Goal: Contribute content: Add original content to the website for others to see

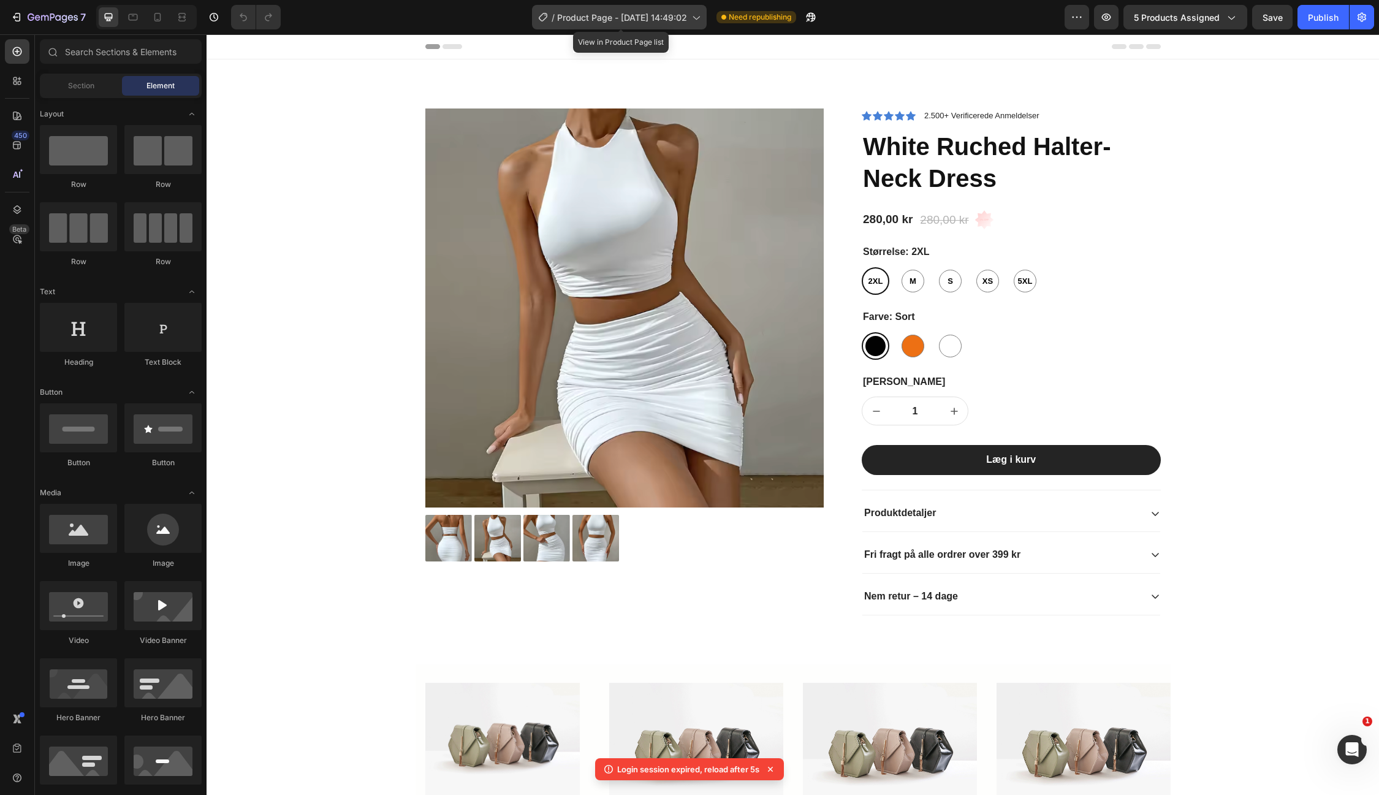
click at [666, 13] on span "Product Page - [DATE] 14:49:02" at bounding box center [622, 17] width 130 height 13
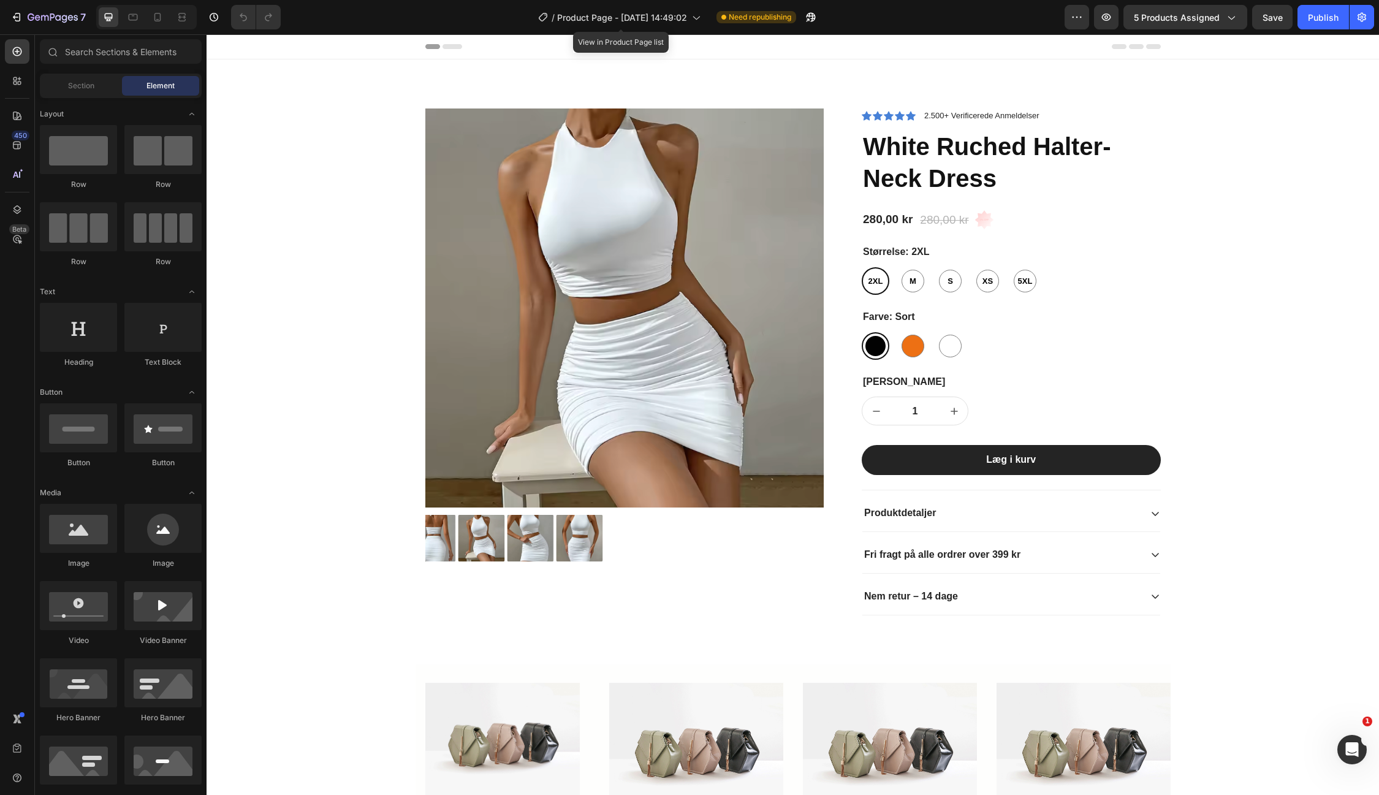
radio input "false"
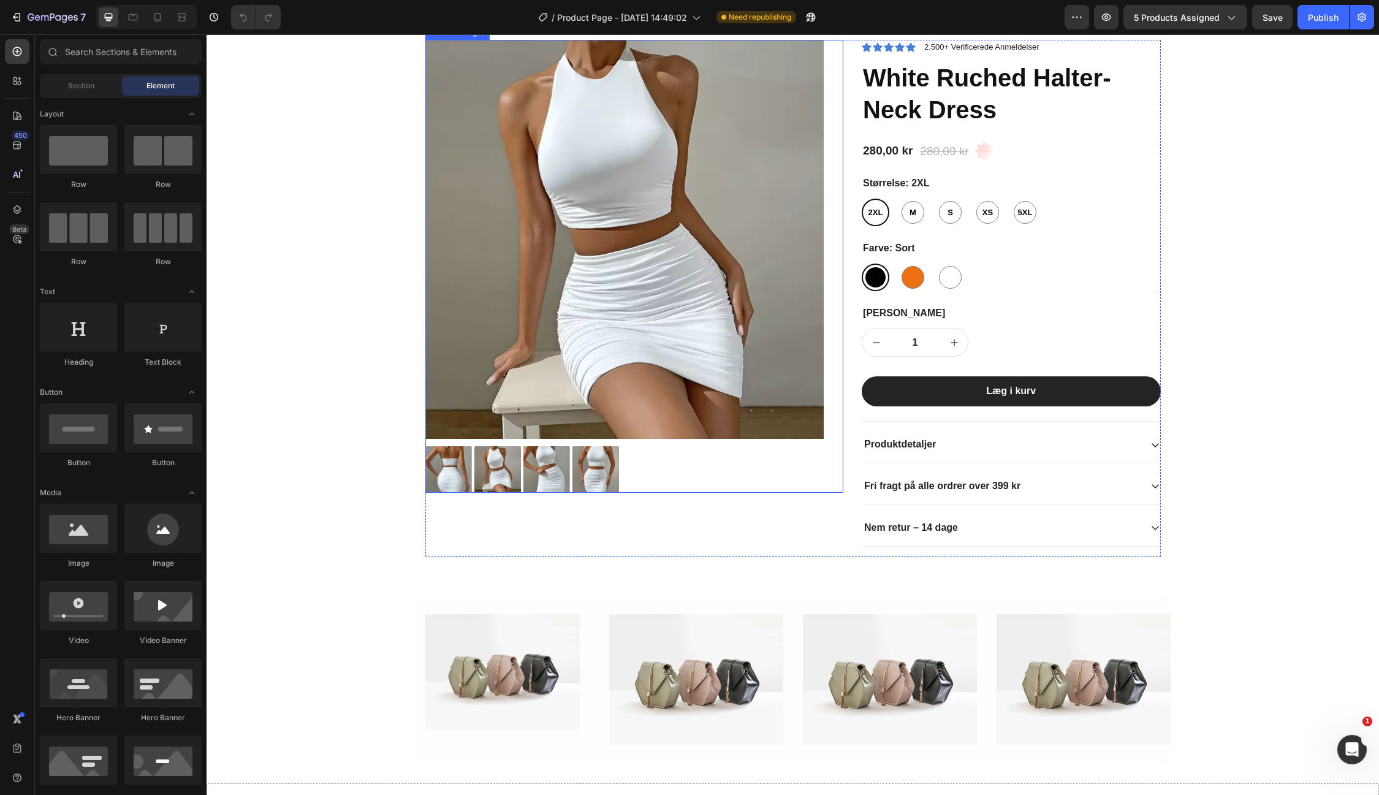
scroll to position [285, 0]
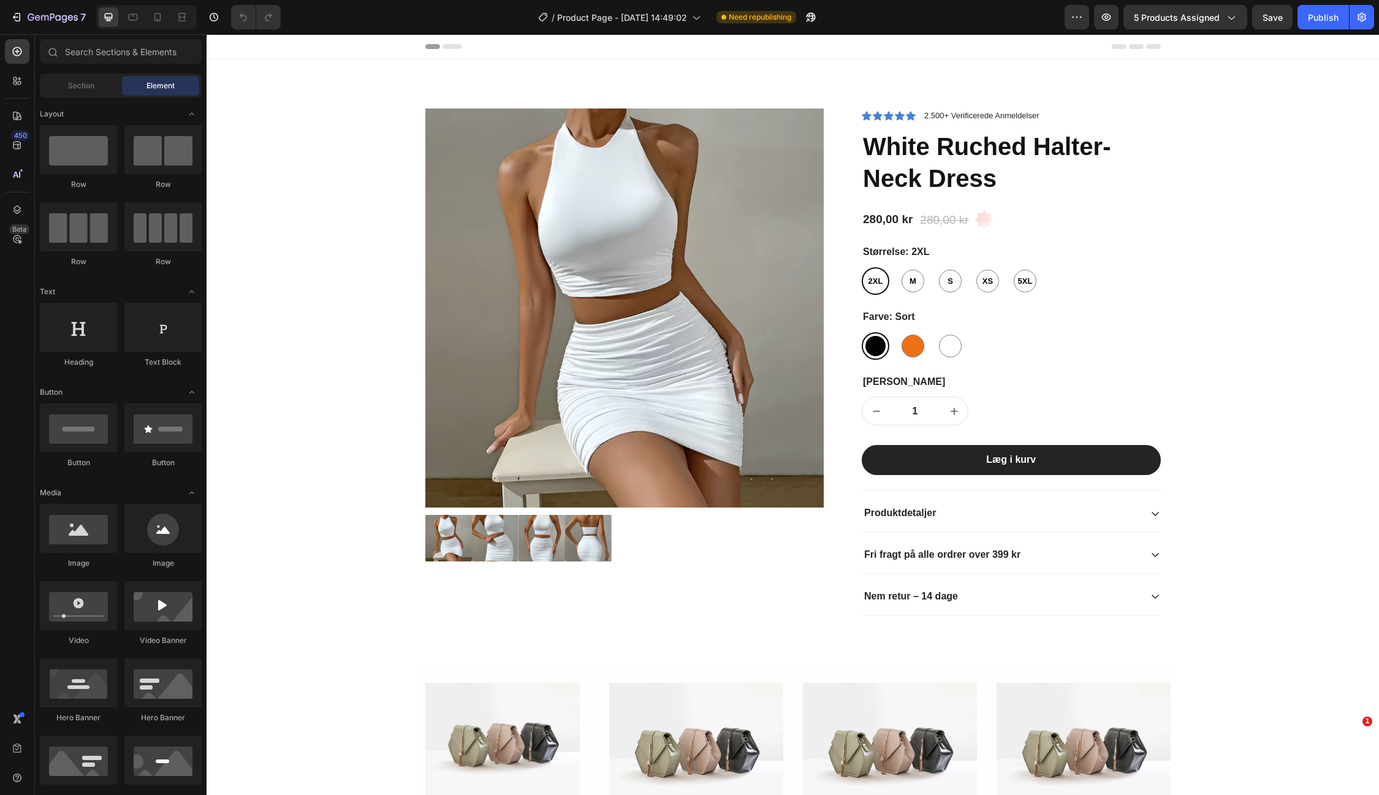
radio input "false"
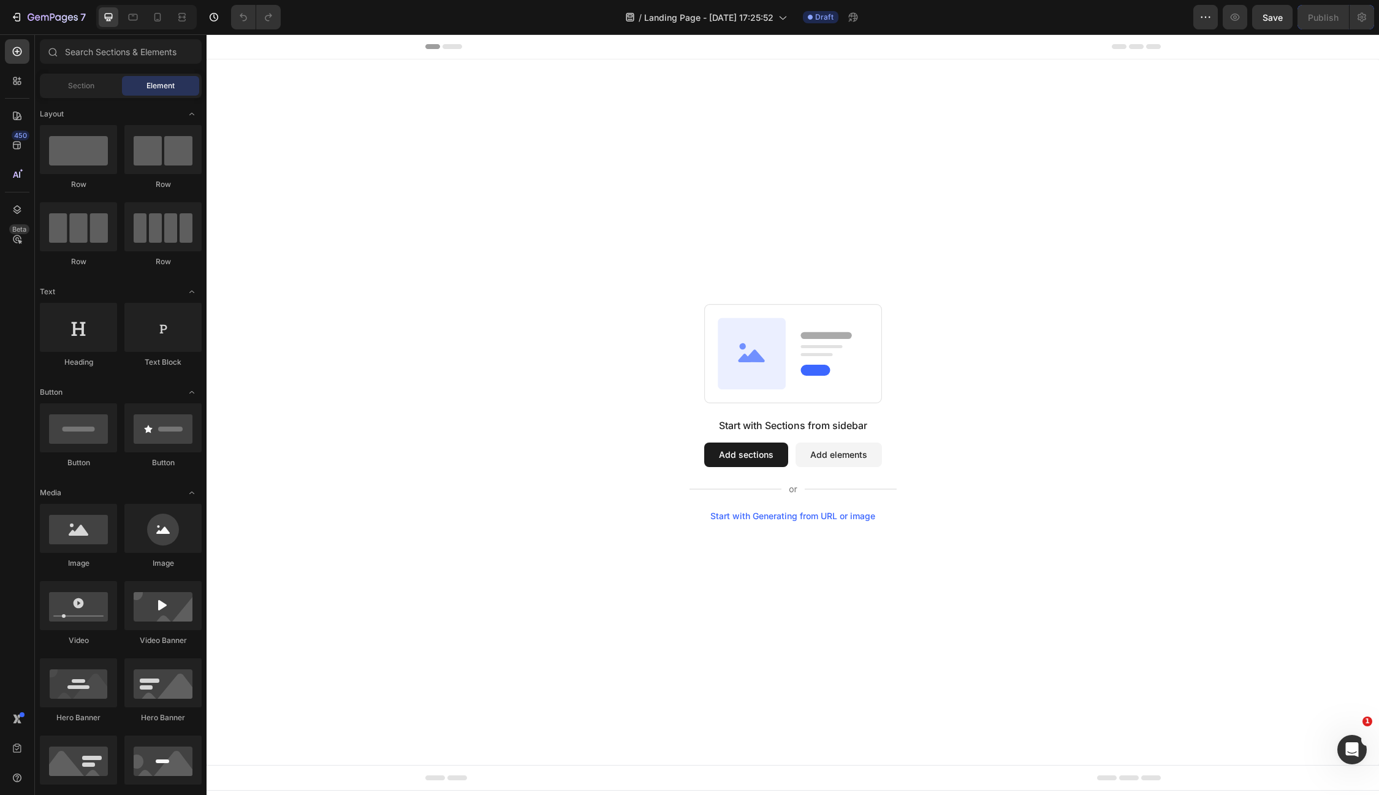
click at [735, 447] on button "Add sections" at bounding box center [746, 455] width 84 height 25
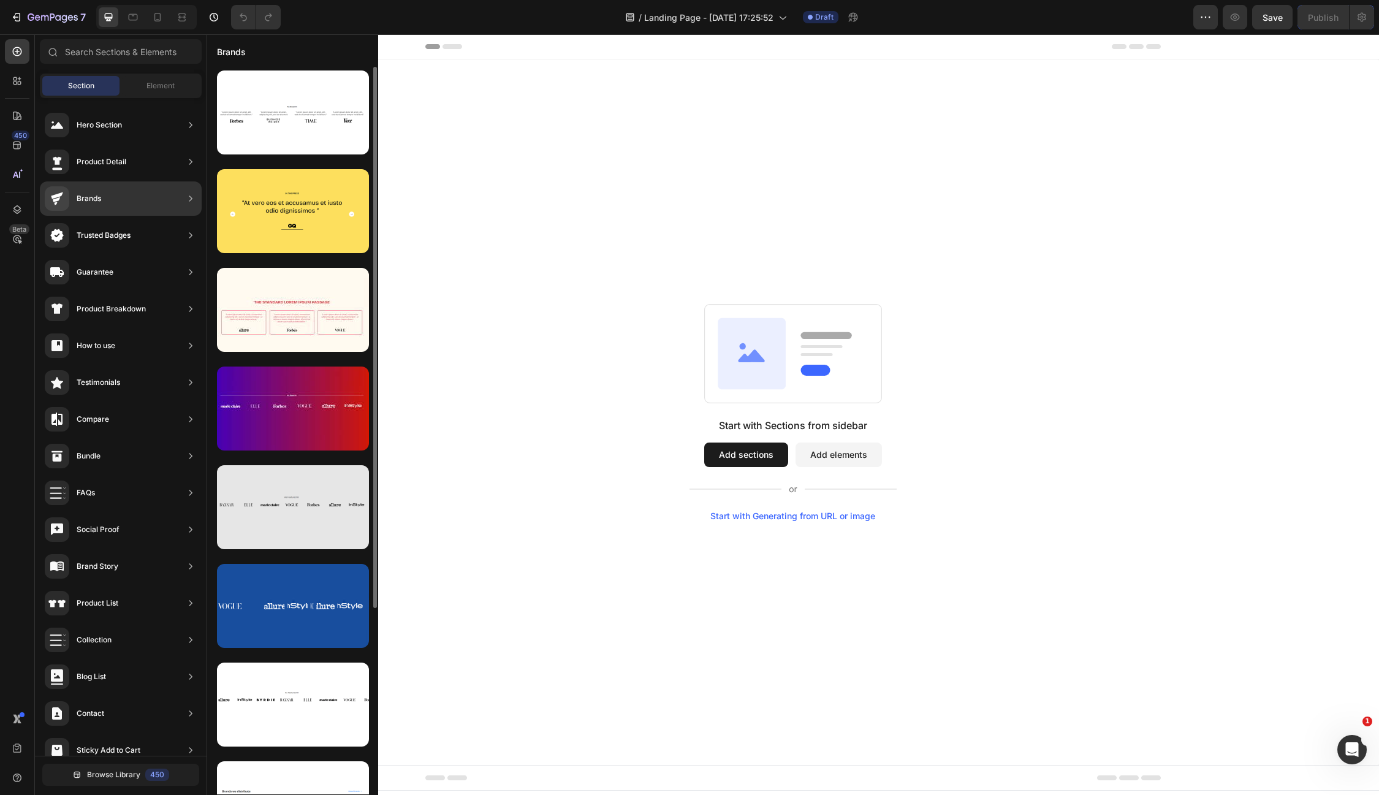
click at [278, 495] on div at bounding box center [293, 507] width 152 height 84
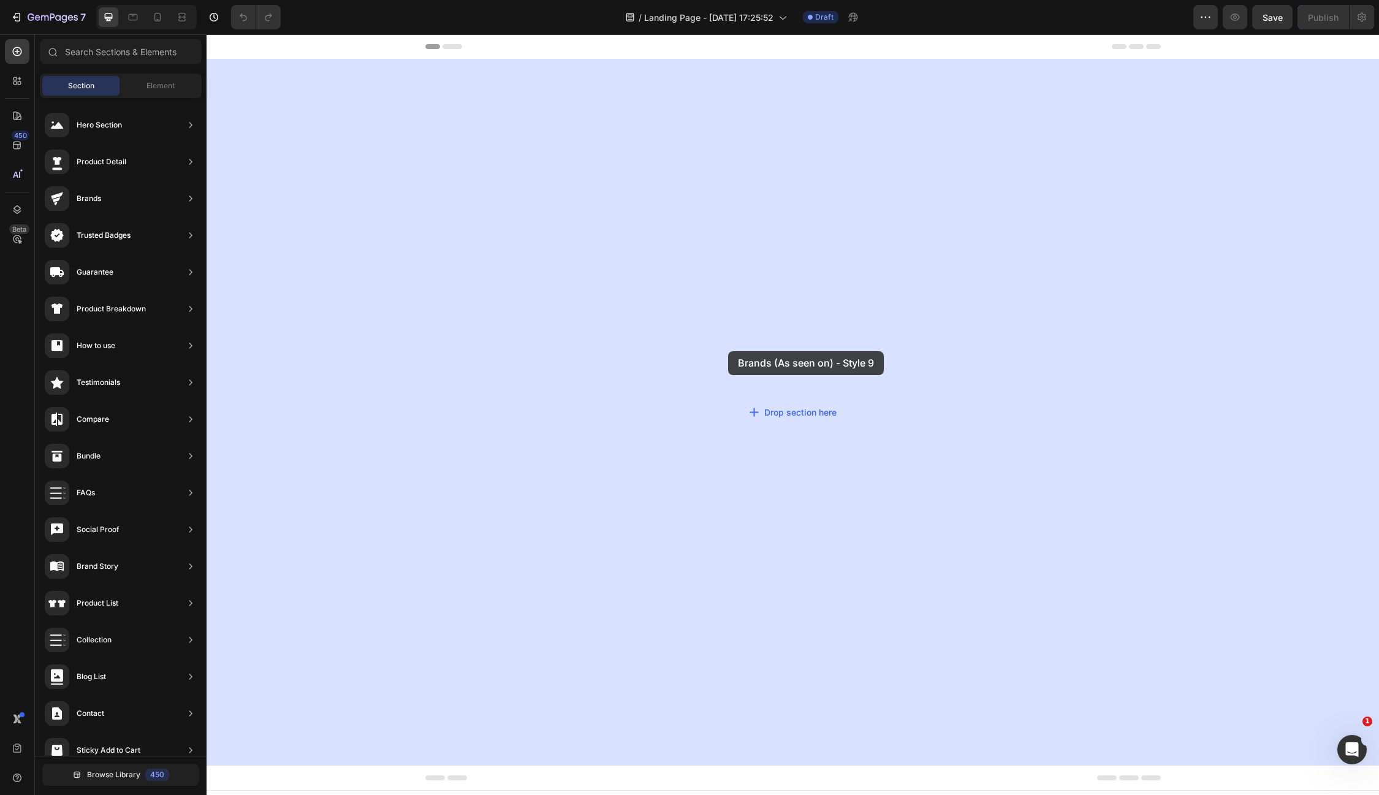
drag, startPoint x: 485, startPoint y: 530, endPoint x: 728, endPoint y: 352, distance: 301.3
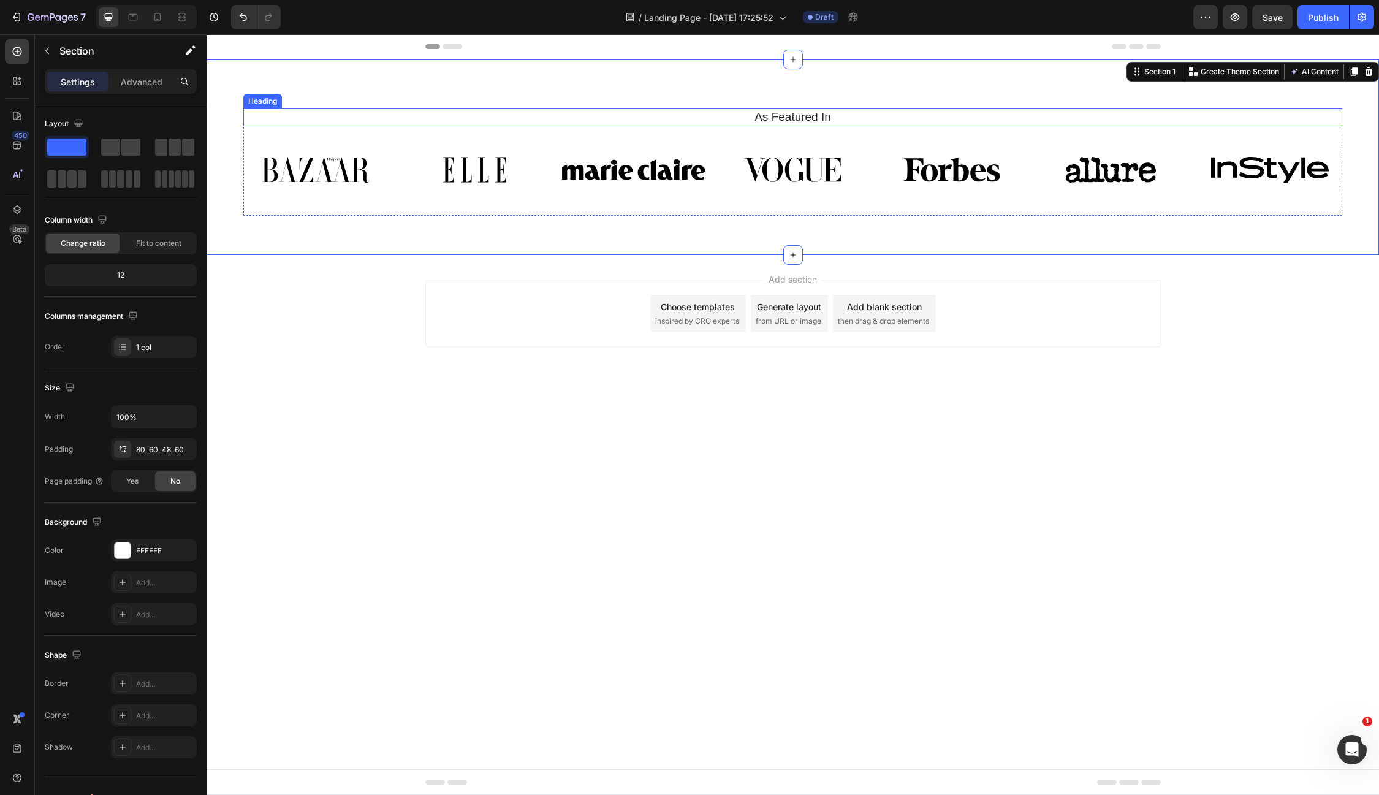
click at [824, 113] on h2 "As Featured In" at bounding box center [792, 117] width 1099 height 18
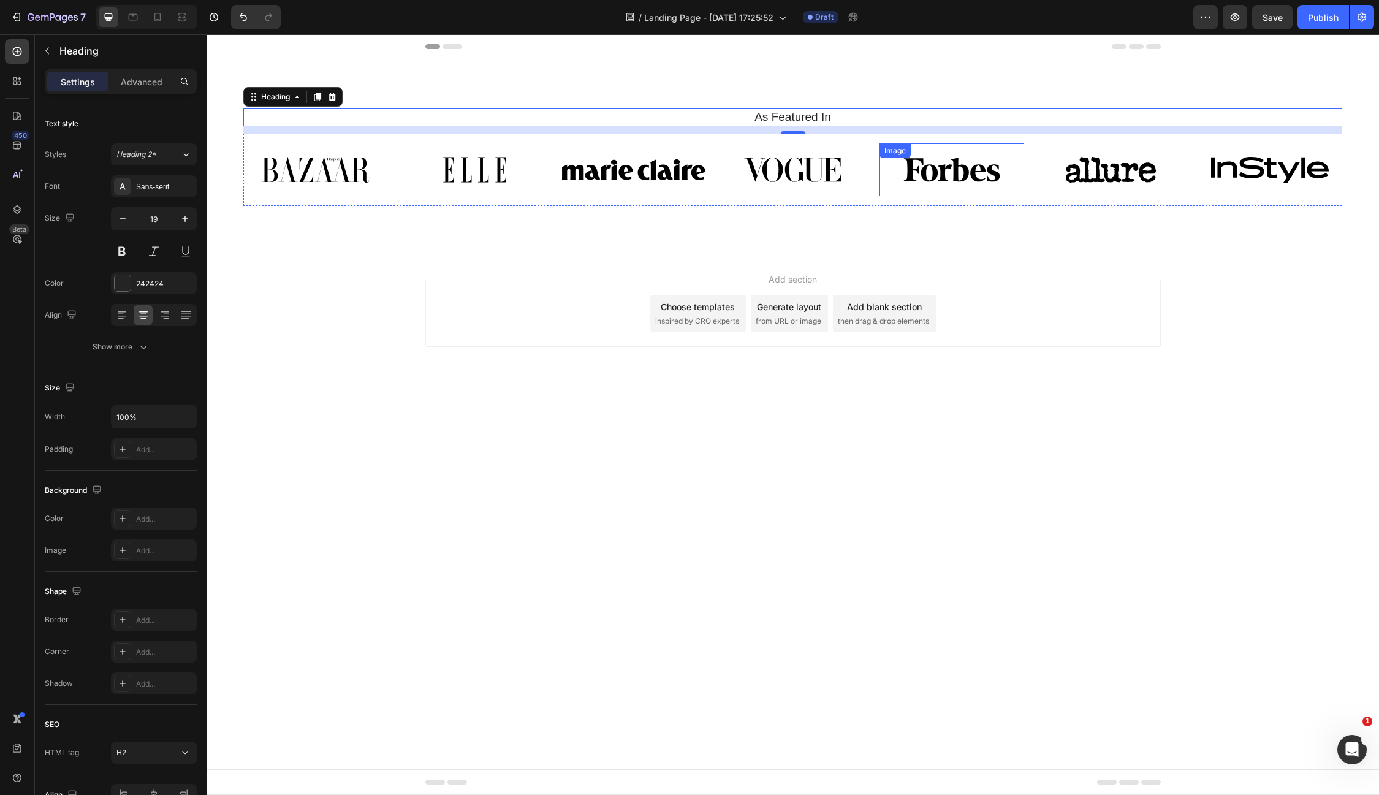
click at [926, 175] on img at bounding box center [952, 169] width 145 height 53
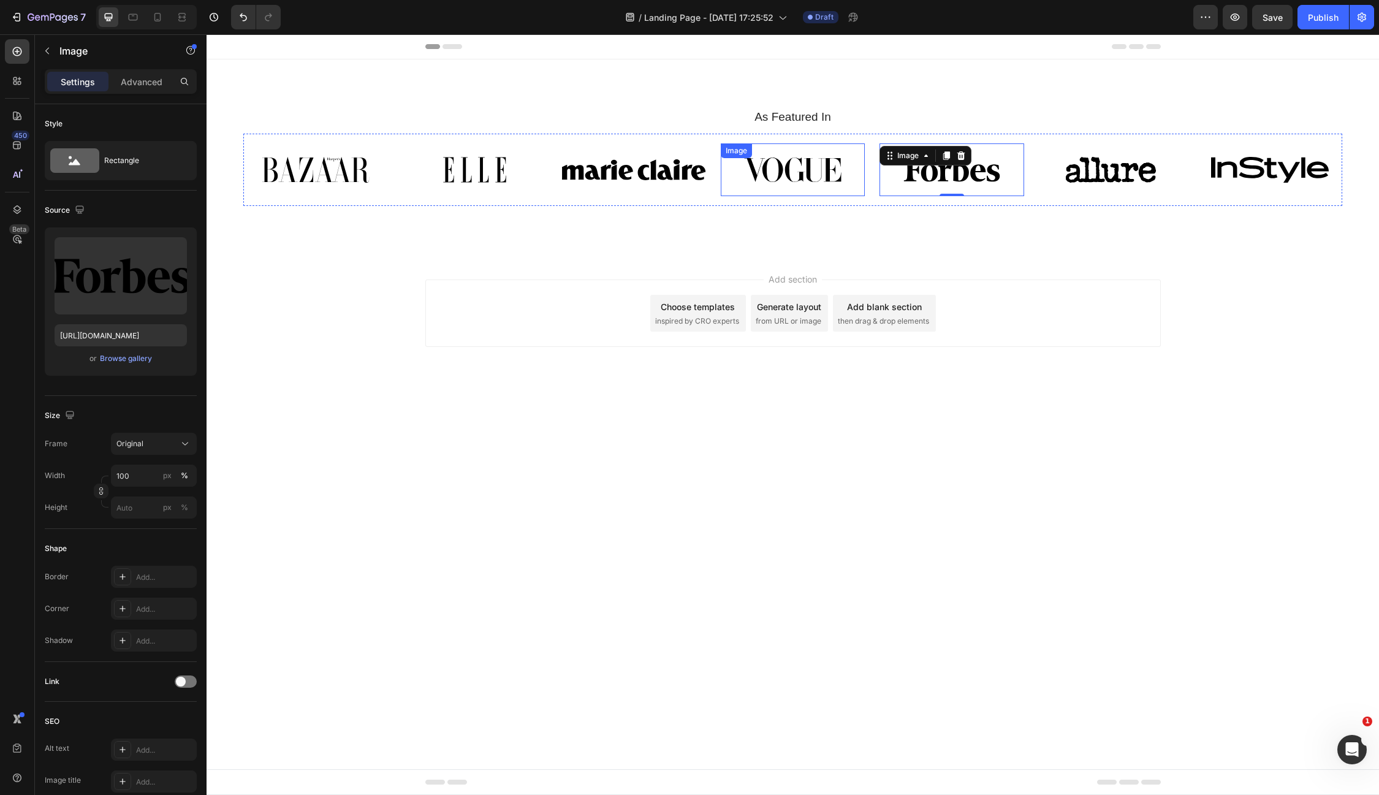
click at [781, 167] on img at bounding box center [793, 169] width 145 height 53
click at [637, 179] on img at bounding box center [633, 169] width 145 height 53
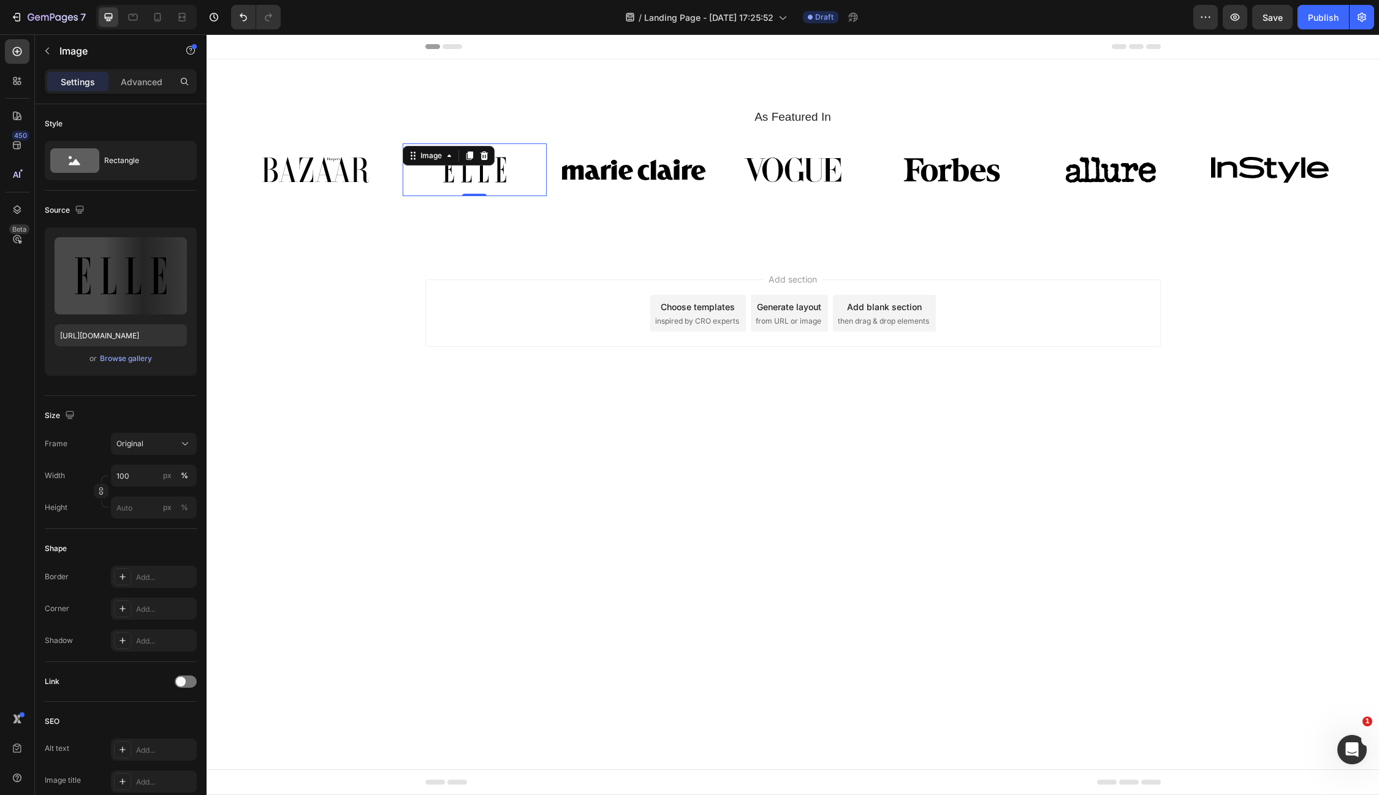
click at [458, 172] on img at bounding box center [475, 169] width 145 height 53
click at [322, 174] on img at bounding box center [315, 169] width 145 height 53
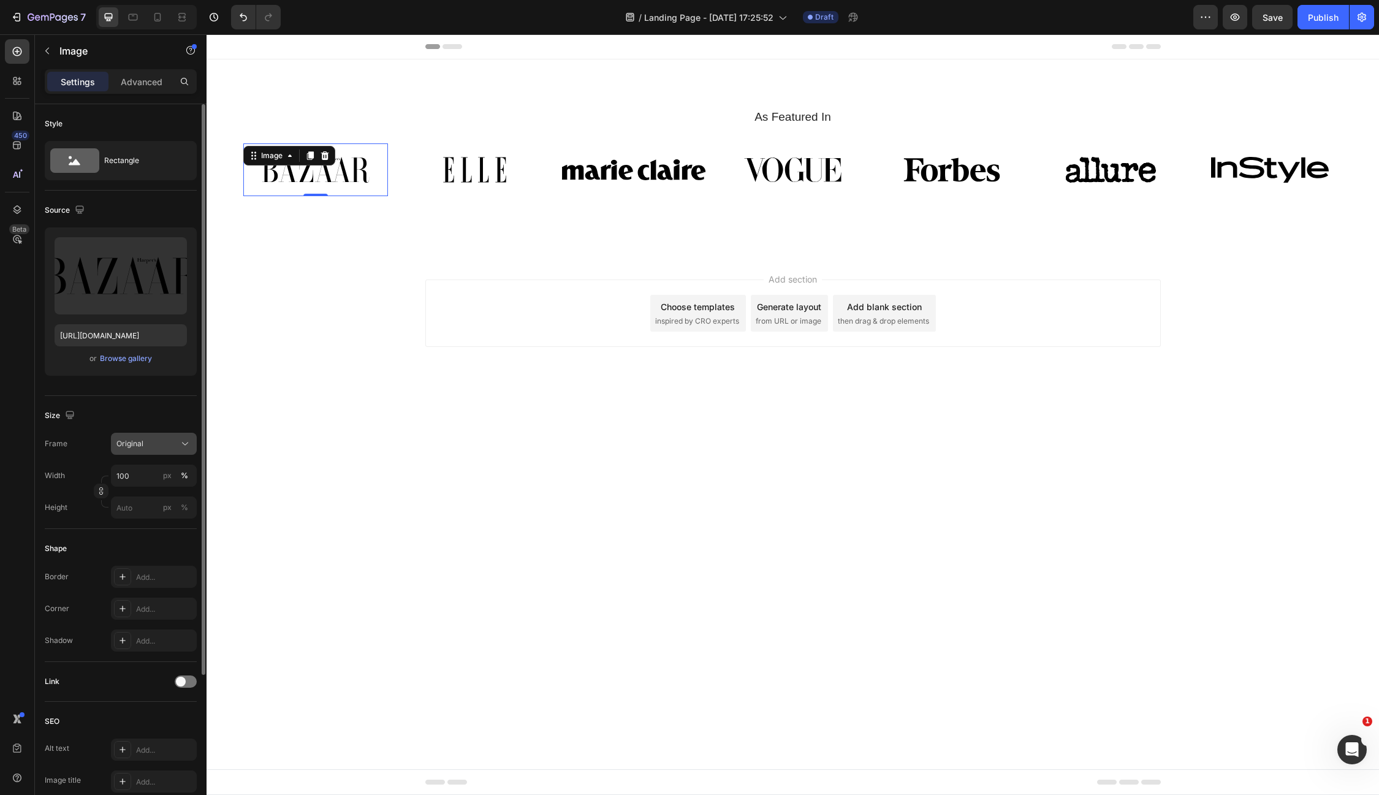
click at [167, 438] on div "Original" at bounding box center [146, 443] width 60 height 11
click at [143, 469] on div "Square" at bounding box center [151, 474] width 71 height 12
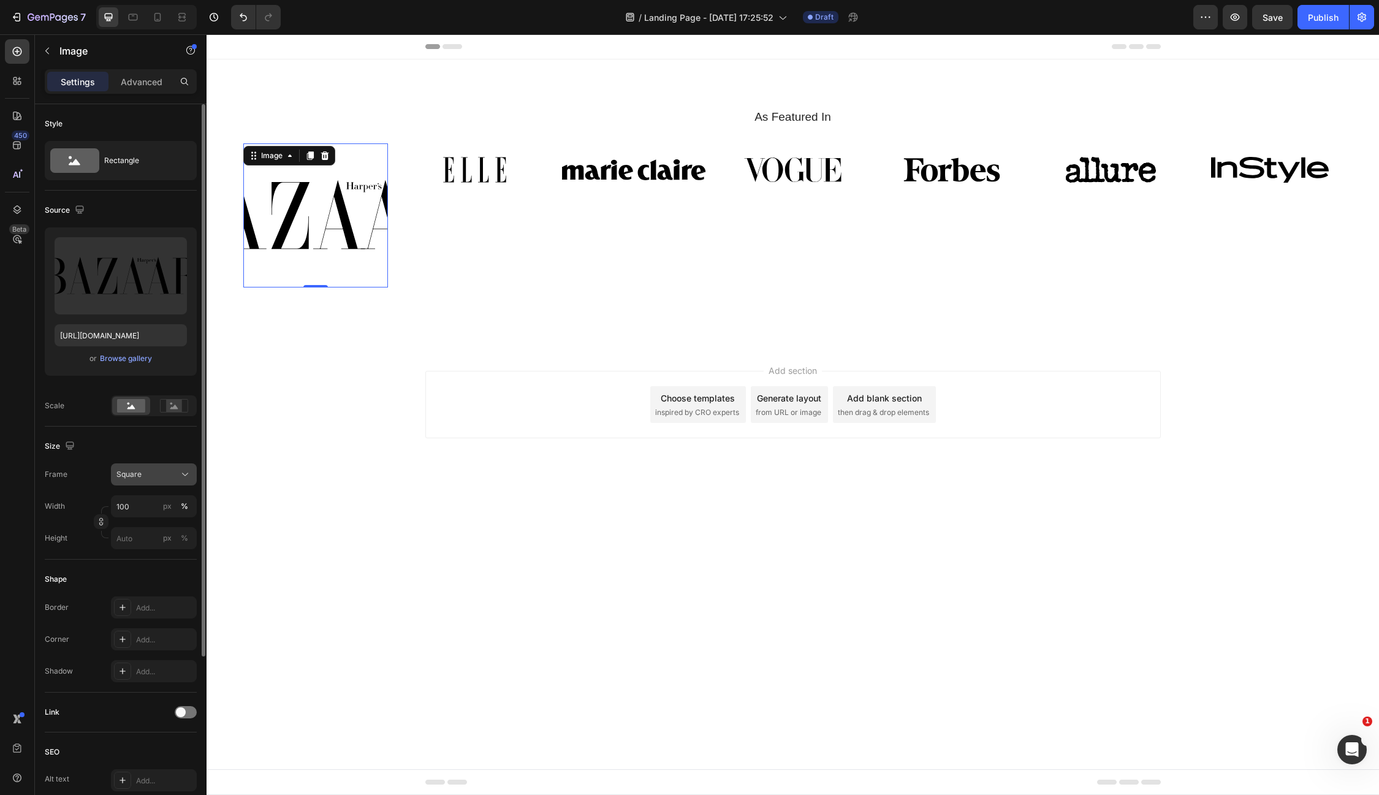
click at [148, 468] on div "Square" at bounding box center [153, 474] width 75 height 12
click at [144, 566] on div "Original" at bounding box center [143, 574] width 98 height 22
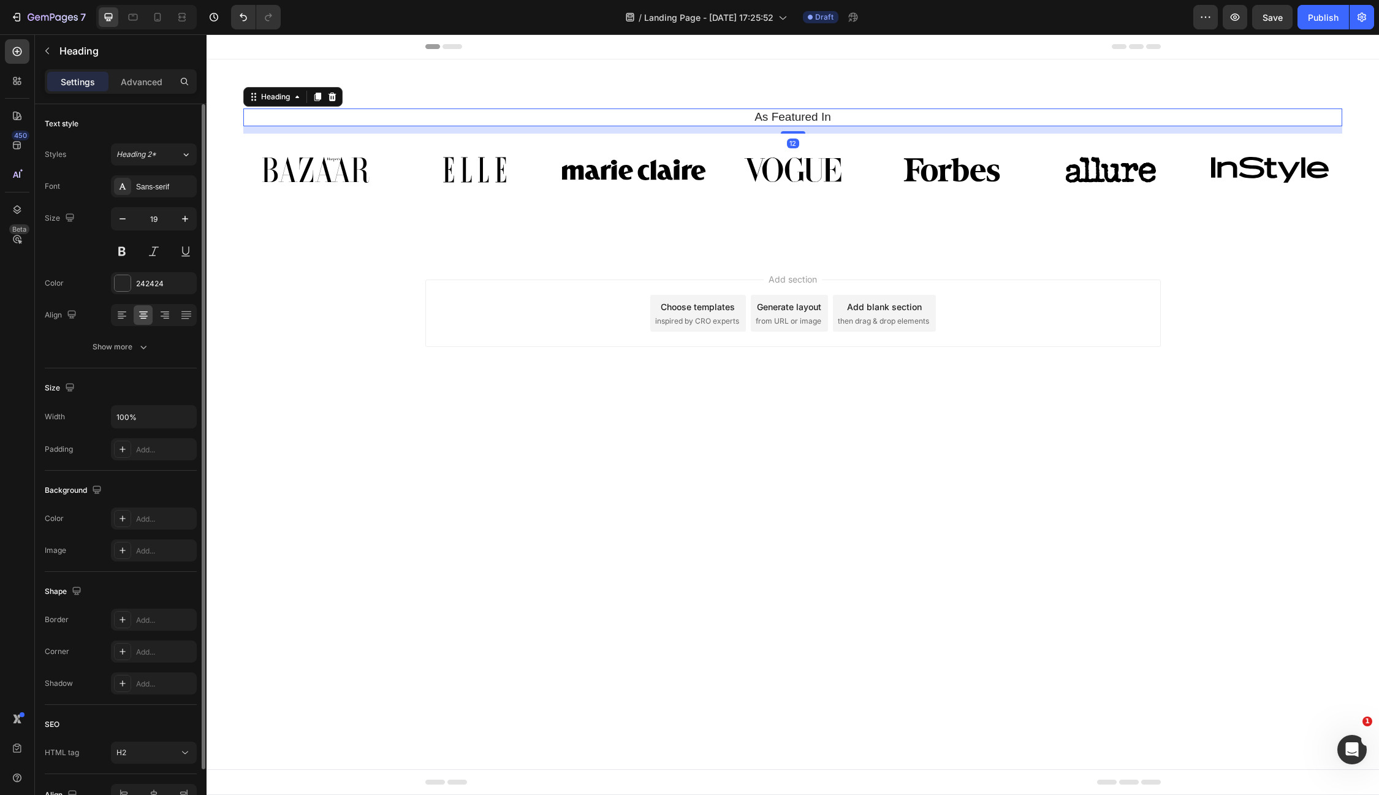
click at [810, 117] on h2 "As Featured In" at bounding box center [792, 117] width 1099 height 18
click at [991, 256] on div "Add section Choose templates inspired by CRO experts Generate layout from URL o…" at bounding box center [793, 330] width 1173 height 151
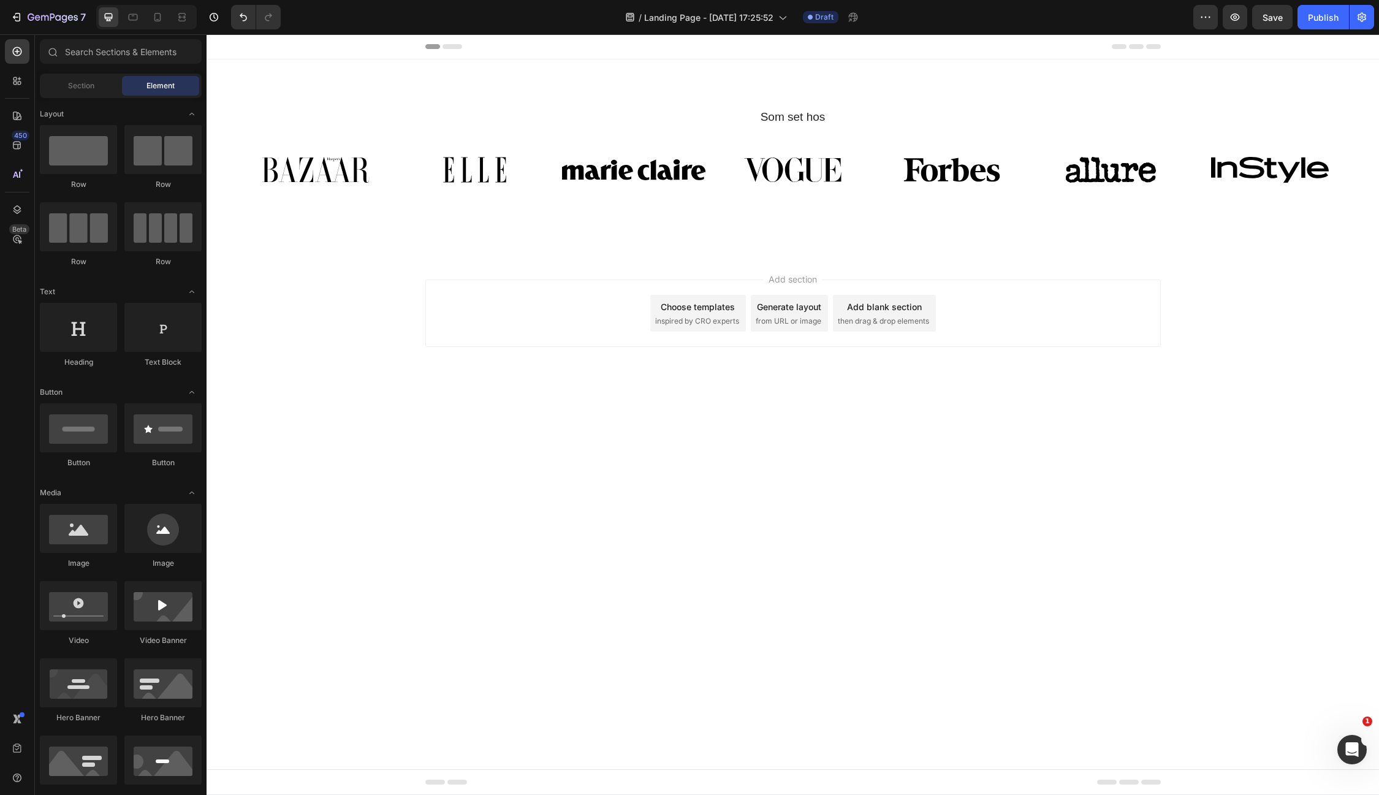
click at [325, 173] on img at bounding box center [315, 169] width 145 height 53
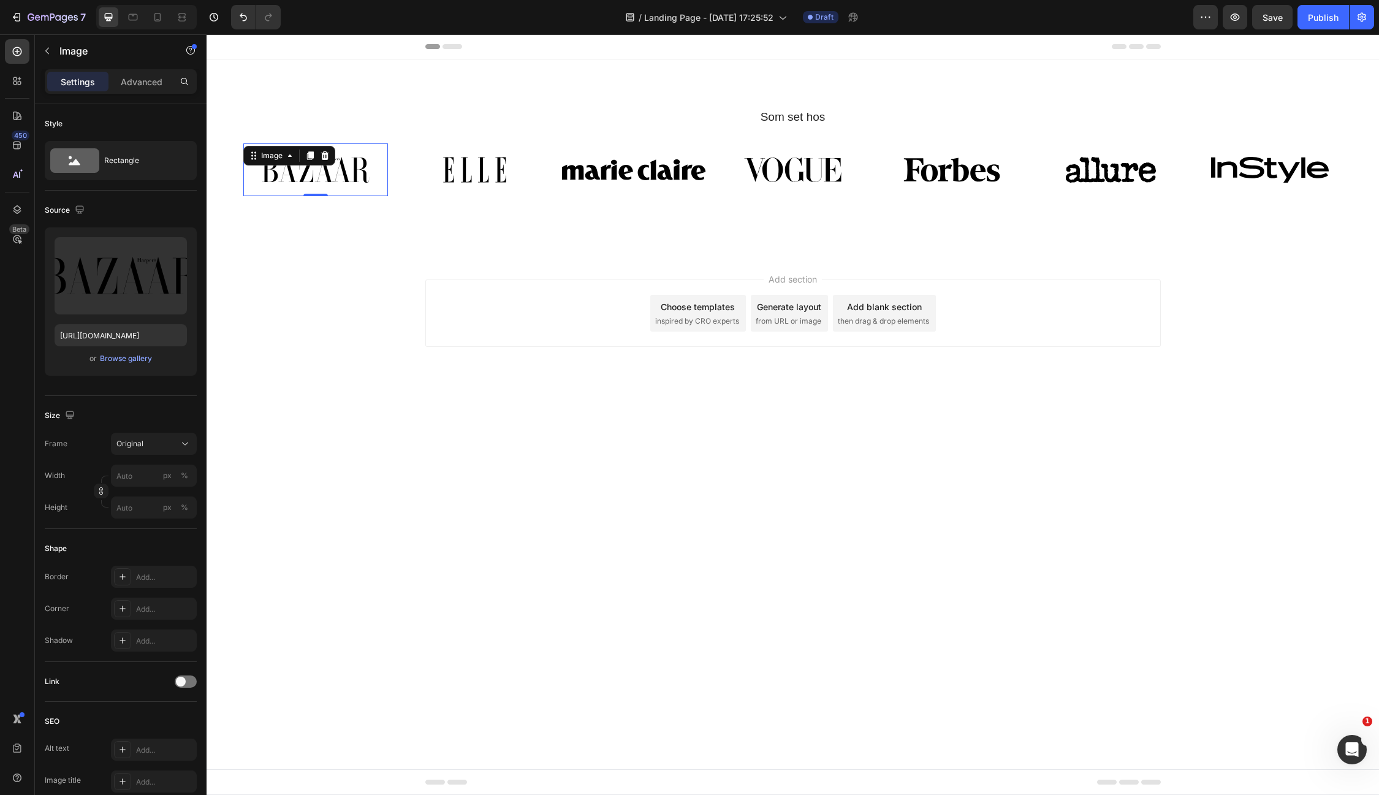
click at [325, 173] on img at bounding box center [315, 169] width 145 height 53
click at [150, 332] on input "https://cdn.shopify.com/s/files/1/0960/9222/5868/files/gempages_576005805208240…" at bounding box center [121, 335] width 132 height 22
click at [479, 183] on img at bounding box center [475, 169] width 145 height 53
click at [623, 168] on img at bounding box center [633, 169] width 145 height 53
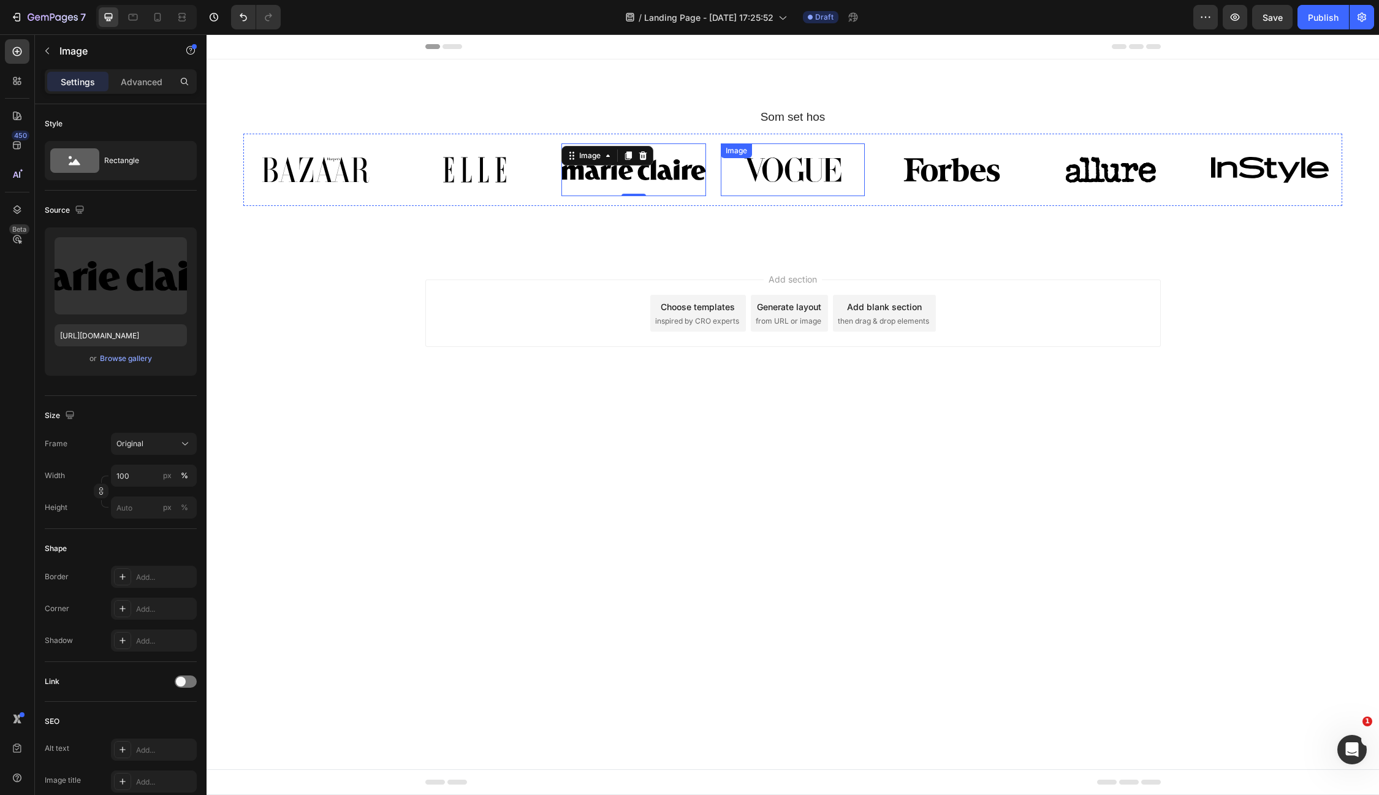
click at [788, 162] on div "Image" at bounding box center [793, 169] width 145 height 53
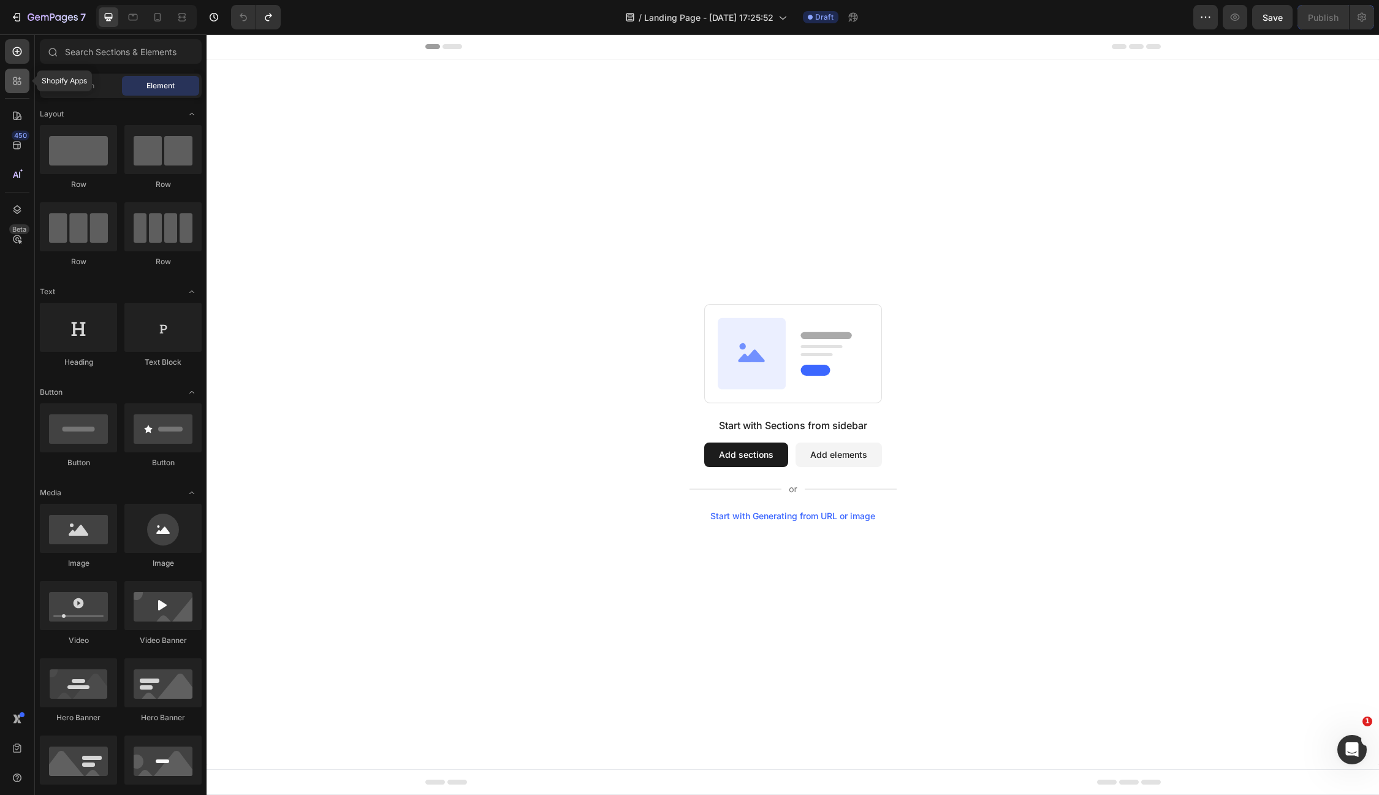
click at [21, 75] on icon at bounding box center [17, 81] width 12 height 12
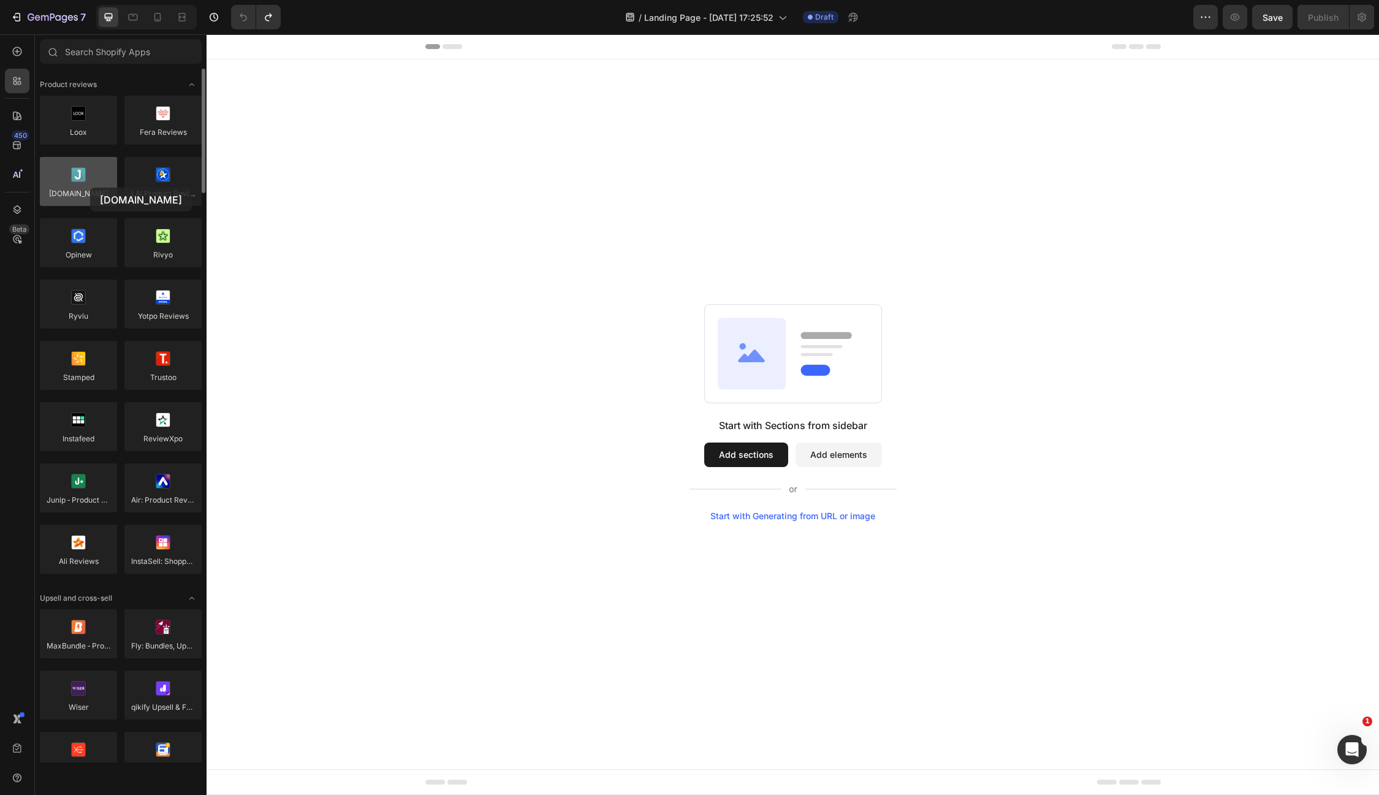
click at [90, 188] on div at bounding box center [78, 181] width 77 height 49
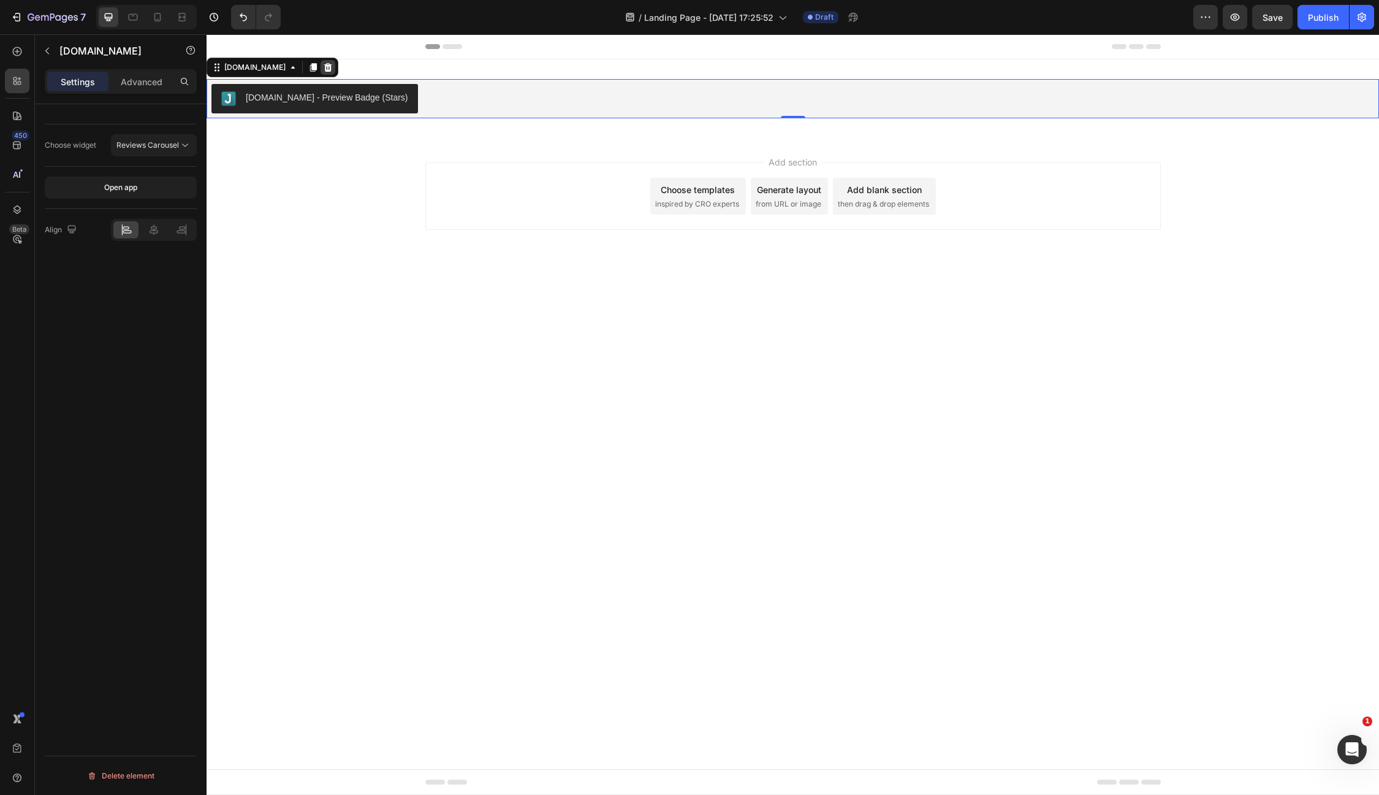
click at [324, 67] on icon at bounding box center [328, 67] width 8 height 9
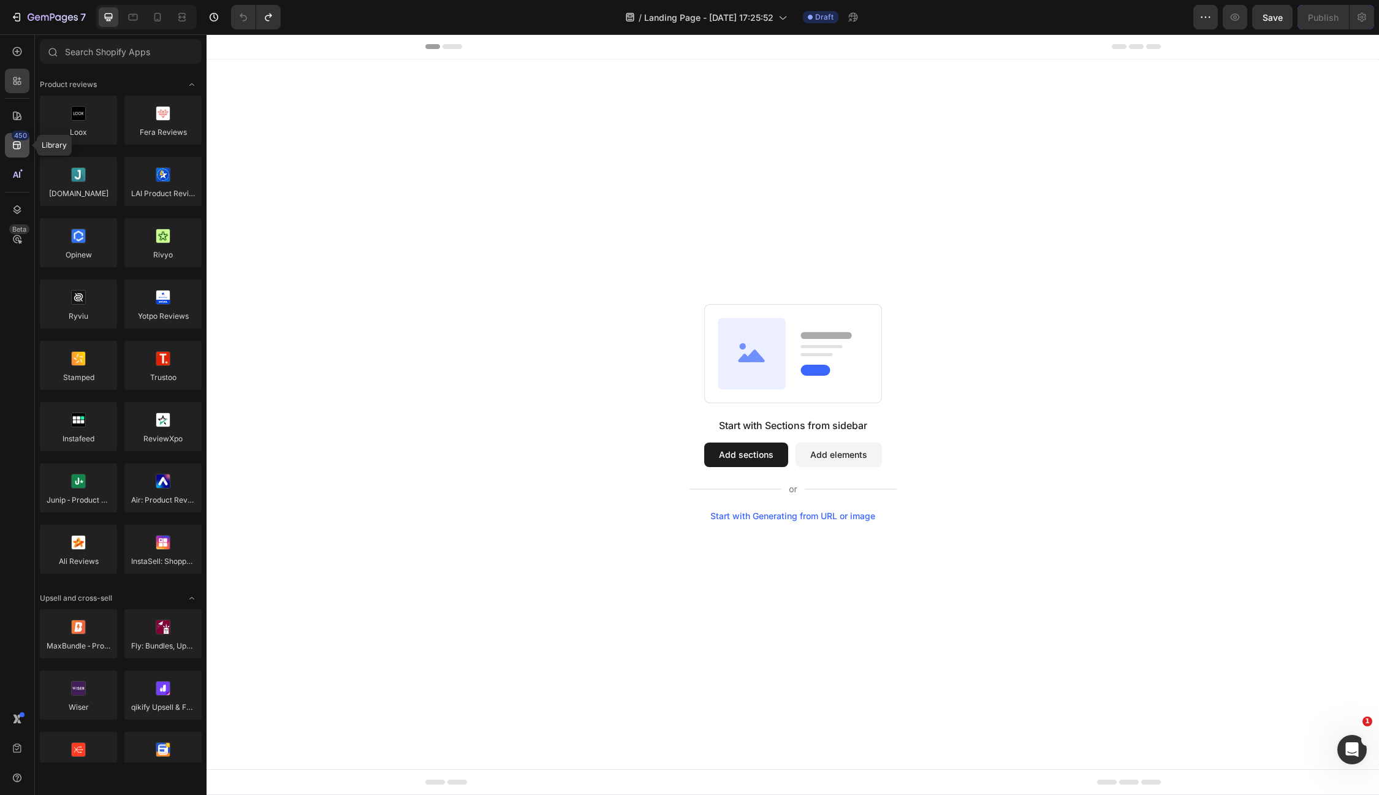
click at [15, 151] on div "450" at bounding box center [17, 145] width 25 height 25
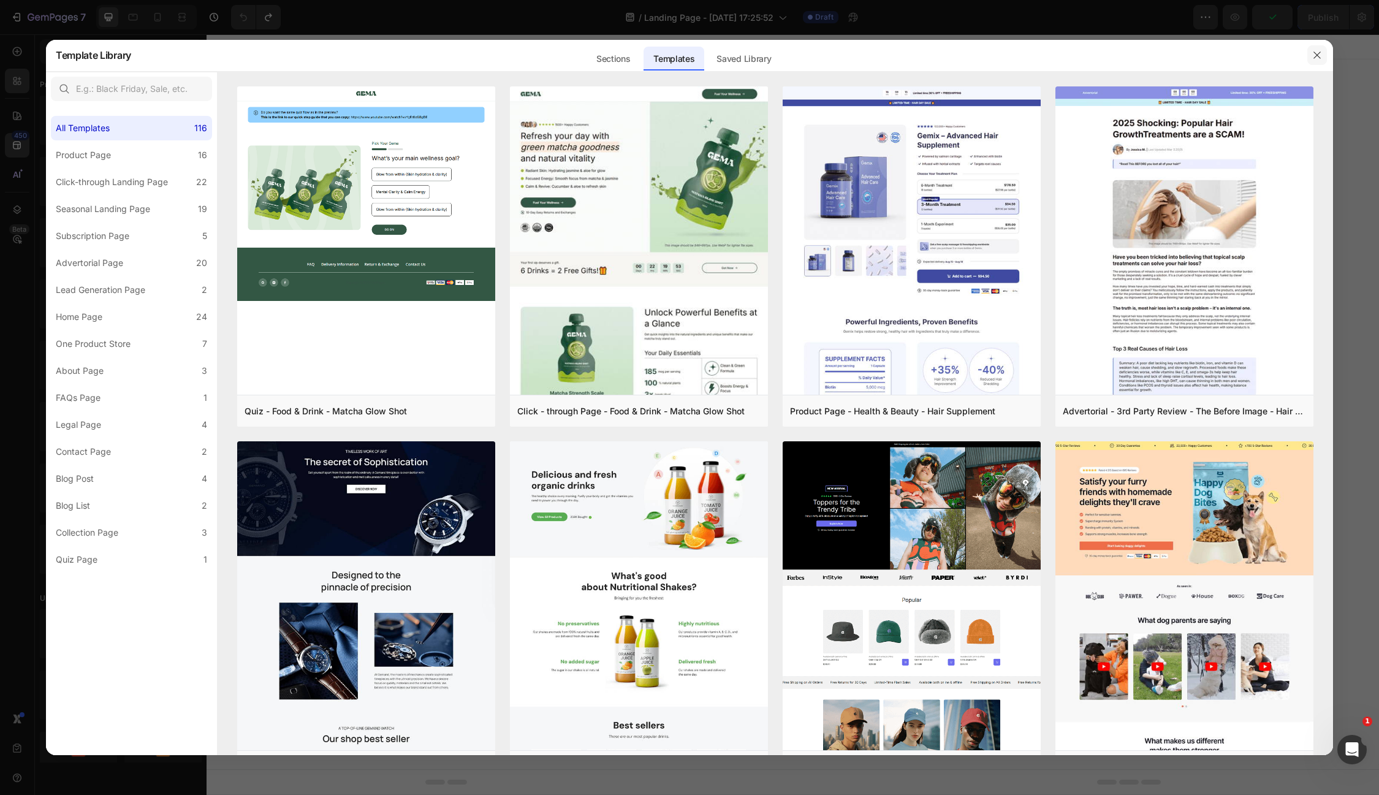
click at [1315, 58] on icon "button" at bounding box center [1317, 55] width 10 height 10
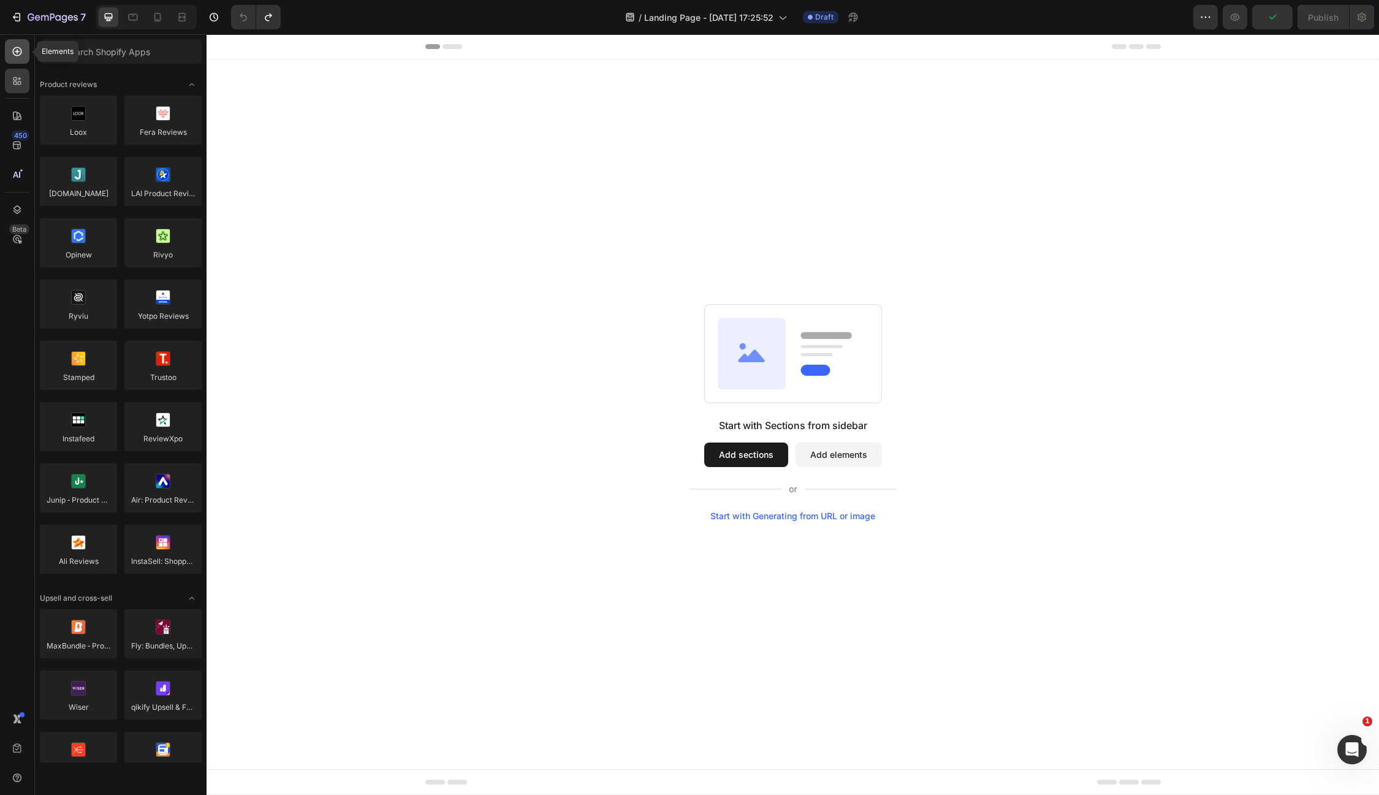
click at [20, 55] on icon at bounding box center [17, 51] width 12 height 12
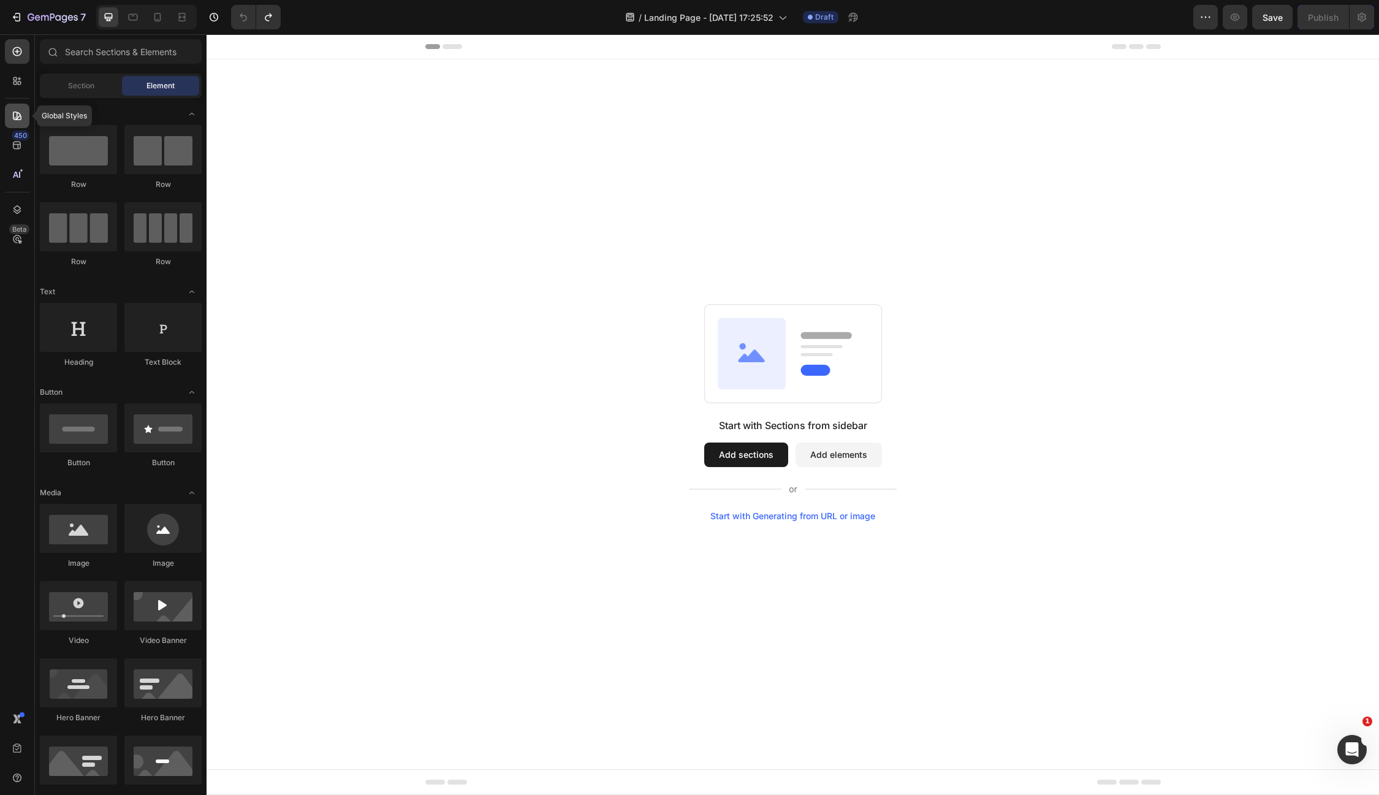
click at [10, 116] on div at bounding box center [17, 116] width 25 height 25
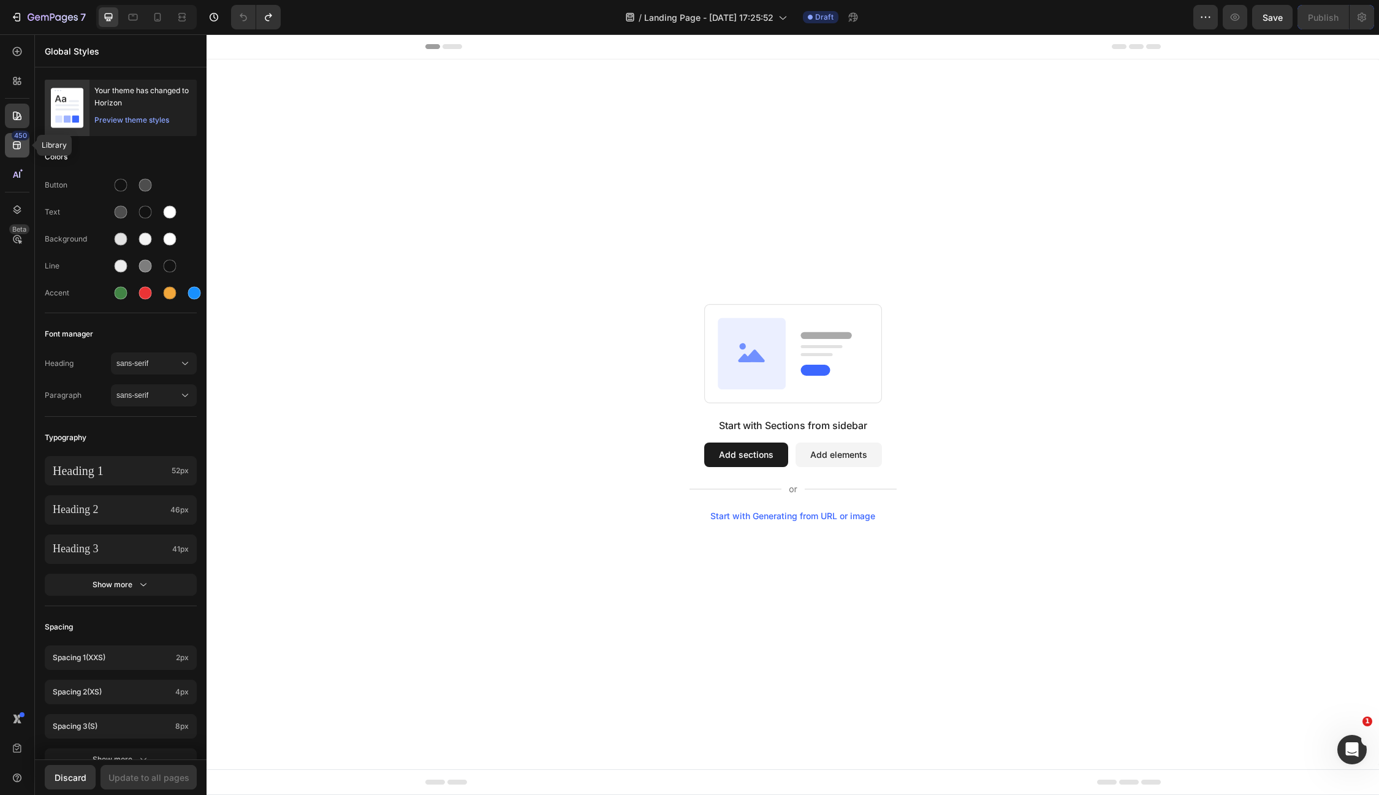
click at [17, 143] on icon at bounding box center [17, 145] width 12 height 12
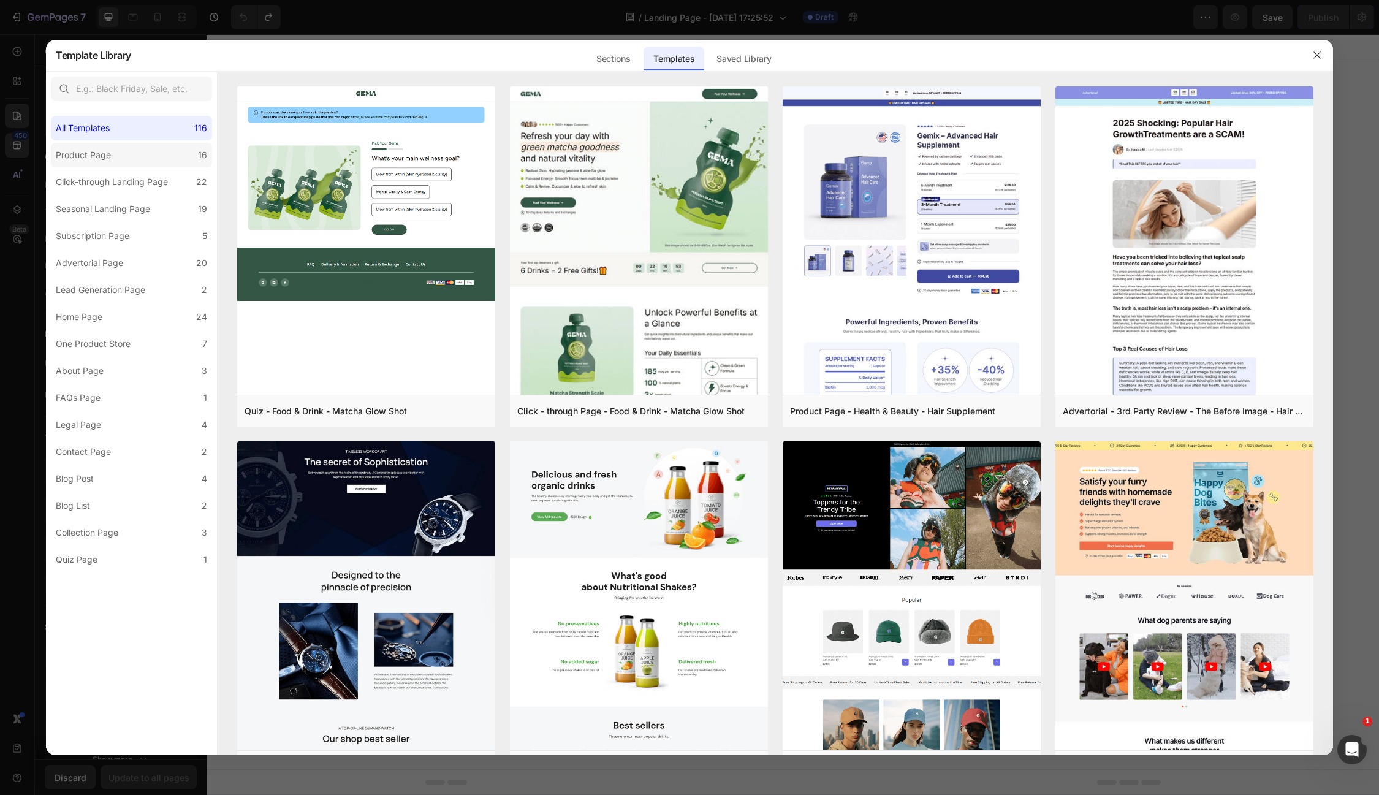
click at [69, 161] on div "Product Page" at bounding box center [83, 155] width 55 height 15
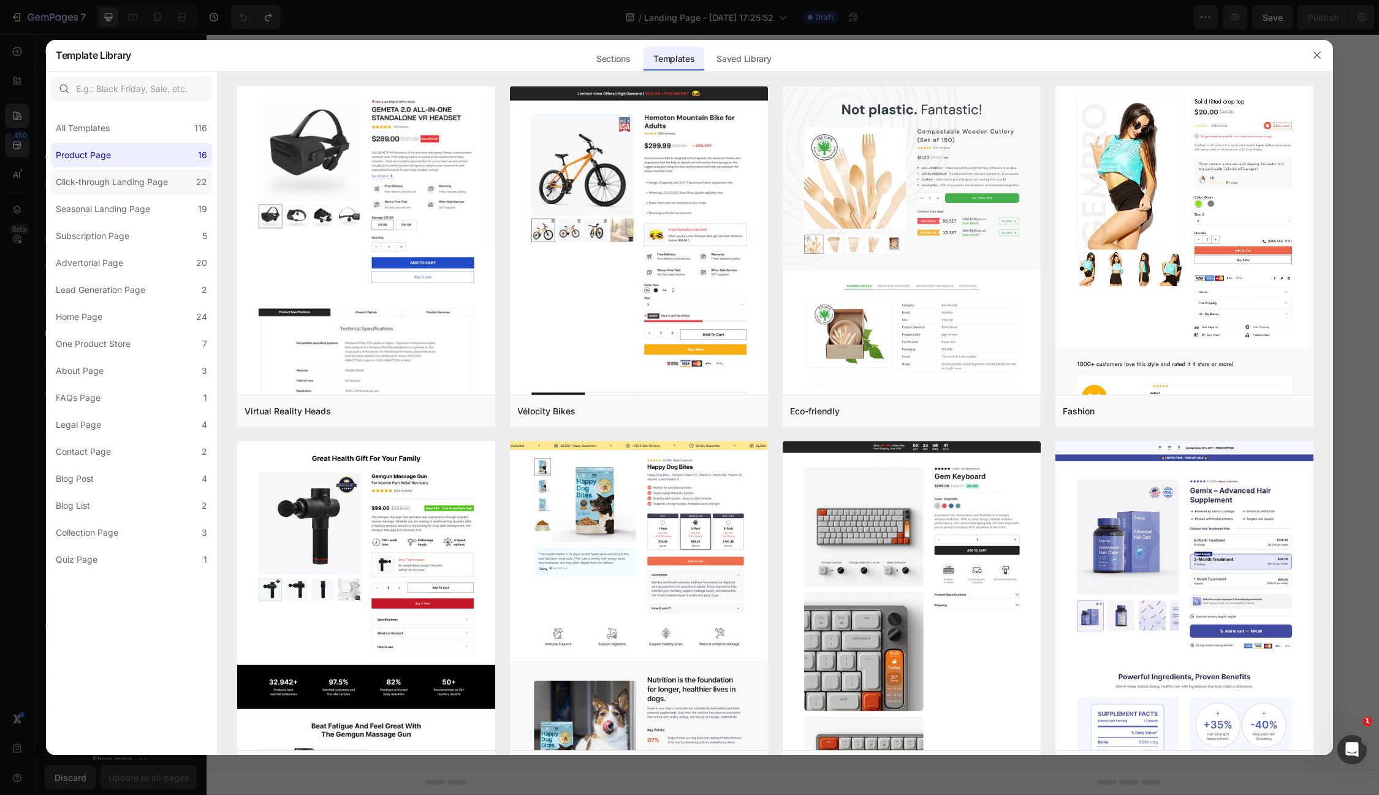
click at [70, 178] on div "Click-through Landing Page" at bounding box center [112, 182] width 112 height 15
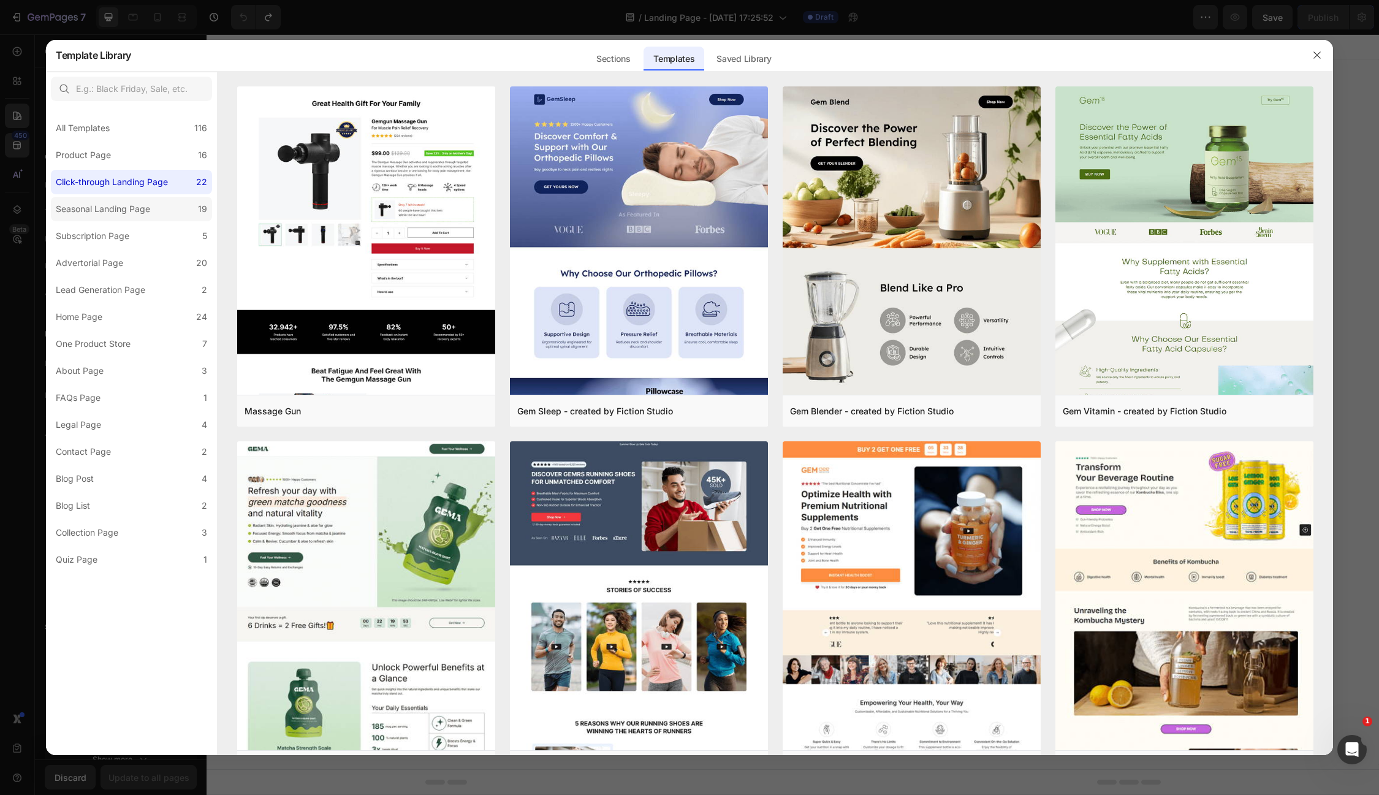
click at [73, 202] on div "Seasonal Landing Page" at bounding box center [103, 209] width 94 height 15
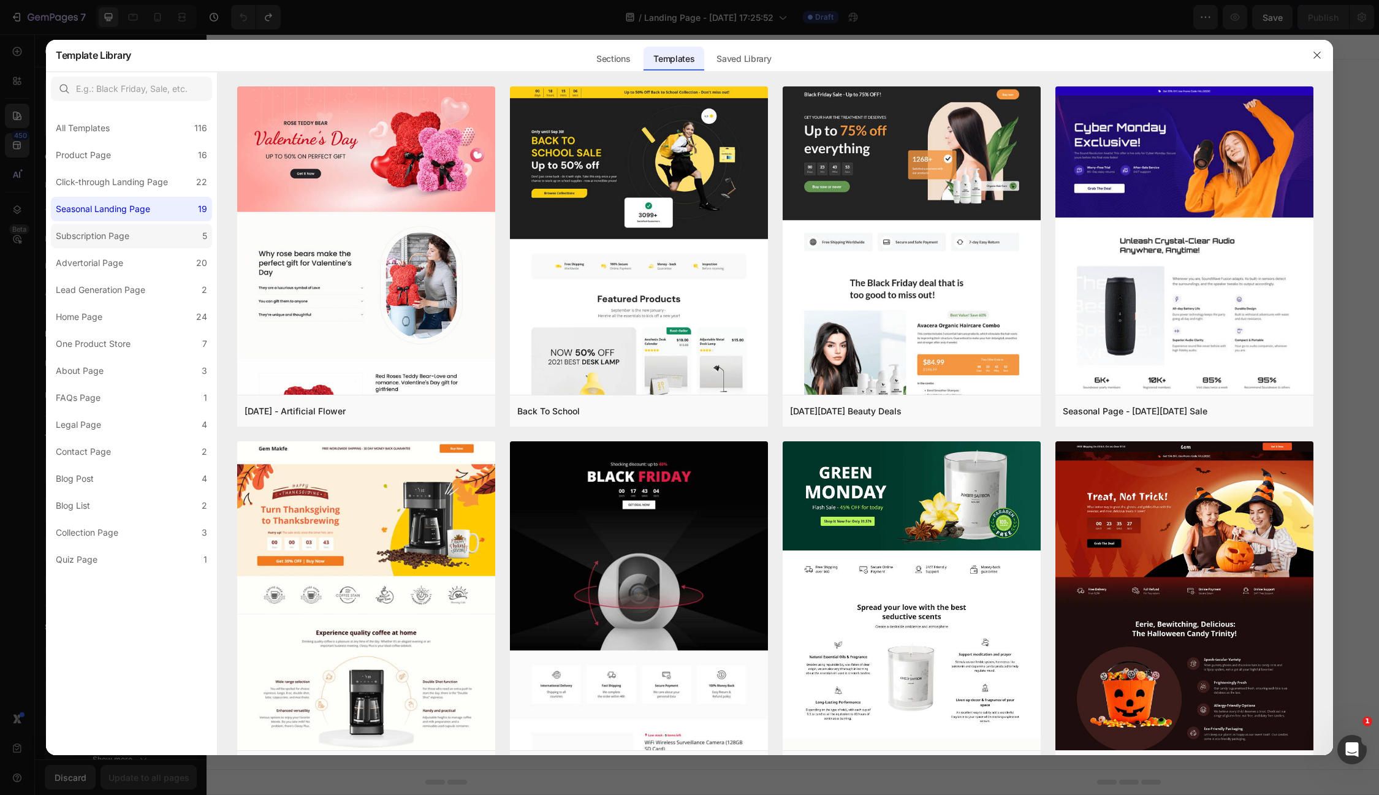
click at [86, 232] on div "Subscription Page" at bounding box center [93, 236] width 74 height 15
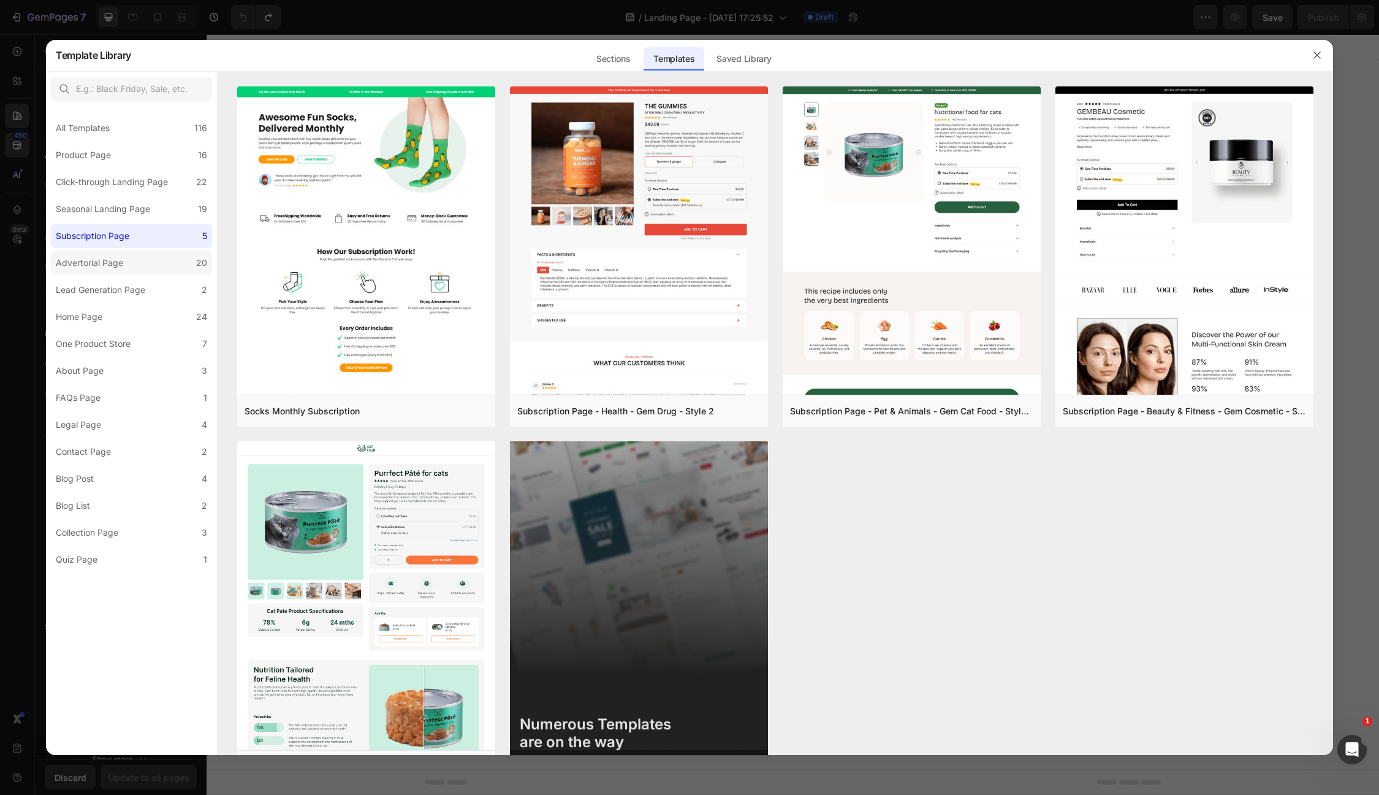
click at [94, 260] on div "Advertorial Page" at bounding box center [89, 263] width 67 height 15
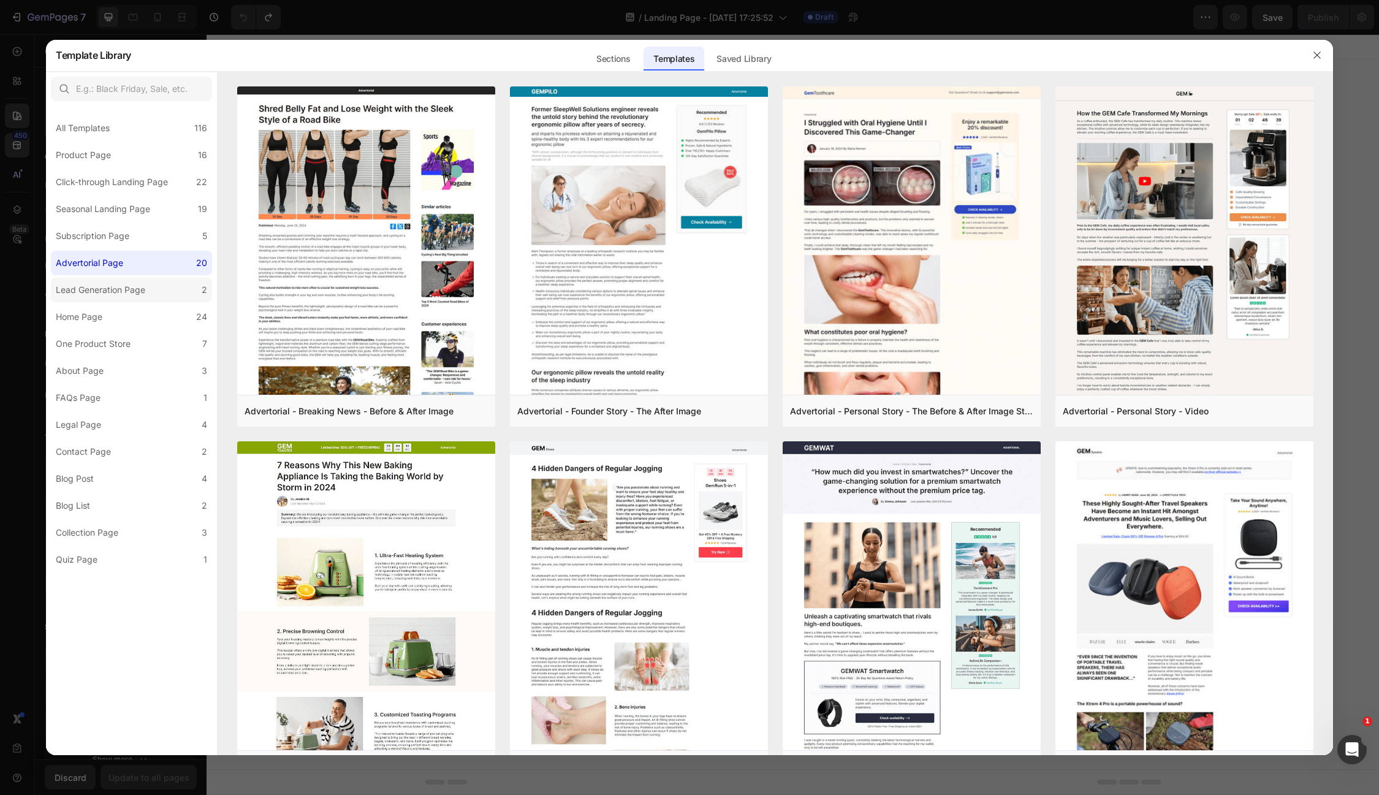
click at [97, 292] on div "Lead Generation Page" at bounding box center [100, 290] width 89 height 15
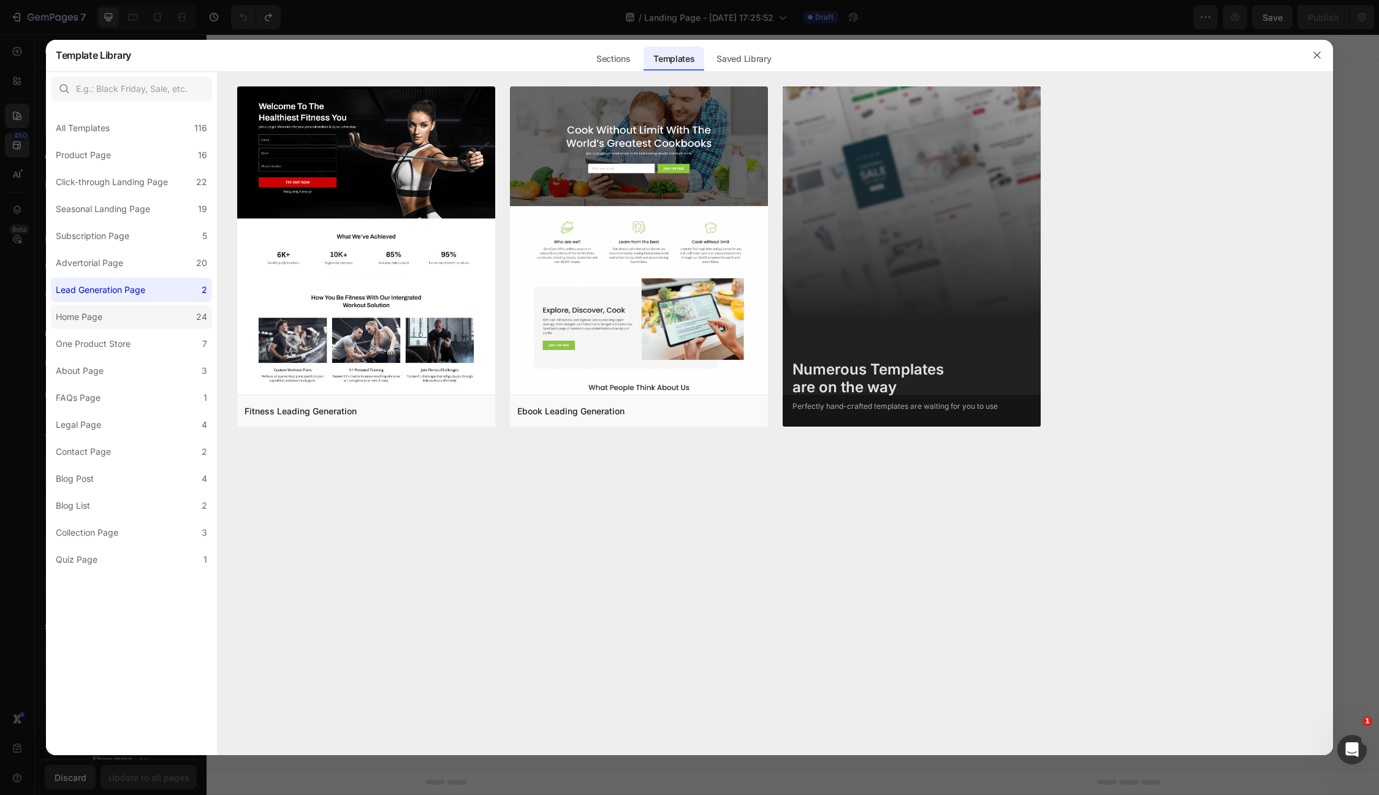
click at [91, 315] on div "Home Page" at bounding box center [79, 317] width 47 height 15
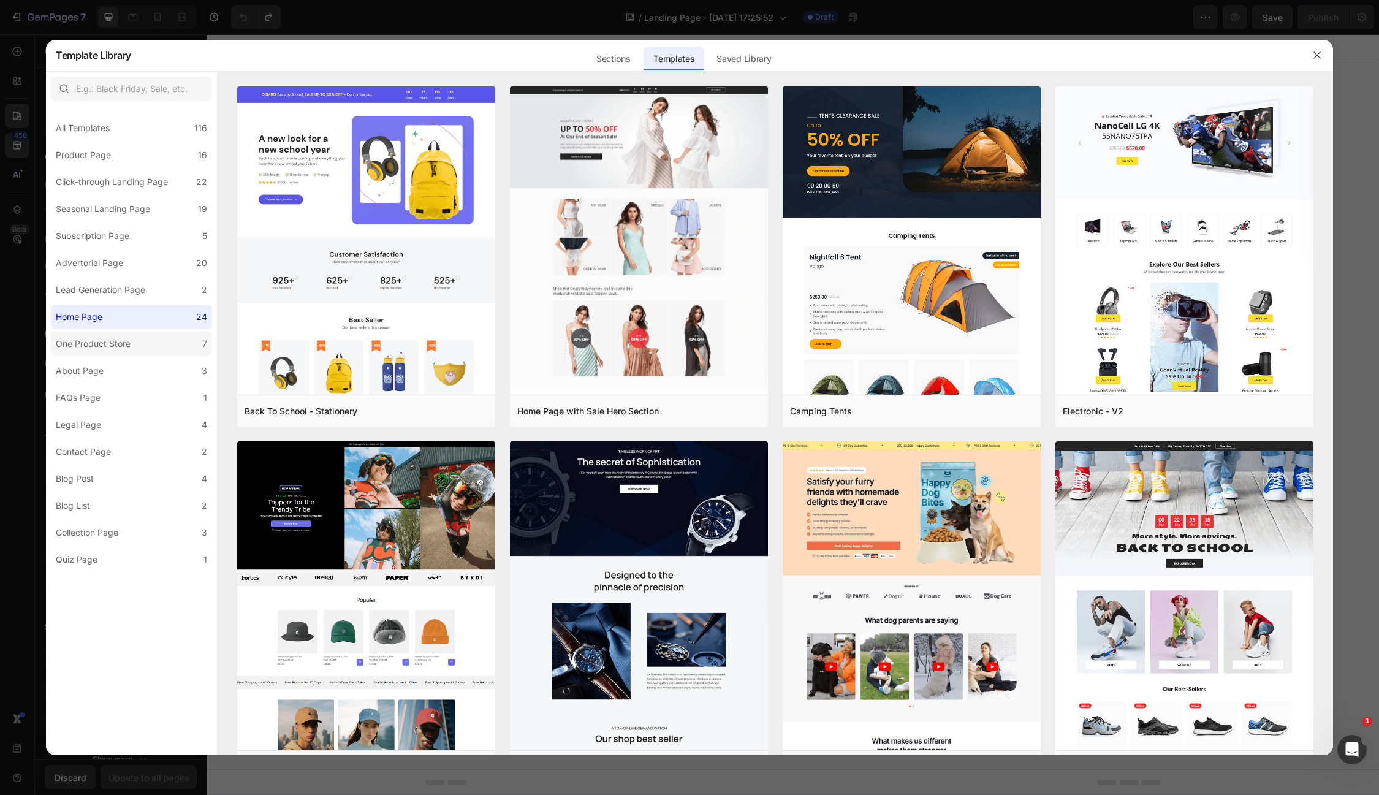
click at [93, 336] on div "One Product Store" at bounding box center [93, 343] width 75 height 15
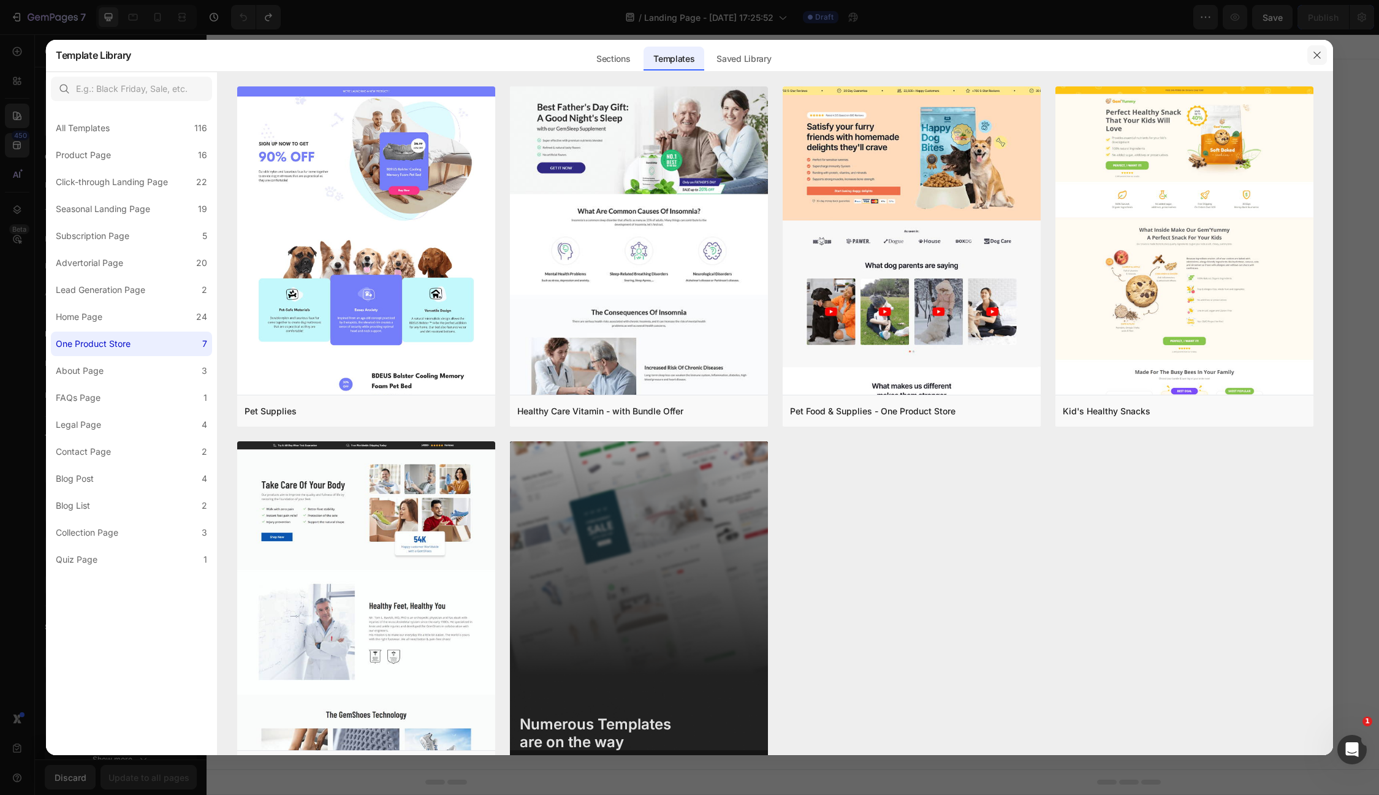
click at [1318, 58] on icon "button" at bounding box center [1317, 55] width 10 height 10
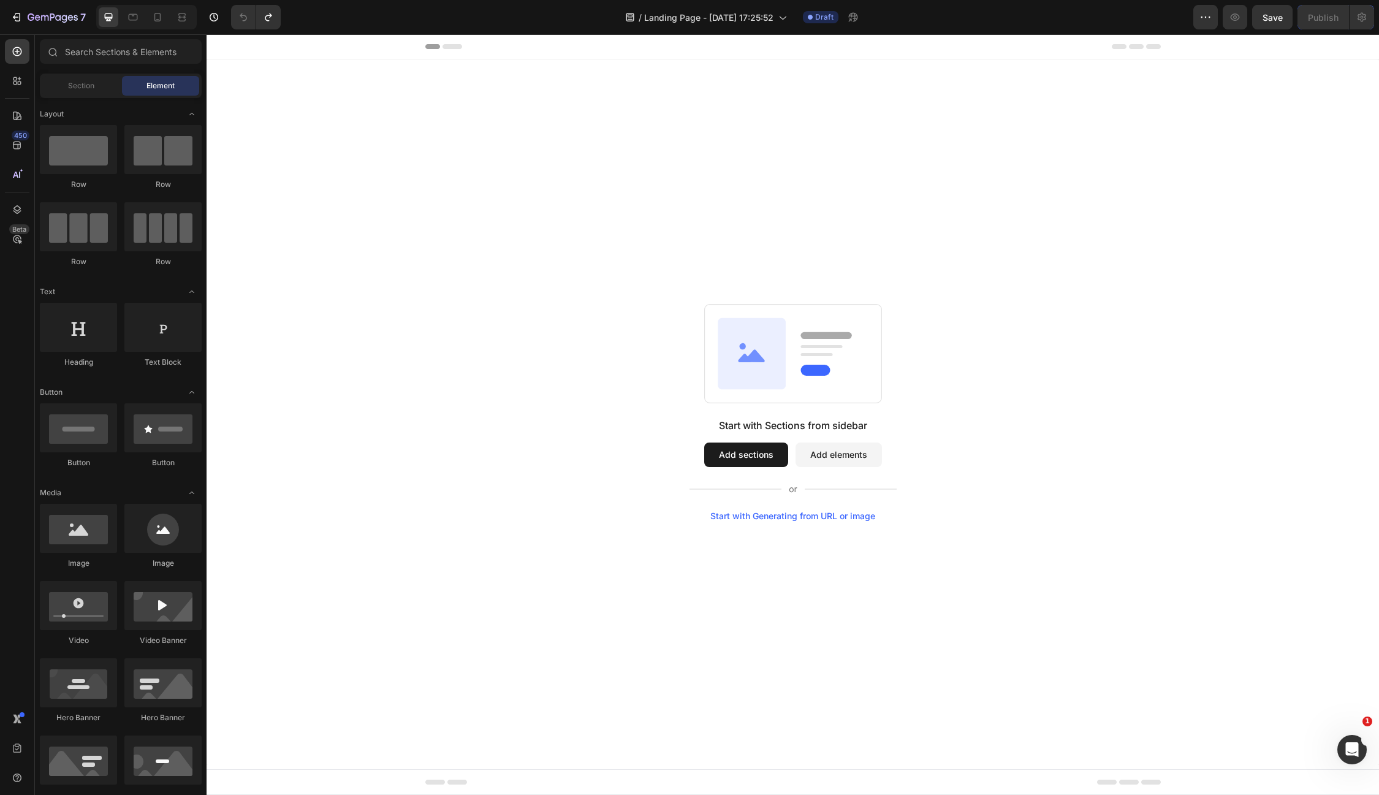
click at [748, 362] on icon at bounding box center [752, 352] width 68 height 71
click at [103, 55] on input "text" at bounding box center [121, 51] width 162 height 25
click at [85, 86] on span "Section" at bounding box center [81, 85] width 26 height 11
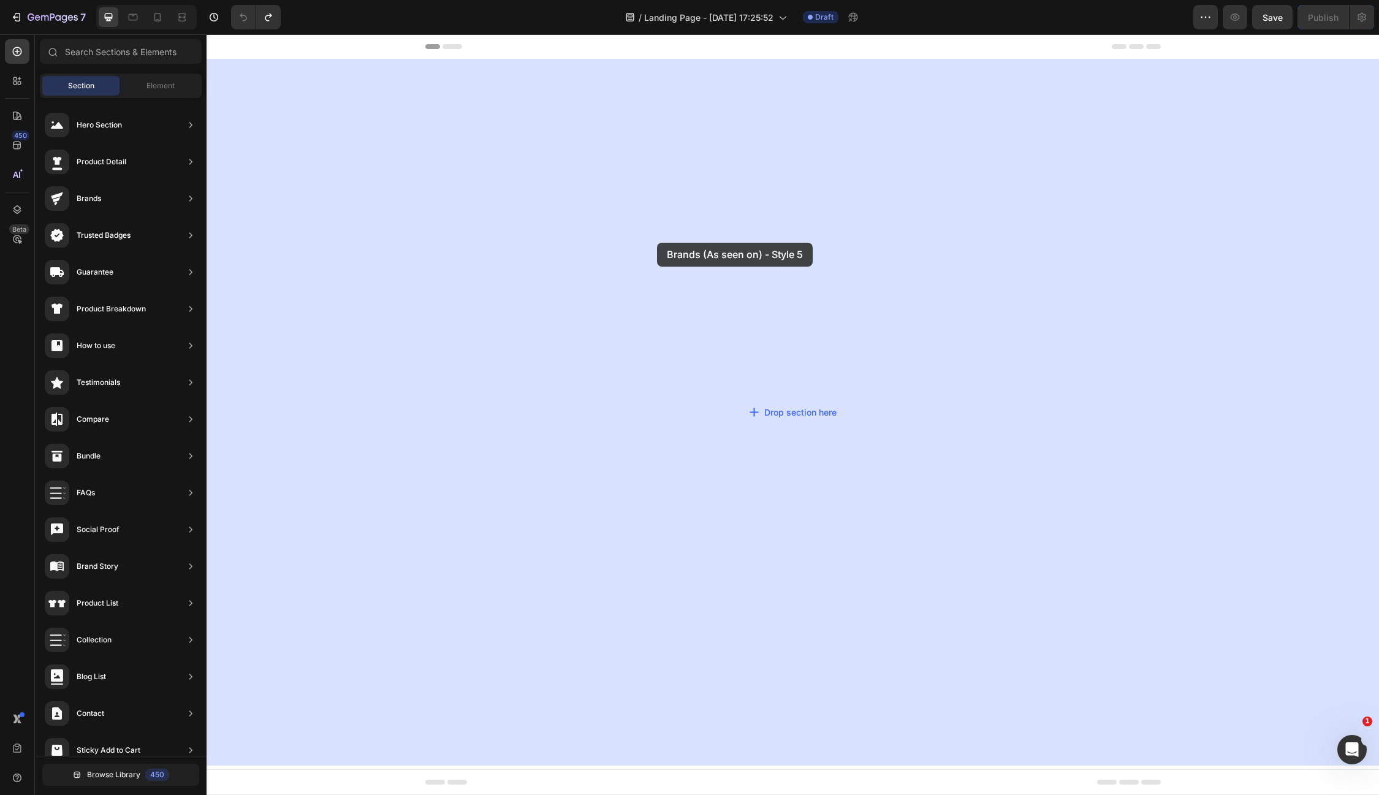
drag, startPoint x: 504, startPoint y: 148, endPoint x: 653, endPoint y: 247, distance: 179.2
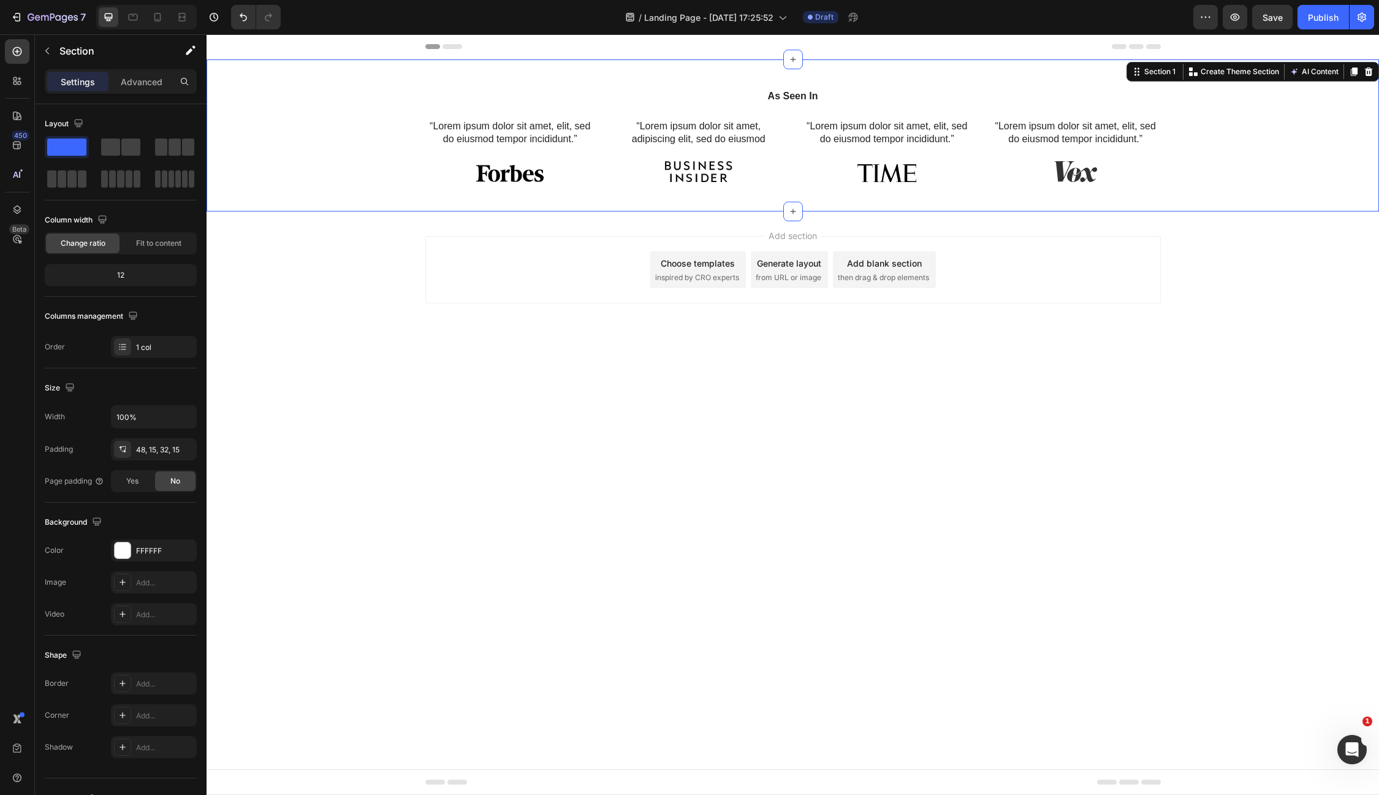
click at [528, 183] on div "As Seen In Heading “Lorem ipsum dolor sit amet, elit, sed do eiusmod tempor inc…" at bounding box center [793, 140] width 1154 height 103
click at [710, 185] on div "As Seen In Heading “Lorem ipsum dolor sit amet, elit, sed do eiusmod tempor inc…" at bounding box center [793, 140] width 1154 height 103
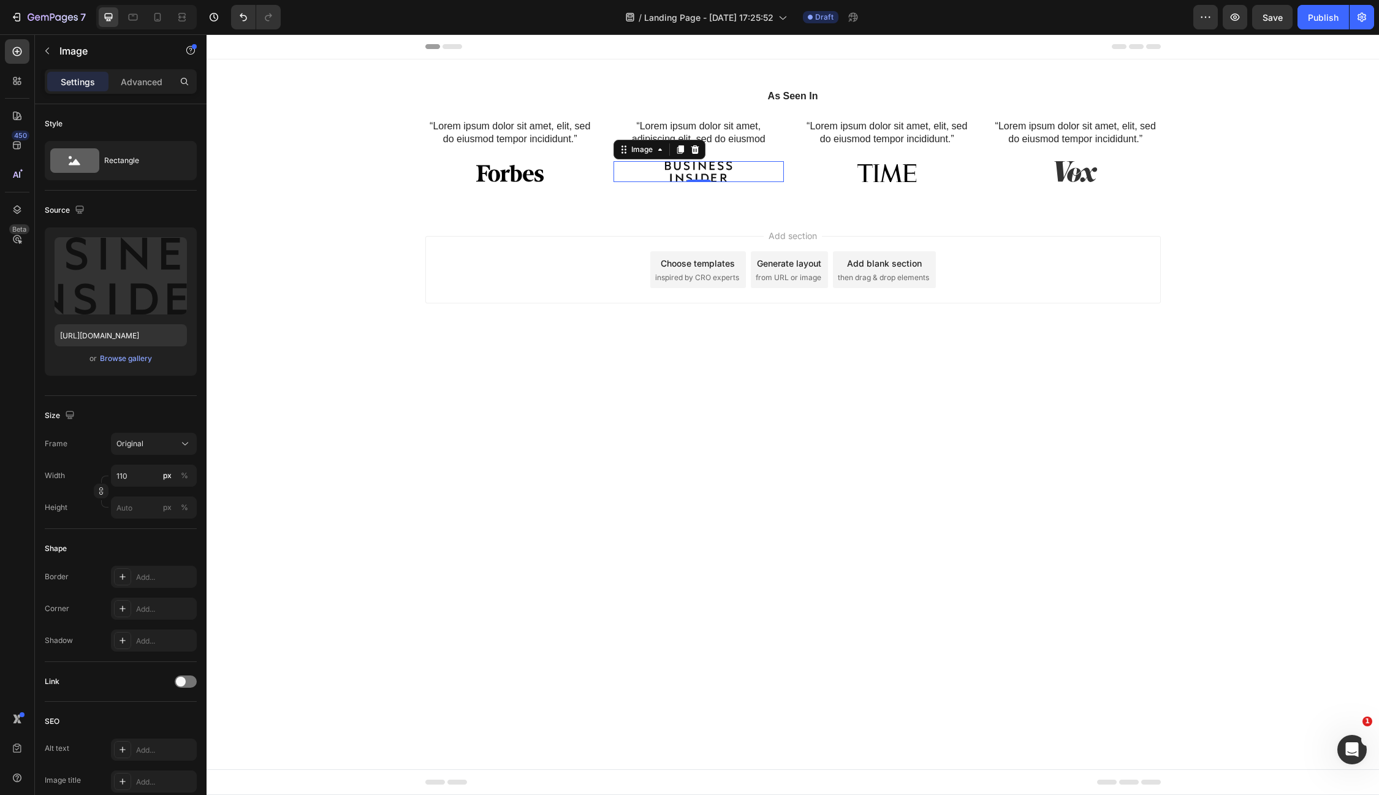
click at [707, 173] on img at bounding box center [698, 171] width 67 height 21
click at [899, 176] on img at bounding box center [886, 171] width 67 height 21
click at [1061, 178] on img at bounding box center [1075, 171] width 67 height 21
type input "https://cdn.shopify.com/s/files/1/0960/9222/5868/files/gempages_576005805208240…"
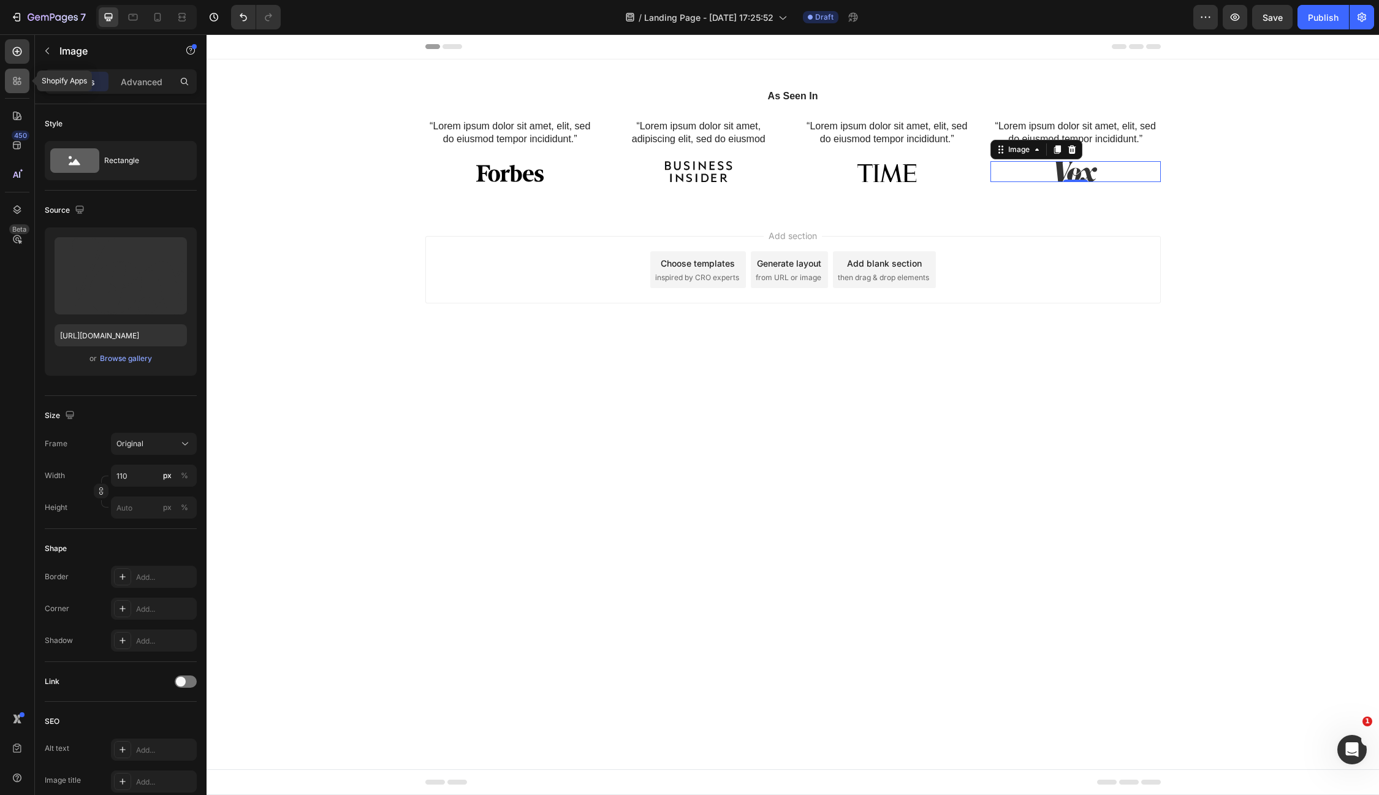
click at [22, 81] on icon at bounding box center [17, 81] width 12 height 12
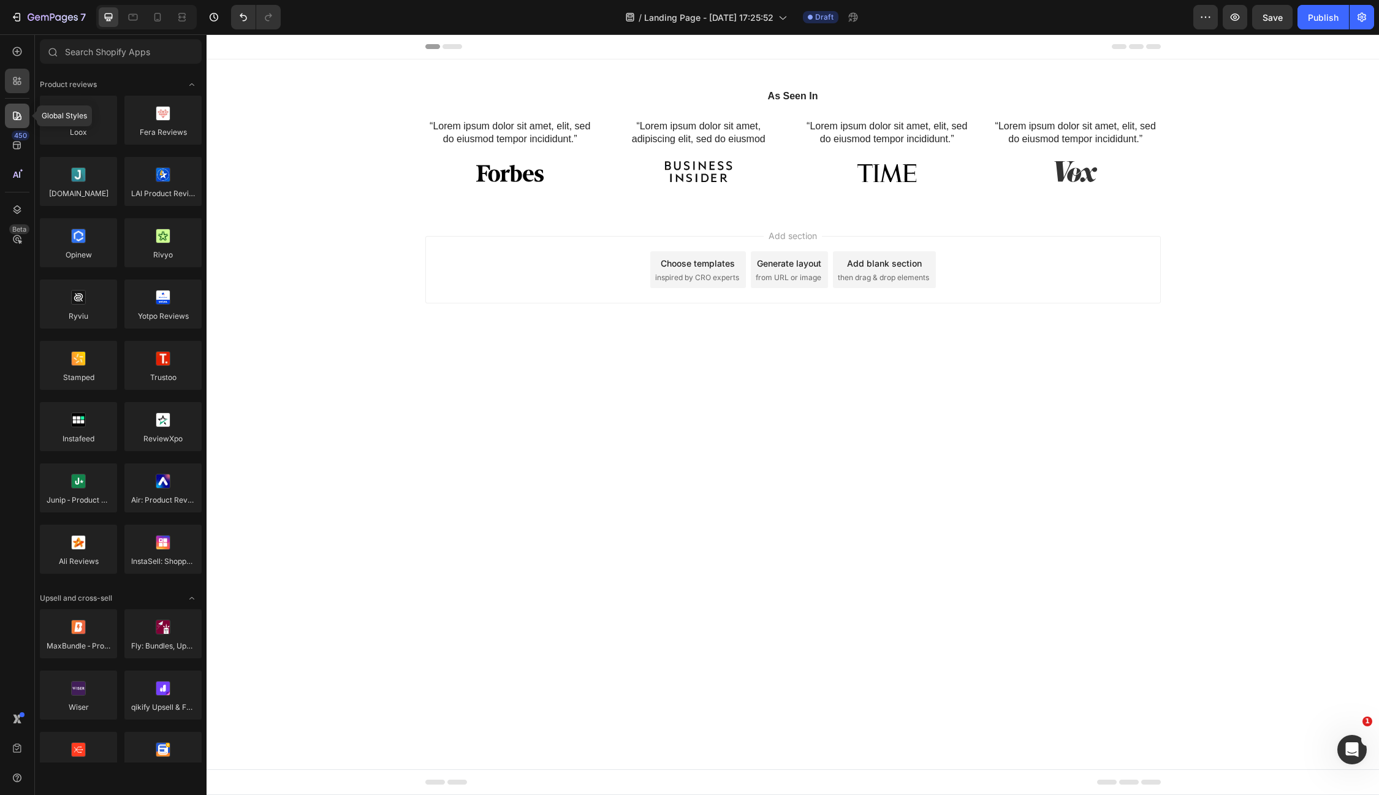
click at [20, 117] on icon at bounding box center [17, 116] width 9 height 9
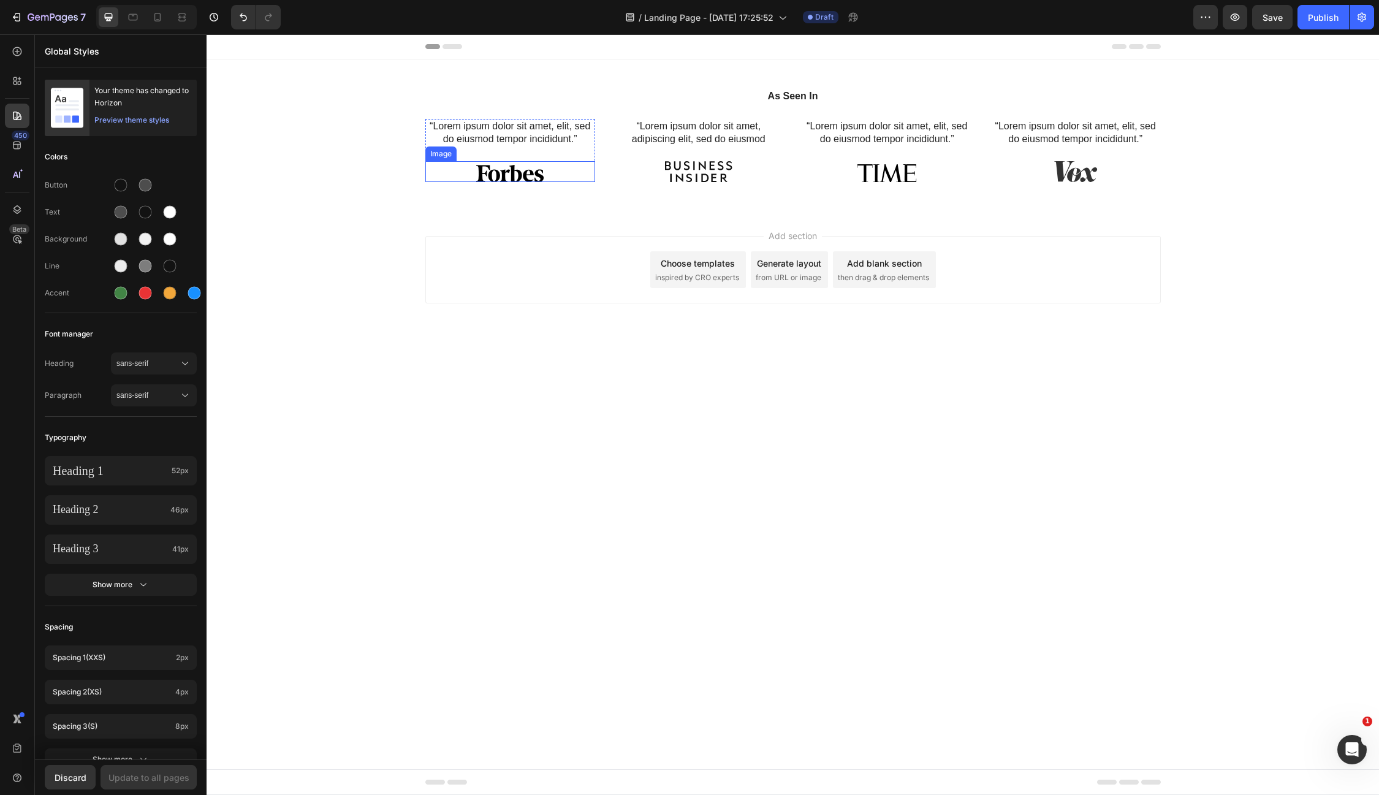
click at [483, 173] on img at bounding box center [509, 171] width 67 height 21
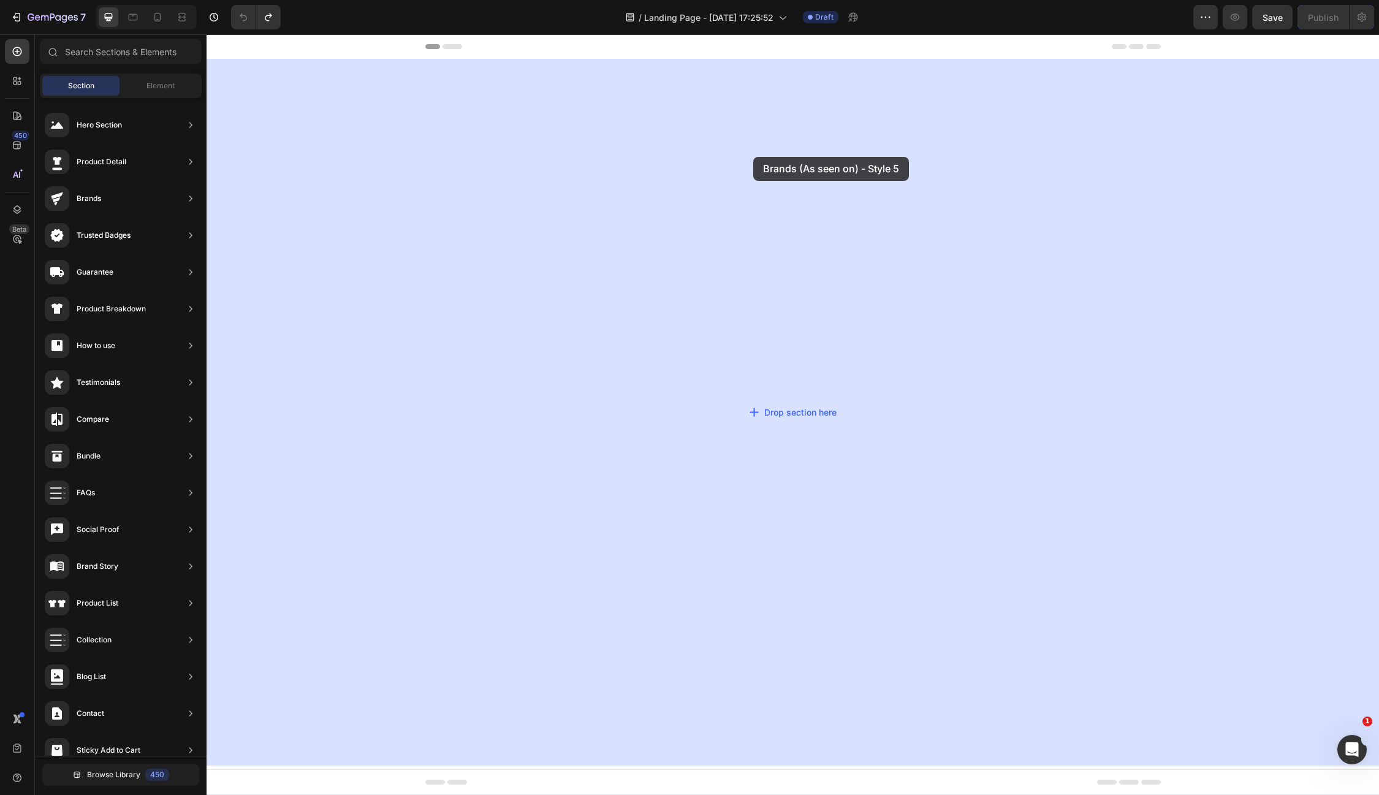
drag, startPoint x: 488, startPoint y: 170, endPoint x: 753, endPoint y: 157, distance: 265.7
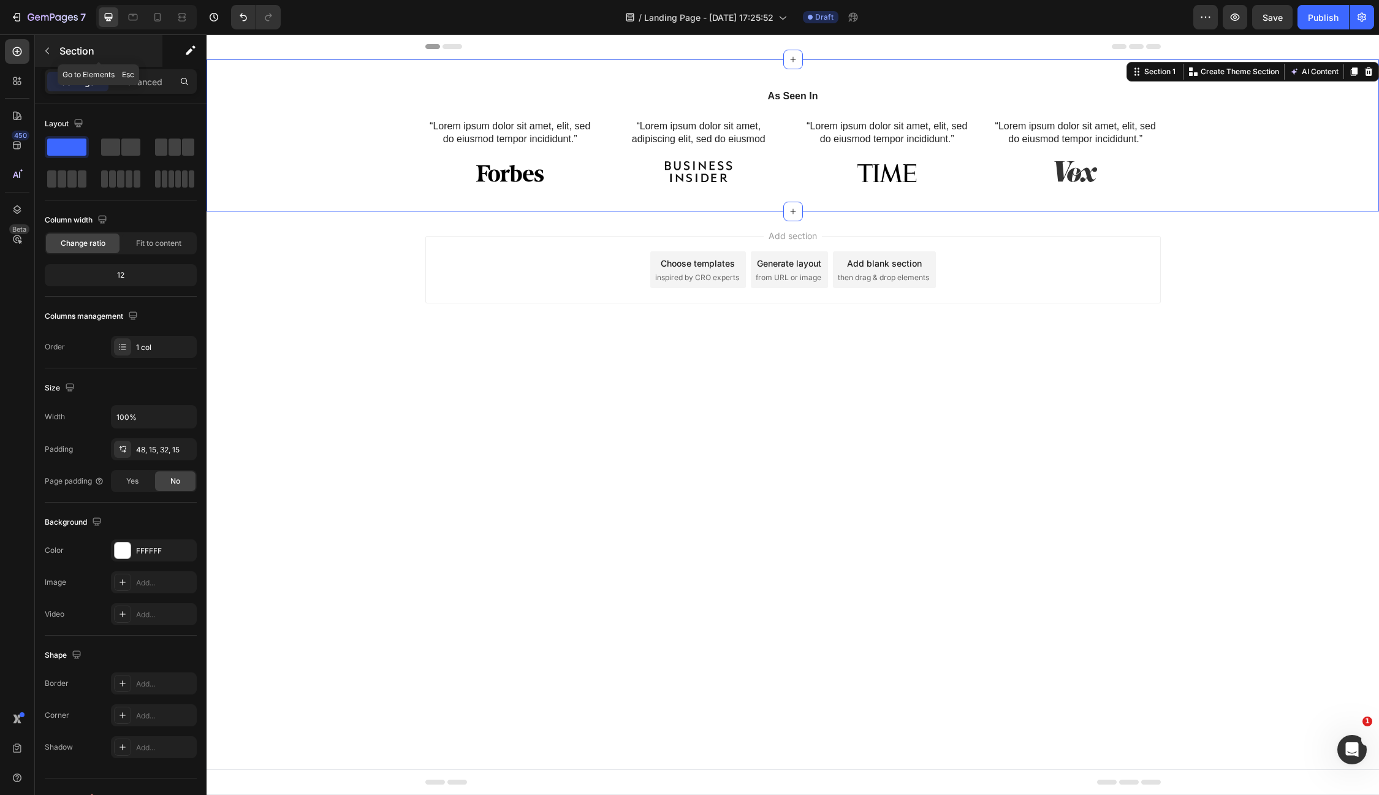
click at [71, 52] on p "Section" at bounding box center [109, 51] width 101 height 15
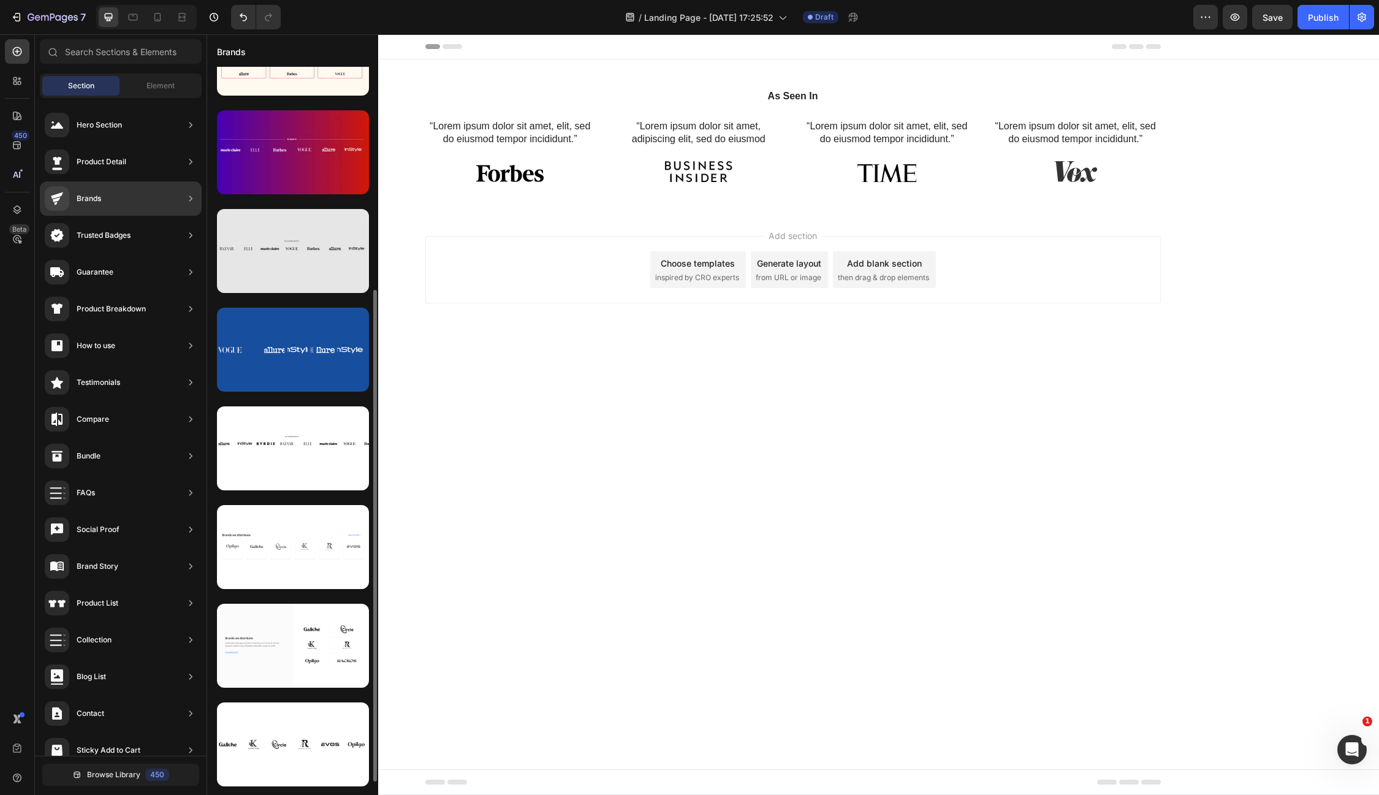
scroll to position [350, 0]
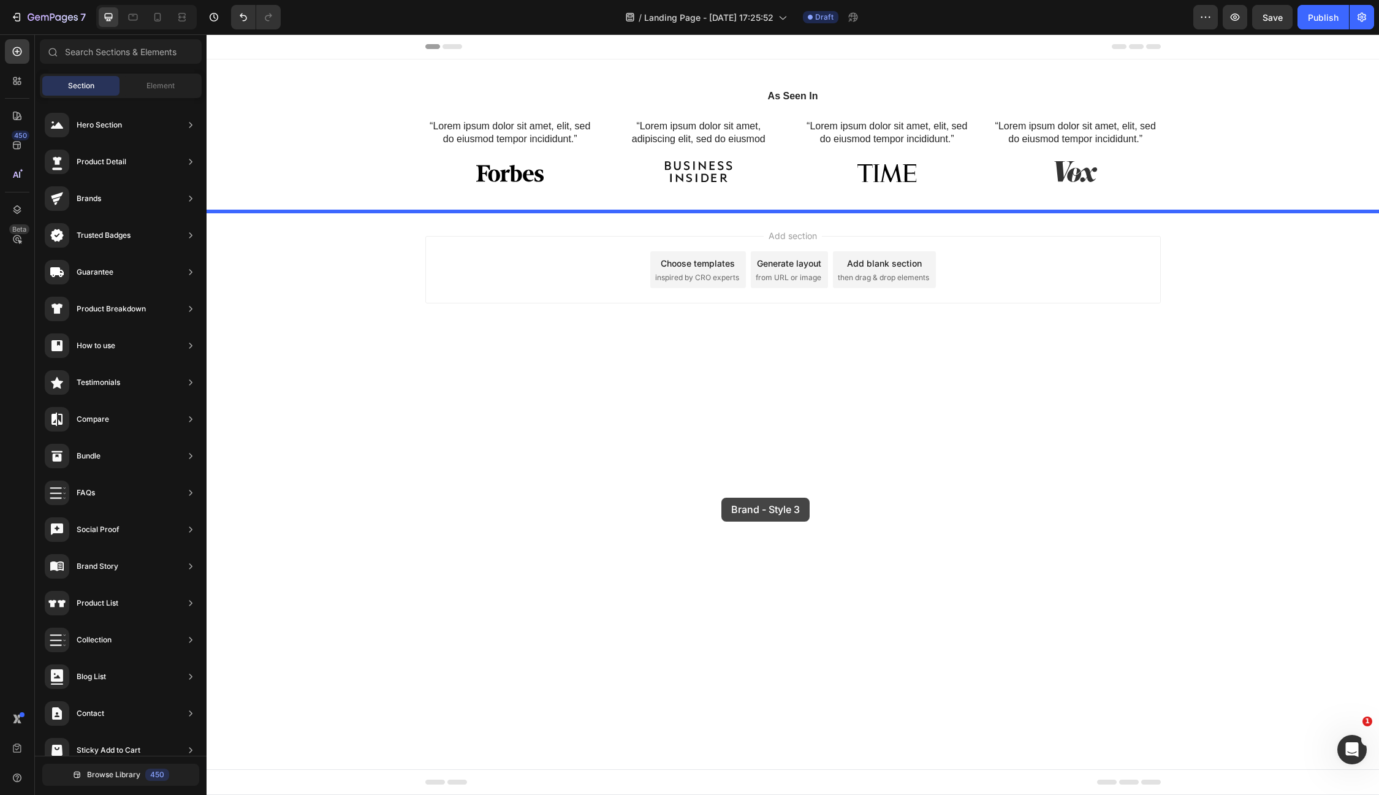
drag, startPoint x: 489, startPoint y: 691, endPoint x: 722, endPoint y: 496, distance: 303.7
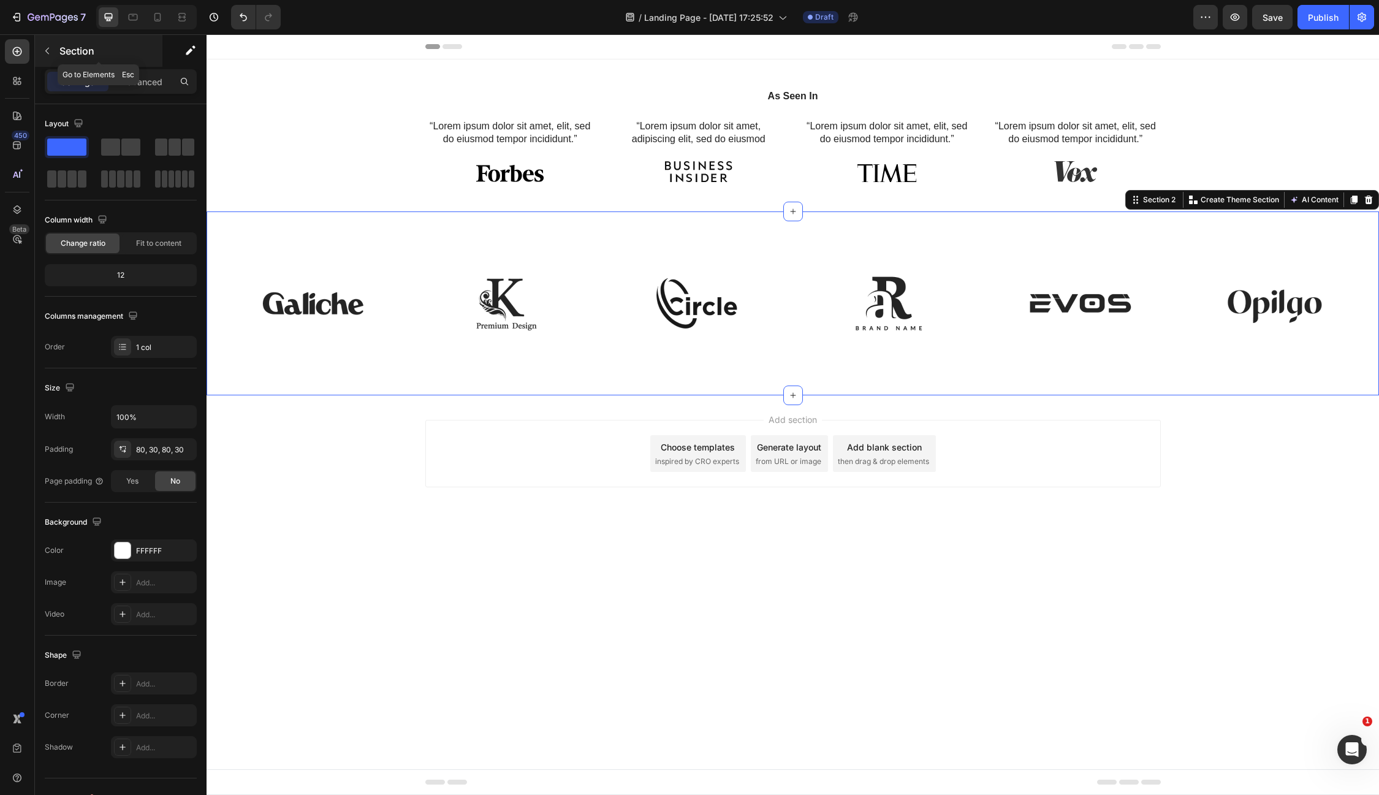
click at [72, 42] on div "Section" at bounding box center [98, 51] width 127 height 32
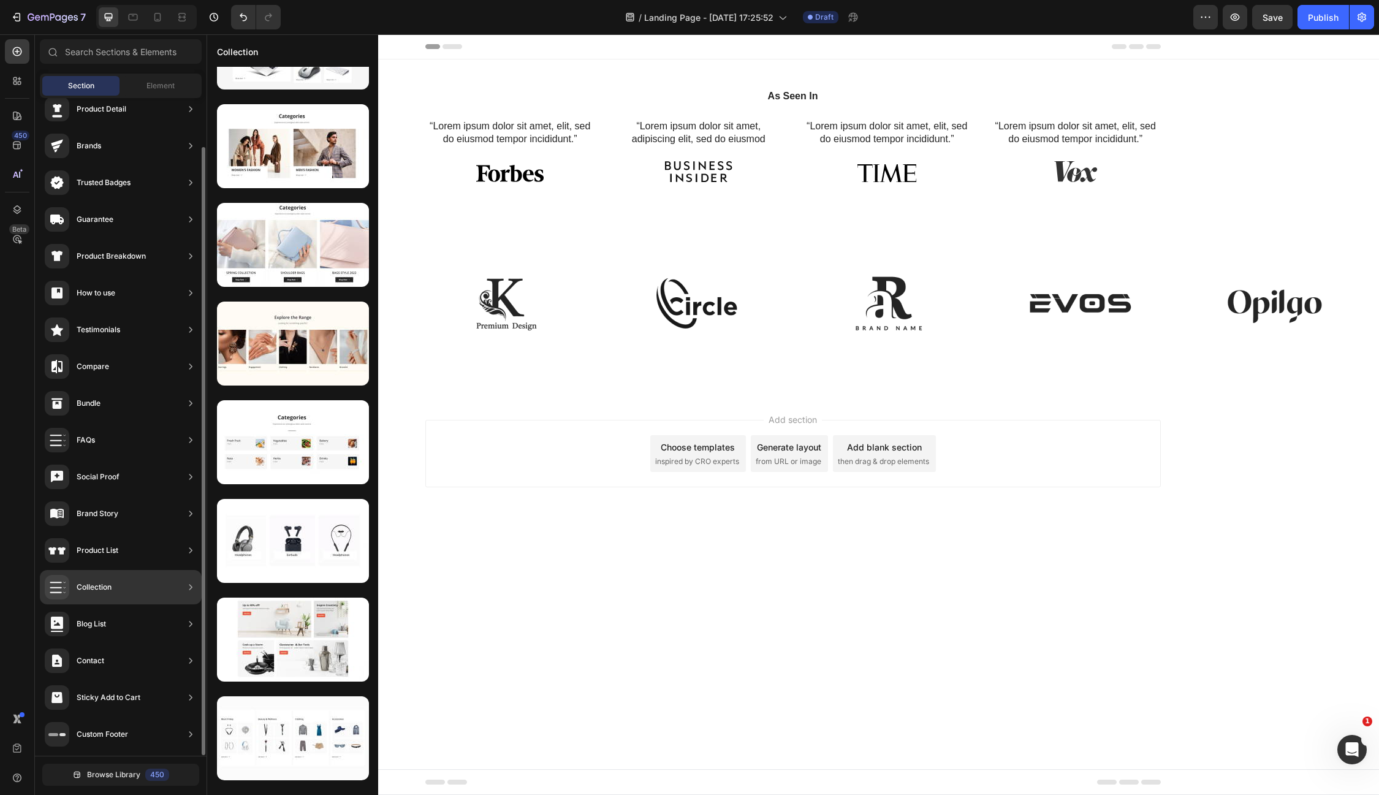
scroll to position [0, 0]
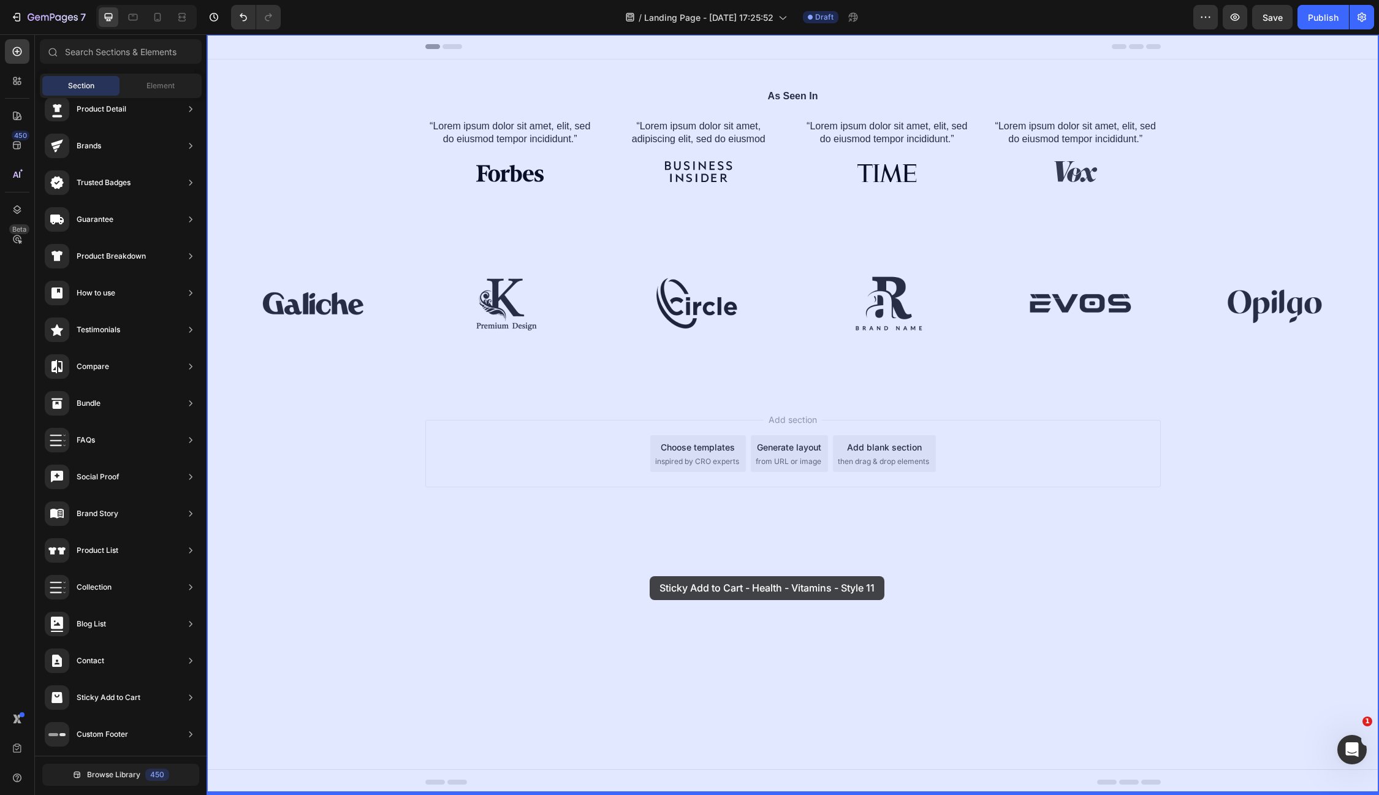
drag, startPoint x: 511, startPoint y: 251, endPoint x: 650, endPoint y: 576, distance: 353.4
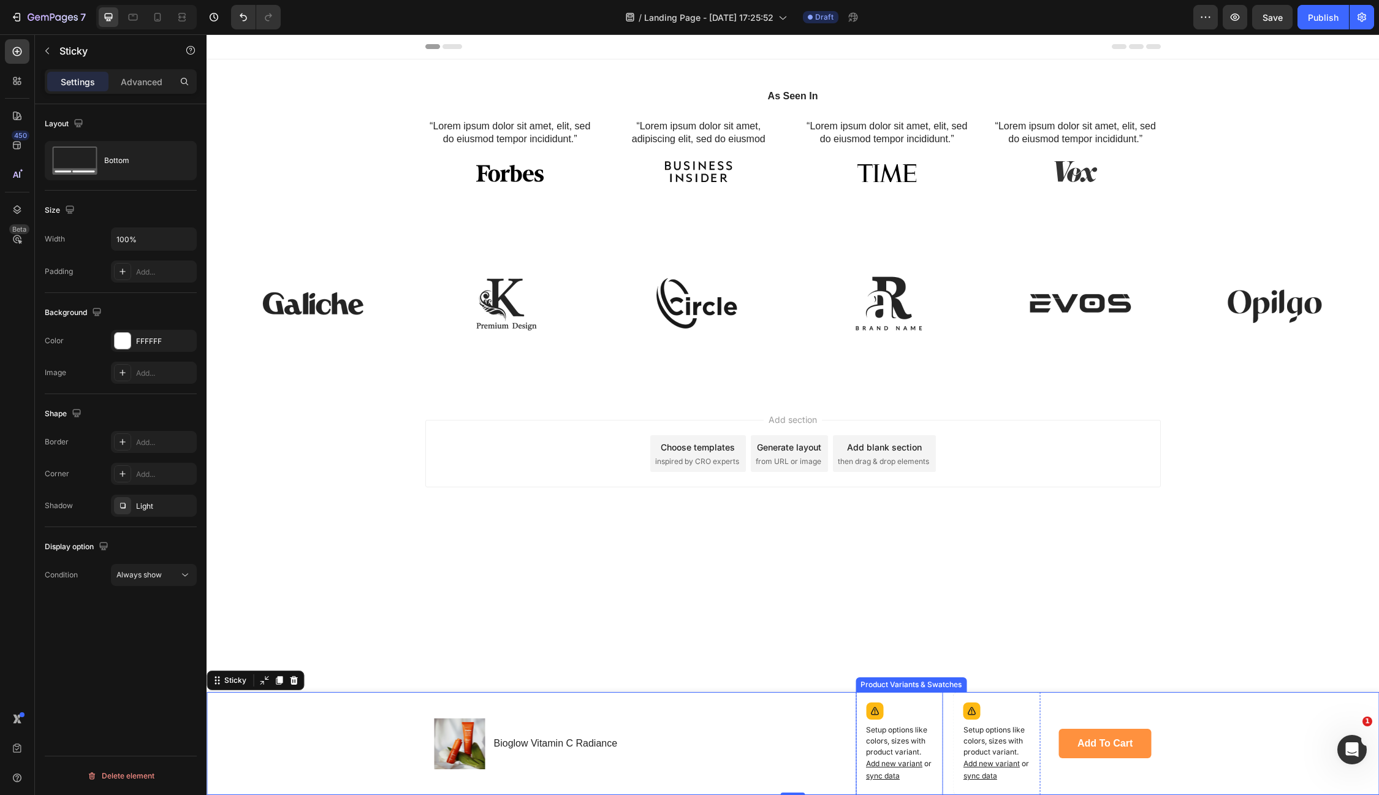
click at [891, 744] on p "Setup options like colors, sizes with product variant. Add new variant or sync …" at bounding box center [899, 753] width 67 height 58
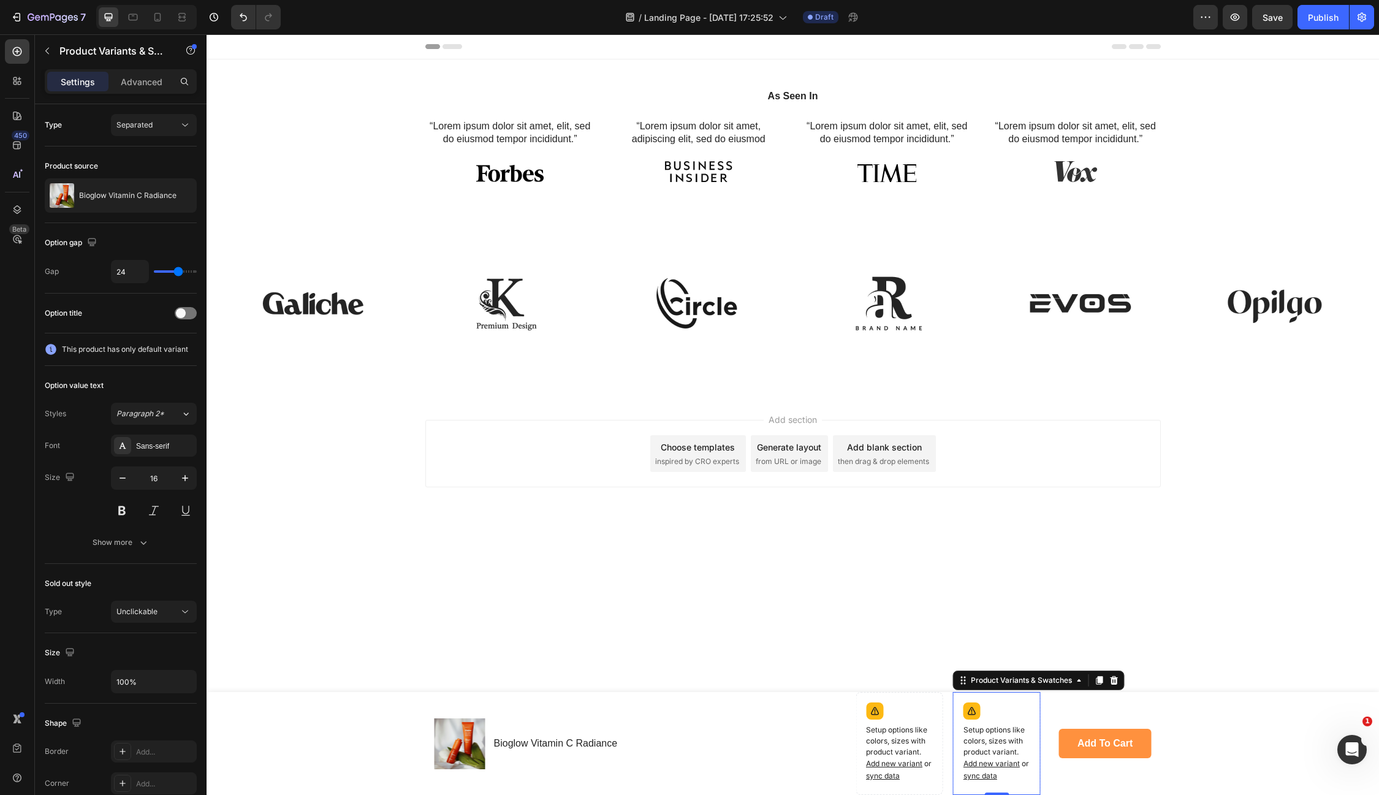
click at [982, 743] on p "Setup options like colors, sizes with product variant. Add new variant or sync …" at bounding box center [997, 753] width 67 height 58
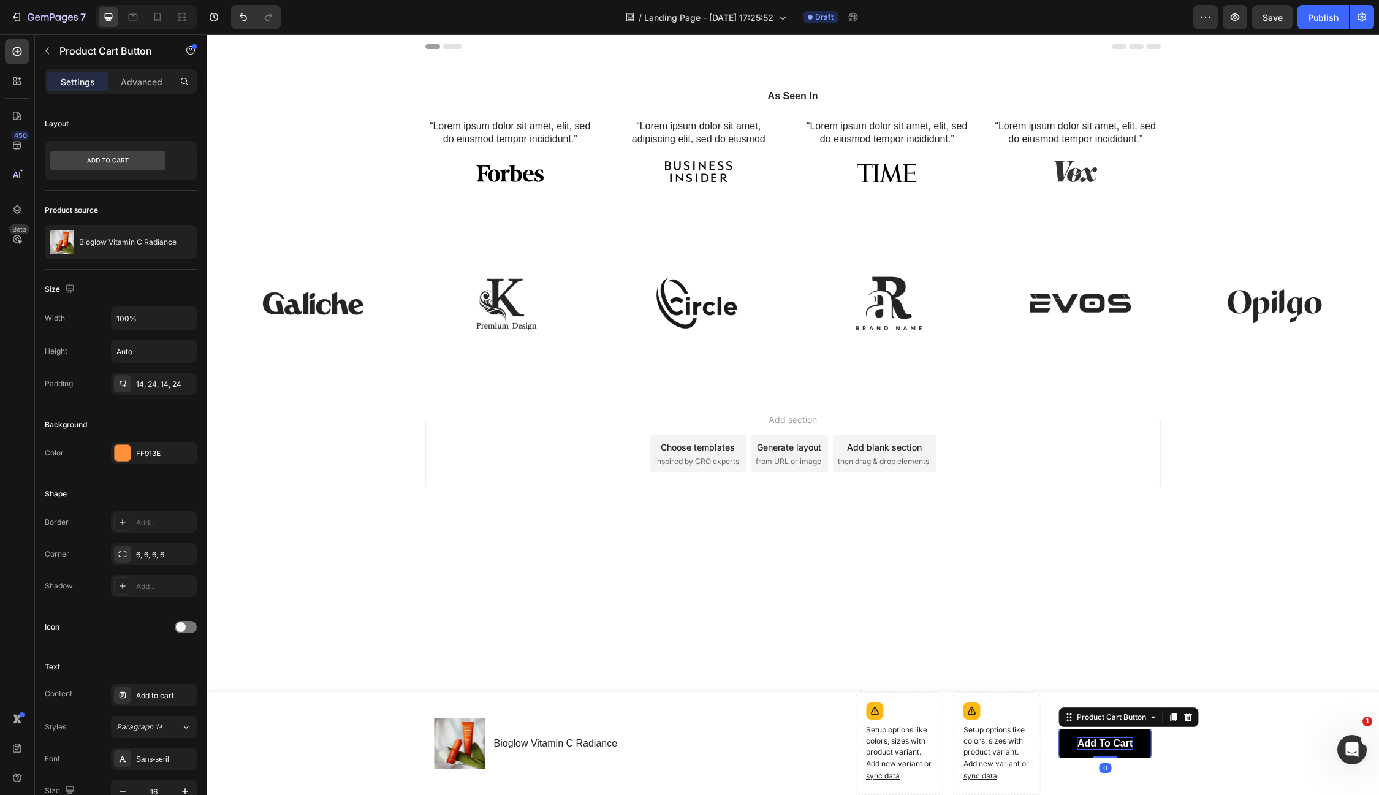
click at [1094, 748] on div "Add to cart" at bounding box center [1105, 743] width 55 height 13
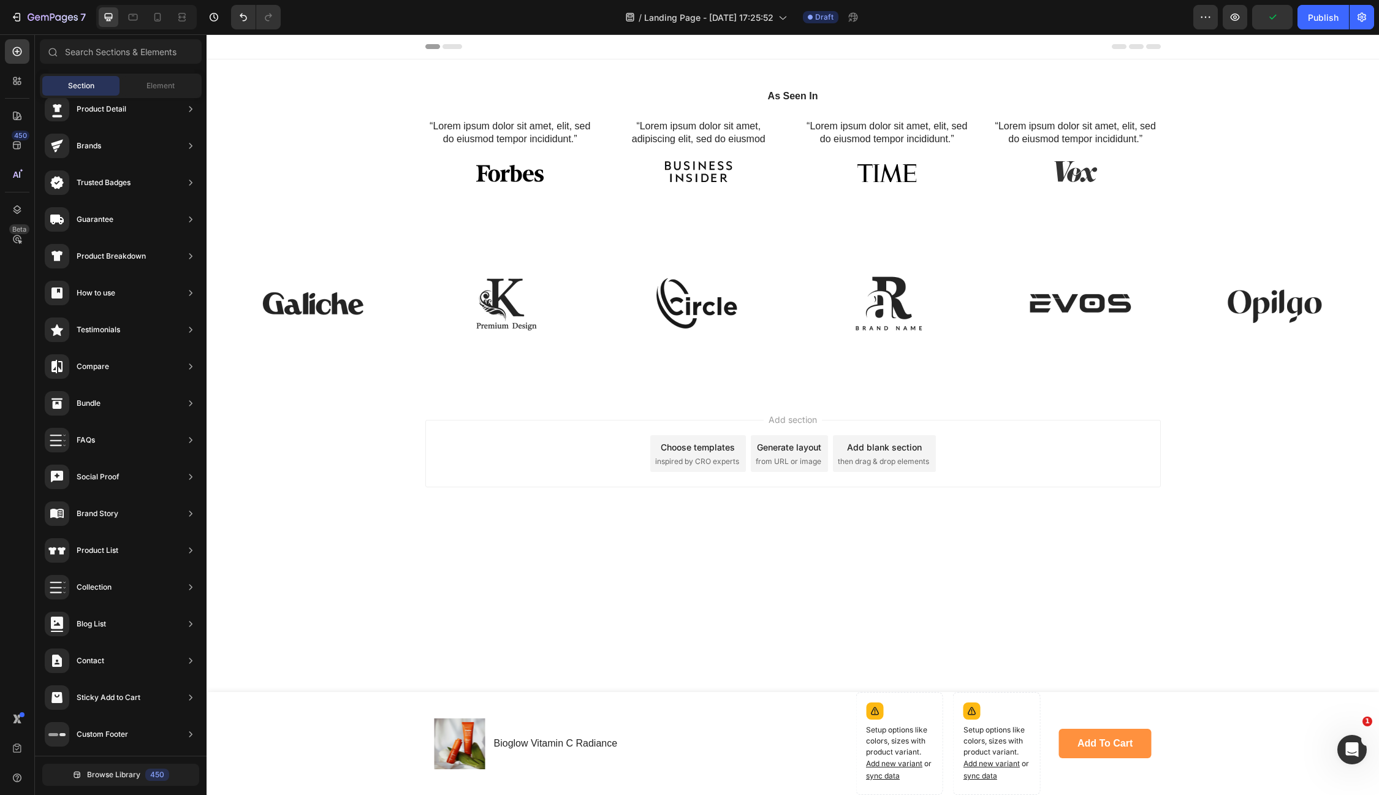
click at [1003, 595] on body "Header Product Images Bioglow Vitamin C Radiance Product Title Row Setup option…" at bounding box center [793, 414] width 1173 height 761
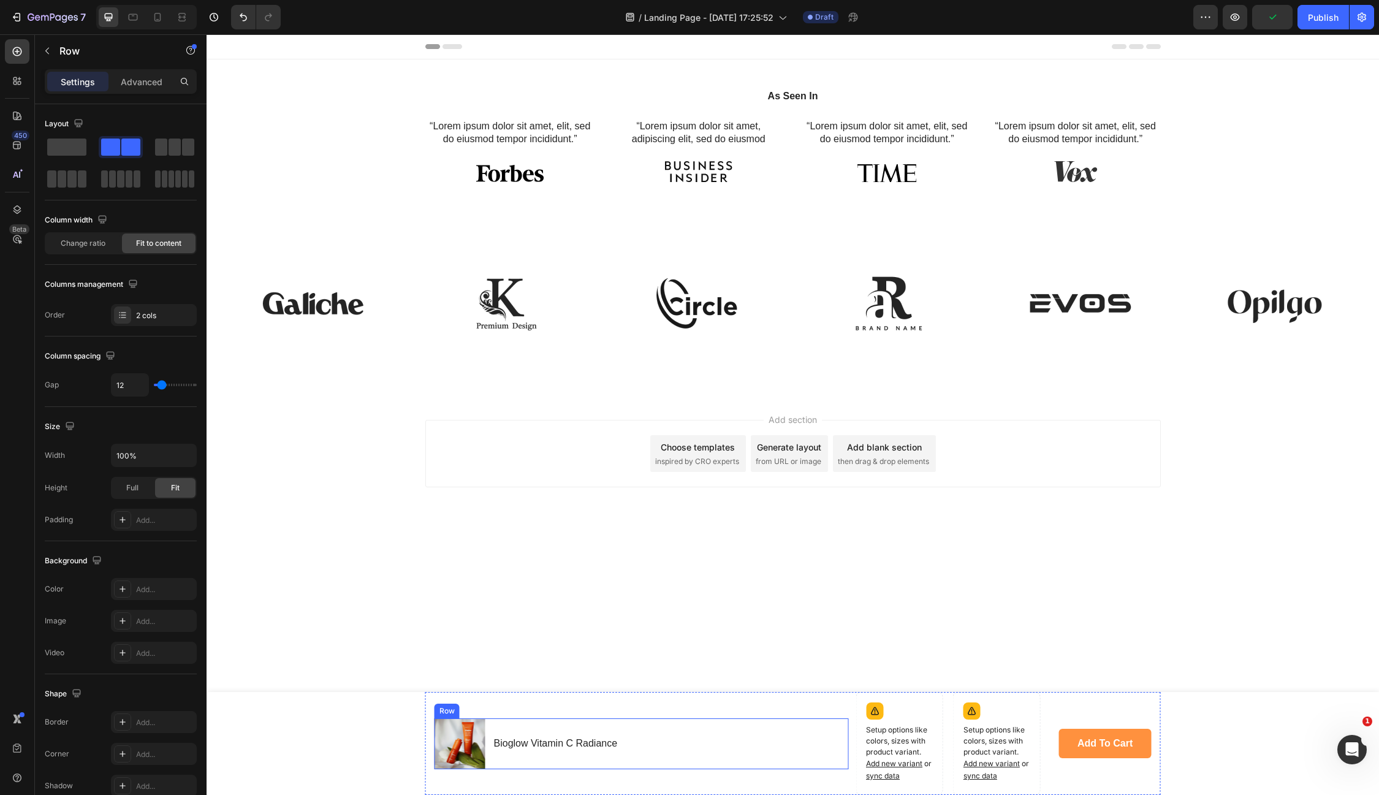
click at [626, 743] on div "Product Images Bioglow Vitamin C Radiance Product Title Row" at bounding box center [642, 743] width 414 height 51
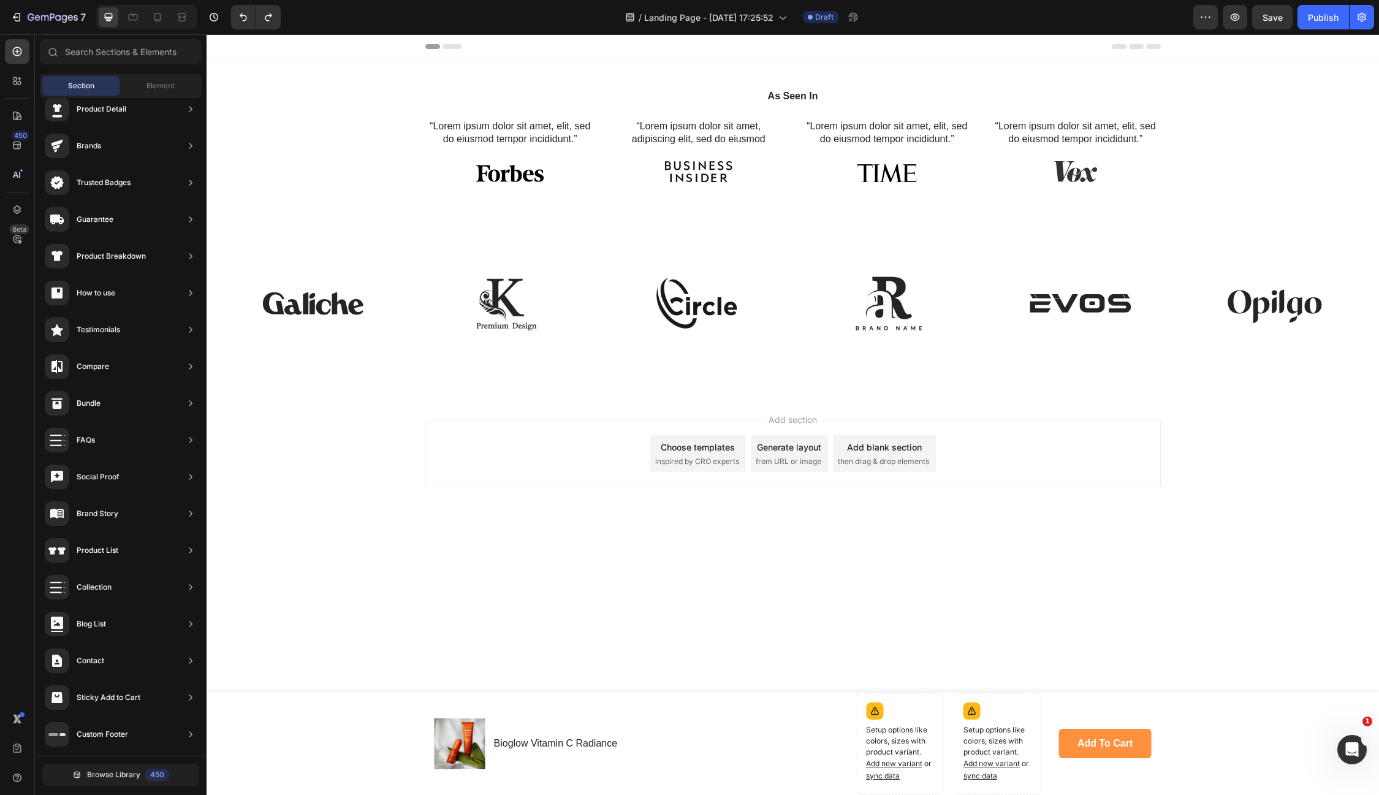
click at [607, 634] on body "Header Product Images Bioglow Vitamin C Radiance Product Title Row Setup option…" at bounding box center [793, 414] width 1173 height 761
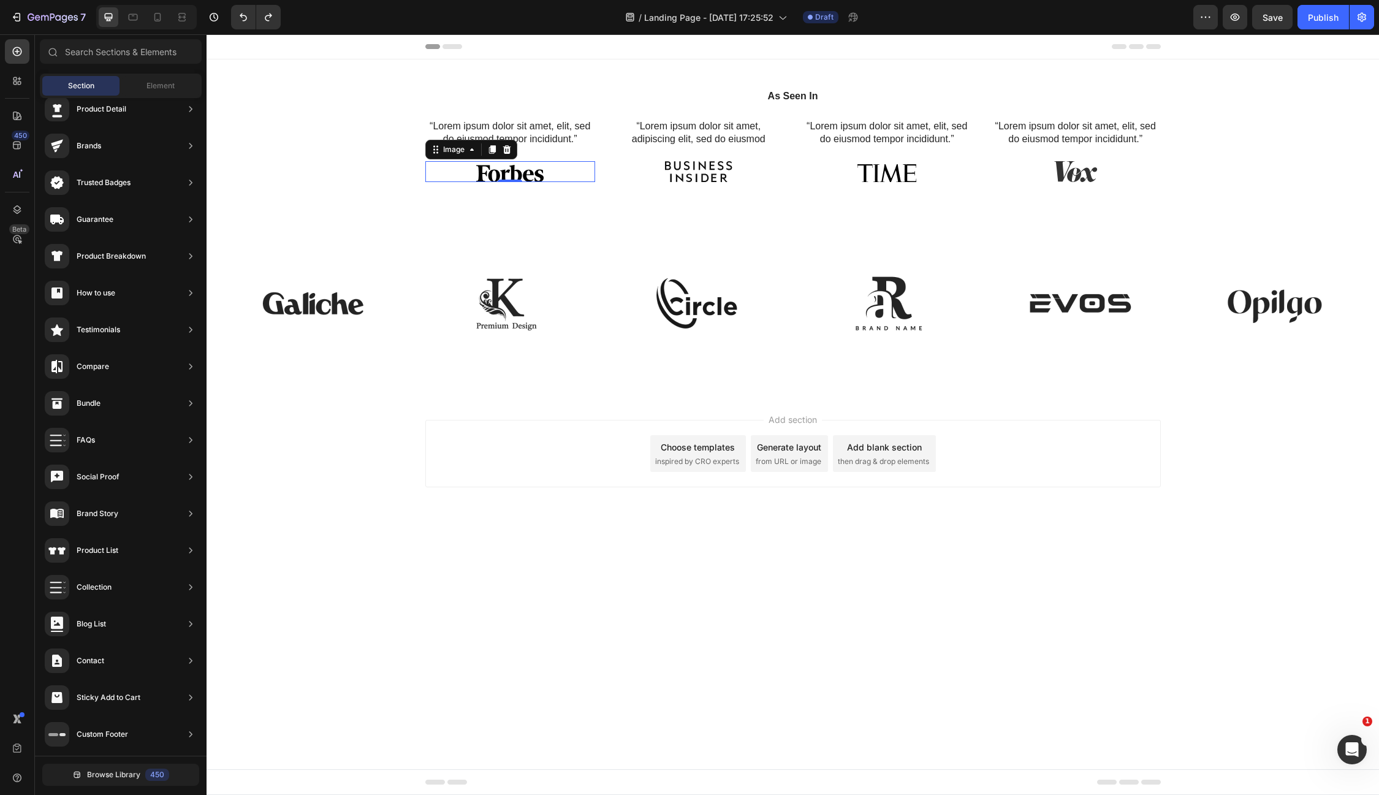
click at [522, 177] on img at bounding box center [509, 171] width 67 height 21
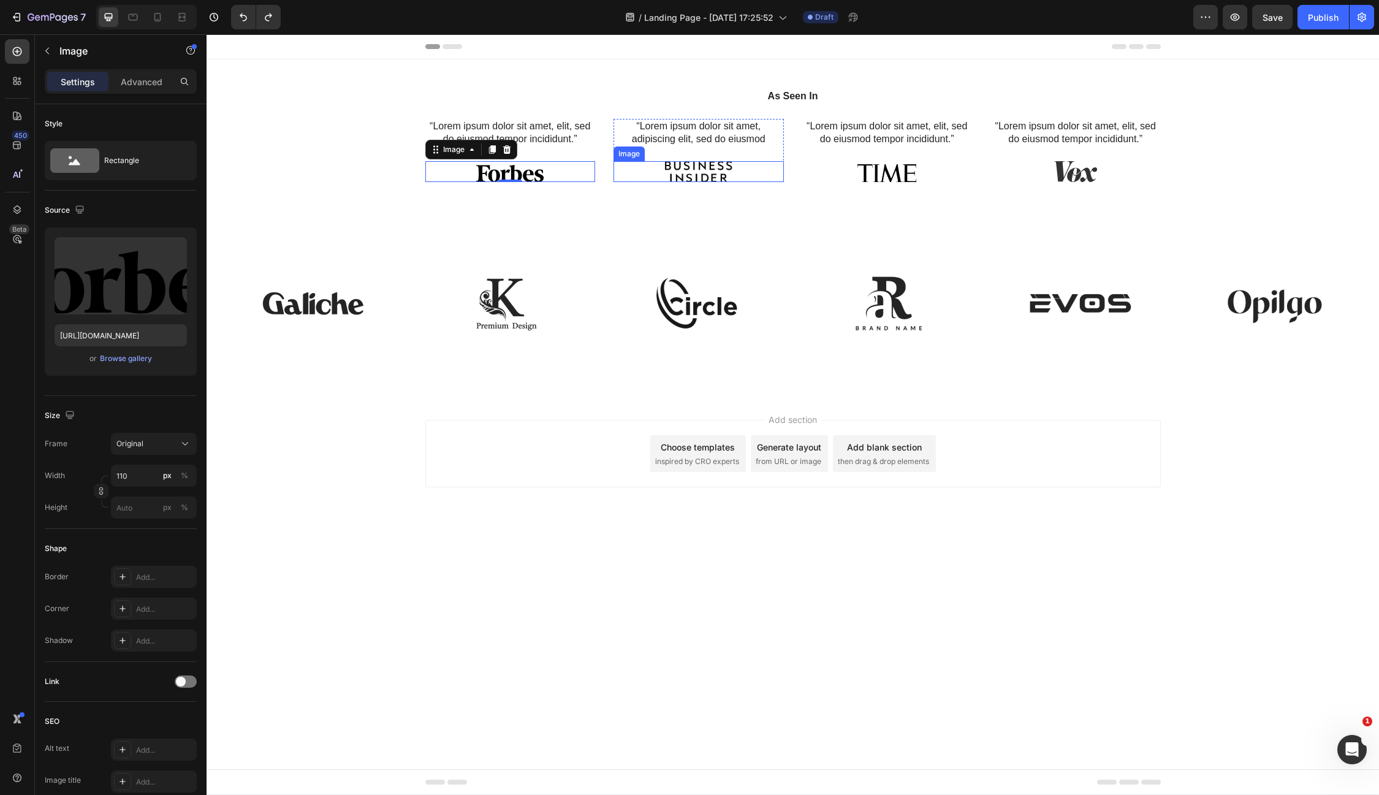
click at [702, 172] on img at bounding box center [698, 171] width 67 height 21
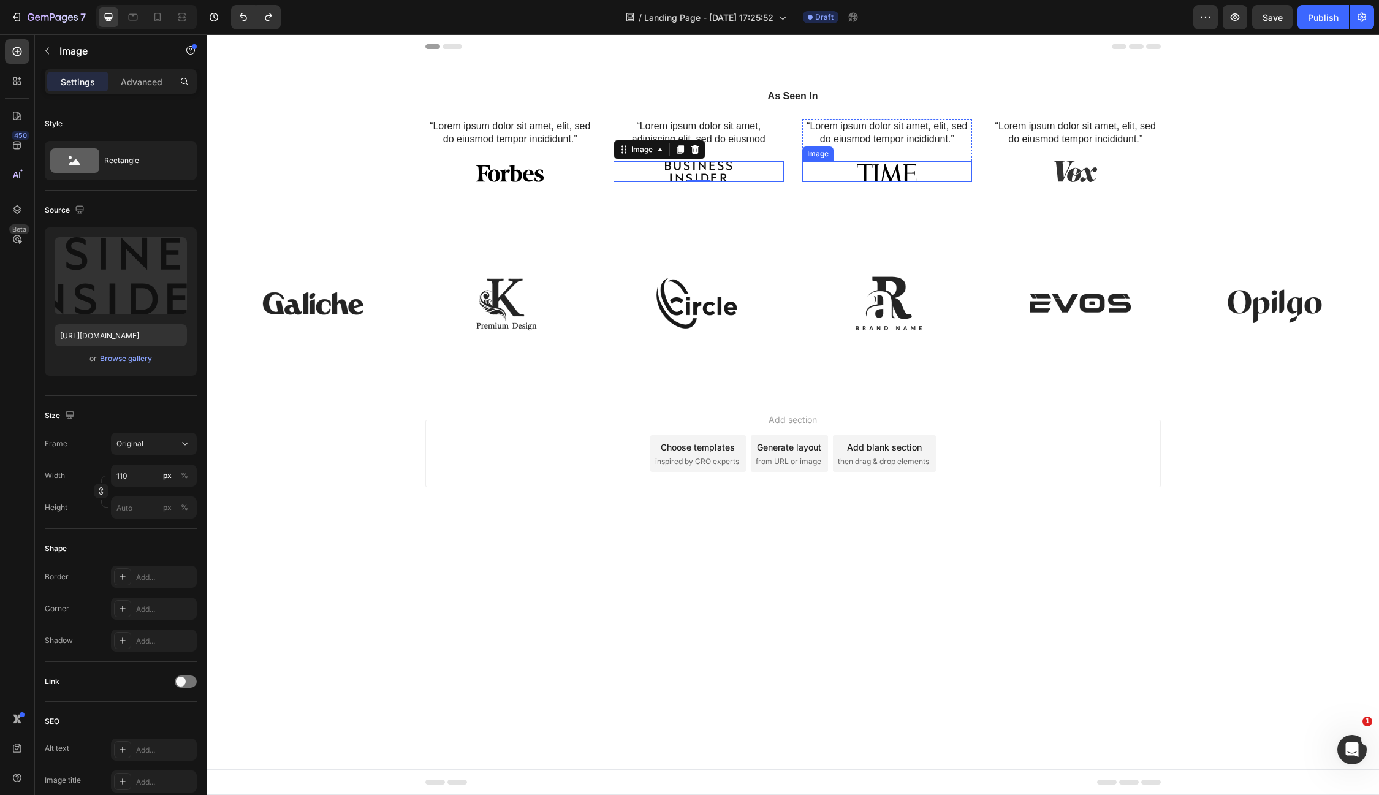
click at [884, 168] on img at bounding box center [886, 171] width 67 height 21
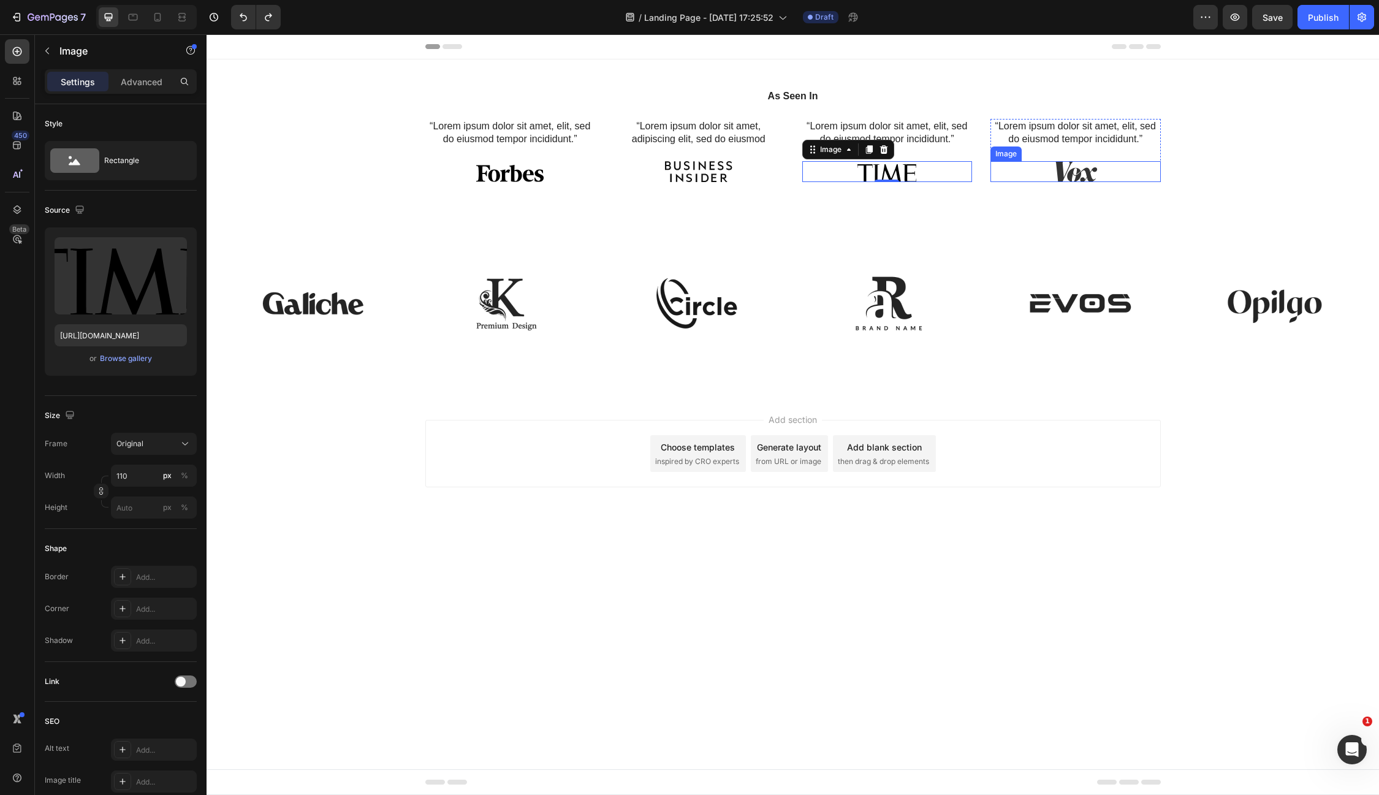
click at [1059, 168] on img at bounding box center [1075, 171] width 67 height 21
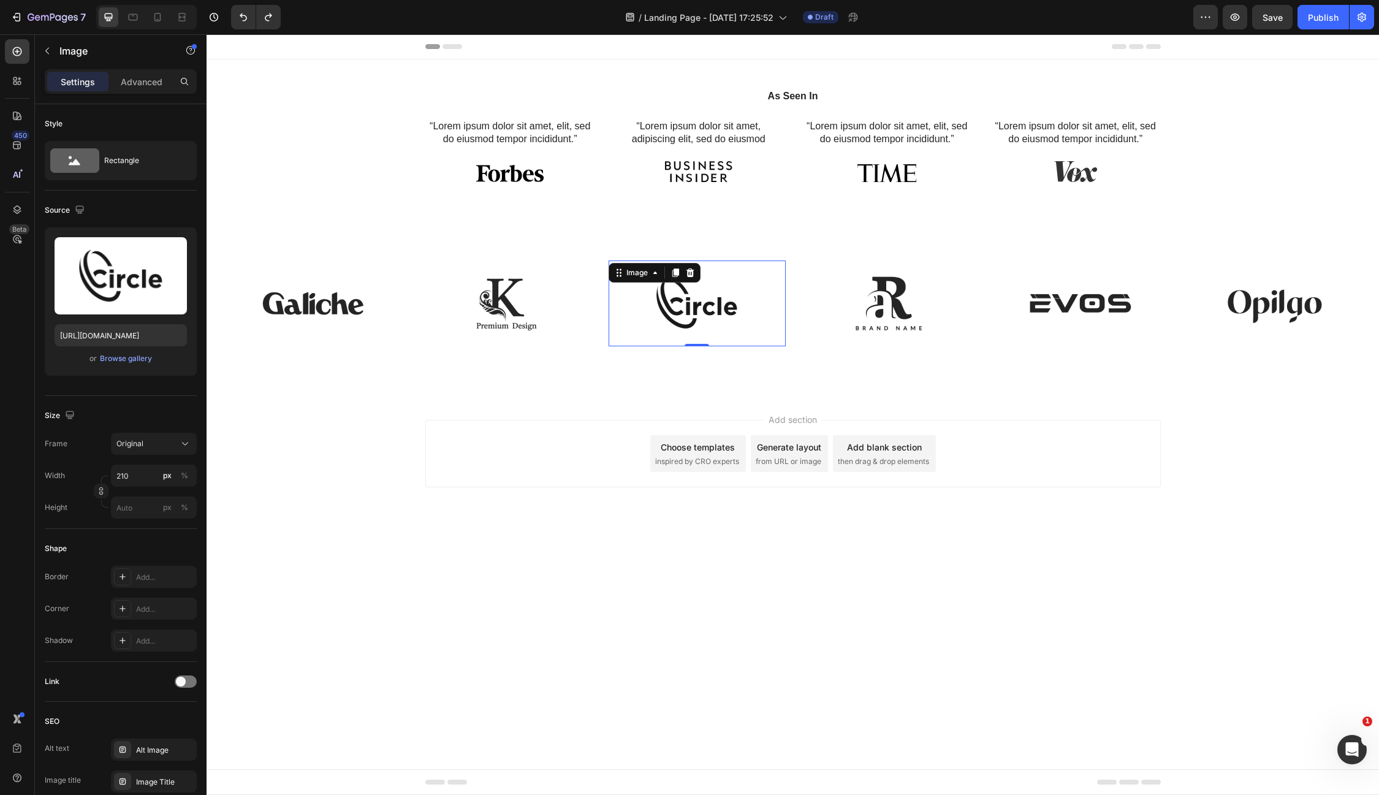
click at [704, 320] on img at bounding box center [697, 303] width 129 height 86
click at [333, 313] on img at bounding box center [313, 303] width 129 height 86
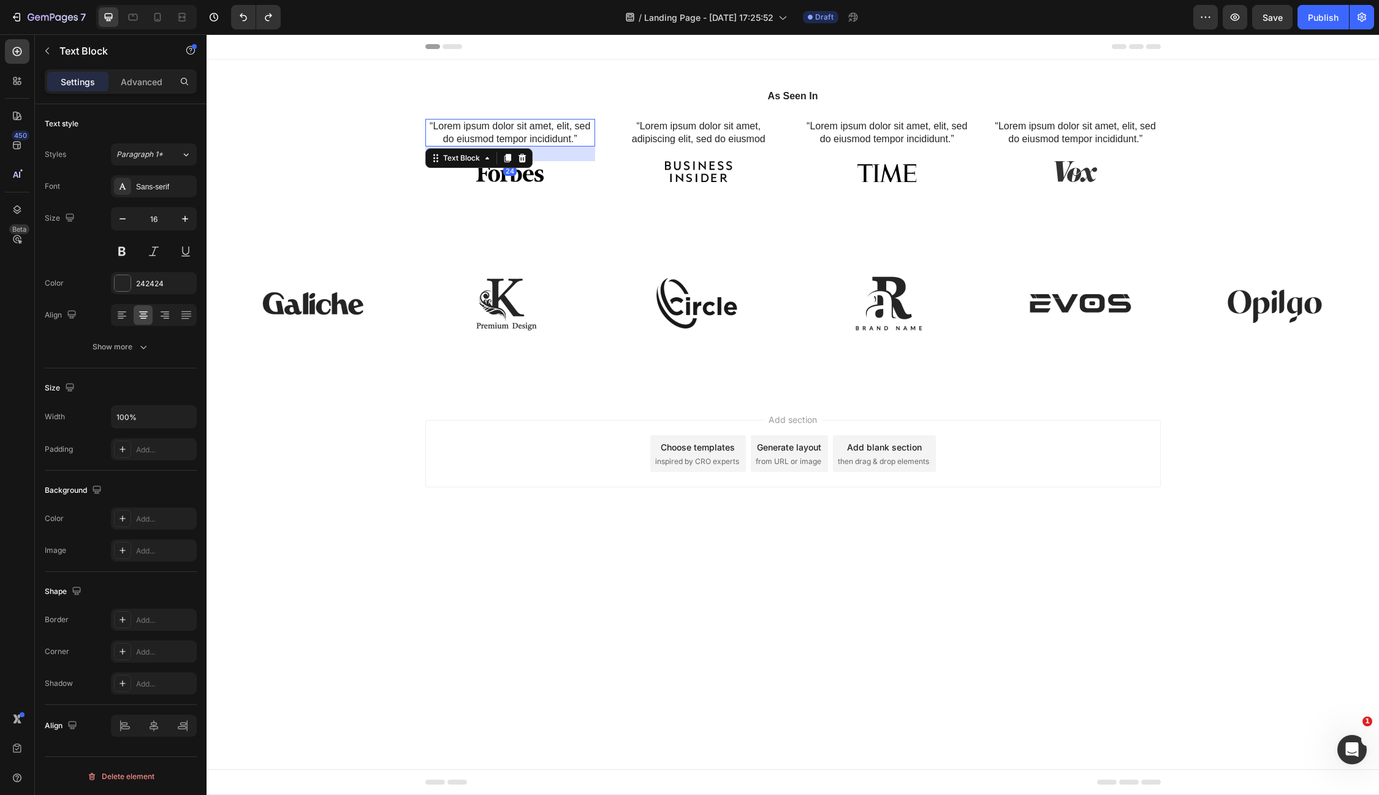
click at [535, 131] on p "“Lorem ipsum dolor sit amet, elit, sed do eiusmod tempor incididunt.”" at bounding box center [511, 133] width 168 height 26
click at [705, 131] on p "“Lorem ipsum dolor sit amet, adipiscing elit, sed do eiusmod" at bounding box center [699, 133] width 168 height 26
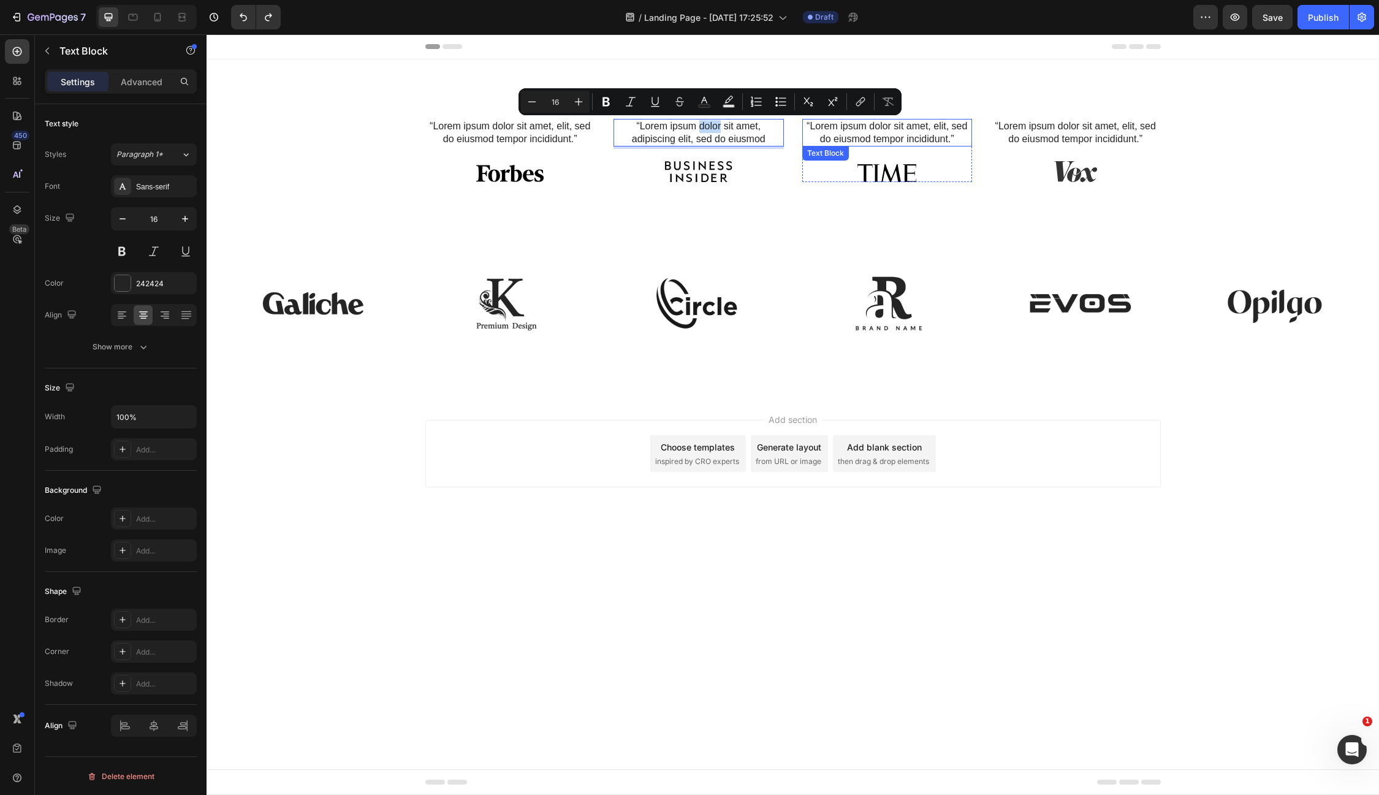
click at [910, 125] on p "“Lorem ipsum dolor sit amet, elit, sed do eiusmod tempor incididunt.”" at bounding box center [888, 133] width 168 height 26
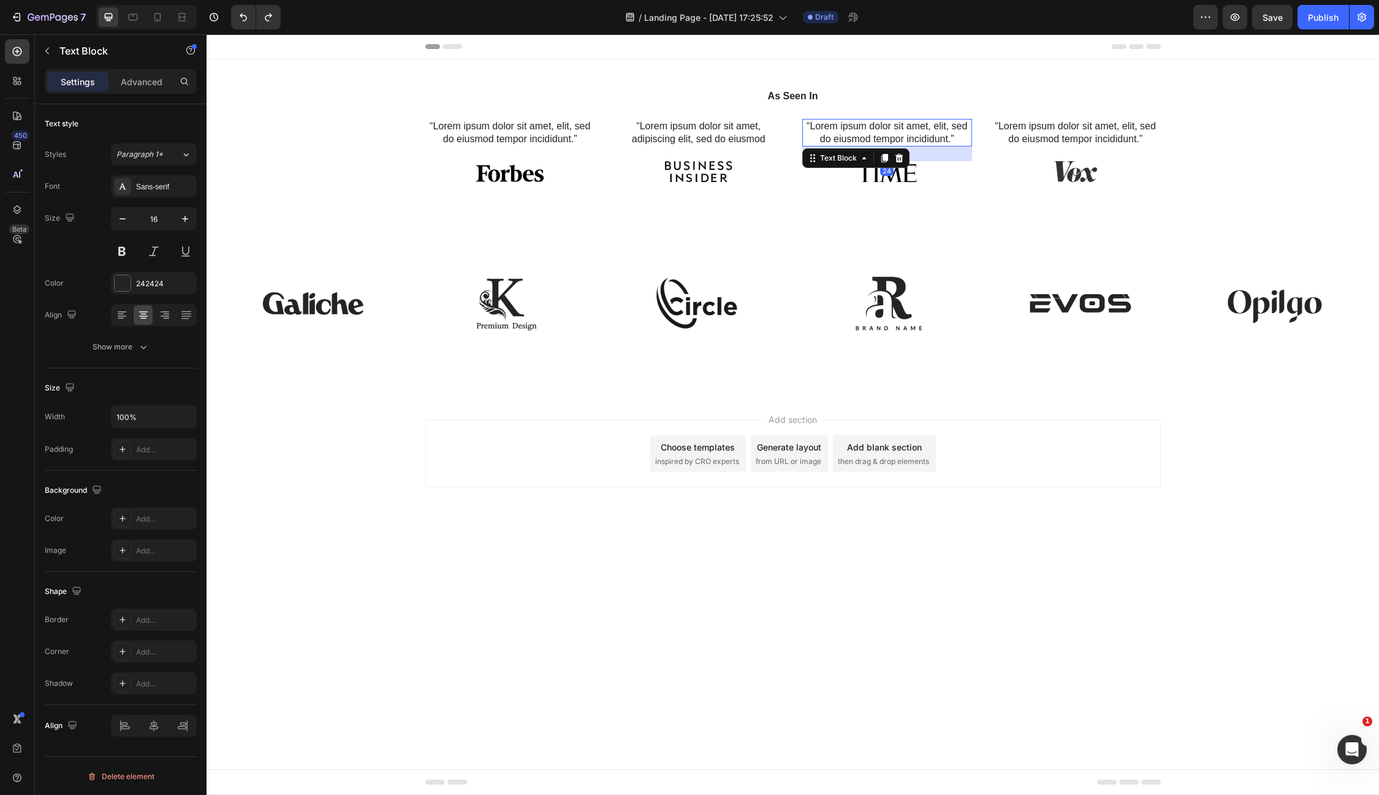
click at [910, 125] on p "“Lorem ipsum dolor sit amet, elit, sed do eiusmod tempor incididunt.”" at bounding box center [888, 133] width 168 height 26
click at [46, 48] on icon "button" at bounding box center [47, 51] width 10 height 10
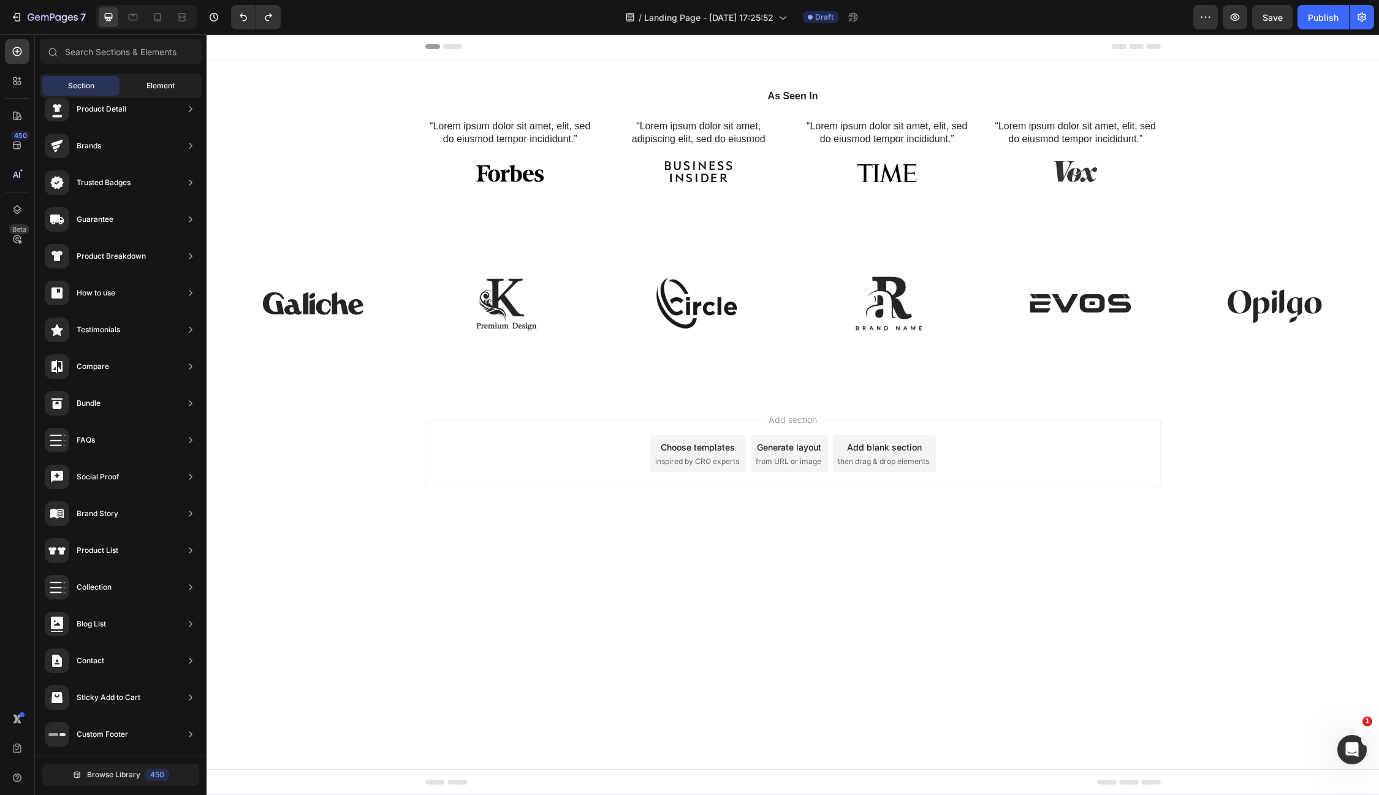
click at [155, 83] on span "Element" at bounding box center [160, 85] width 28 height 11
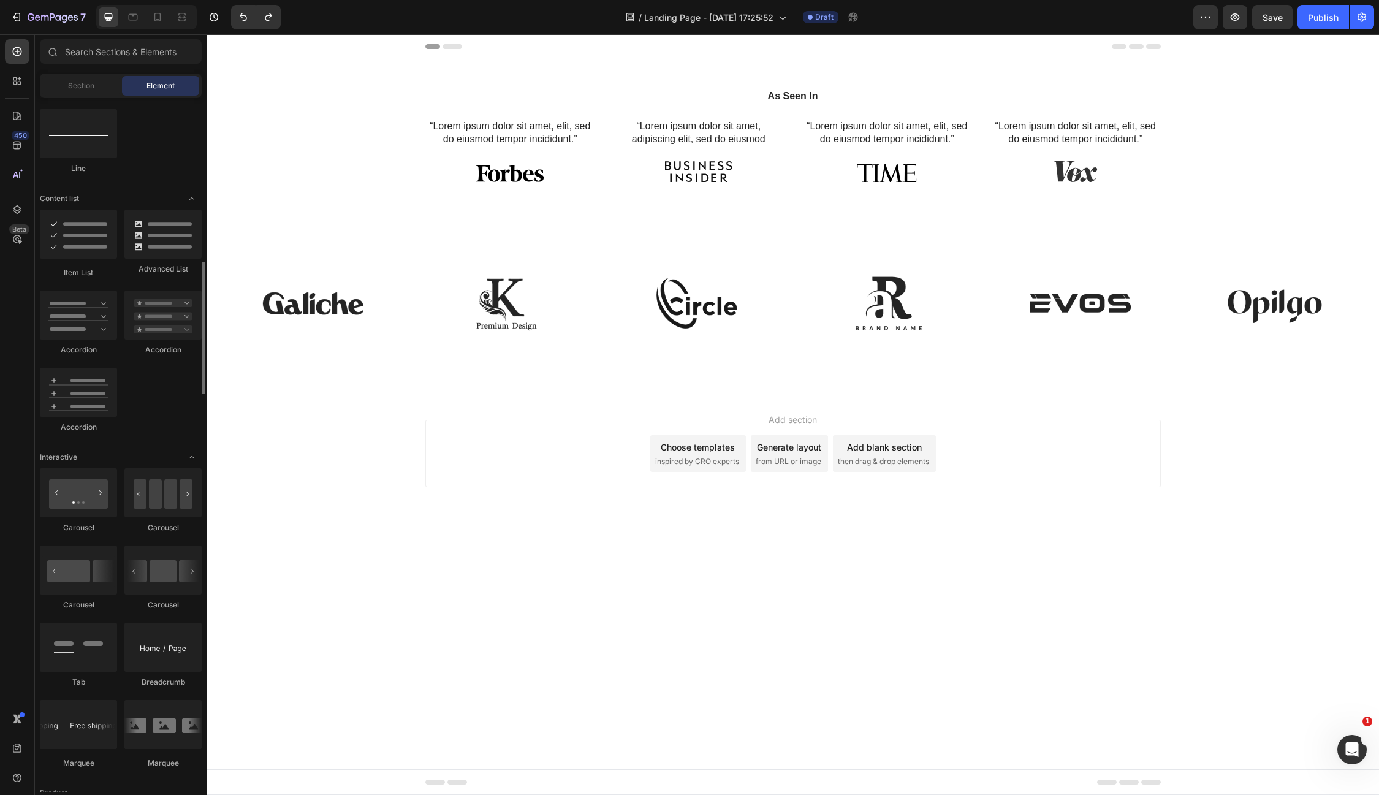
scroll to position [893, 0]
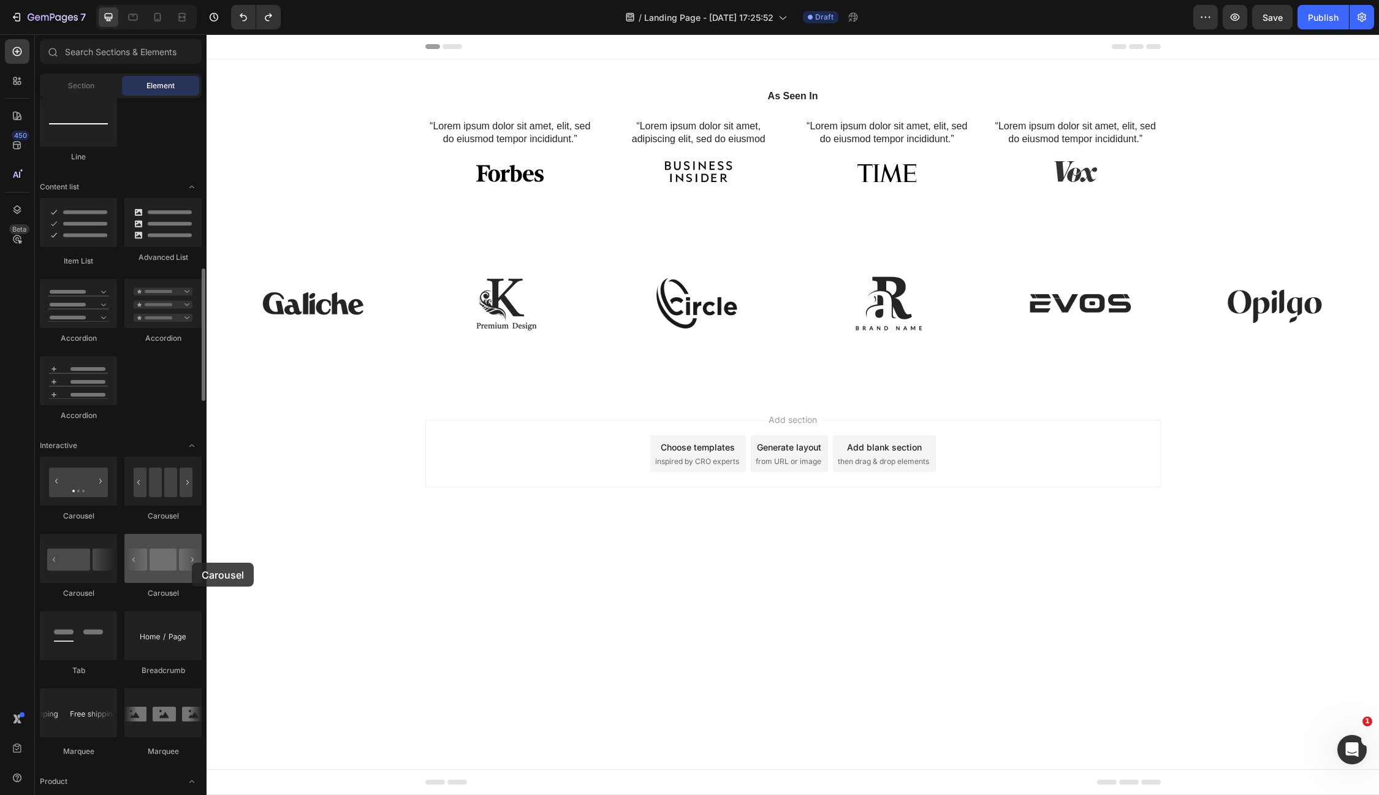
click at [192, 563] on div at bounding box center [162, 558] width 77 height 49
click at [171, 567] on div at bounding box center [162, 558] width 77 height 49
drag, startPoint x: 378, startPoint y: 601, endPoint x: 515, endPoint y: 485, distance: 180.0
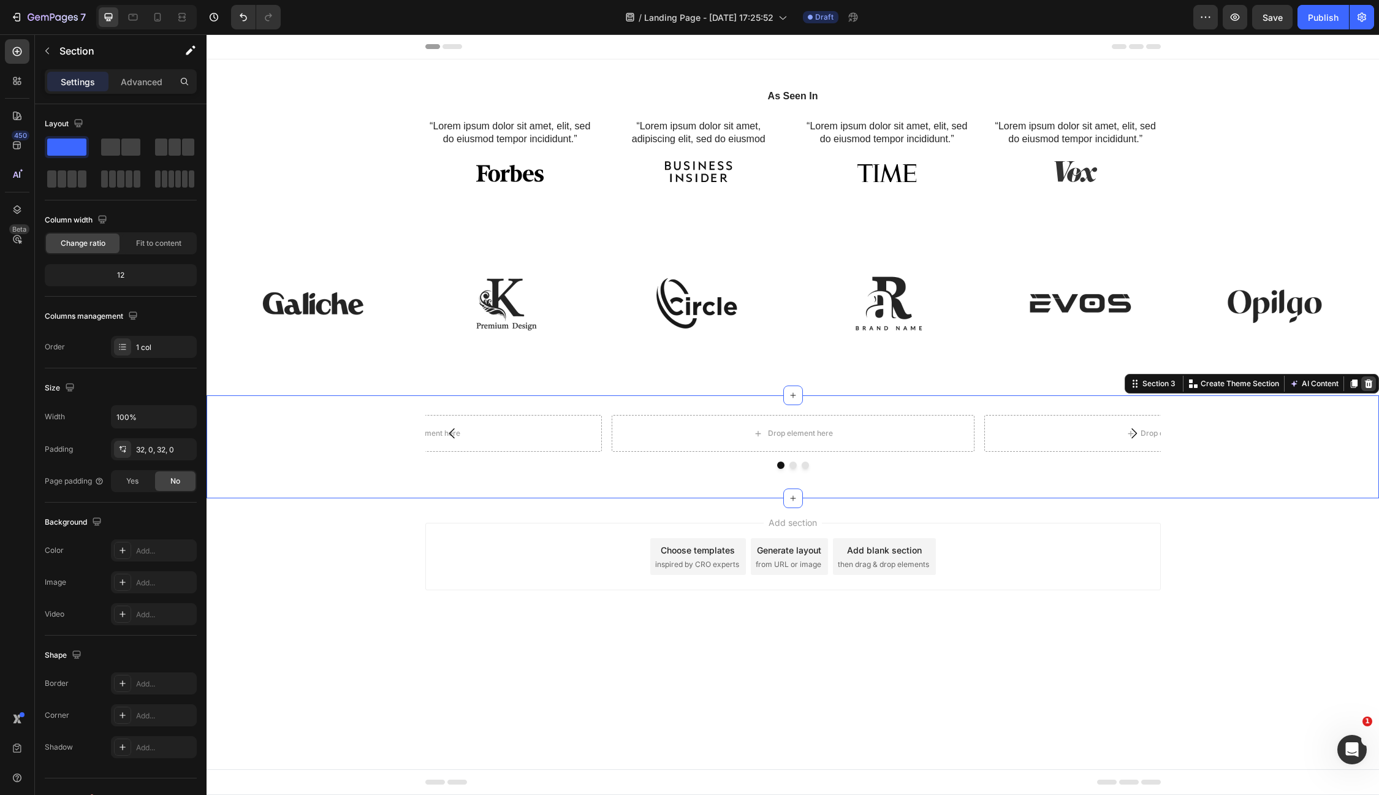
click at [1367, 378] on div at bounding box center [1368, 383] width 15 height 15
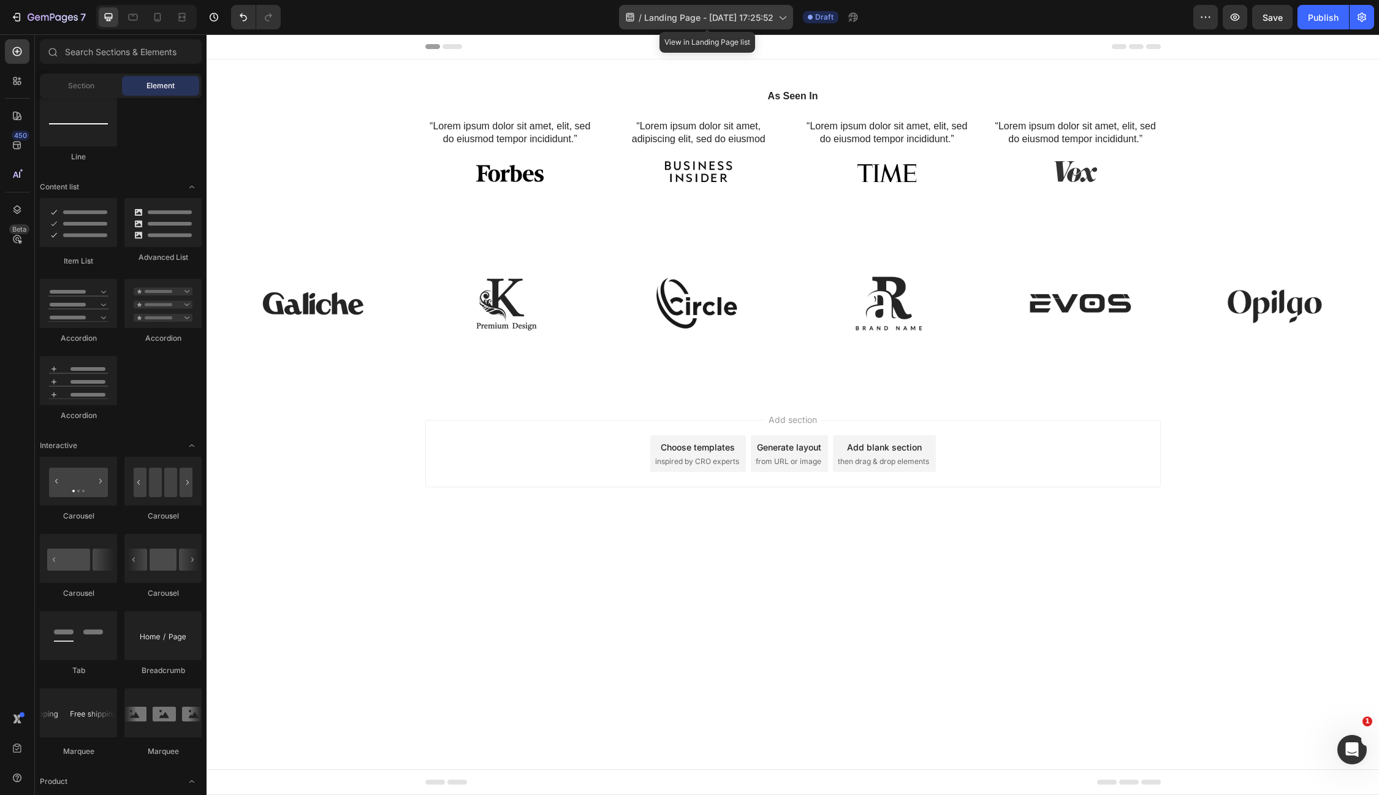
click at [787, 23] on icon at bounding box center [782, 17] width 12 height 12
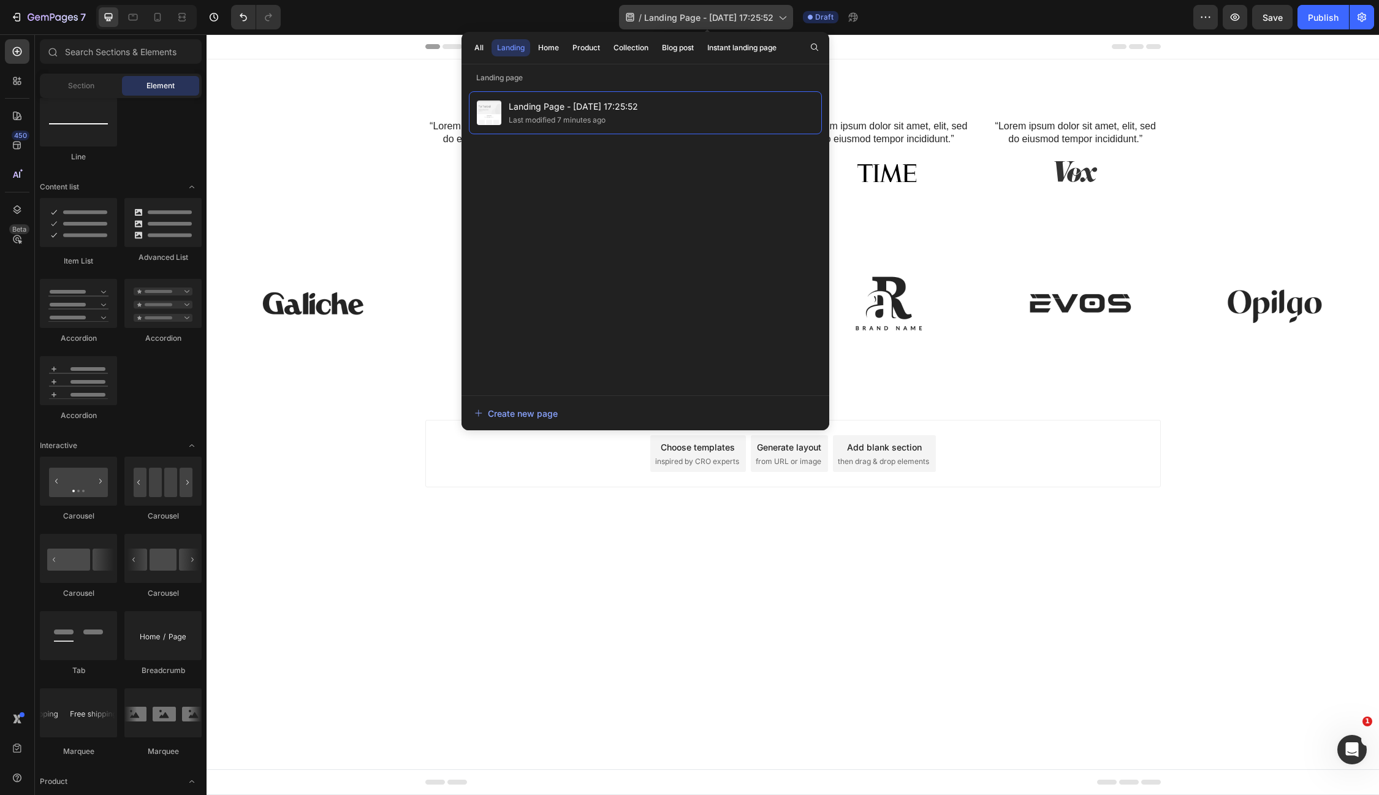
click at [787, 23] on icon at bounding box center [782, 17] width 12 height 12
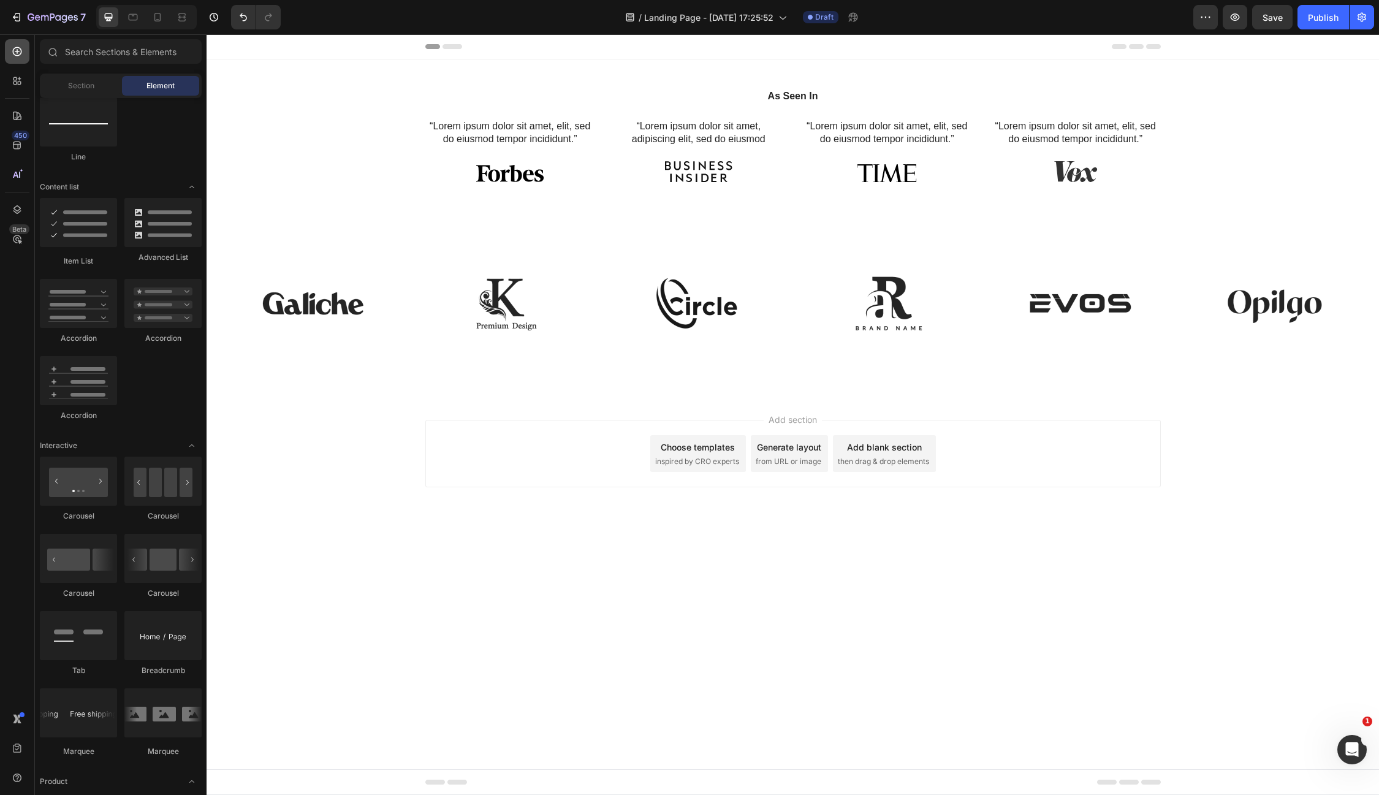
click at [15, 53] on icon at bounding box center [17, 51] width 12 height 12
click at [13, 47] on icon at bounding box center [17, 51] width 12 height 12
click at [18, 78] on icon at bounding box center [17, 81] width 12 height 12
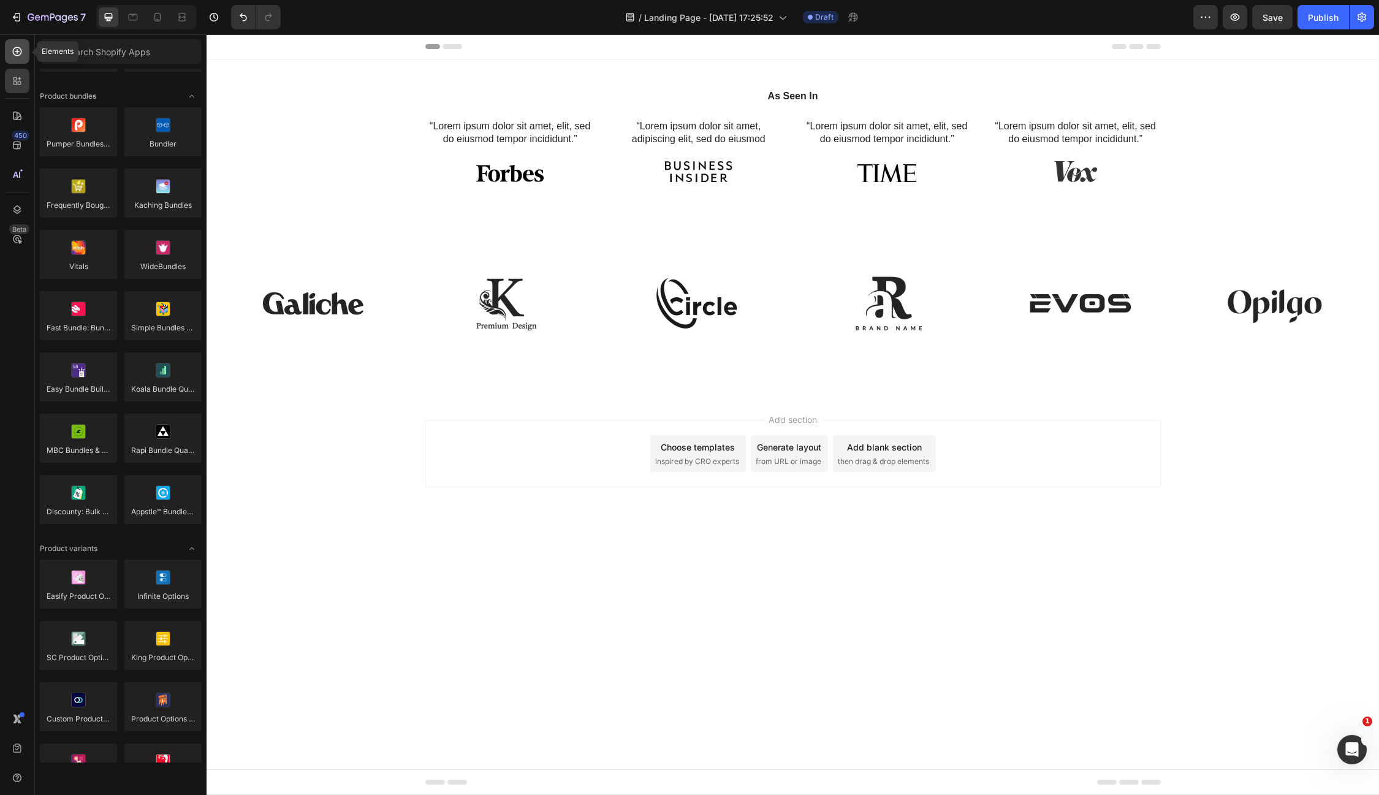
click at [12, 55] on icon at bounding box center [17, 51] width 12 height 12
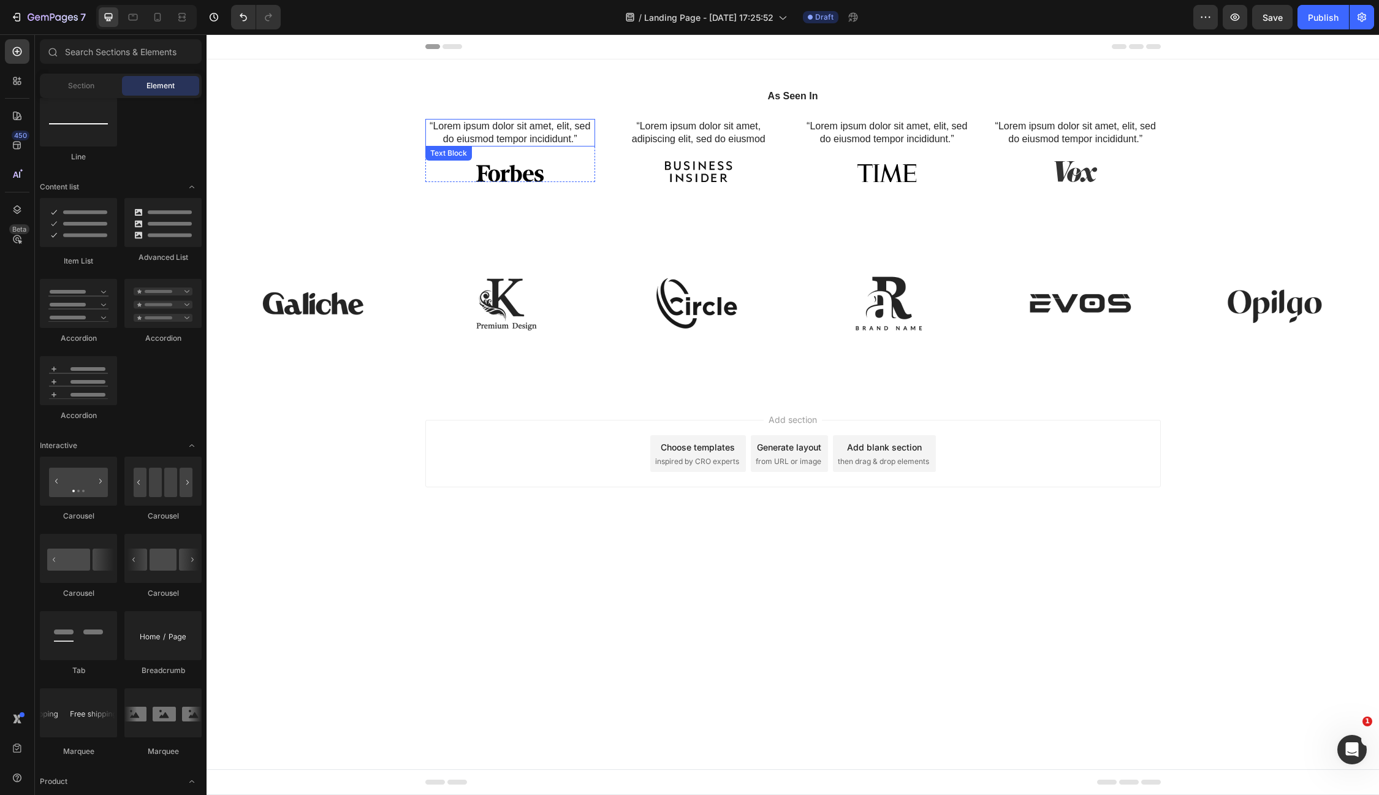
click at [487, 140] on p "“Lorem ipsum dolor sit amet, elit, sed do eiusmod tempor incididunt.”" at bounding box center [511, 133] width 168 height 26
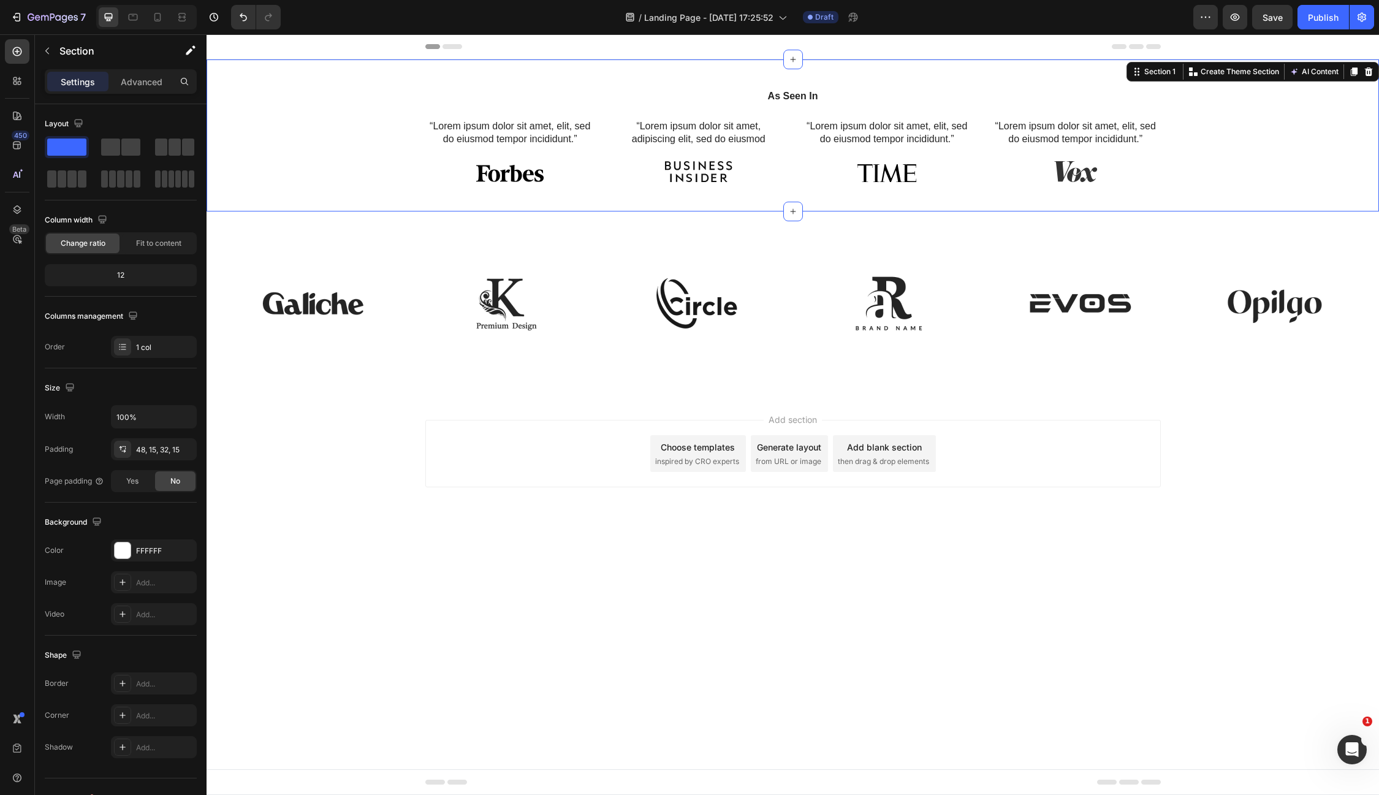
click at [345, 98] on div "As Seen In Heading “Lorem ipsum dolor sit amet, elit, sed do eiusmod tempor inc…" at bounding box center [793, 140] width 1154 height 103
click at [78, 53] on p "Section" at bounding box center [109, 51] width 101 height 15
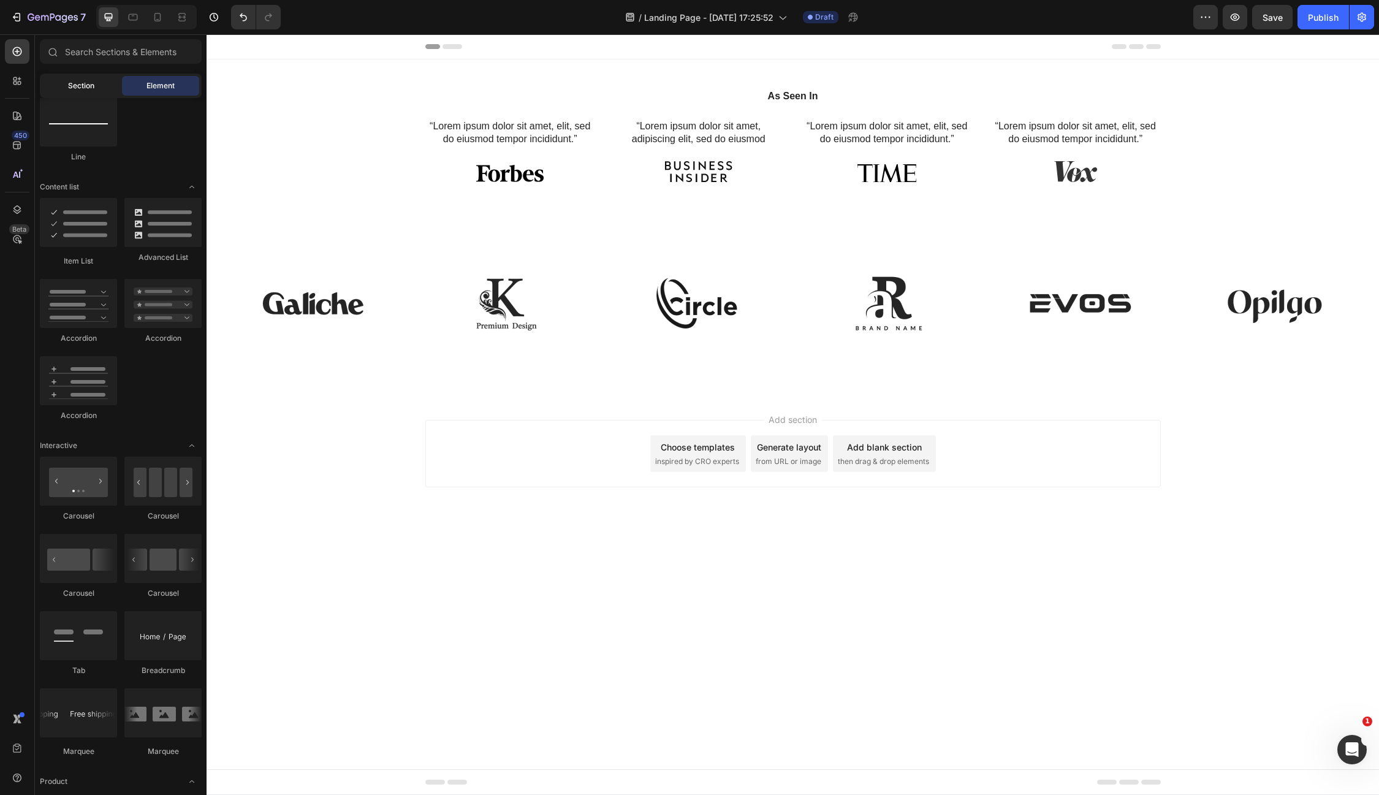
click at [82, 89] on span "Section" at bounding box center [81, 85] width 26 height 11
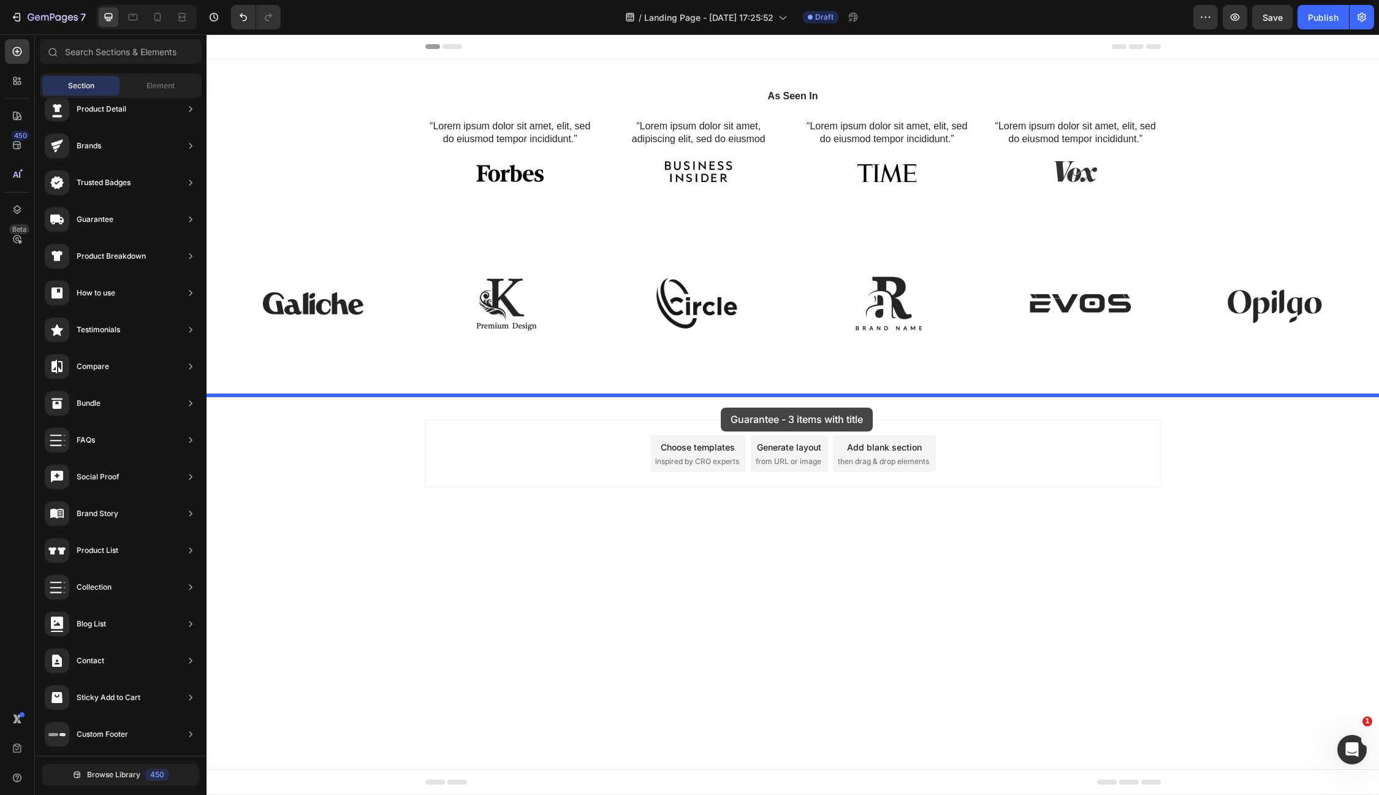
drag, startPoint x: 512, startPoint y: 140, endPoint x: 721, endPoint y: 408, distance: 339.3
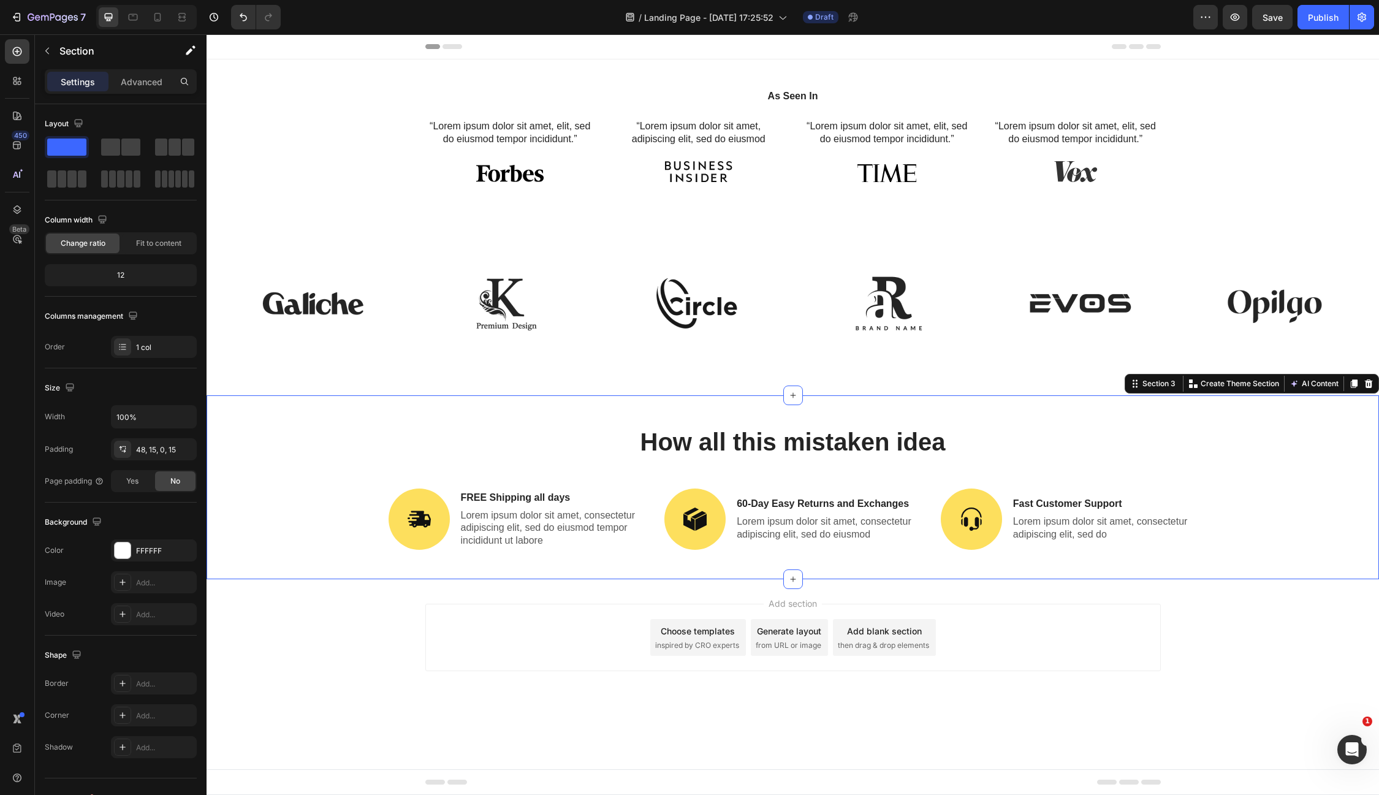
click at [422, 728] on div "Add section Choose templates inspired by CRO experts Generate layout from URL o…" at bounding box center [793, 654] width 1173 height 151
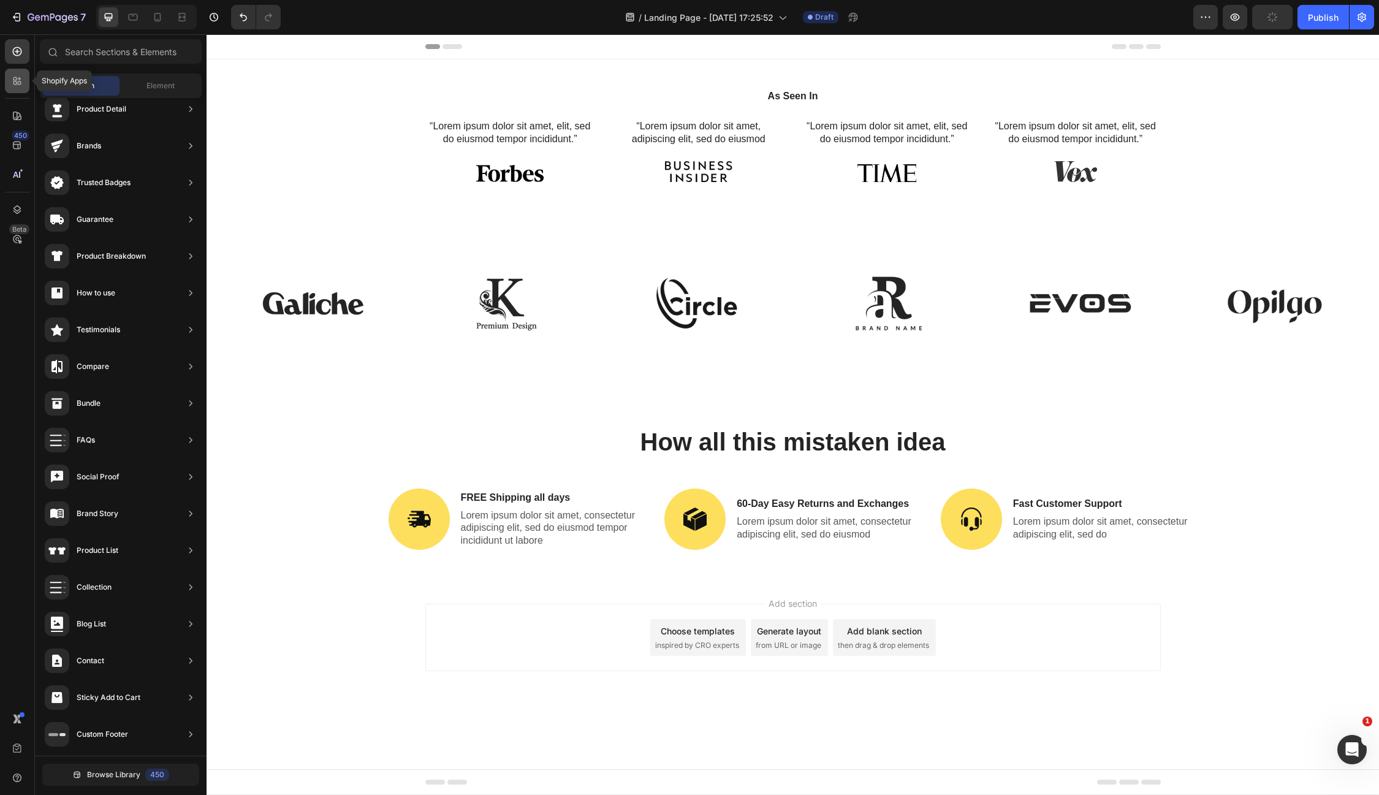
click at [10, 77] on div at bounding box center [17, 81] width 25 height 25
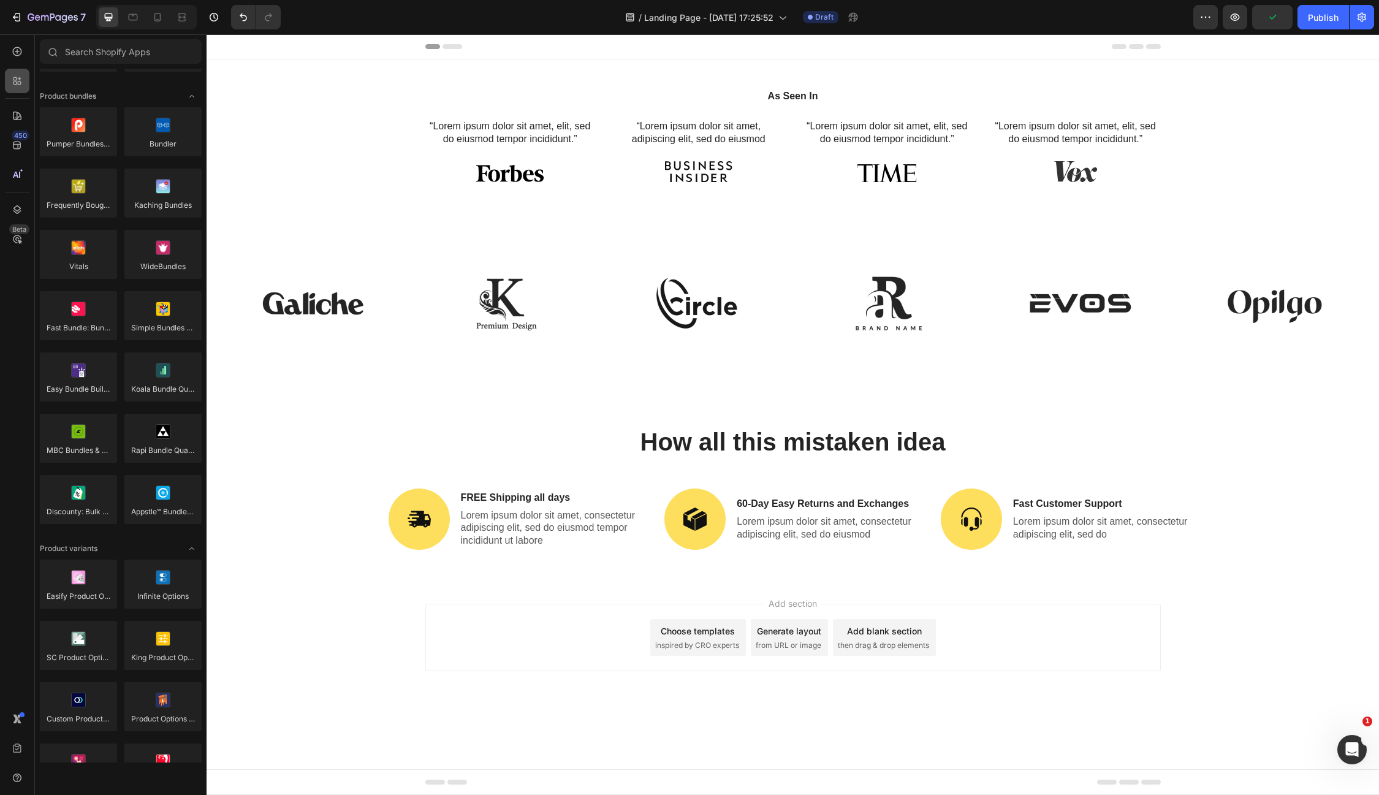
click at [16, 77] on icon at bounding box center [15, 79] width 4 height 4
click at [22, 50] on icon at bounding box center [17, 51] width 12 height 12
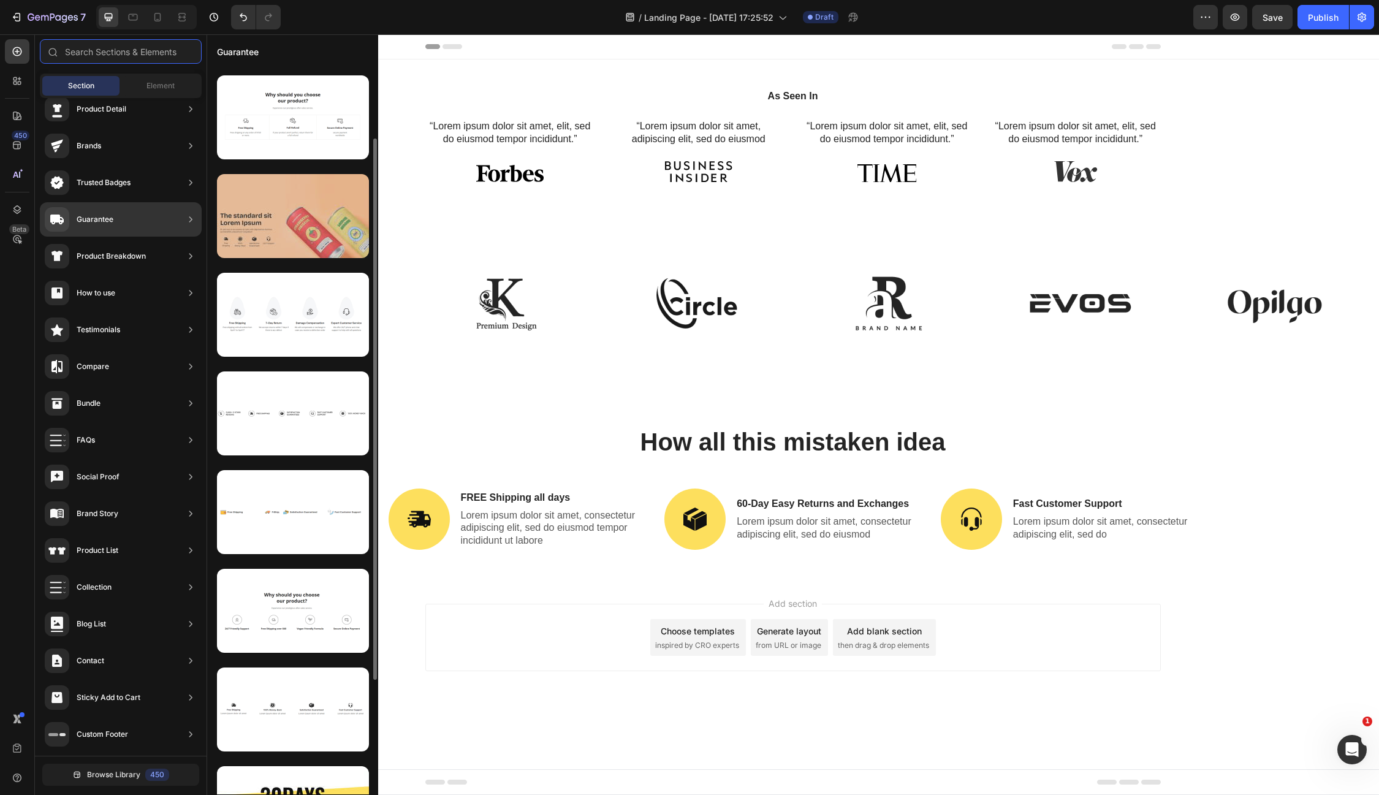
scroll to position [95, 0]
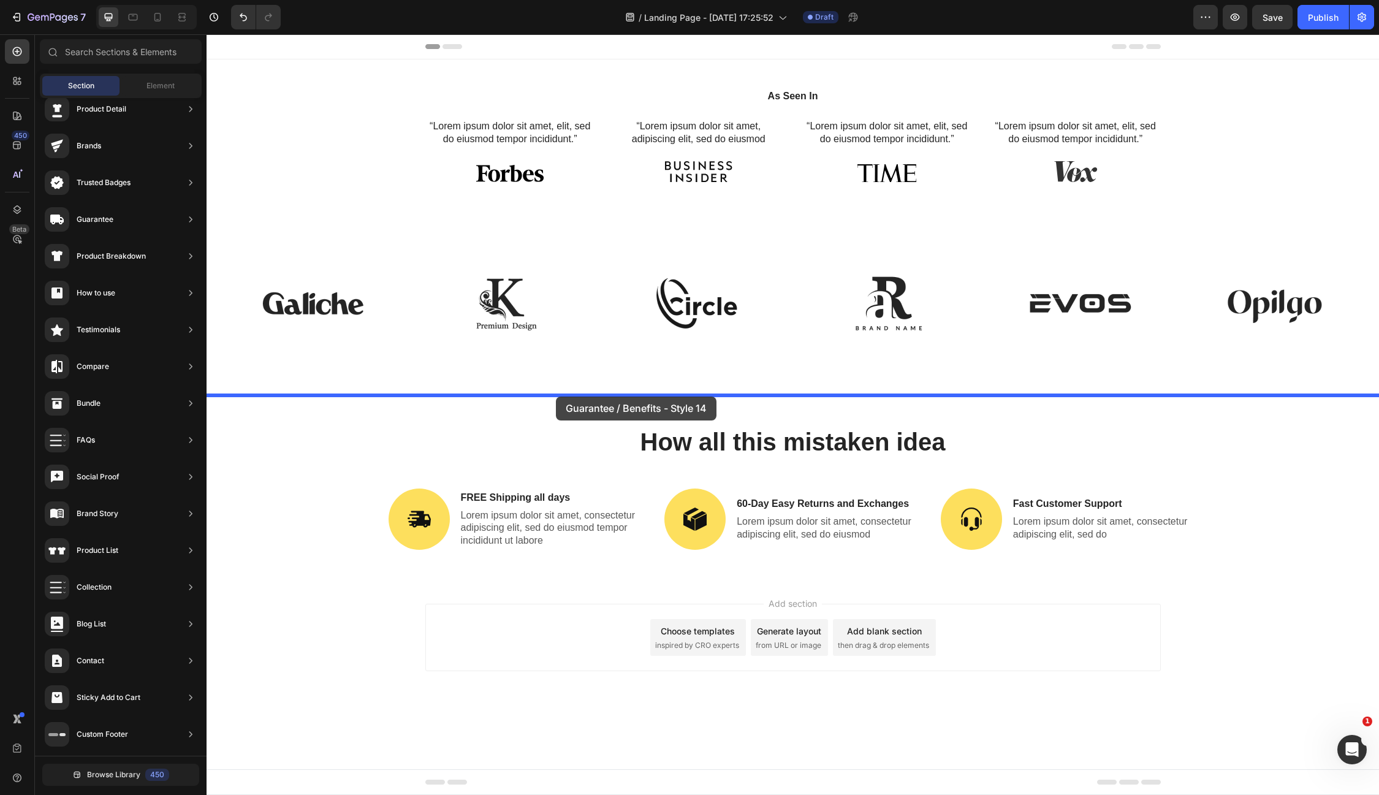
drag, startPoint x: 510, startPoint y: 357, endPoint x: 555, endPoint y: 395, distance: 59.6
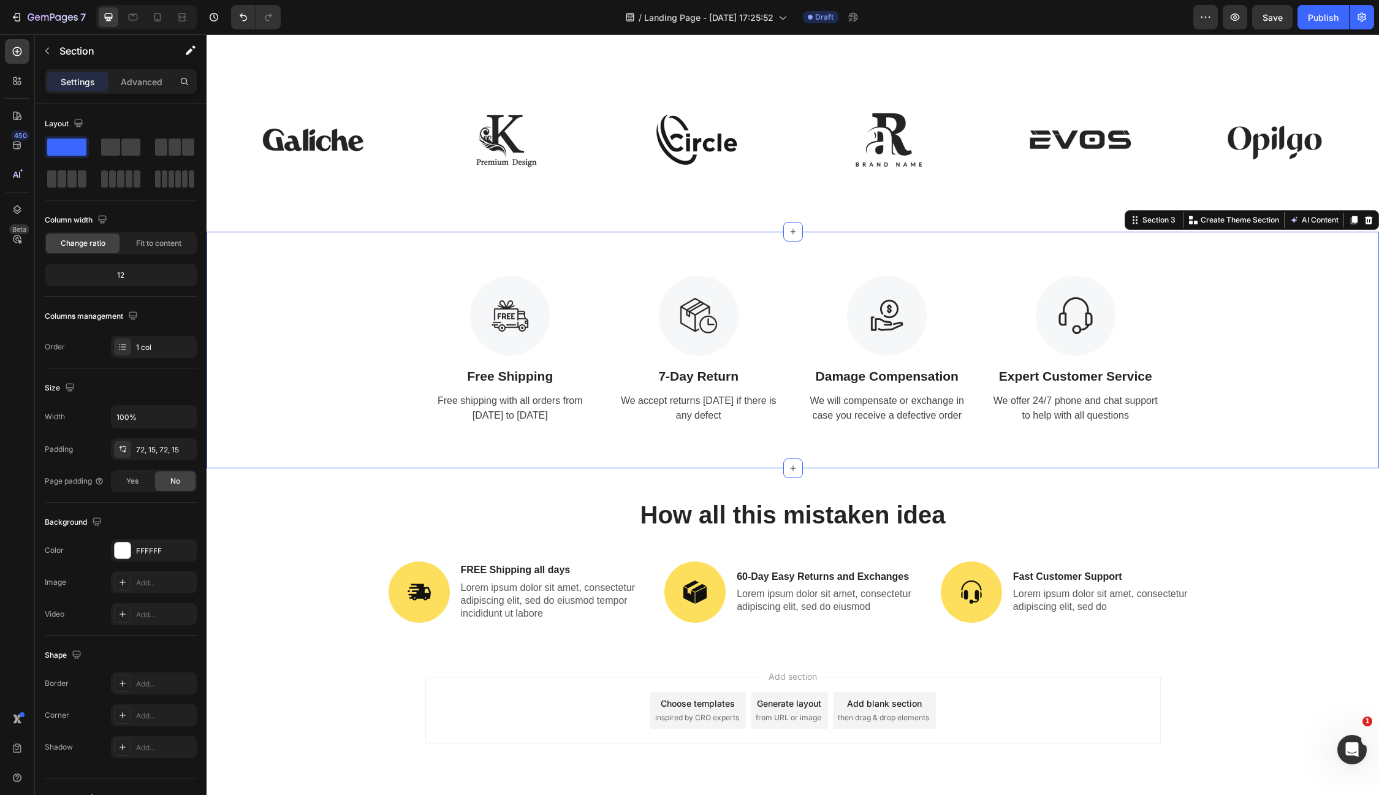
scroll to position [162, 0]
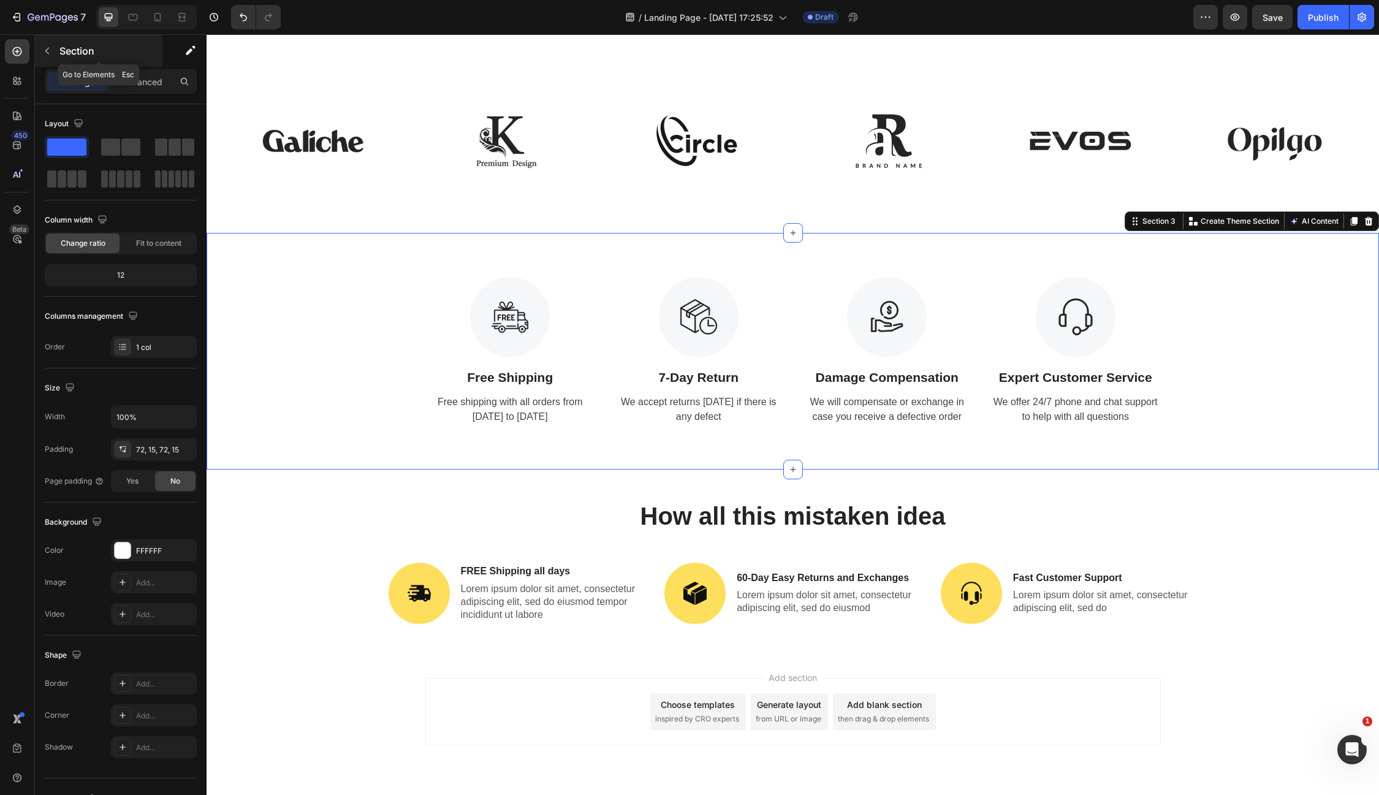
click at [77, 46] on p "Section" at bounding box center [109, 51] width 101 height 15
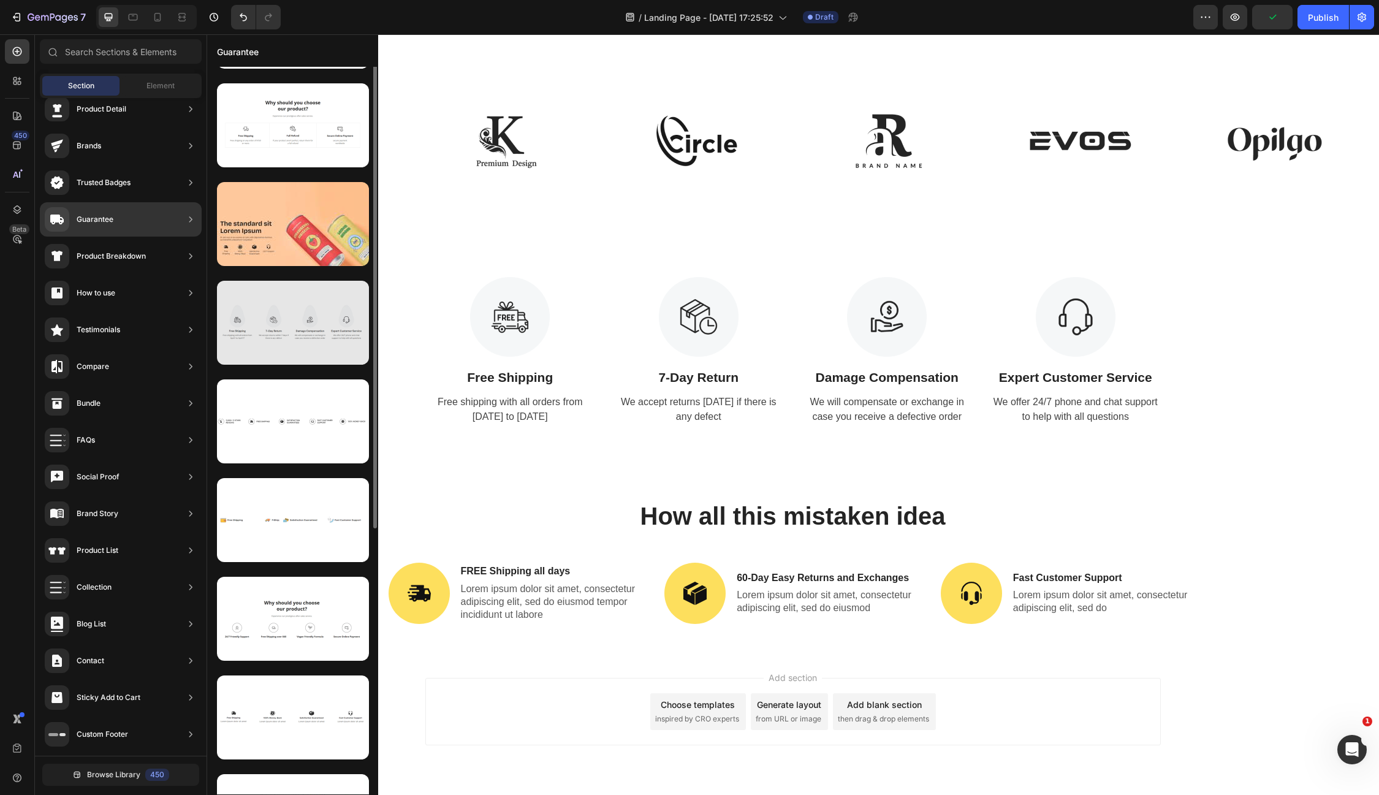
scroll to position [99, 0]
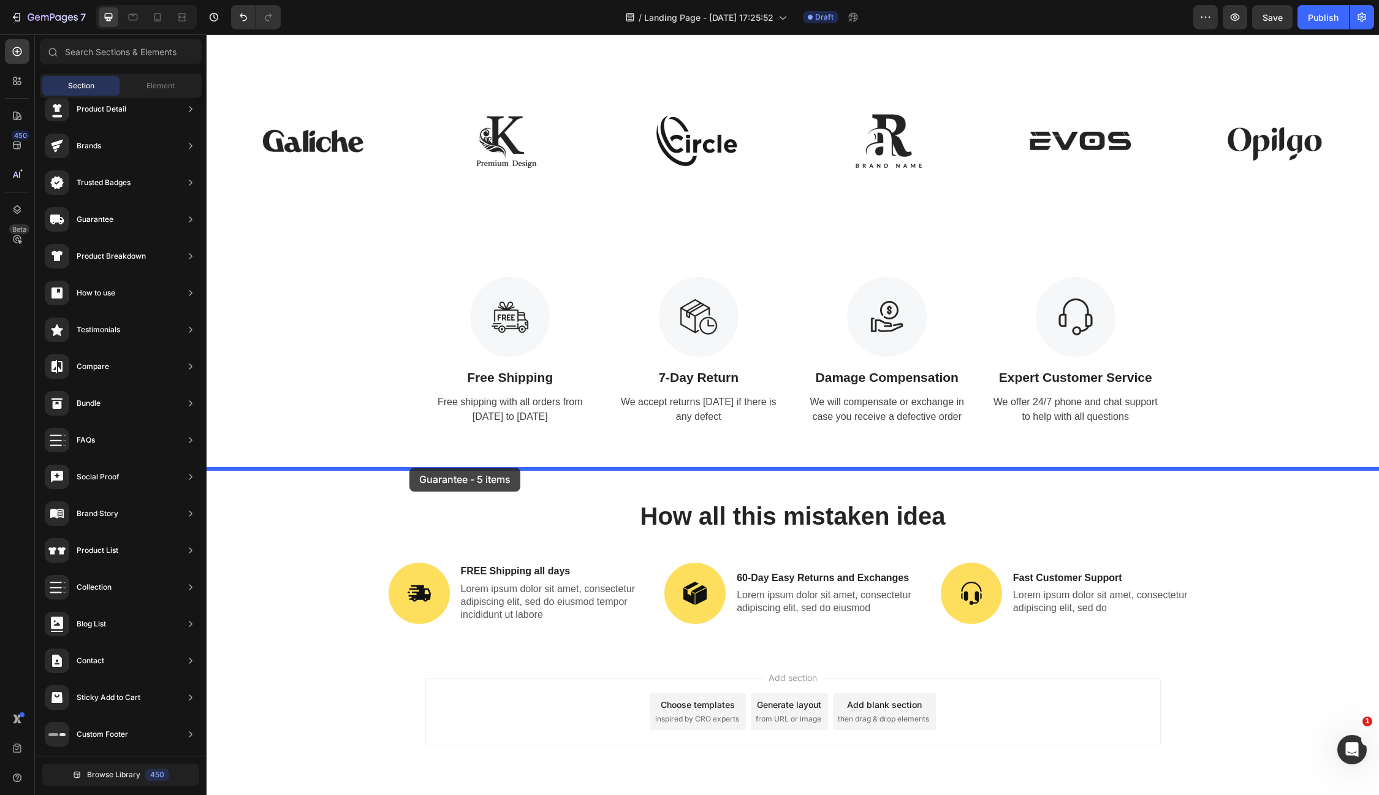
drag, startPoint x: 514, startPoint y: 445, endPoint x: 409, endPoint y: 468, distance: 106.6
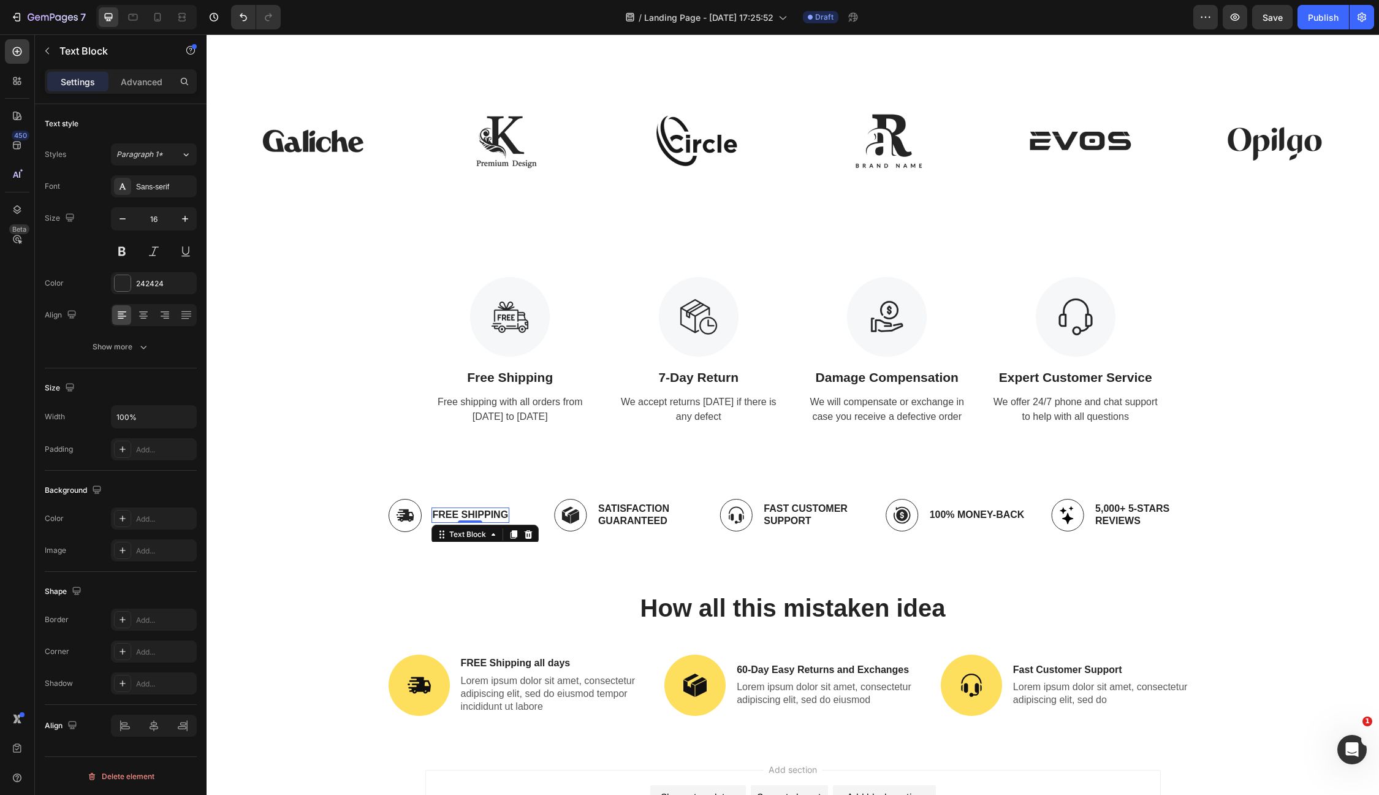
click at [455, 514] on p "Free Shipping" at bounding box center [471, 515] width 76 height 13
click at [649, 520] on p "Satisfaction Guaranteed" at bounding box center [648, 516] width 101 height 26
click at [783, 523] on p "Fast Customer Support" at bounding box center [814, 516] width 101 height 26
click at [966, 513] on p "100% Money-Back" at bounding box center [977, 515] width 95 height 13
click at [1115, 512] on p "5,000+ 5-Stars Reviews" at bounding box center [1145, 516] width 101 height 26
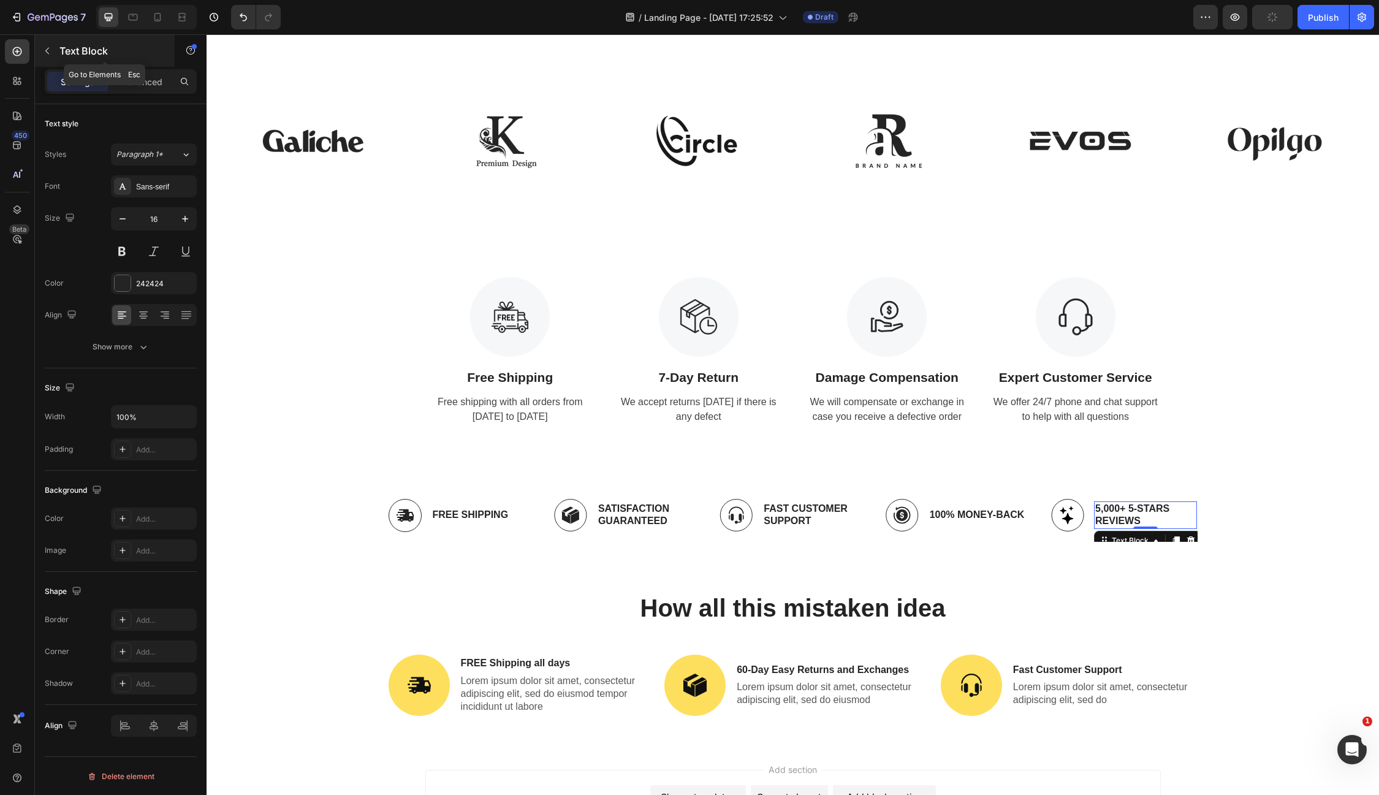
click at [47, 53] on icon "button" at bounding box center [47, 51] width 10 height 10
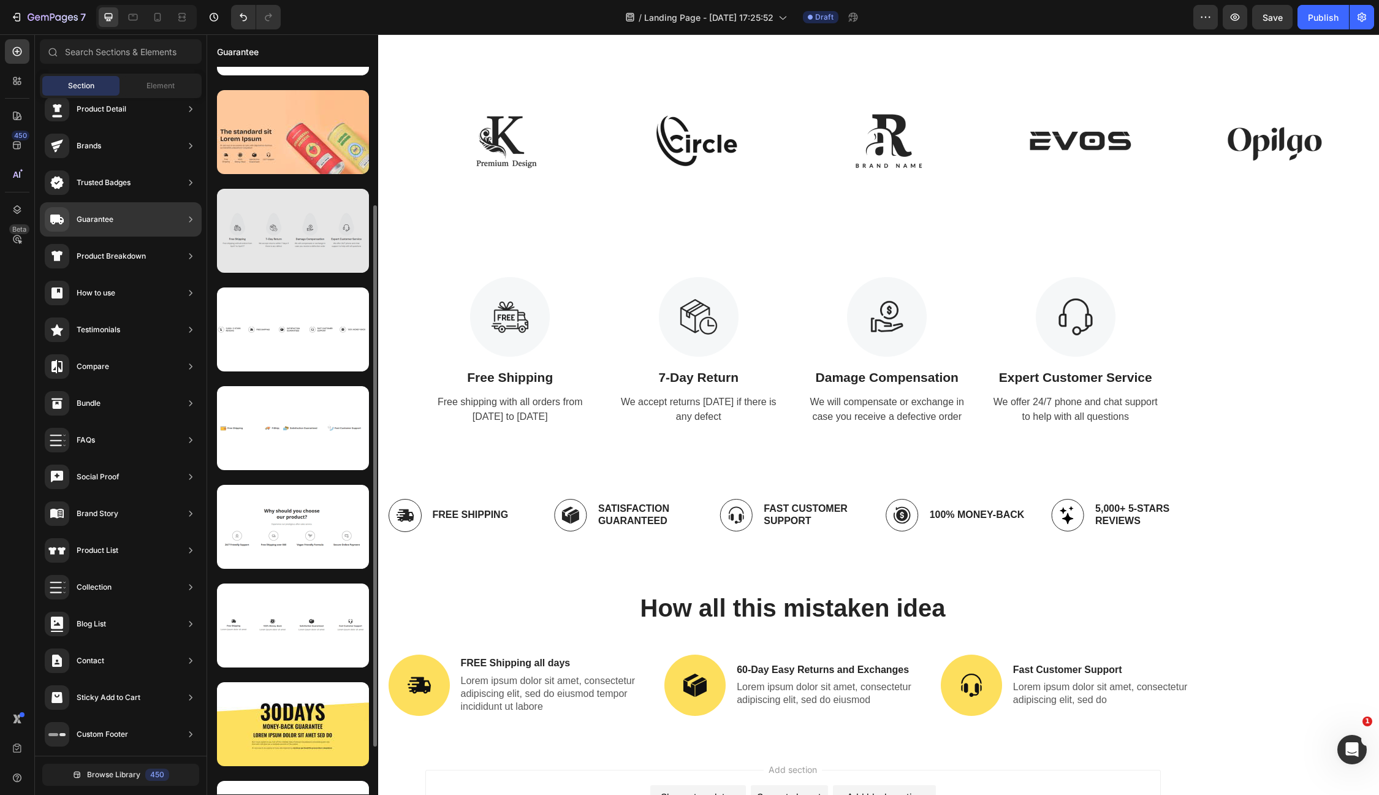
scroll to position [184, 0]
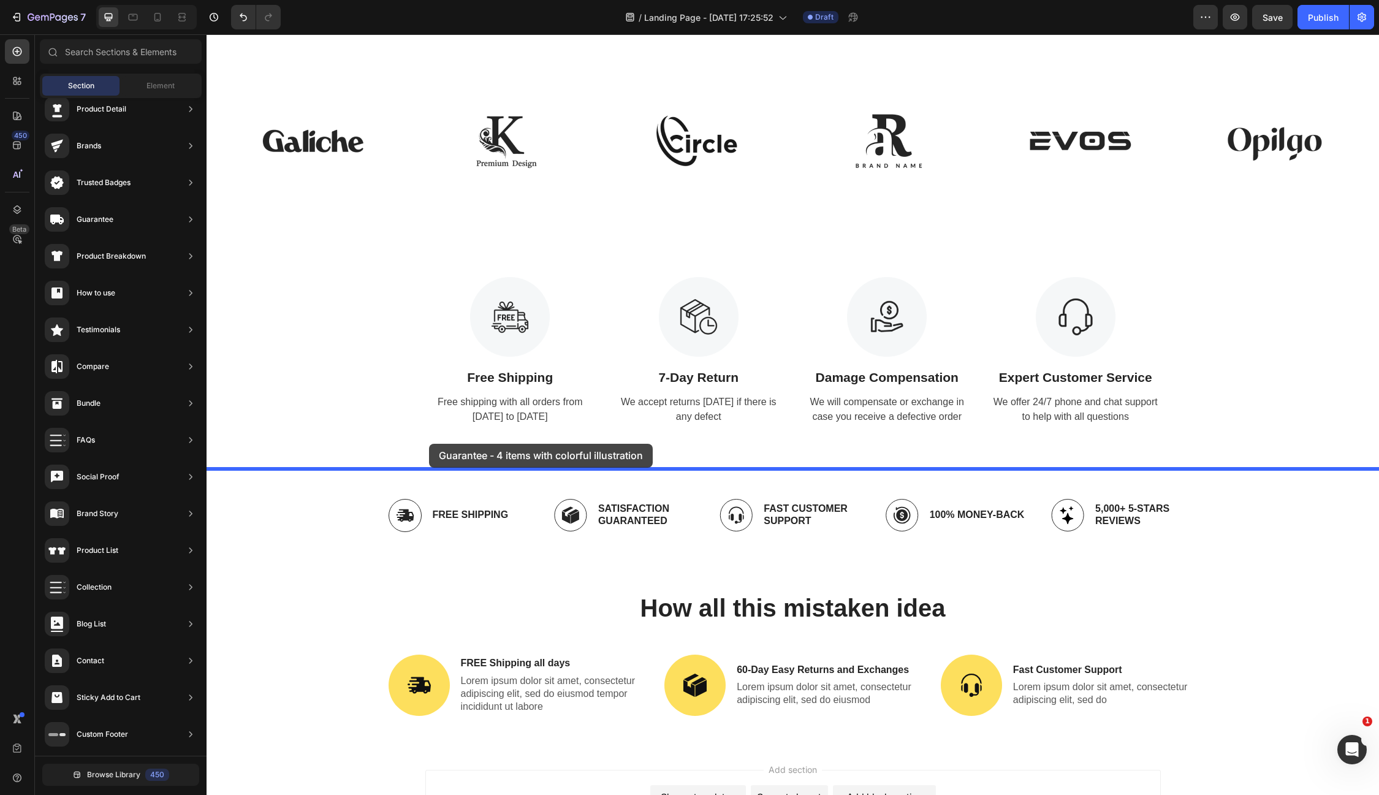
drag, startPoint x: 483, startPoint y: 461, endPoint x: 428, endPoint y: 445, distance: 56.8
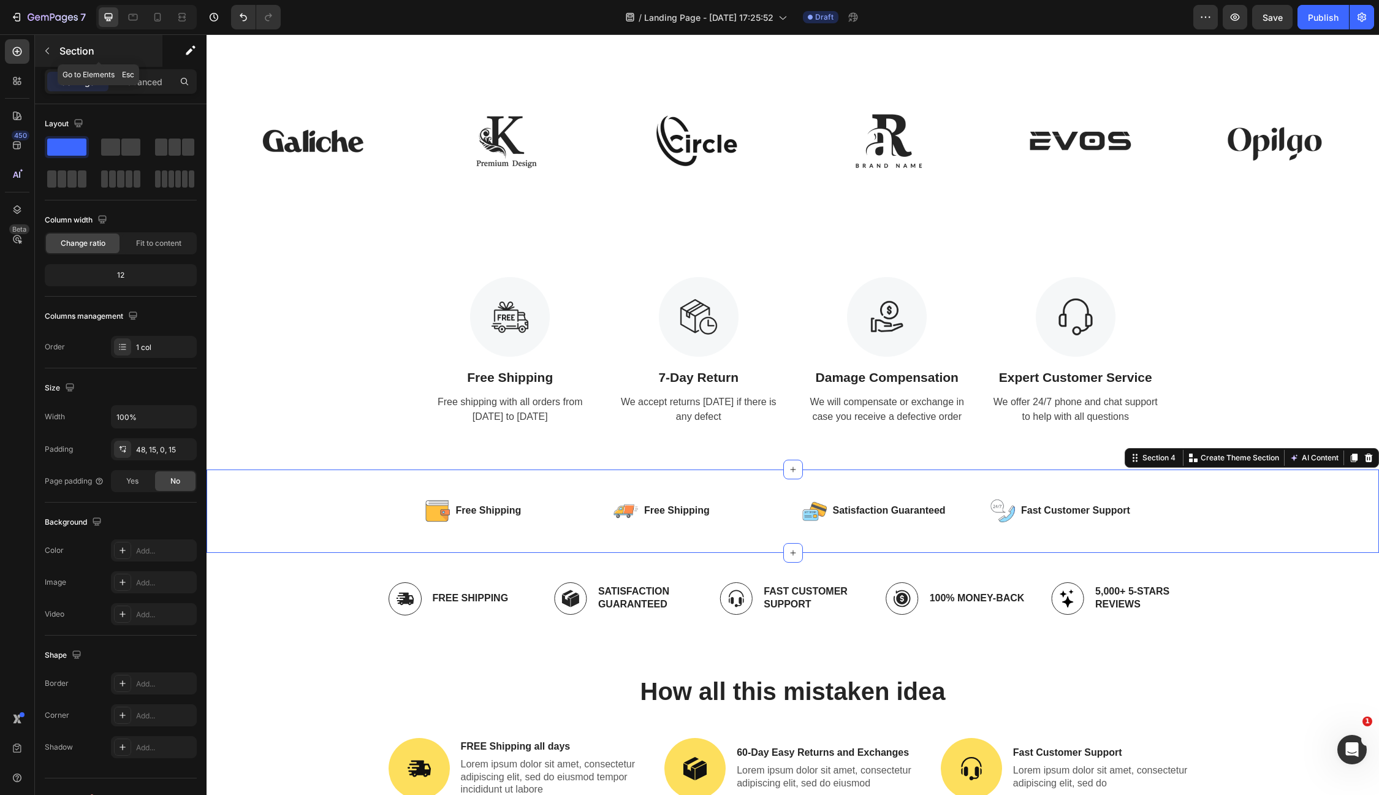
click at [82, 45] on p "Section" at bounding box center [109, 51] width 101 height 15
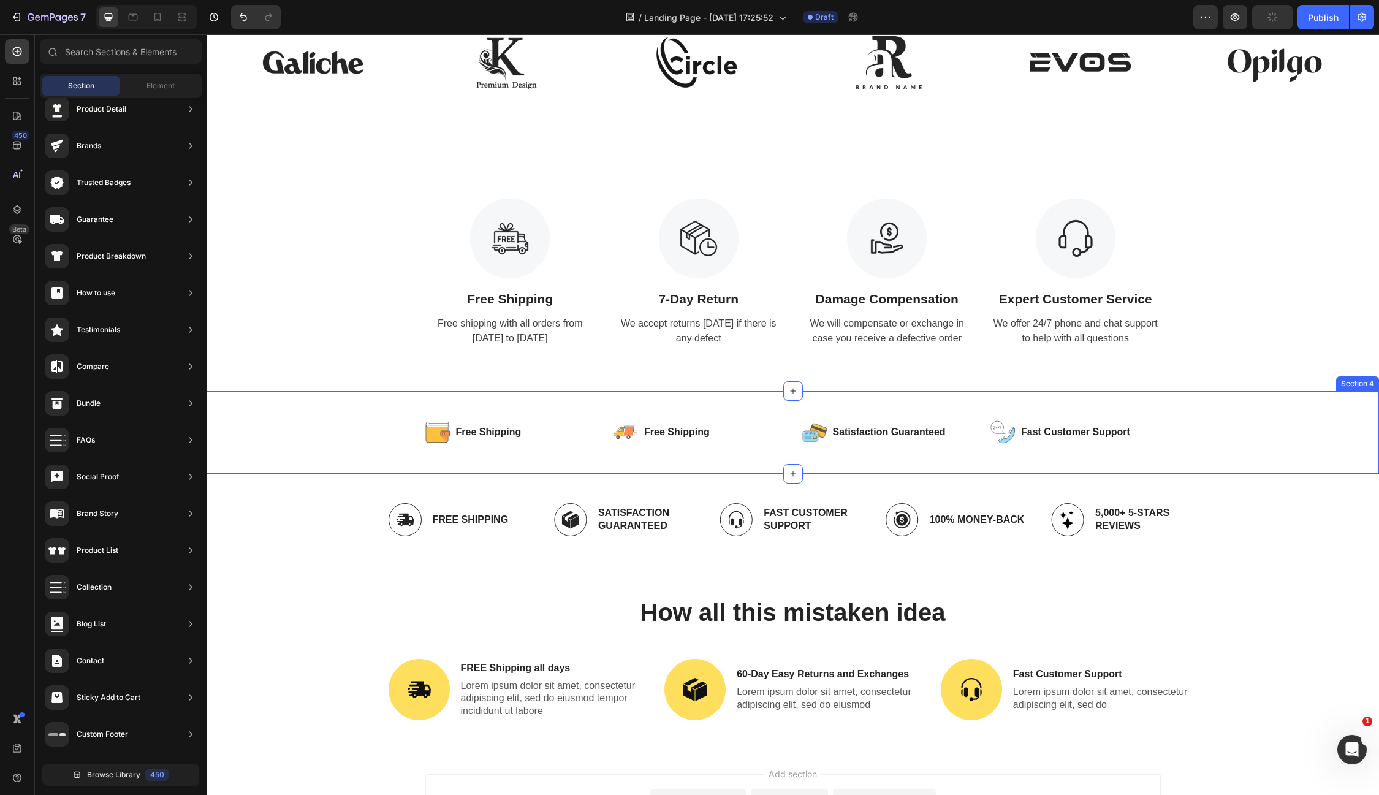
scroll to position [371, 0]
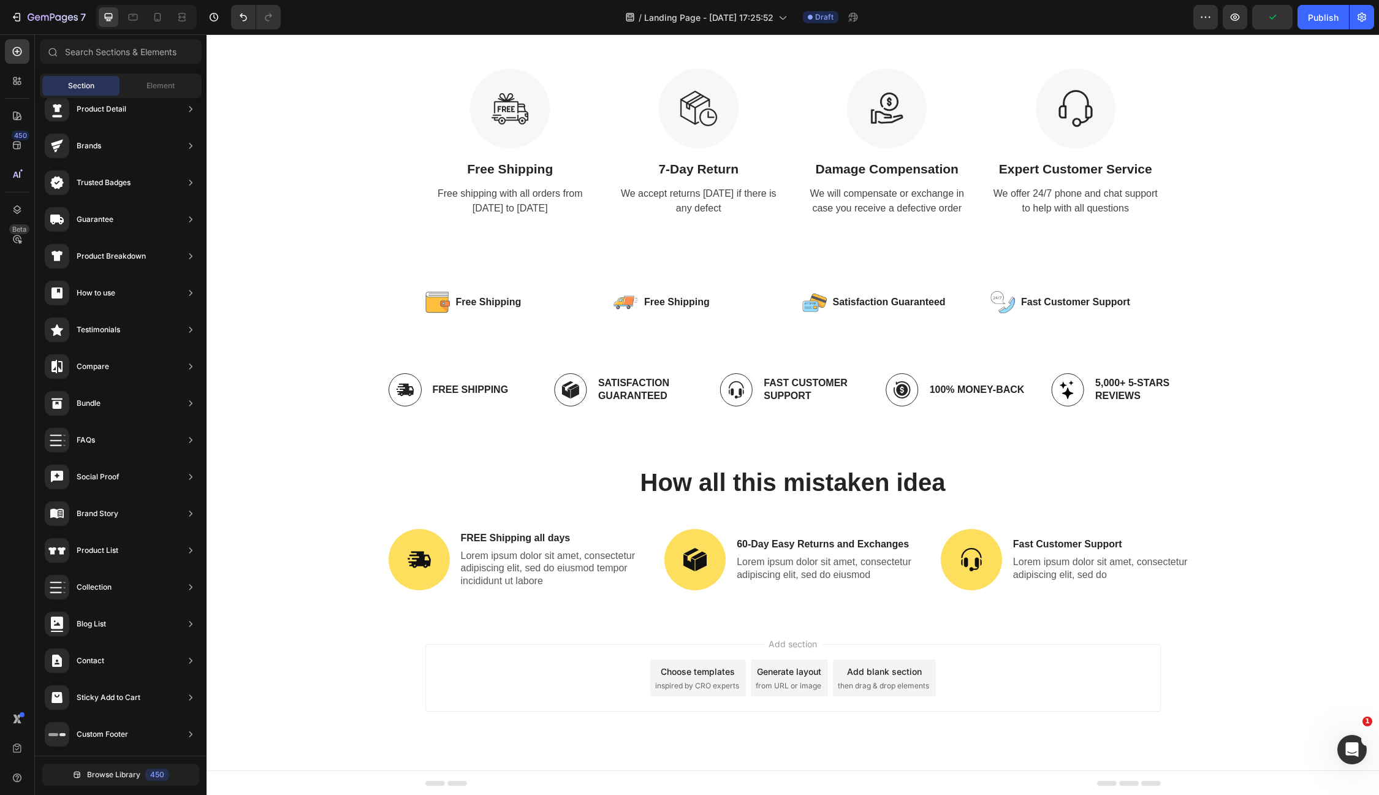
click at [561, 688] on div "Add section Choose templates inspired by CRO experts Generate layout from URL o…" at bounding box center [792, 677] width 735 height 67
click at [587, 626] on div "Add section Choose templates inspired by CRO experts Generate layout from URL o…" at bounding box center [793, 695] width 1173 height 151
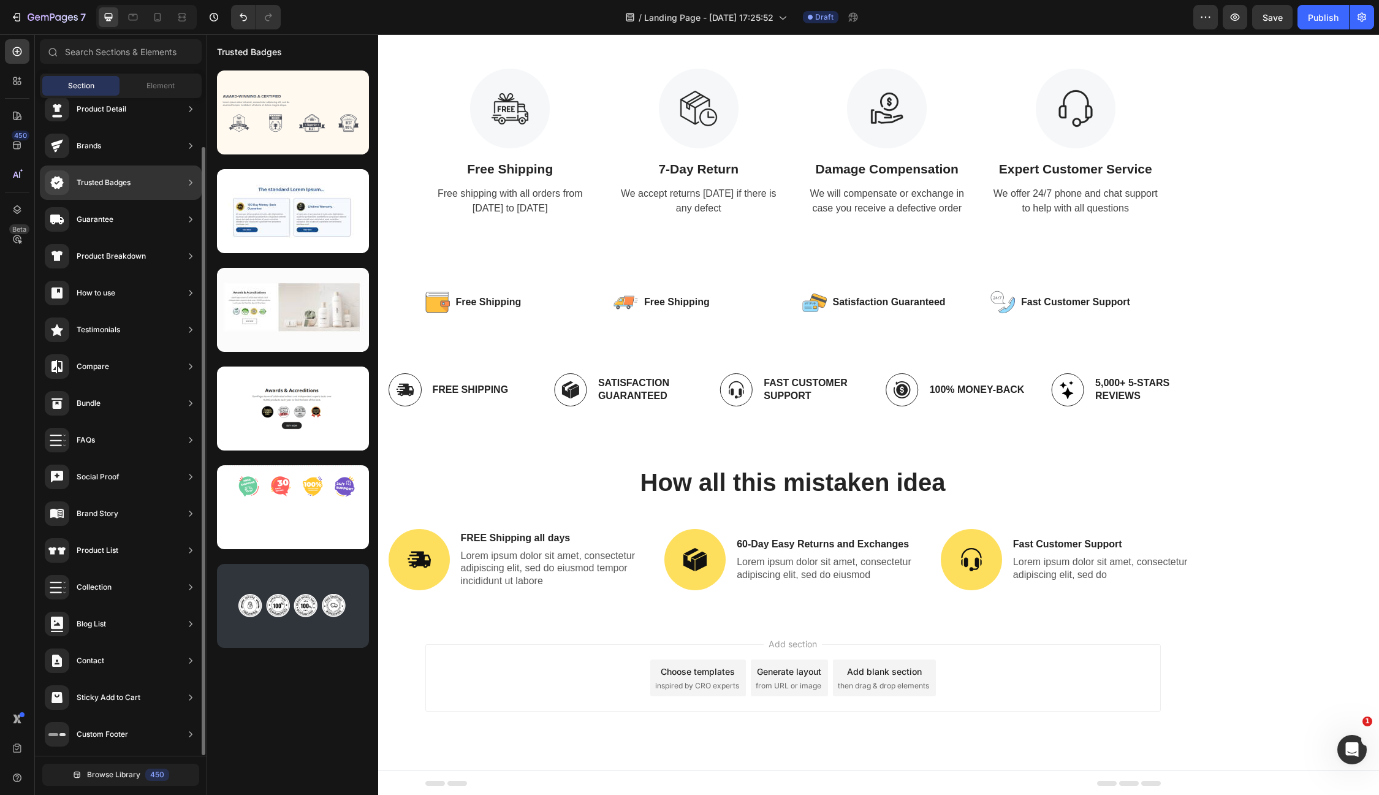
scroll to position [0, 0]
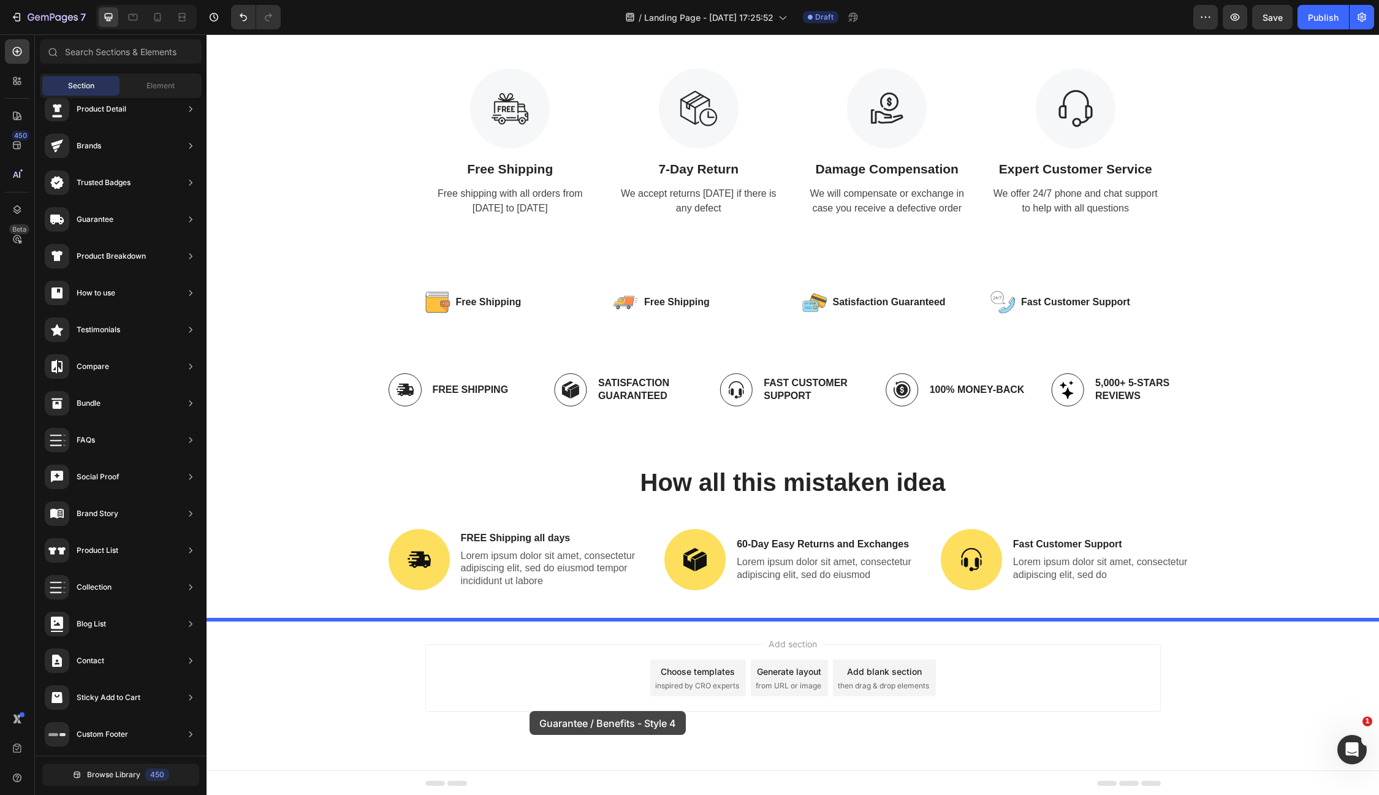
drag, startPoint x: 522, startPoint y: 729, endPoint x: 530, endPoint y: 696, distance: 33.9
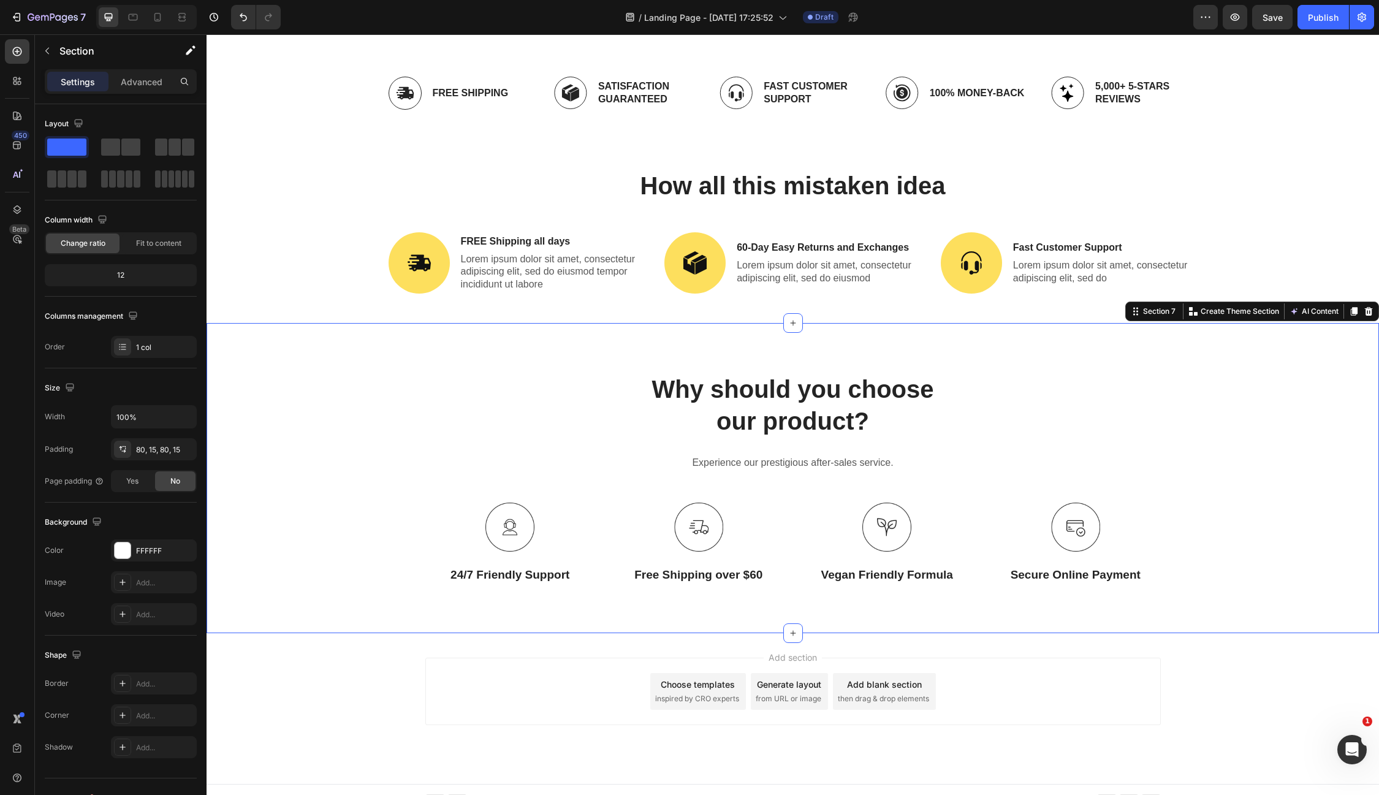
scroll to position [680, 0]
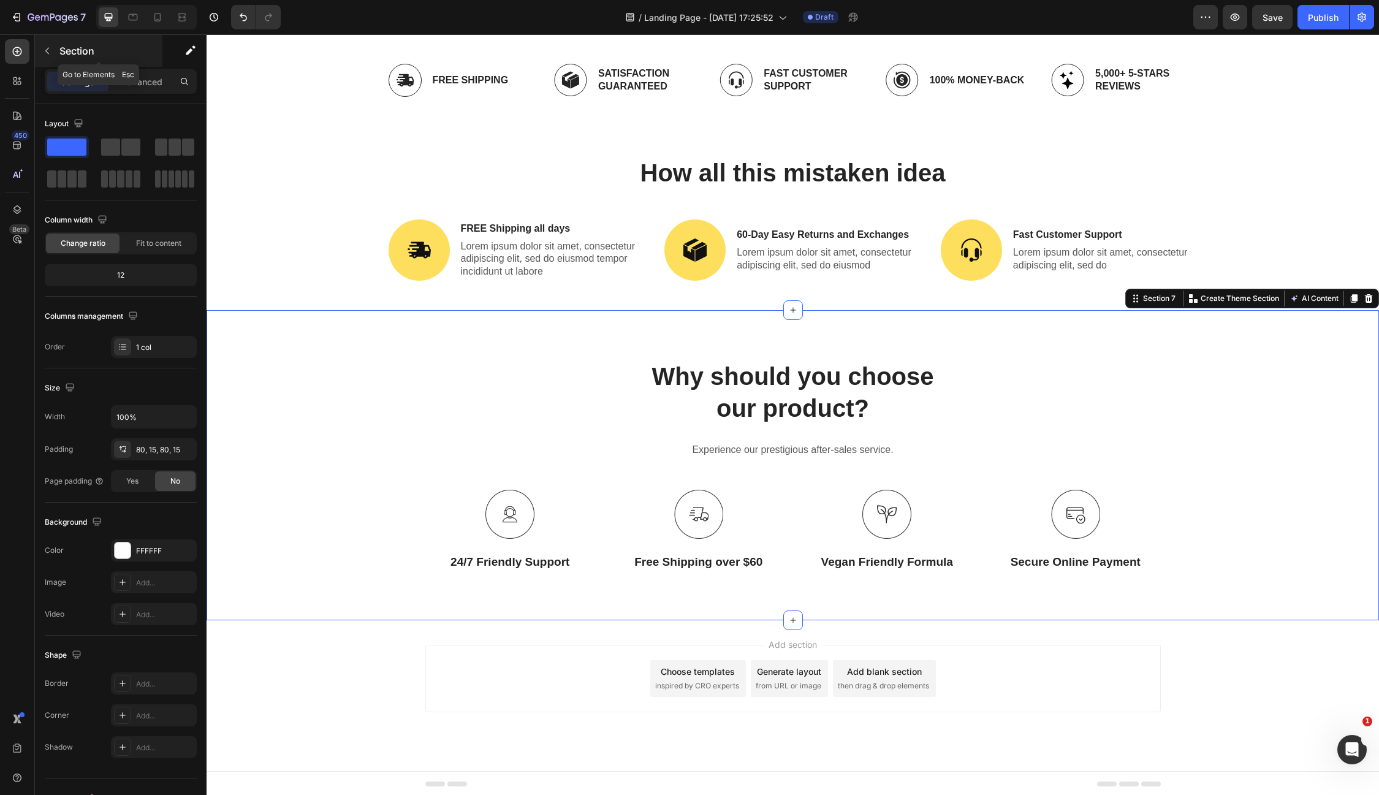
click at [83, 45] on p "Section" at bounding box center [109, 51] width 101 height 15
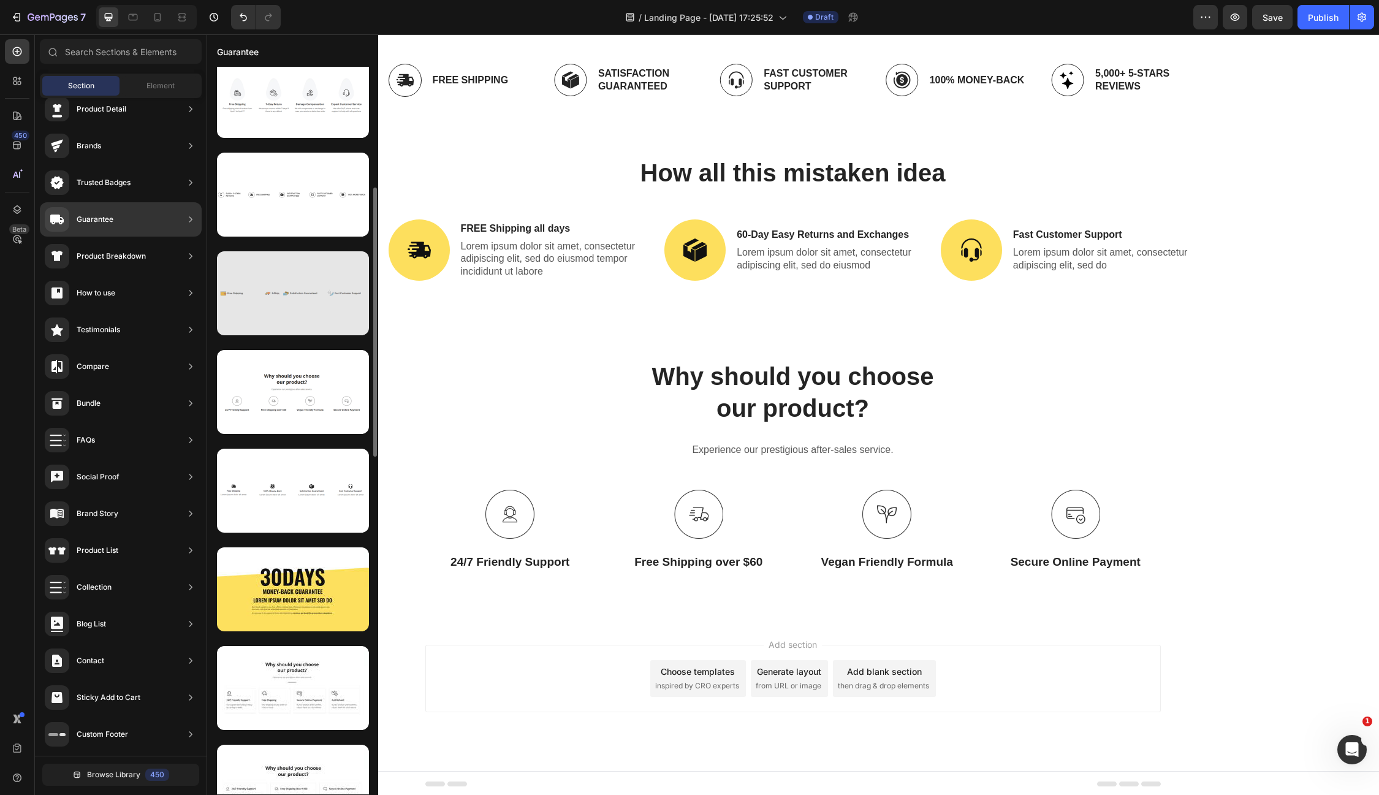
scroll to position [319, 0]
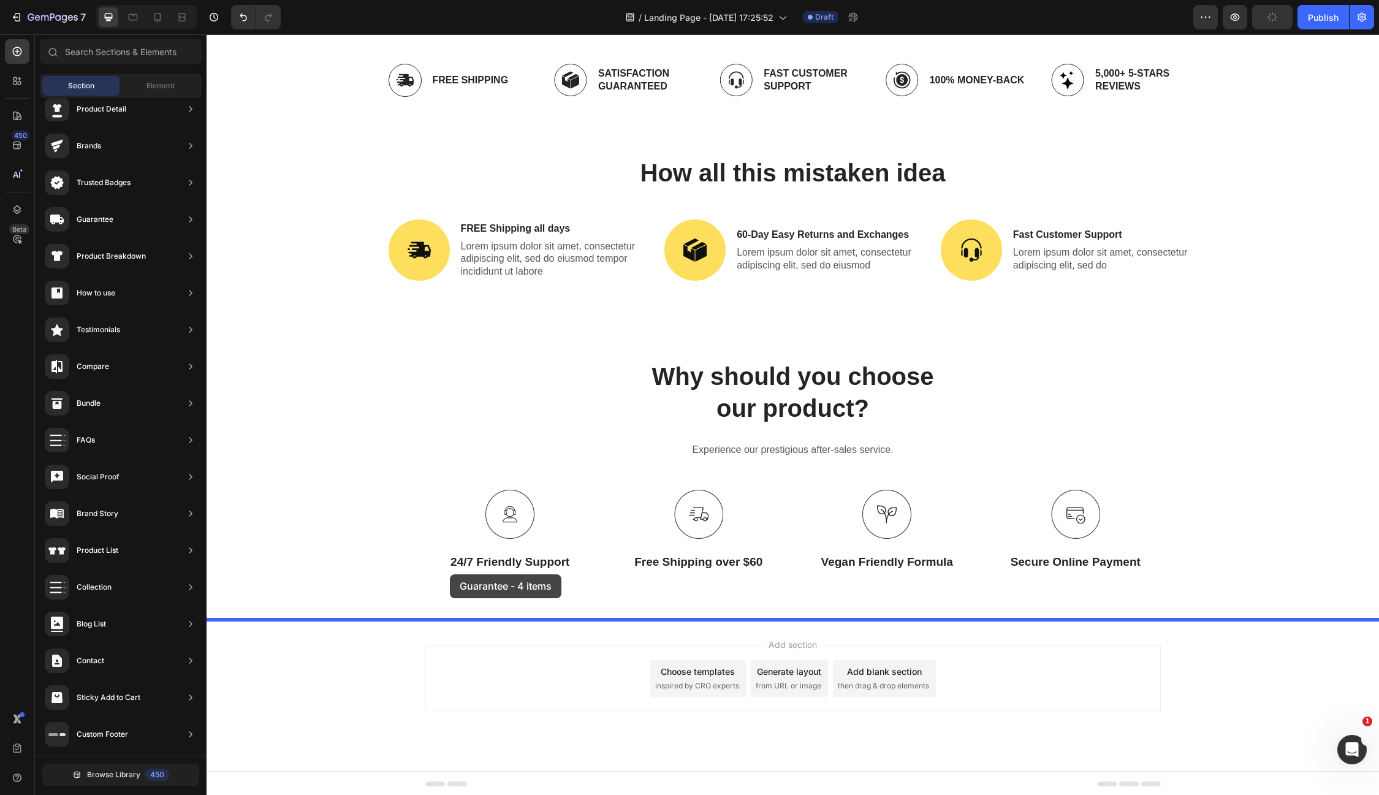
drag, startPoint x: 479, startPoint y: 522, endPoint x: 450, endPoint y: 574, distance: 59.2
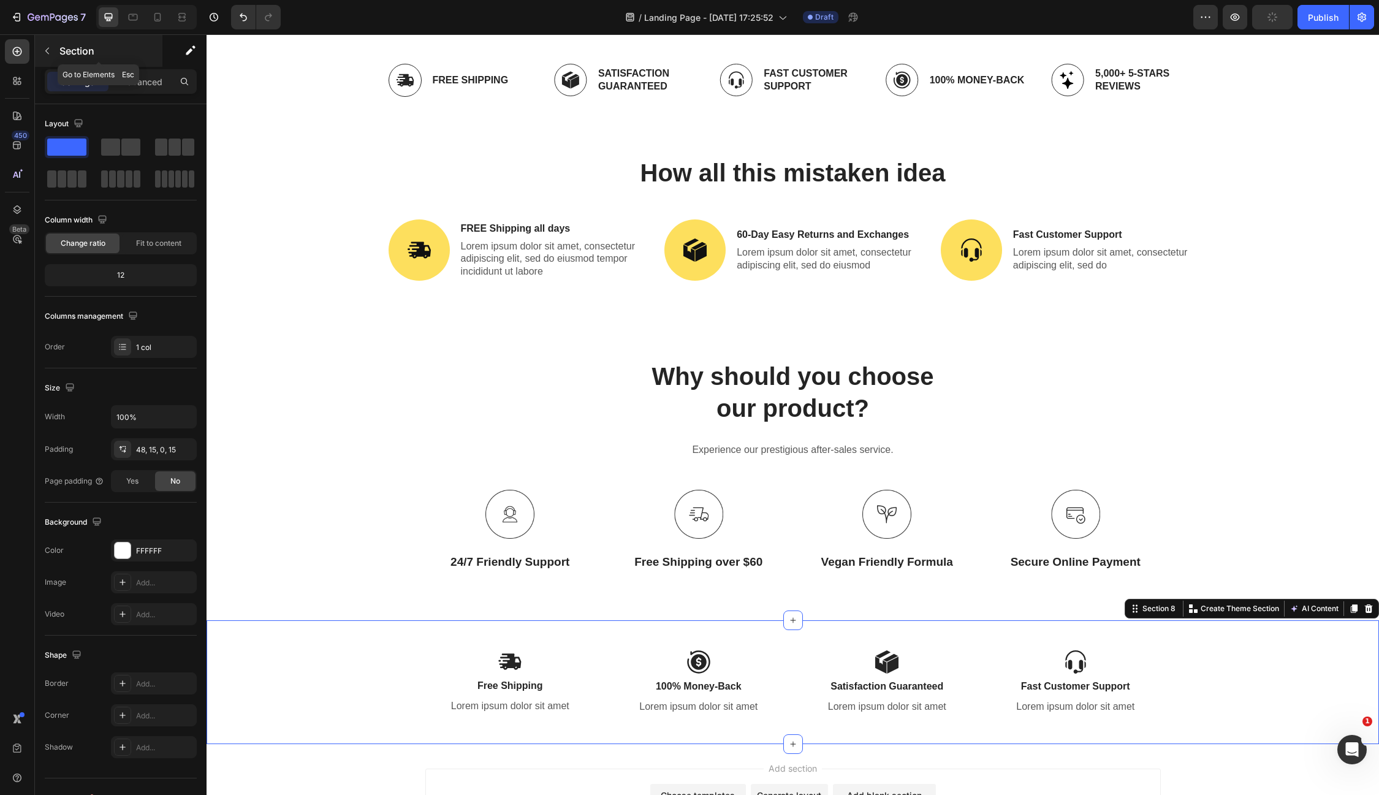
click at [49, 52] on icon "button" at bounding box center [47, 51] width 10 height 10
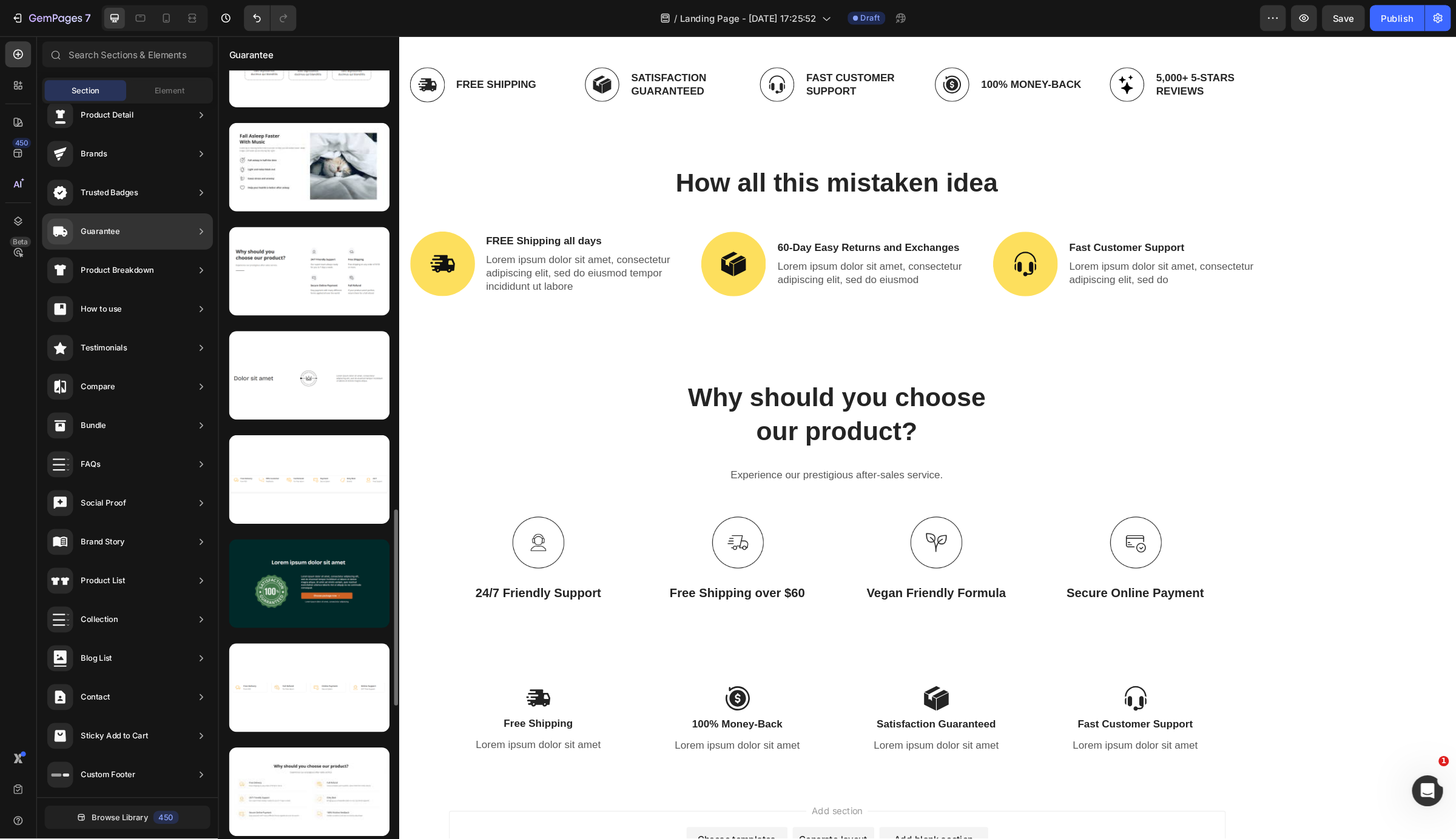
scroll to position [1616, 0]
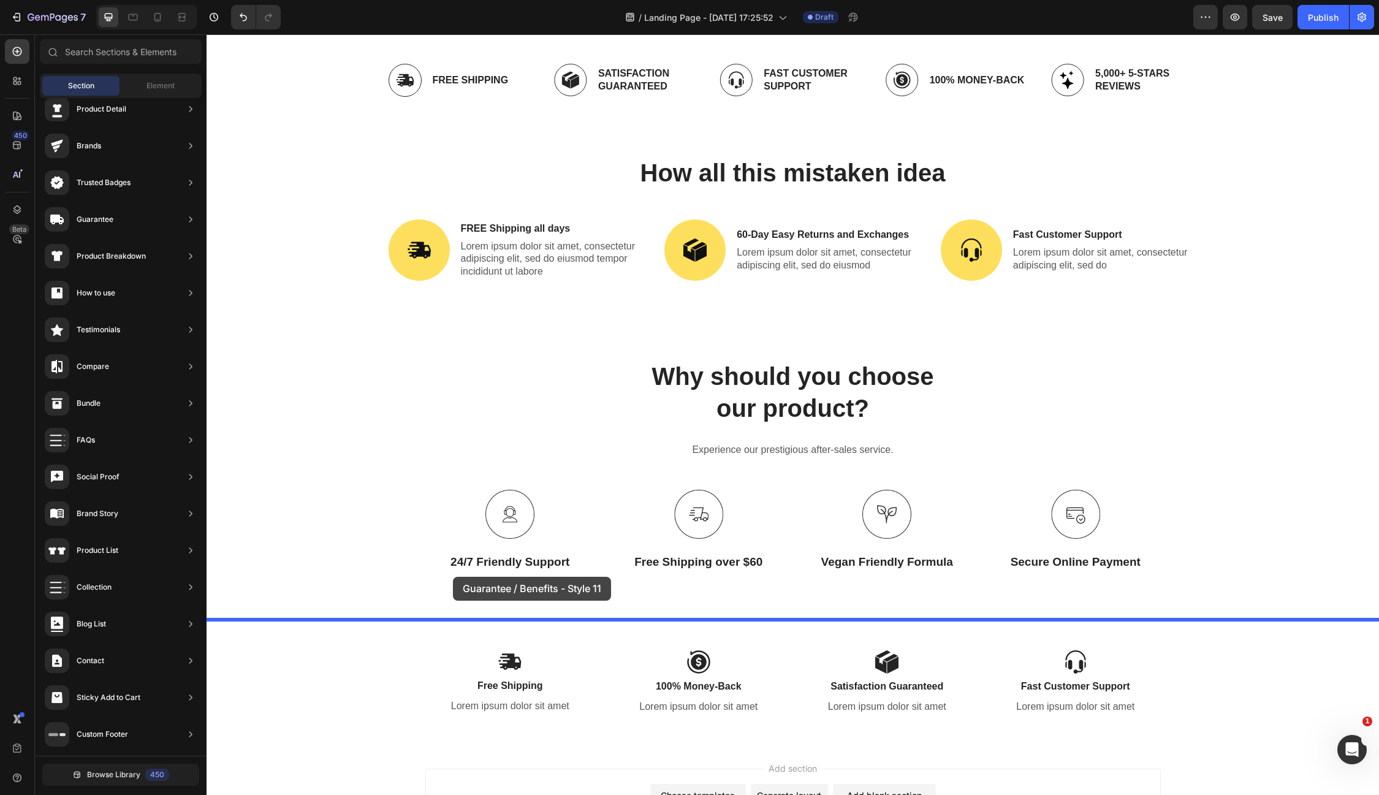
drag, startPoint x: 481, startPoint y: 495, endPoint x: 455, endPoint y: 581, distance: 89.8
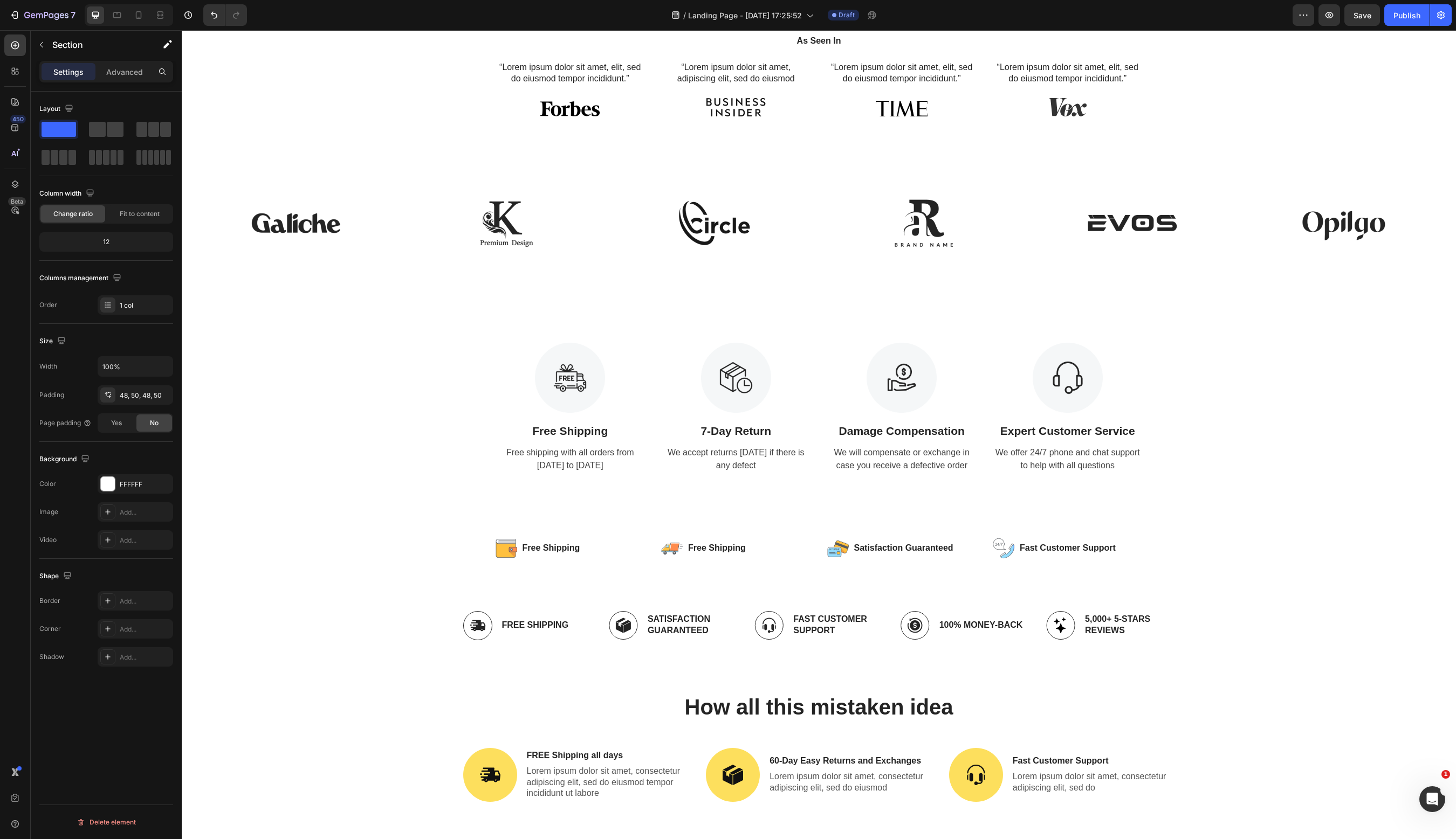
scroll to position [0, 0]
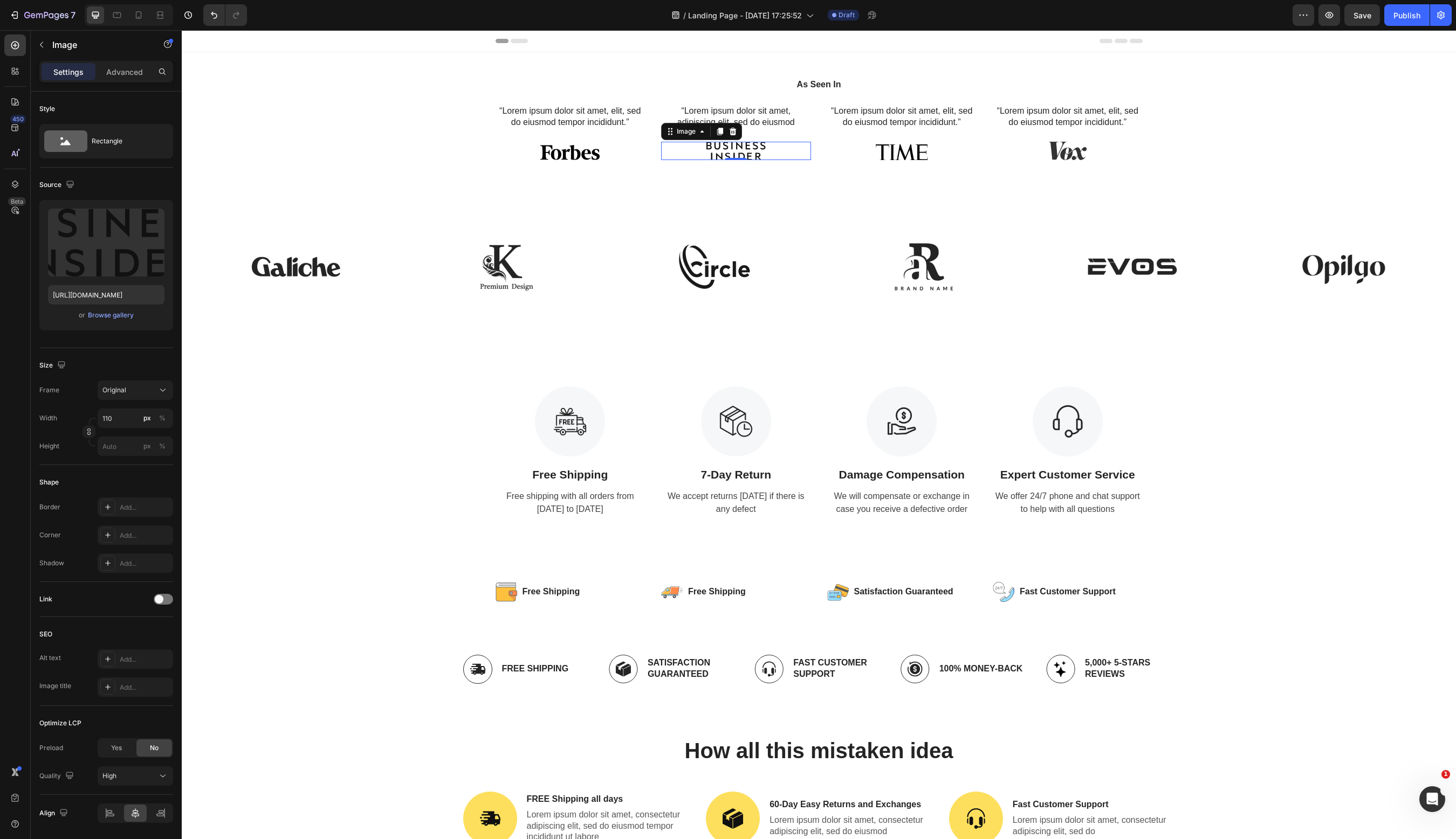
click at [740, 151] on img at bounding box center [735, 150] width 59 height 18
click at [901, 144] on img at bounding box center [901, 150] width 59 height 18
click at [1078, 157] on img at bounding box center [1067, 150] width 59 height 18
click at [579, 147] on img at bounding box center [569, 150] width 59 height 18
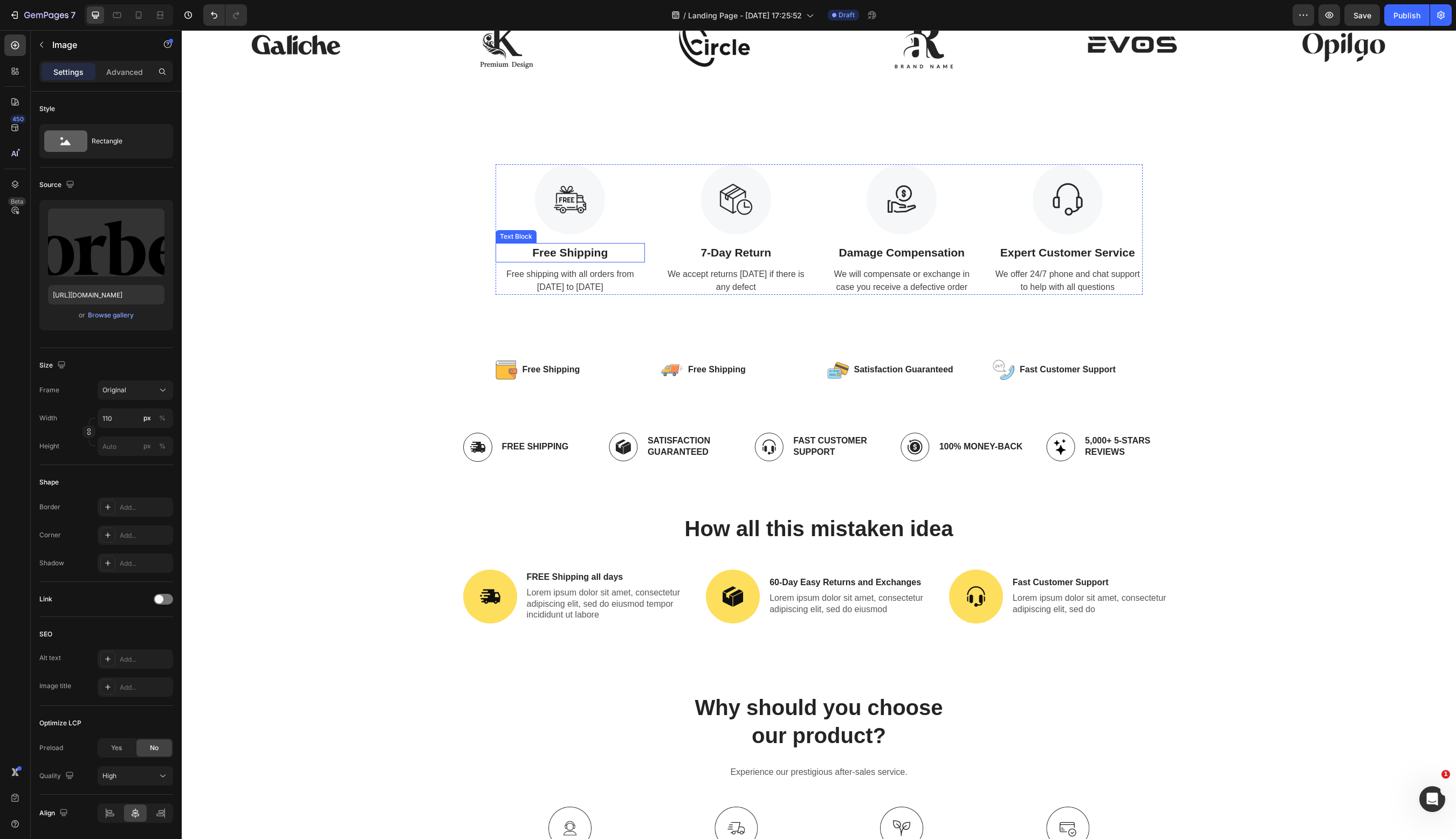
scroll to position [236, 0]
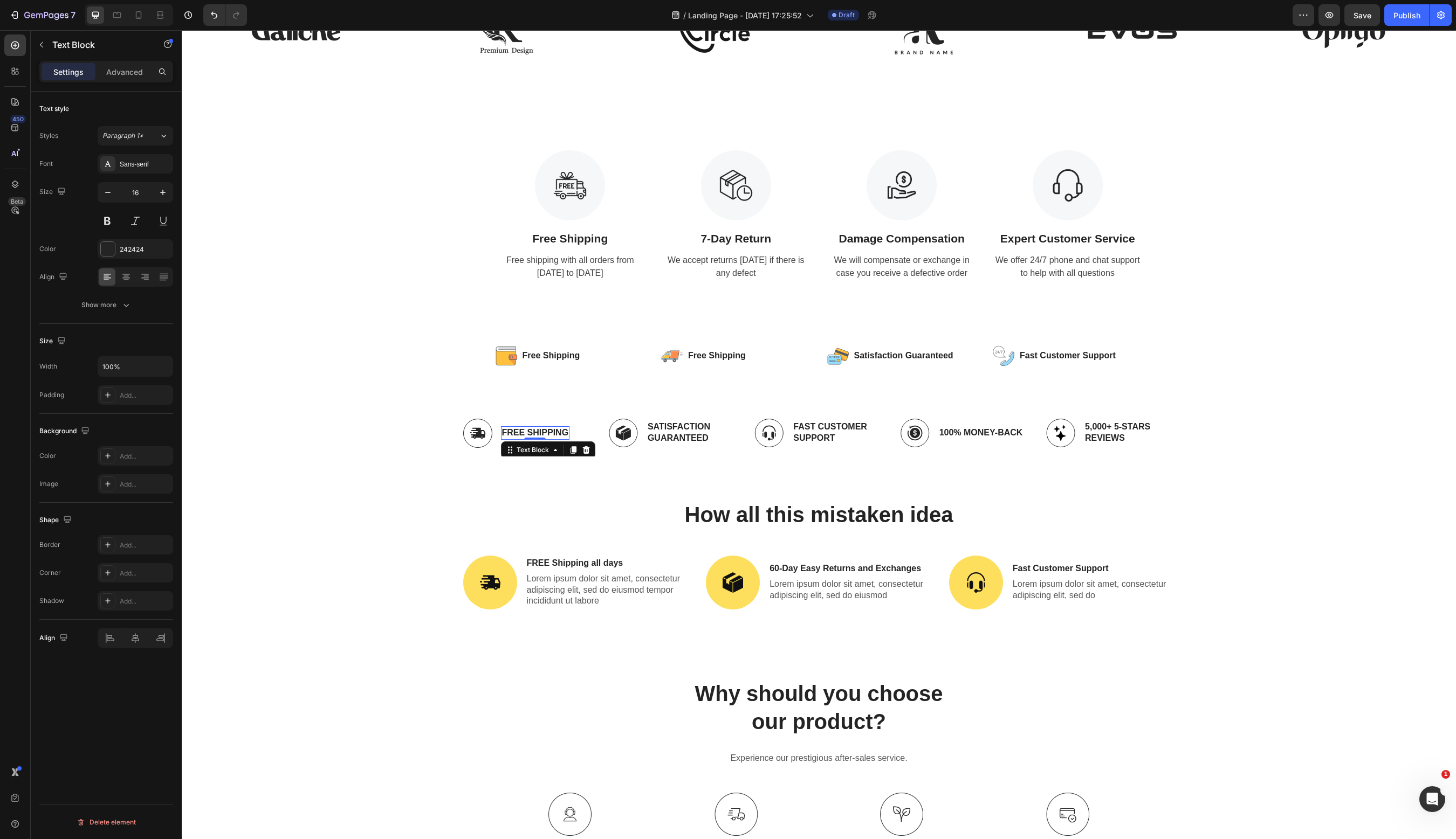
click at [547, 433] on p "Free Shipping" at bounding box center [536, 433] width 67 height 11
click at [674, 432] on p "Satisfaction Guaranteed" at bounding box center [691, 433] width 89 height 23
click at [808, 427] on p "Fast Customer Support" at bounding box center [838, 433] width 89 height 23
click at [952, 417] on div "Image 100% Money-Back Text Block Row" at bounding box center [965, 428] width 128 height 37
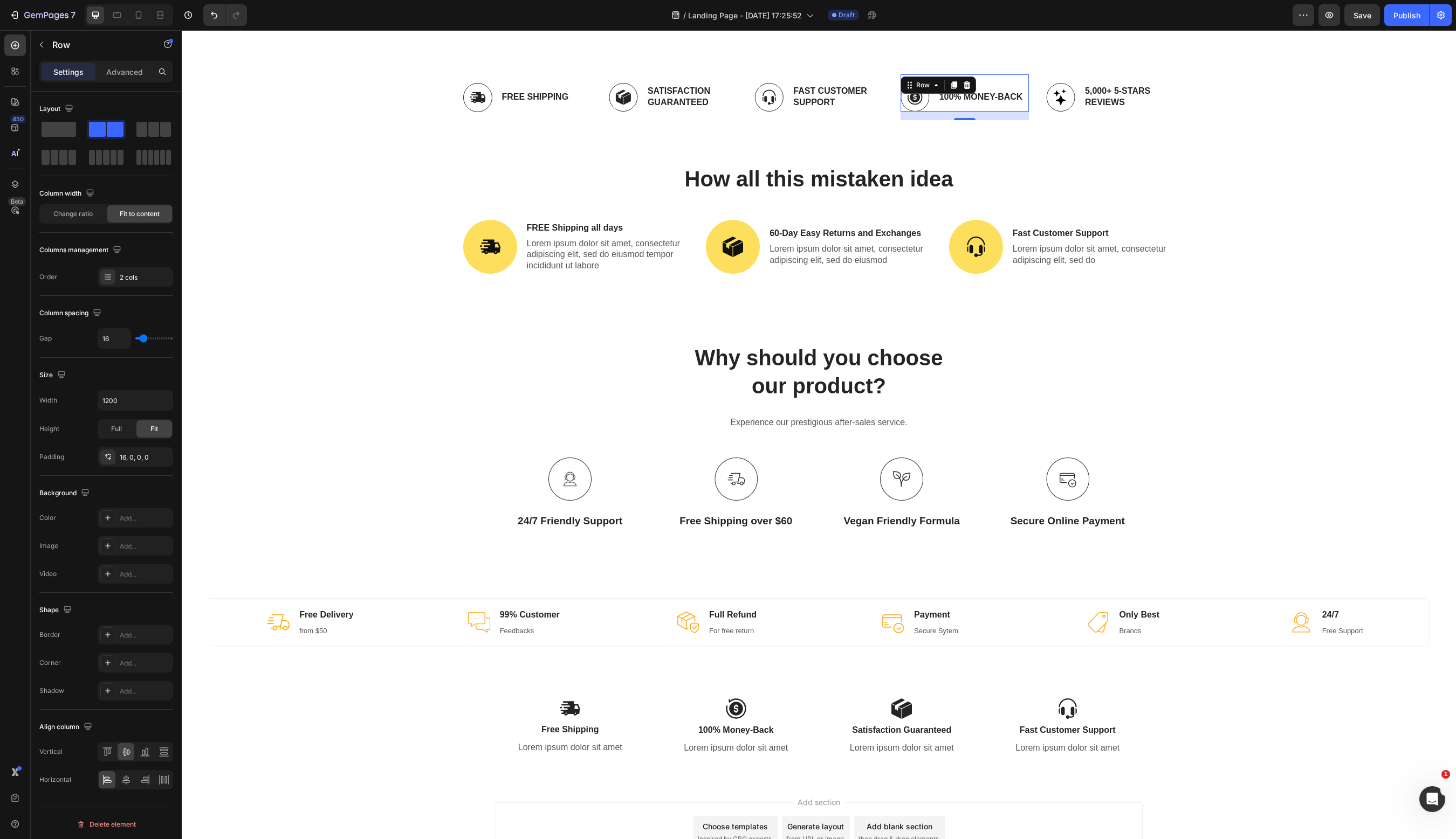
scroll to position [573, 0]
click at [501, 451] on div "Why should you choose our product? Heading Experience our prestigious after-sal…" at bounding box center [819, 434] width 1258 height 186
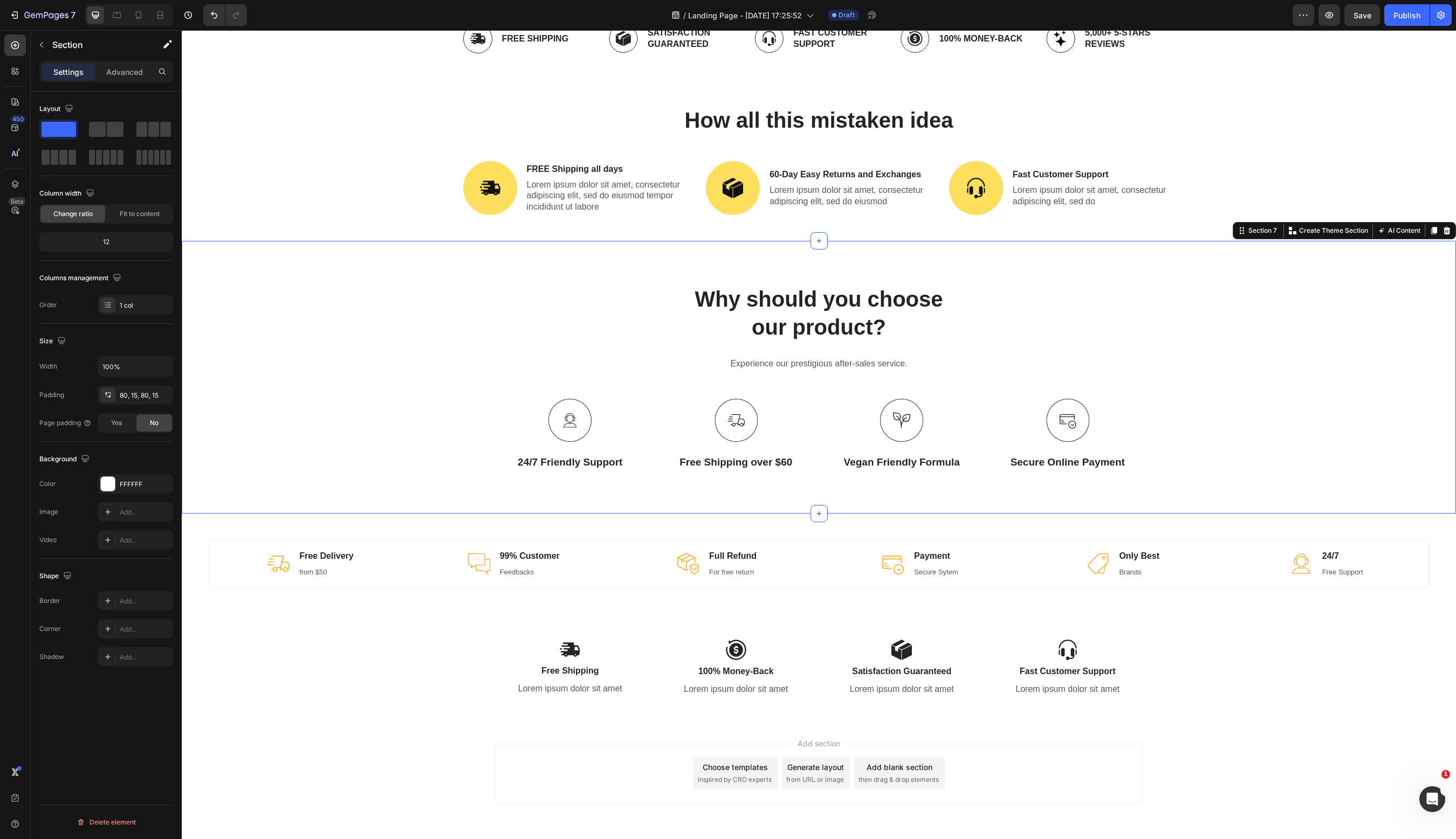
scroll to position [627, 0]
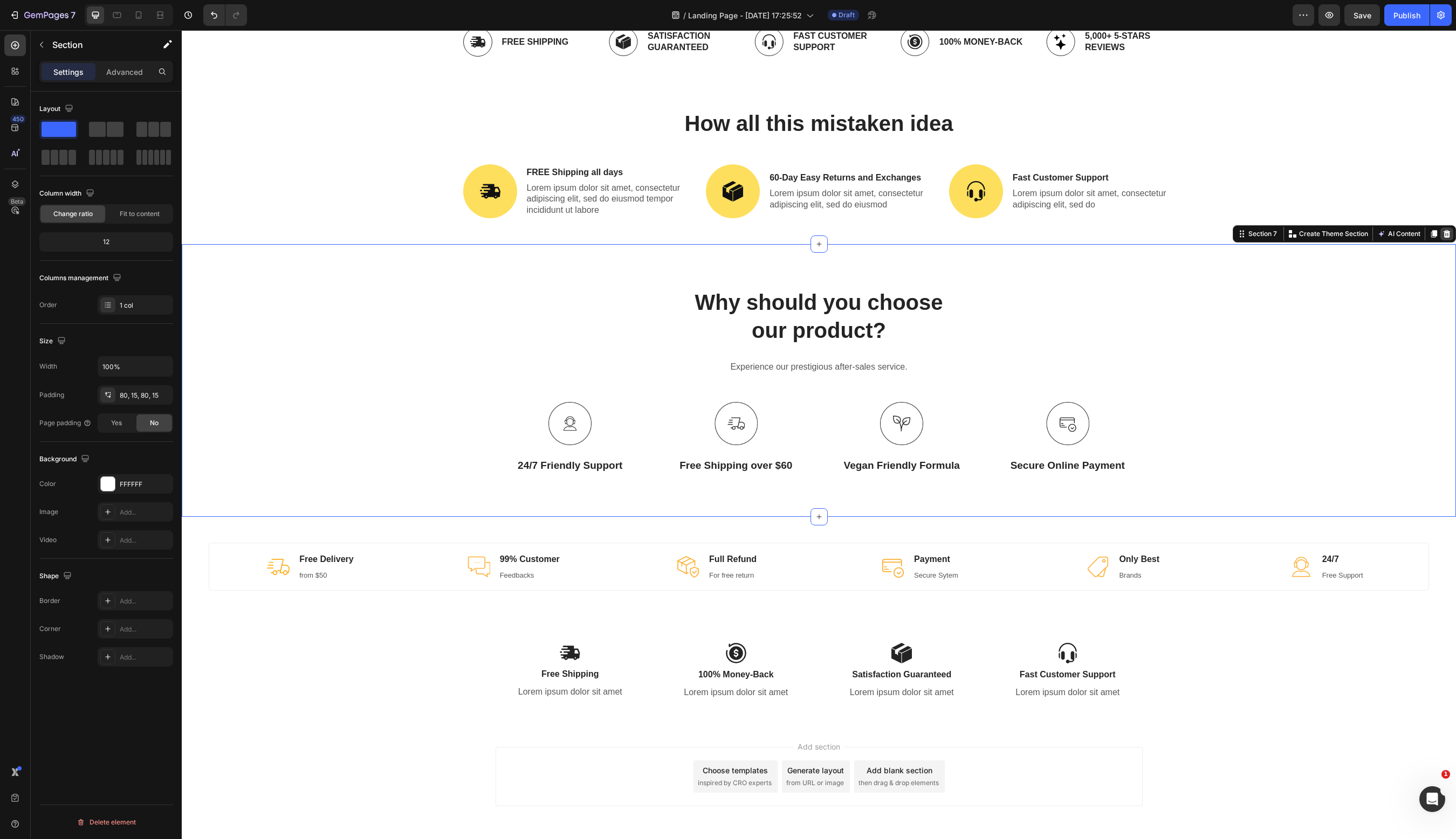
click at [1212, 234] on icon at bounding box center [1447, 234] width 7 height 8
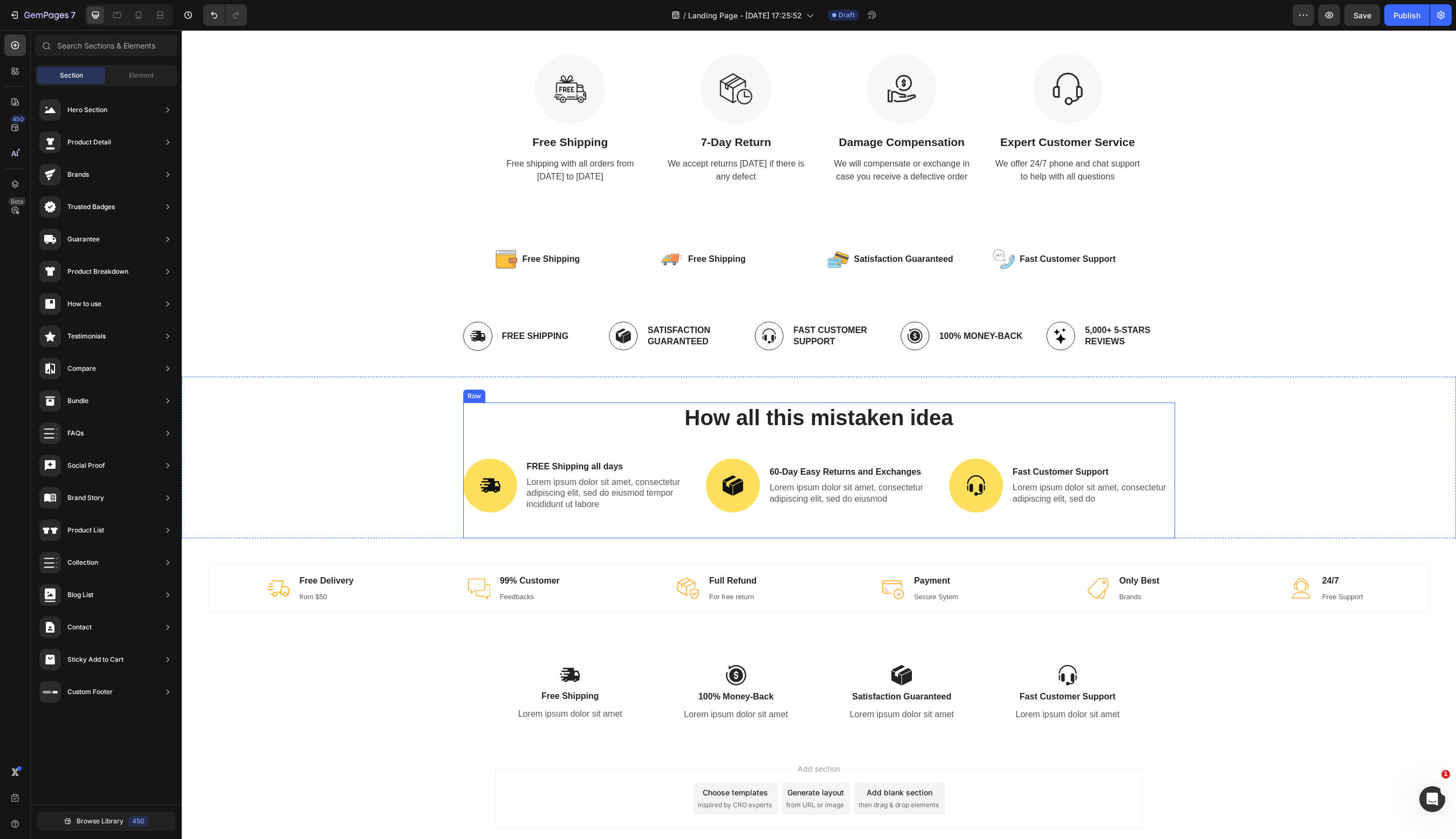
scroll to position [325, 0]
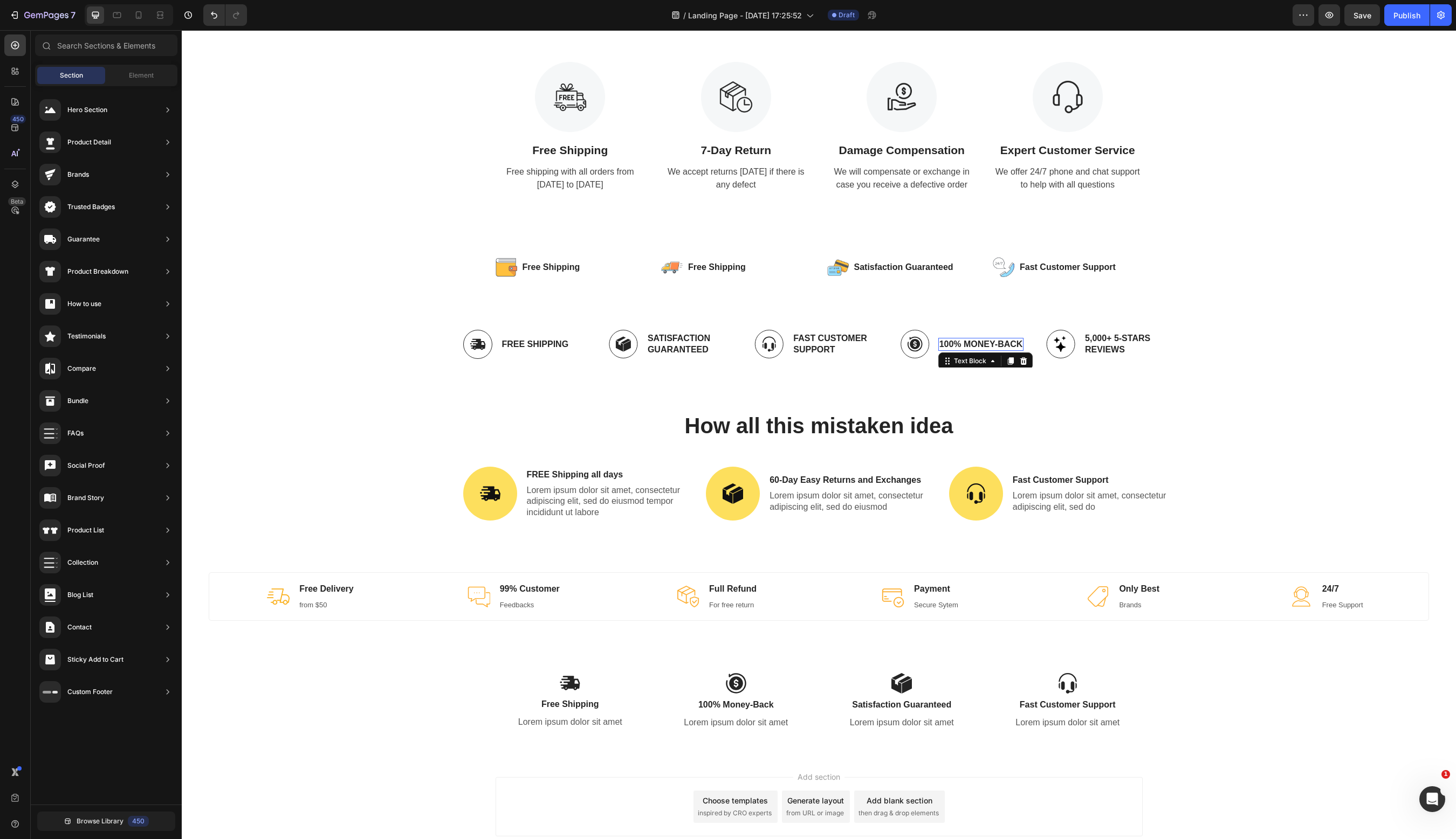
click at [963, 347] on p "100% Money-Back" at bounding box center [981, 345] width 84 height 11
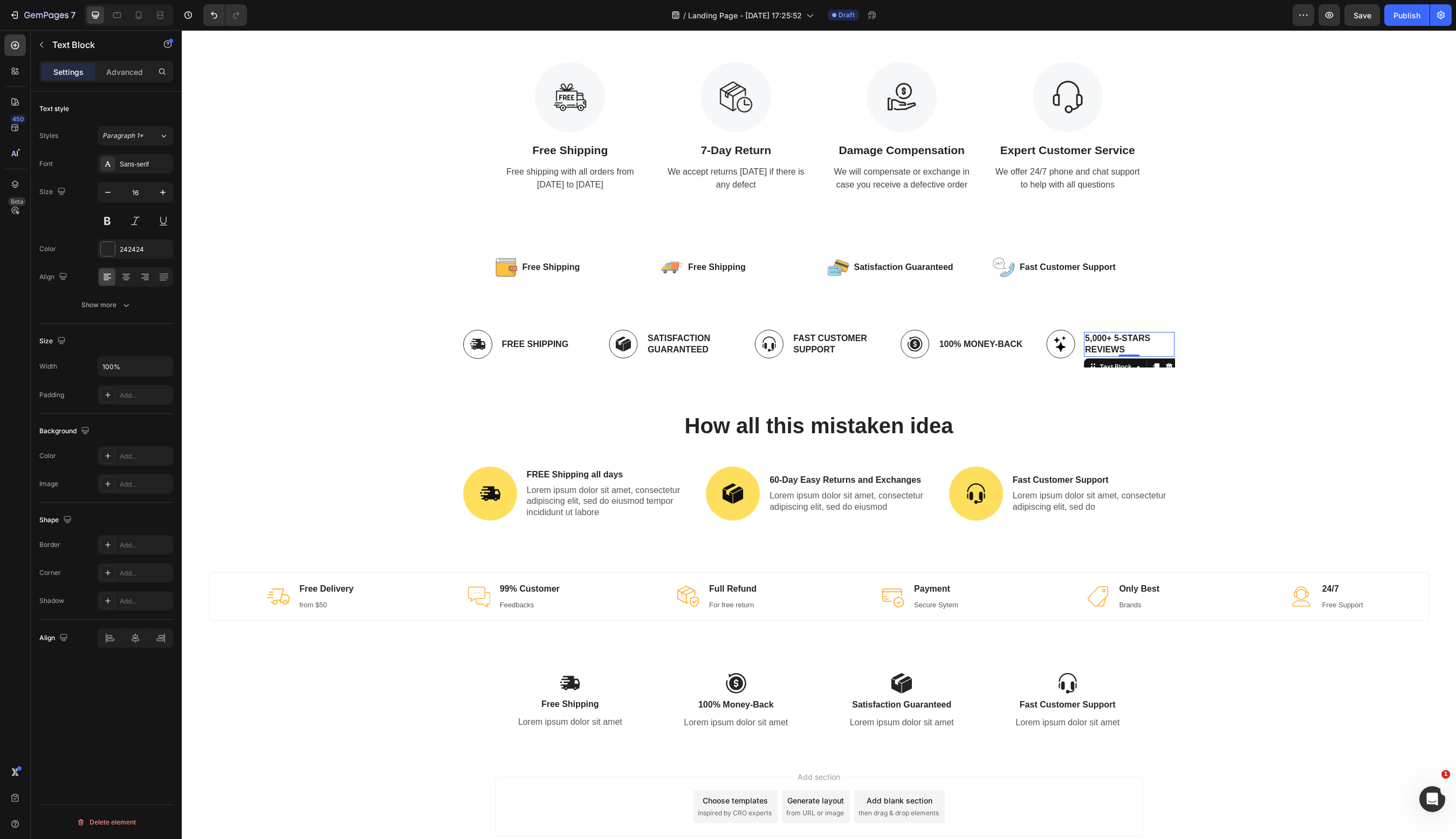
click at [1113, 345] on p "5,000+ 5-Stars Reviews" at bounding box center [1129, 345] width 89 height 23
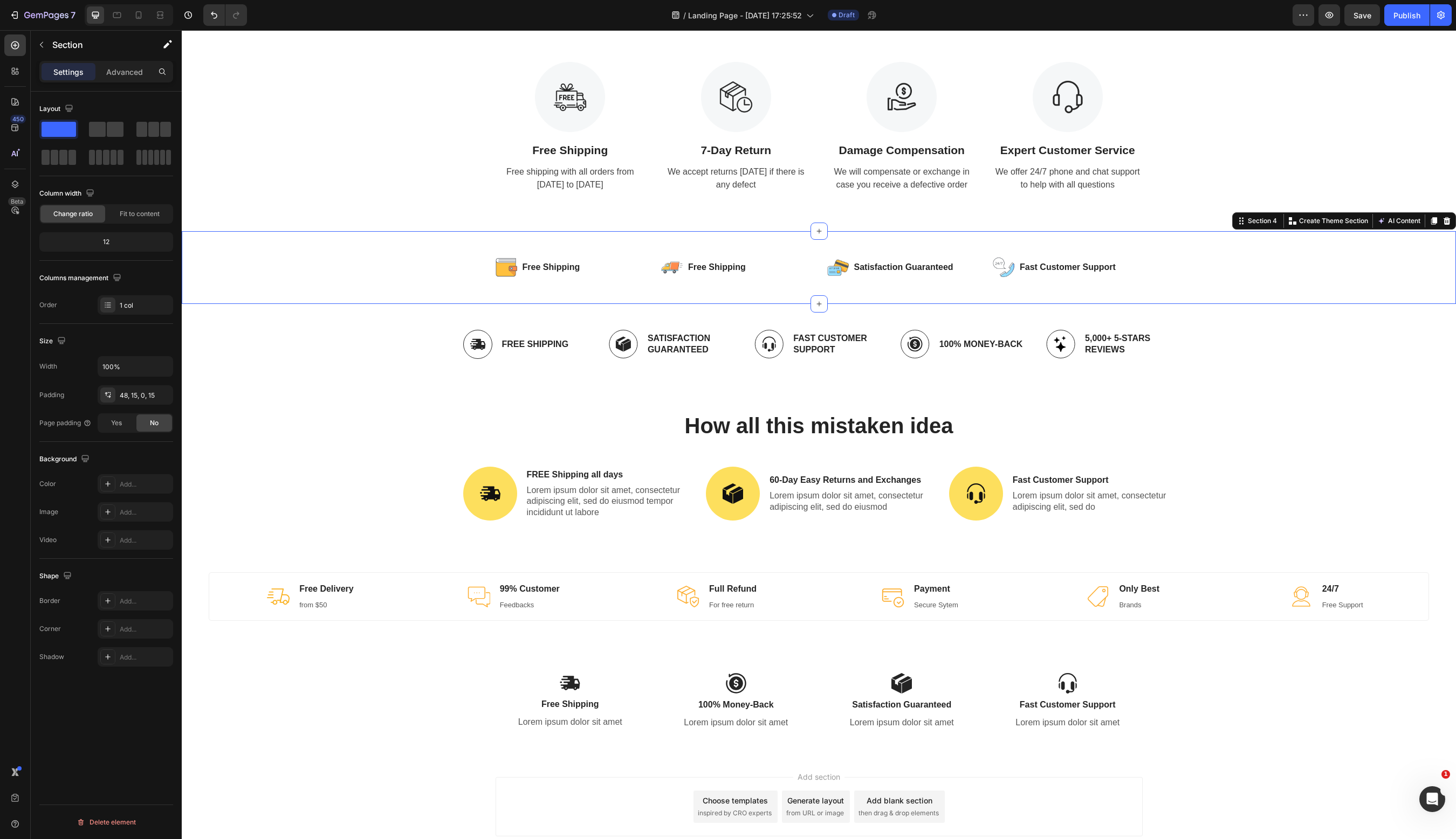
click at [424, 276] on div "Image Free Shipping Text Block Row Image Free Shipping Text Block Row Row Image…" at bounding box center [819, 281] width 1258 height 47
click at [1212, 223] on icon at bounding box center [1447, 221] width 9 height 9
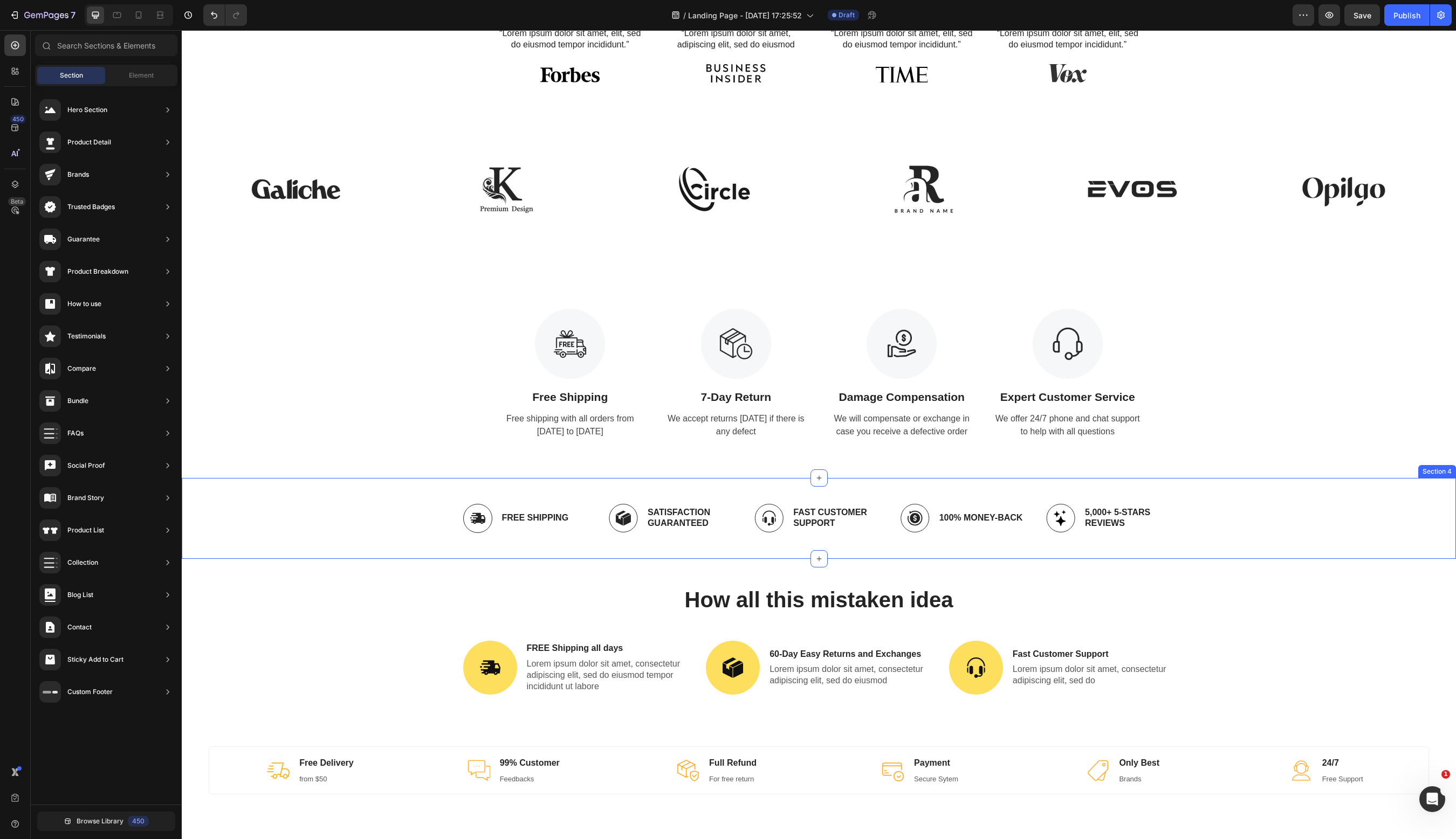
scroll to position [67, 0]
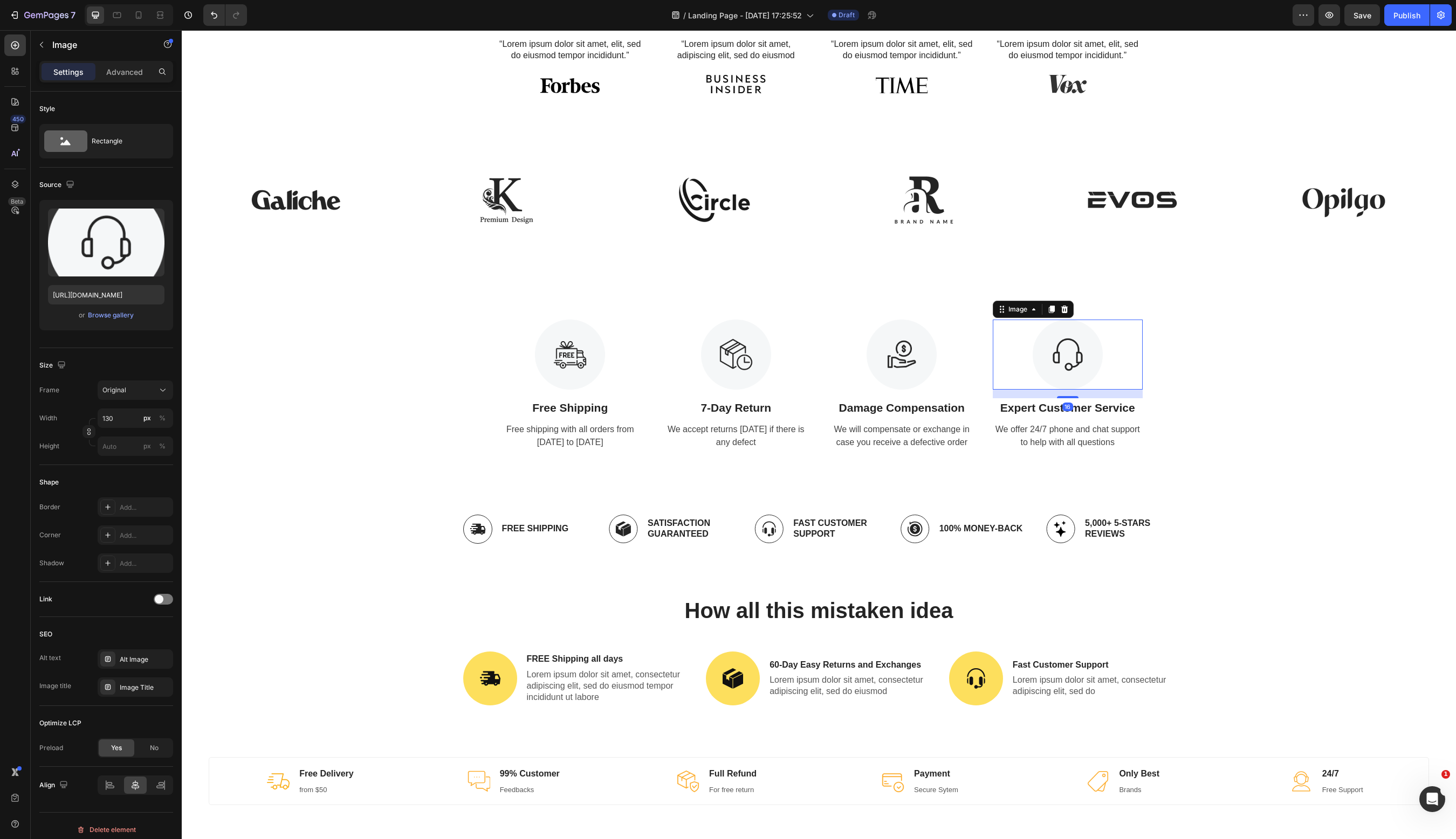
click at [1069, 383] on img at bounding box center [1068, 354] width 70 height 70
click at [896, 368] on img at bounding box center [902, 354] width 70 height 70
click at [757, 347] on img at bounding box center [736, 354] width 70 height 70
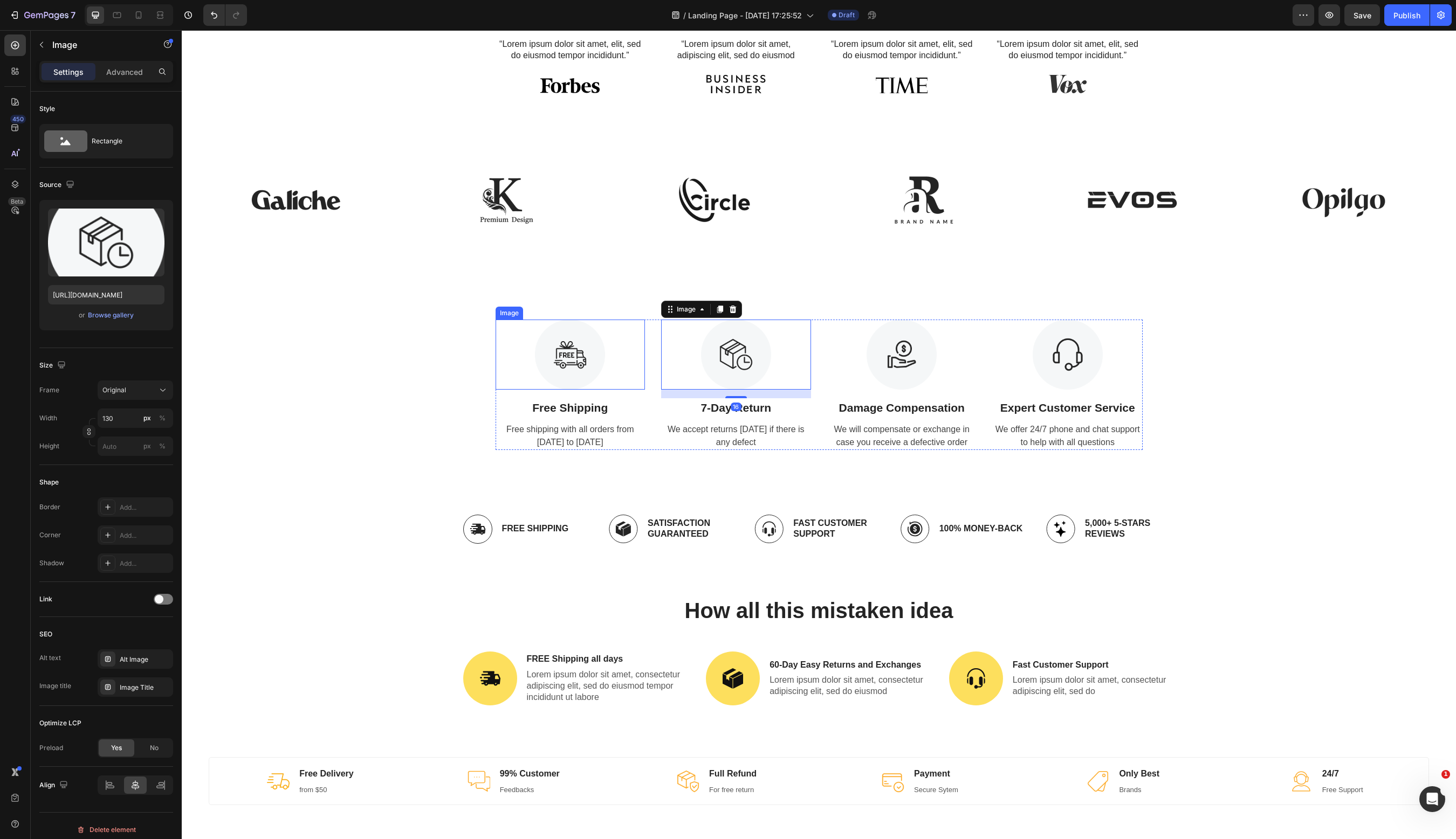
click at [575, 347] on img at bounding box center [570, 354] width 70 height 70
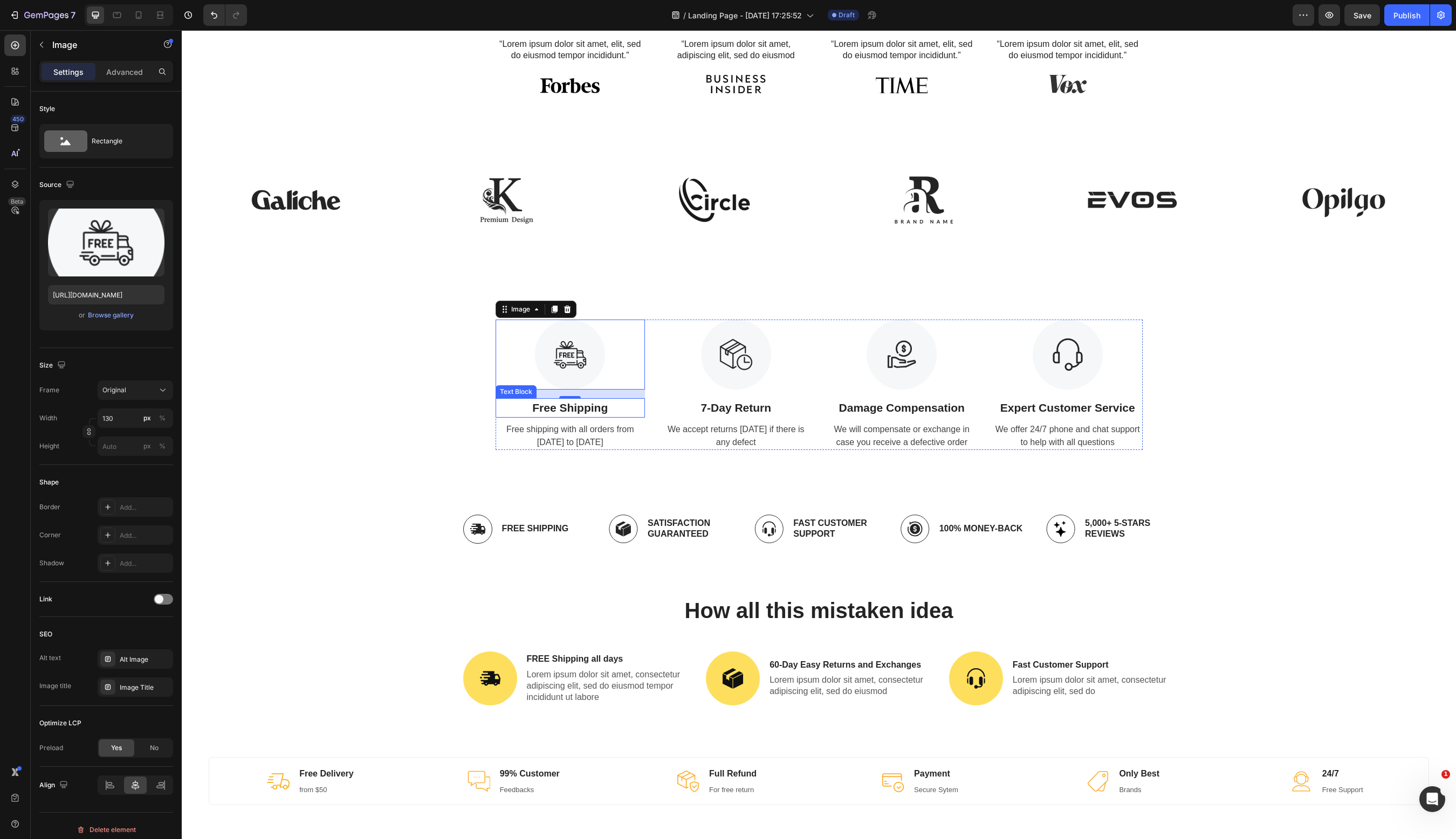
click at [602, 412] on p "Free Shipping" at bounding box center [570, 408] width 148 height 18
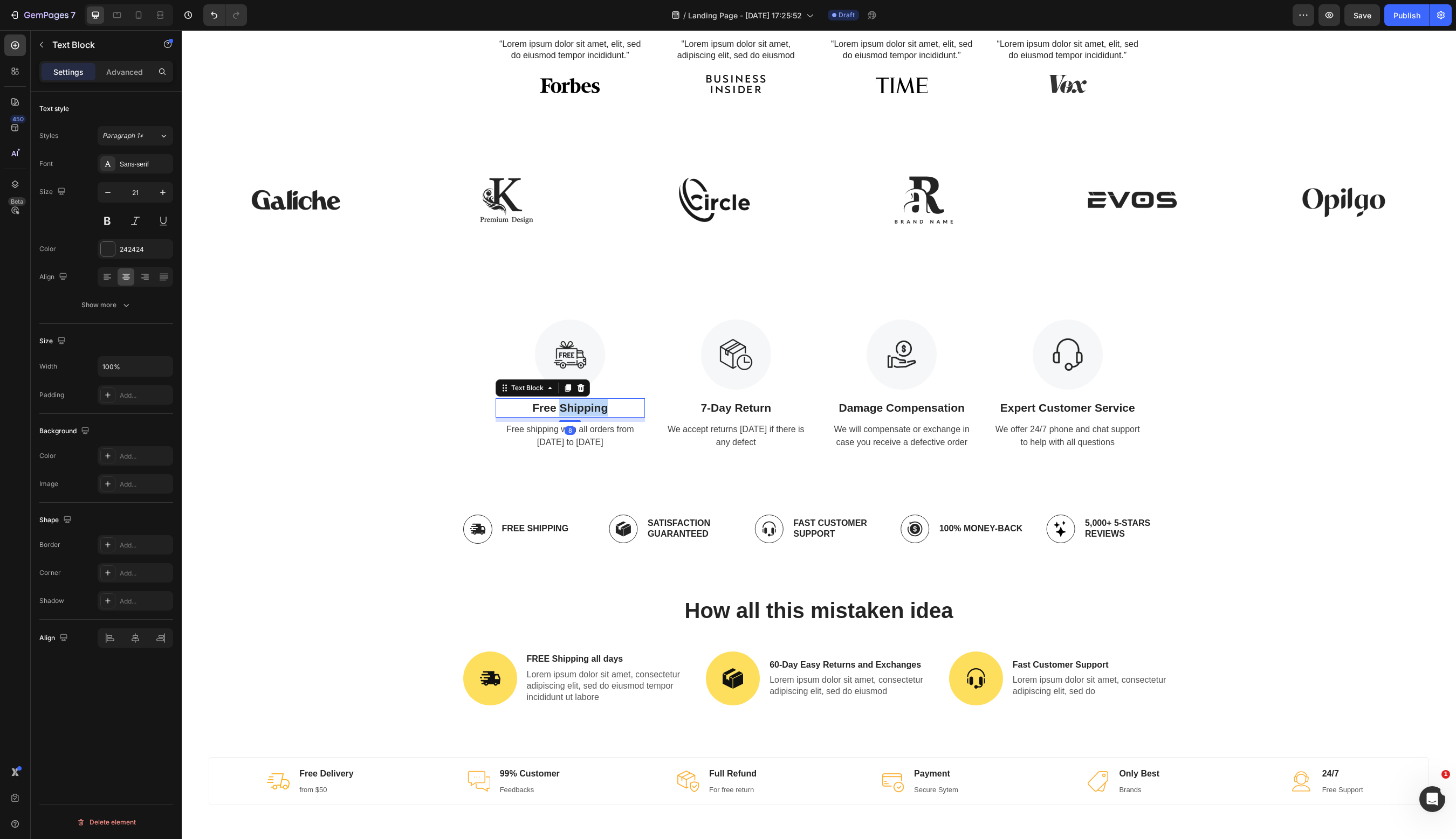
click at [602, 412] on p "Free Shipping" at bounding box center [570, 408] width 148 height 18
click at [553, 407] on p "Free Shipping" at bounding box center [570, 408] width 148 height 18
click at [622, 407] on p "Free Shipping" at bounding box center [570, 408] width 148 height 18
click at [581, 434] on div "Free shipping with all orders from April 1 to April 17" at bounding box center [570, 436] width 150 height 28
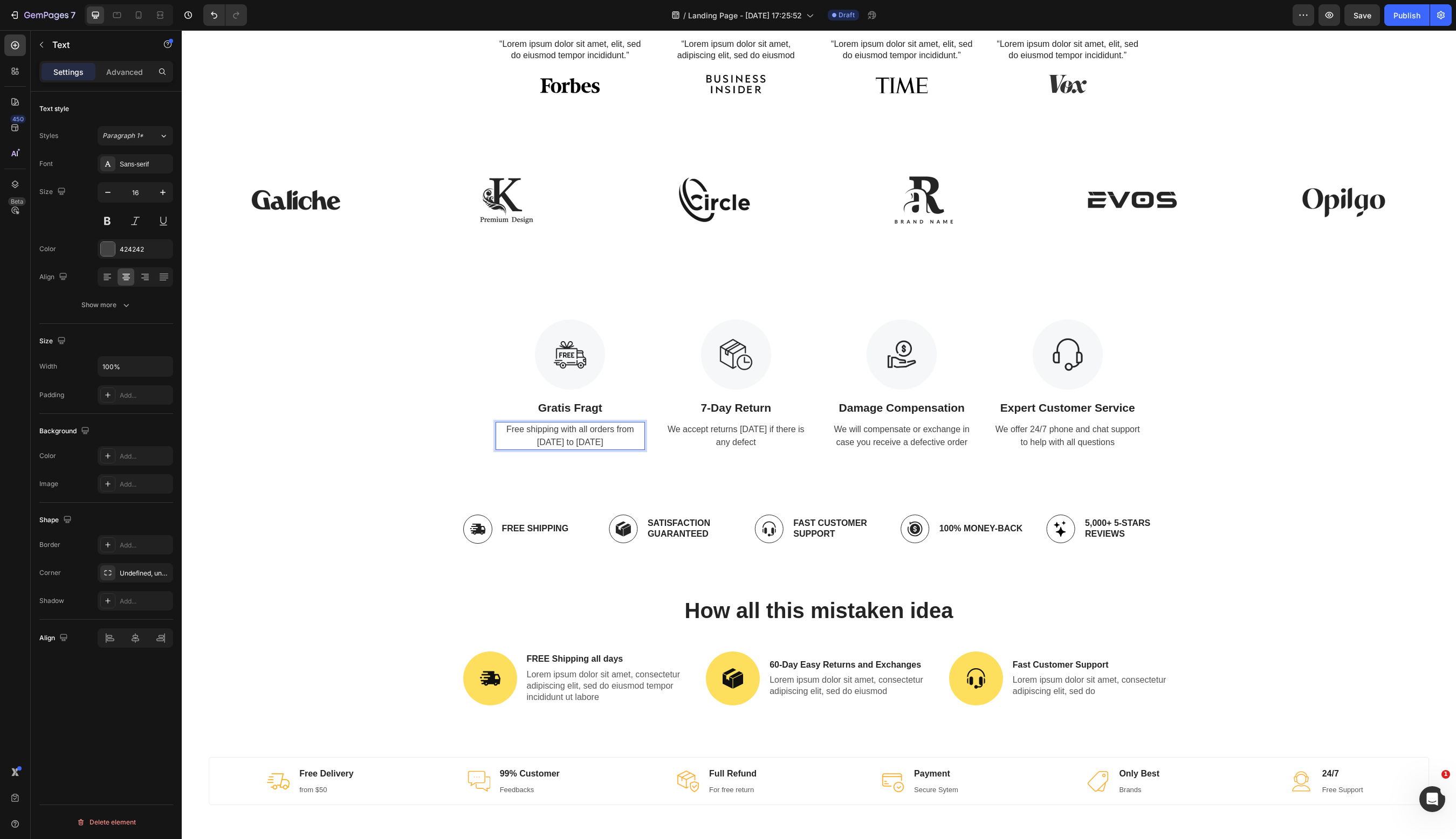
click at [604, 438] on p "Free shipping with all orders from April 1 to April 17" at bounding box center [570, 435] width 148 height 26
click at [735, 409] on p "7-Day Return" at bounding box center [736, 408] width 148 height 18
click at [713, 409] on p "7-Day Return" at bounding box center [736, 408] width 148 height 18
click at [710, 409] on p "7-Day Return" at bounding box center [736, 408] width 148 height 18
click at [703, 409] on p "7-Day Return" at bounding box center [736, 408] width 148 height 18
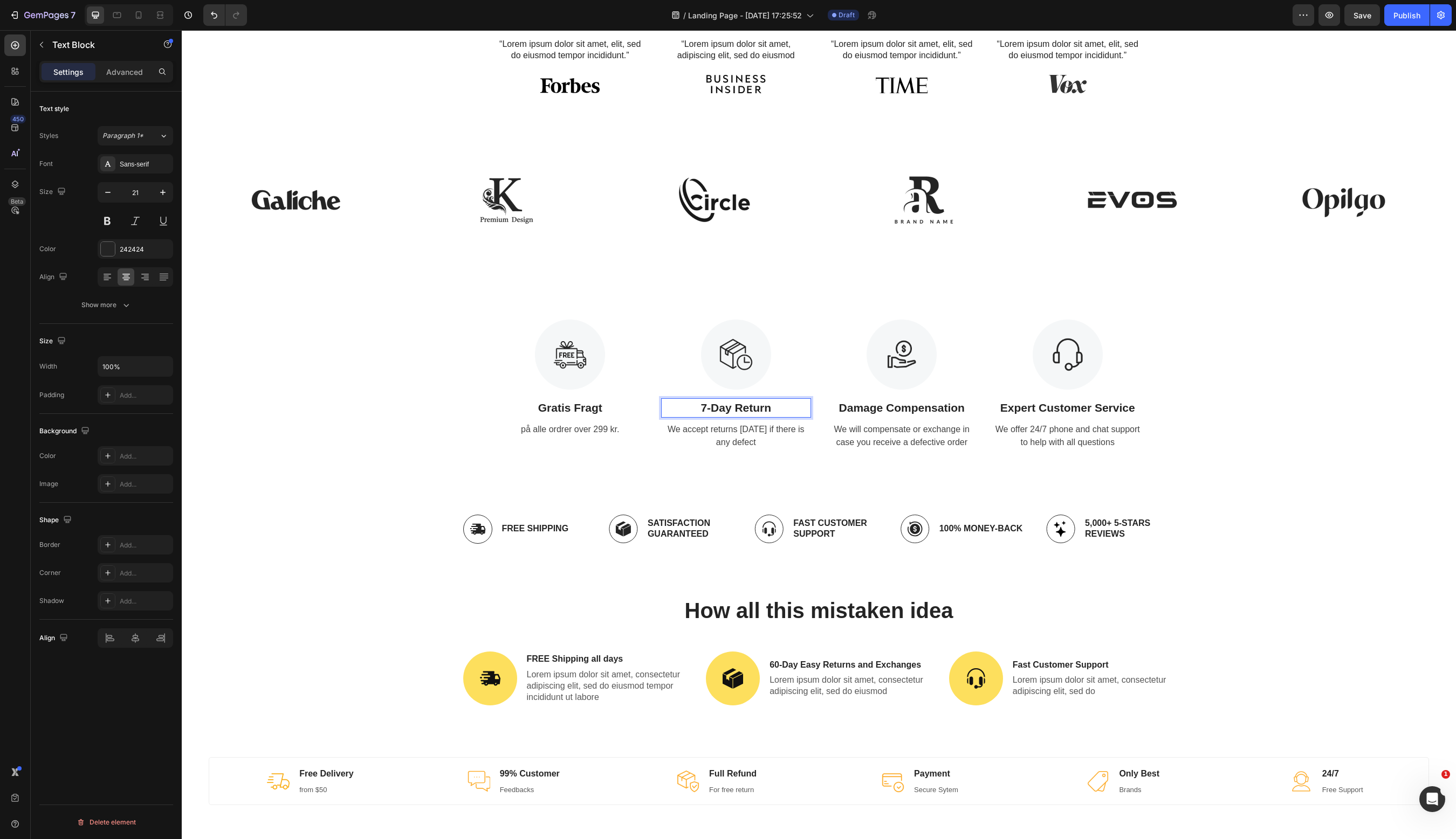
click at [775, 409] on p "7-Day Return" at bounding box center [736, 408] width 148 height 18
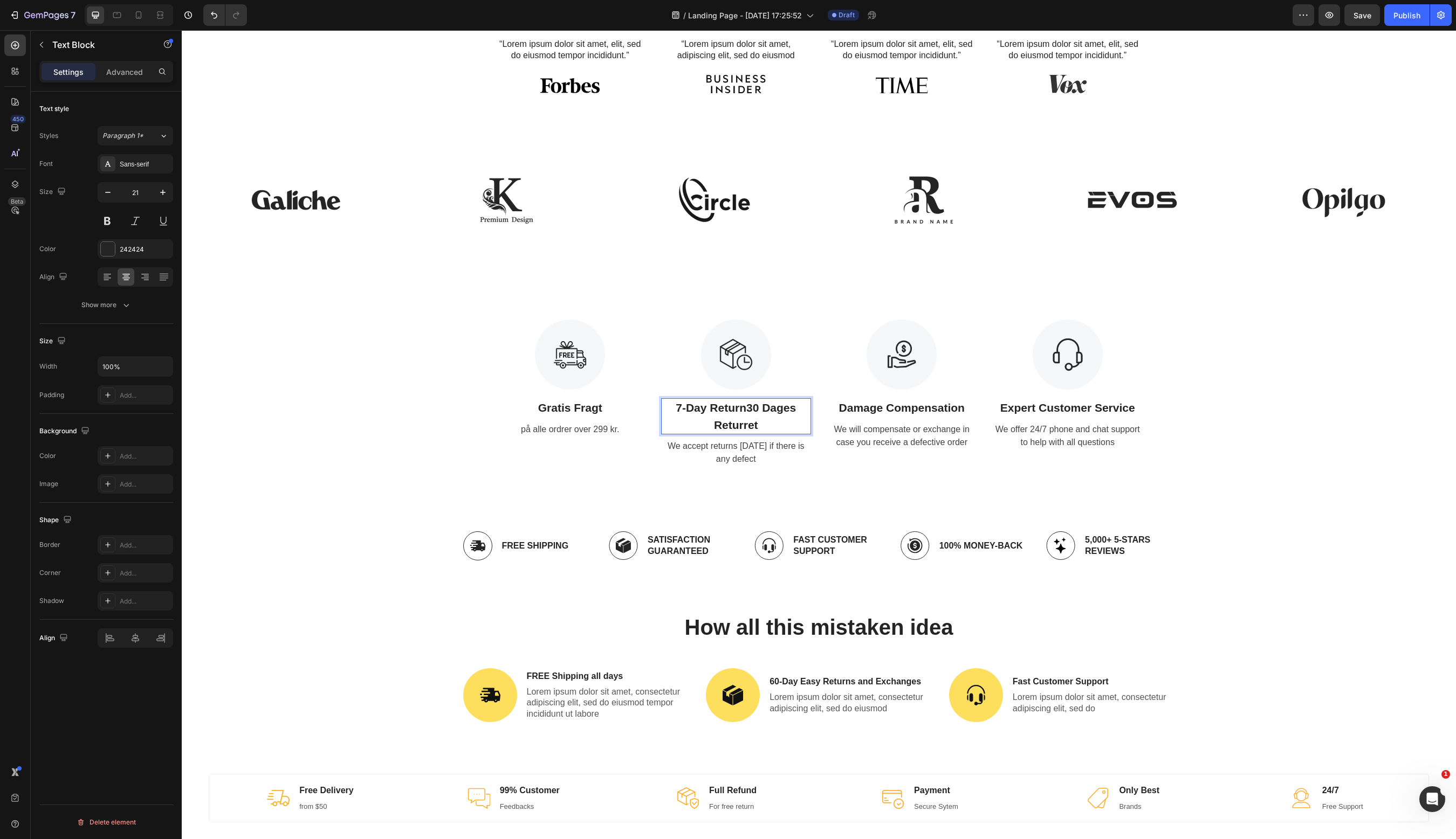
click at [757, 409] on p "7-Day Return30 Dages Returret" at bounding box center [736, 416] width 148 height 34
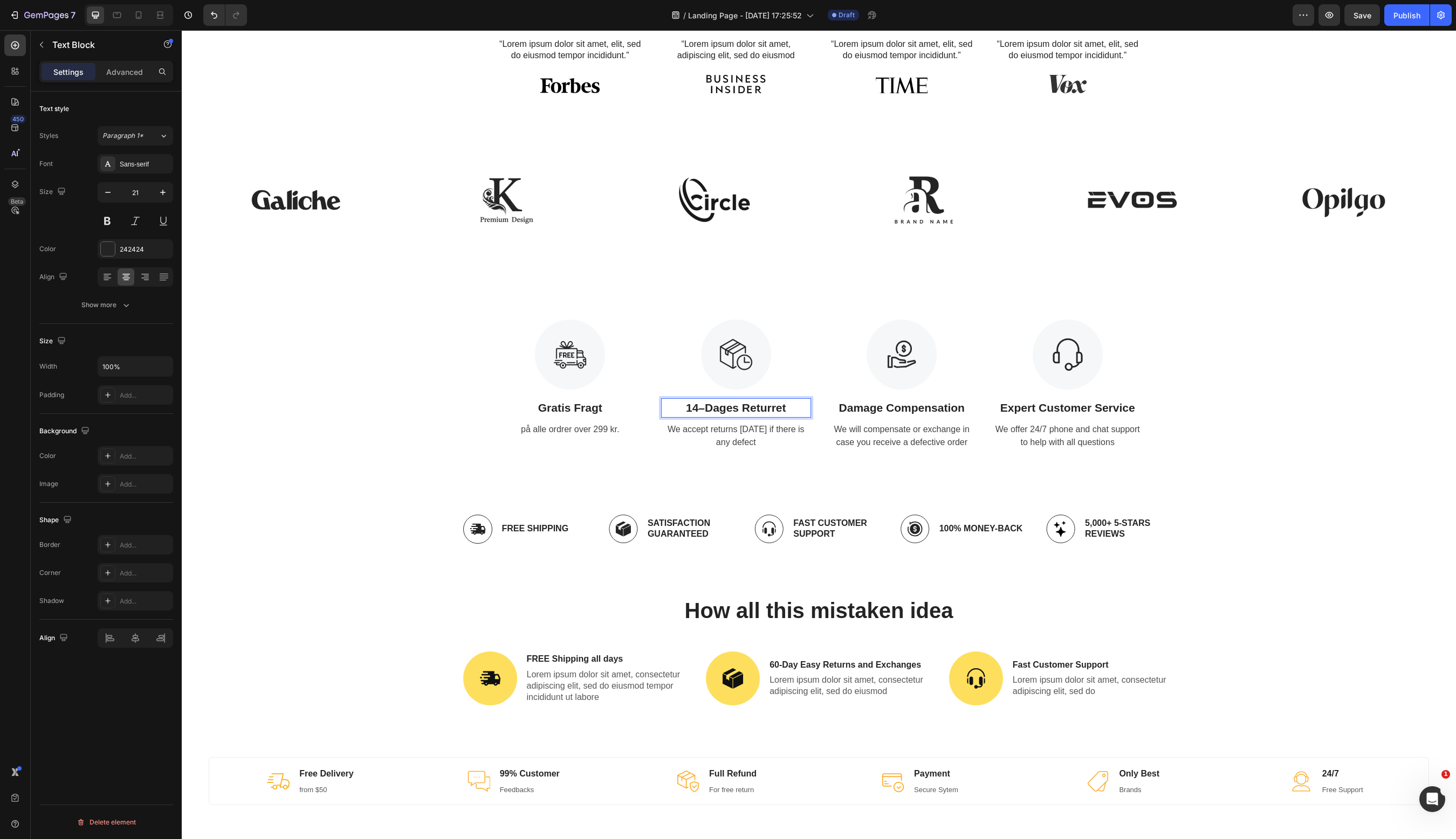
click at [737, 409] on p "14–Dages Returret" at bounding box center [736, 408] width 148 height 18
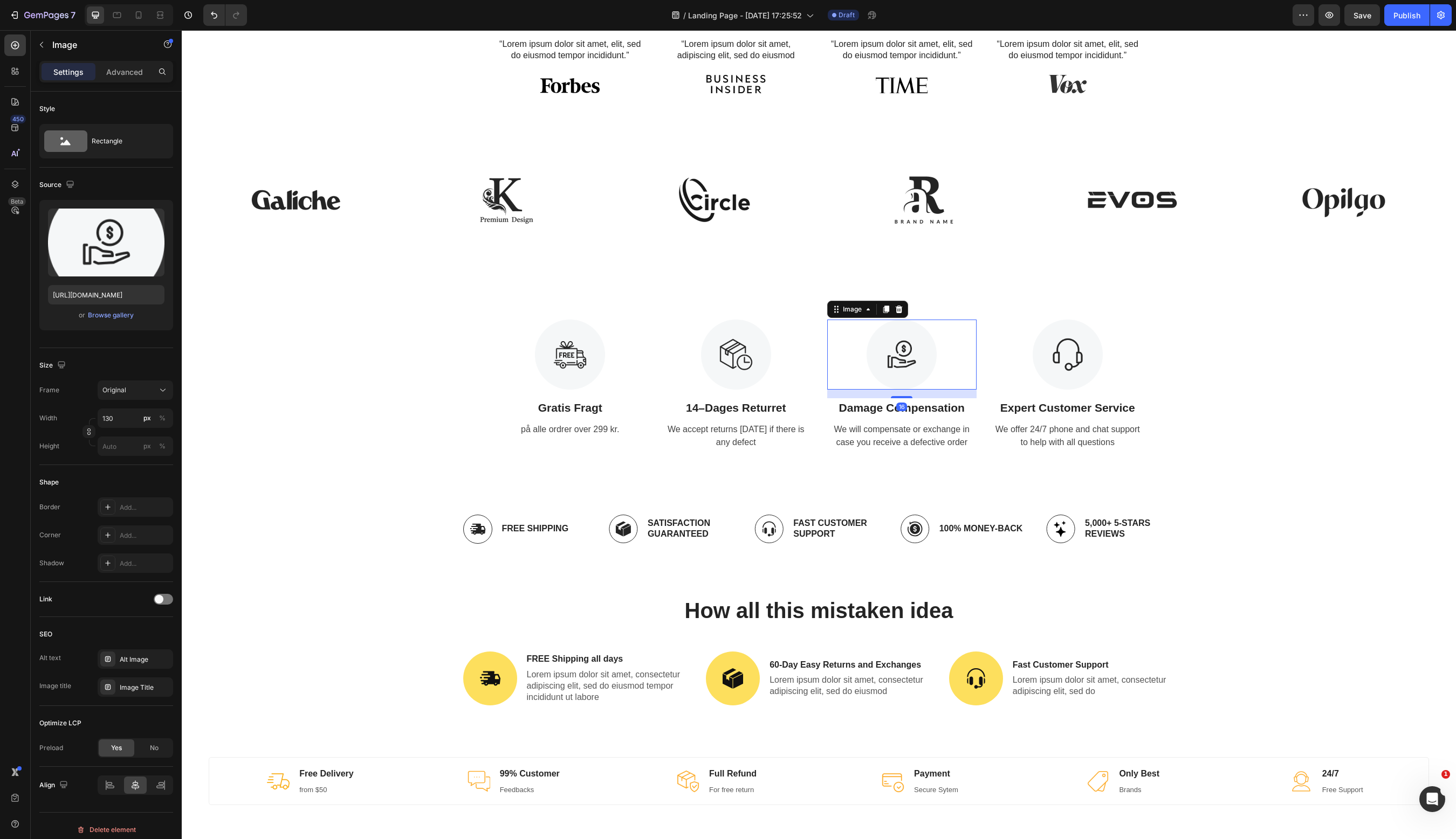
click at [902, 371] on img at bounding box center [902, 354] width 70 height 70
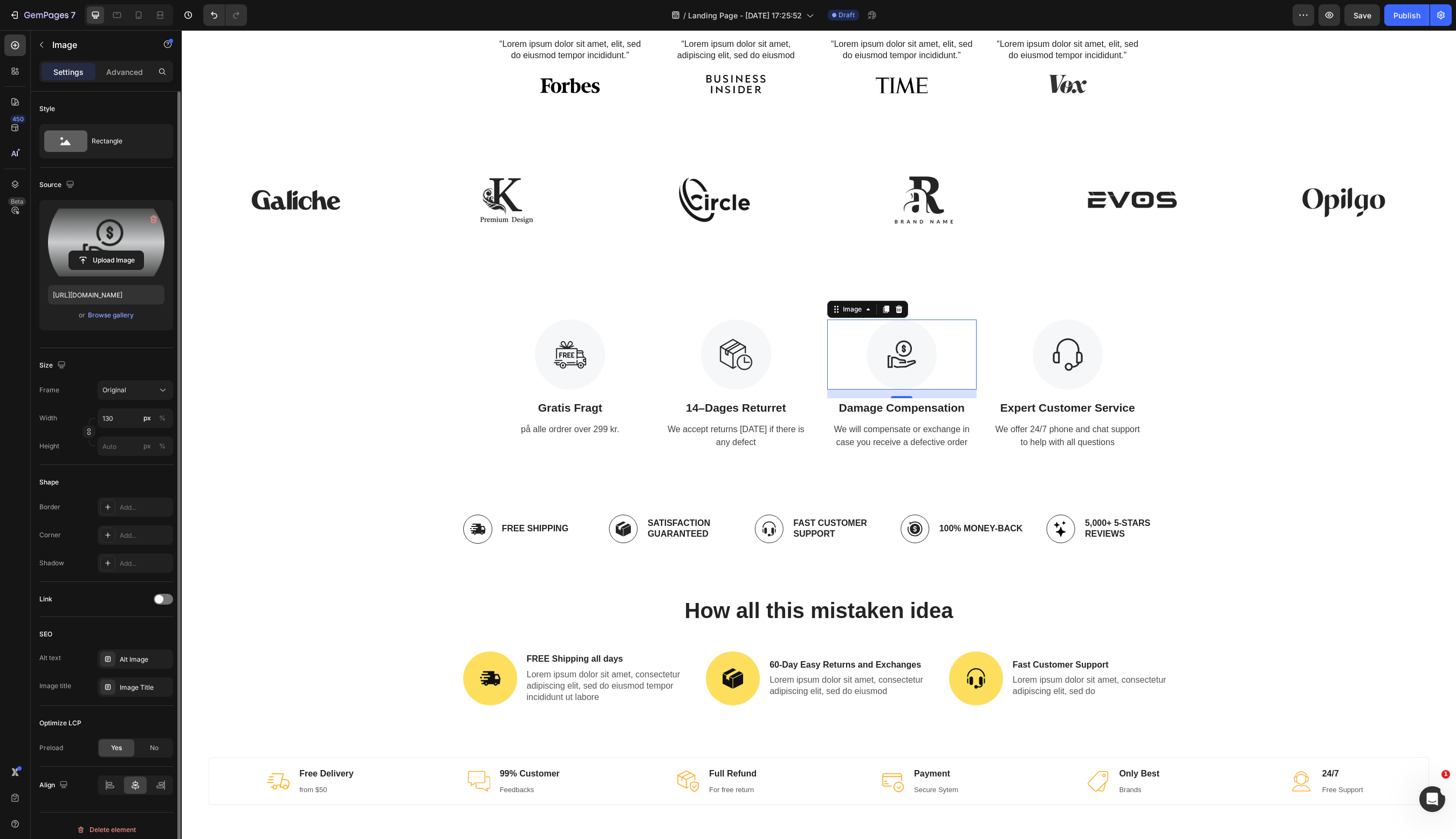
click at [115, 247] on label at bounding box center [106, 242] width 116 height 68
click at [115, 252] on input "file" at bounding box center [106, 260] width 75 height 18
type input "https://cdn.shopify.com/s/files/1/0960/9222/5868/files/gempages_576005805208240…"
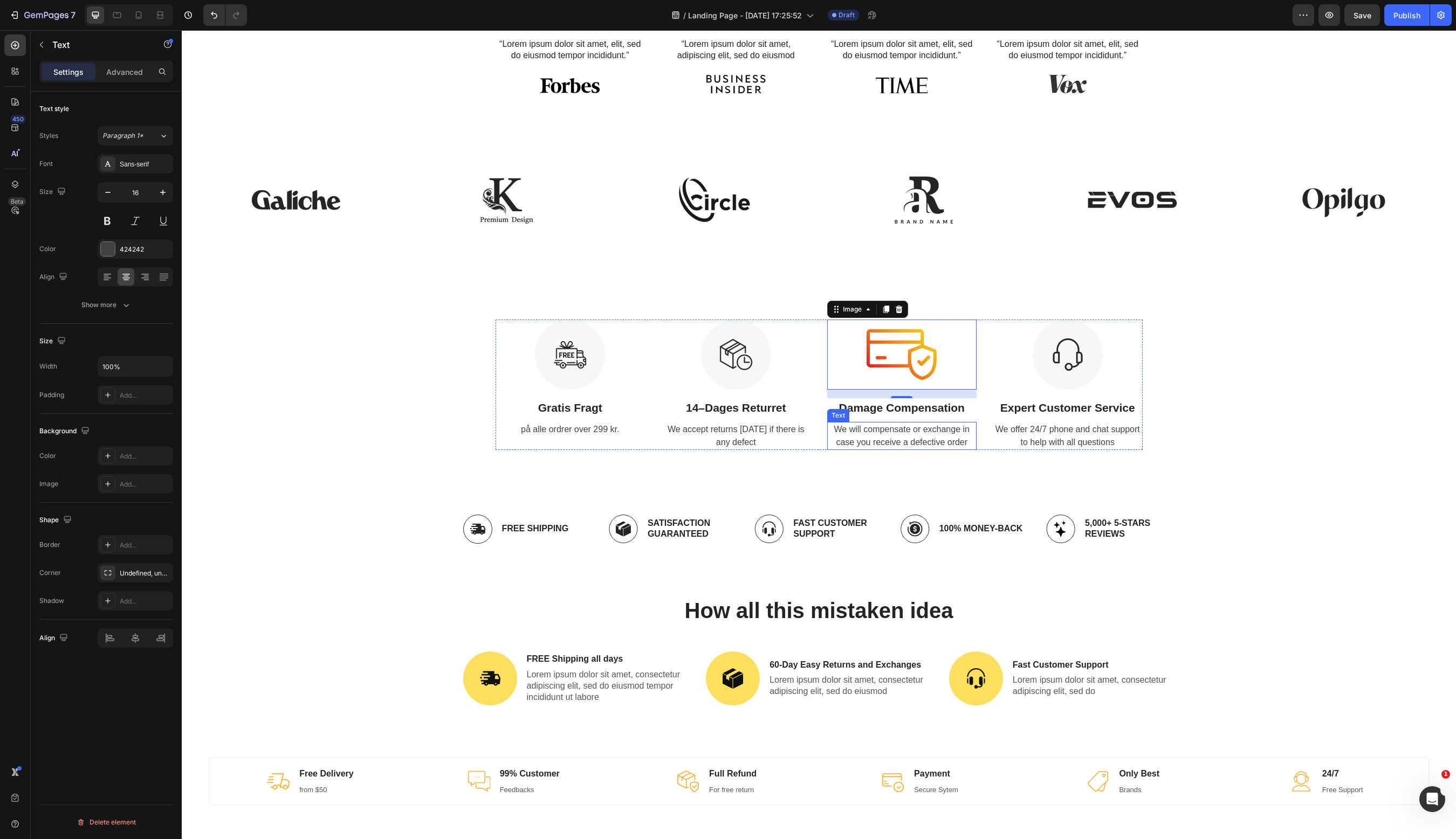
click at [905, 434] on div "We will compensate or exchange in case you receive a defective order" at bounding box center [902, 436] width 150 height 28
click at [935, 428] on p "kort, MobilePay & kryptering." at bounding box center [902, 429] width 148 height 13
click at [933, 400] on p "Damage Compensation" at bounding box center [902, 408] width 148 height 18
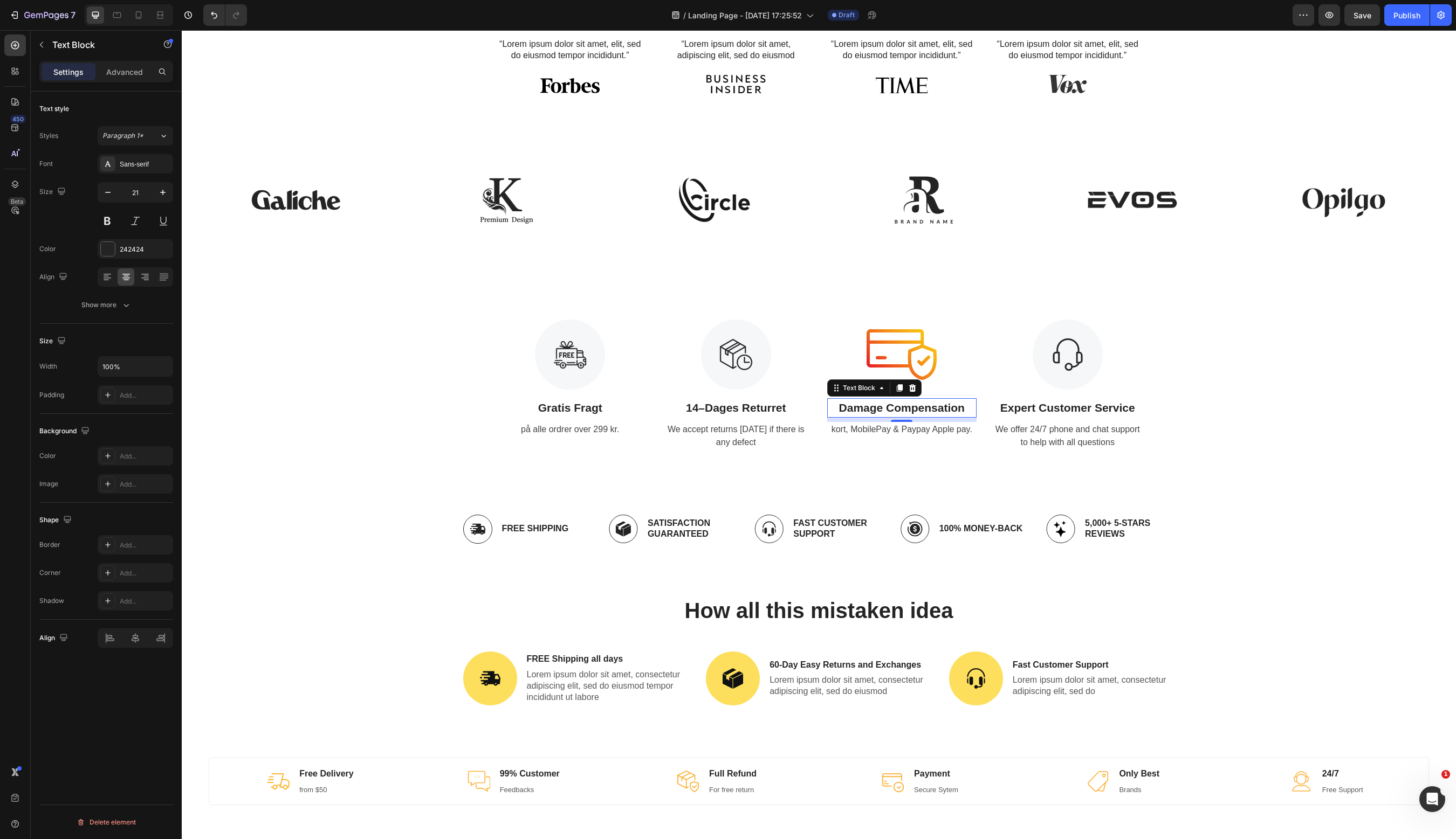
click at [897, 410] on p "Damage Compensation" at bounding box center [902, 408] width 148 height 18
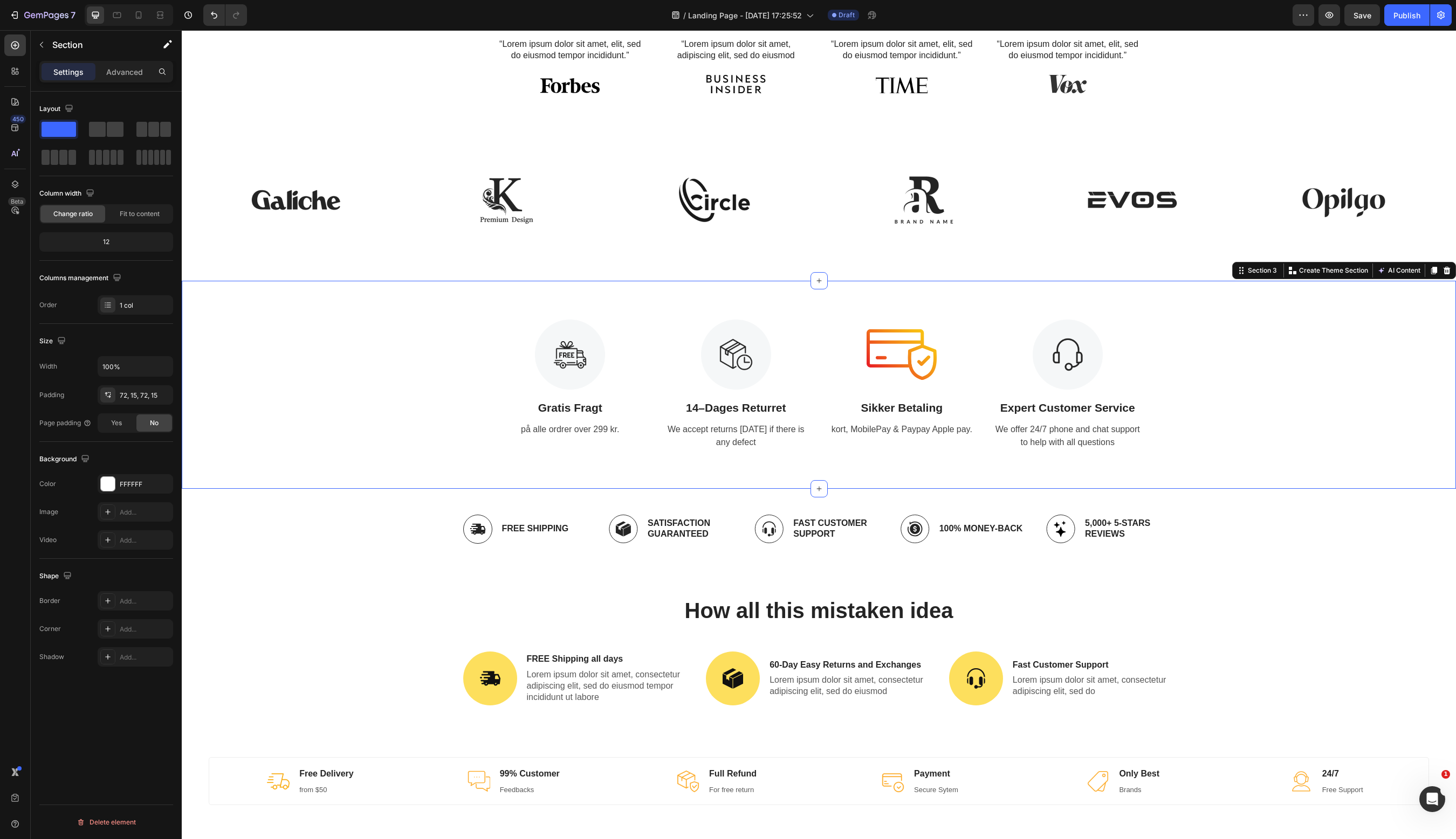
click at [1212, 373] on div "Image Gratis Fragt Text Block på alle ordrer over 299 kr. Text Image 14–Dages R…" at bounding box center [819, 384] width 1258 height 130
click at [737, 435] on div "We accept returns within 7 days if there is any defect" at bounding box center [735, 436] width 150 height 28
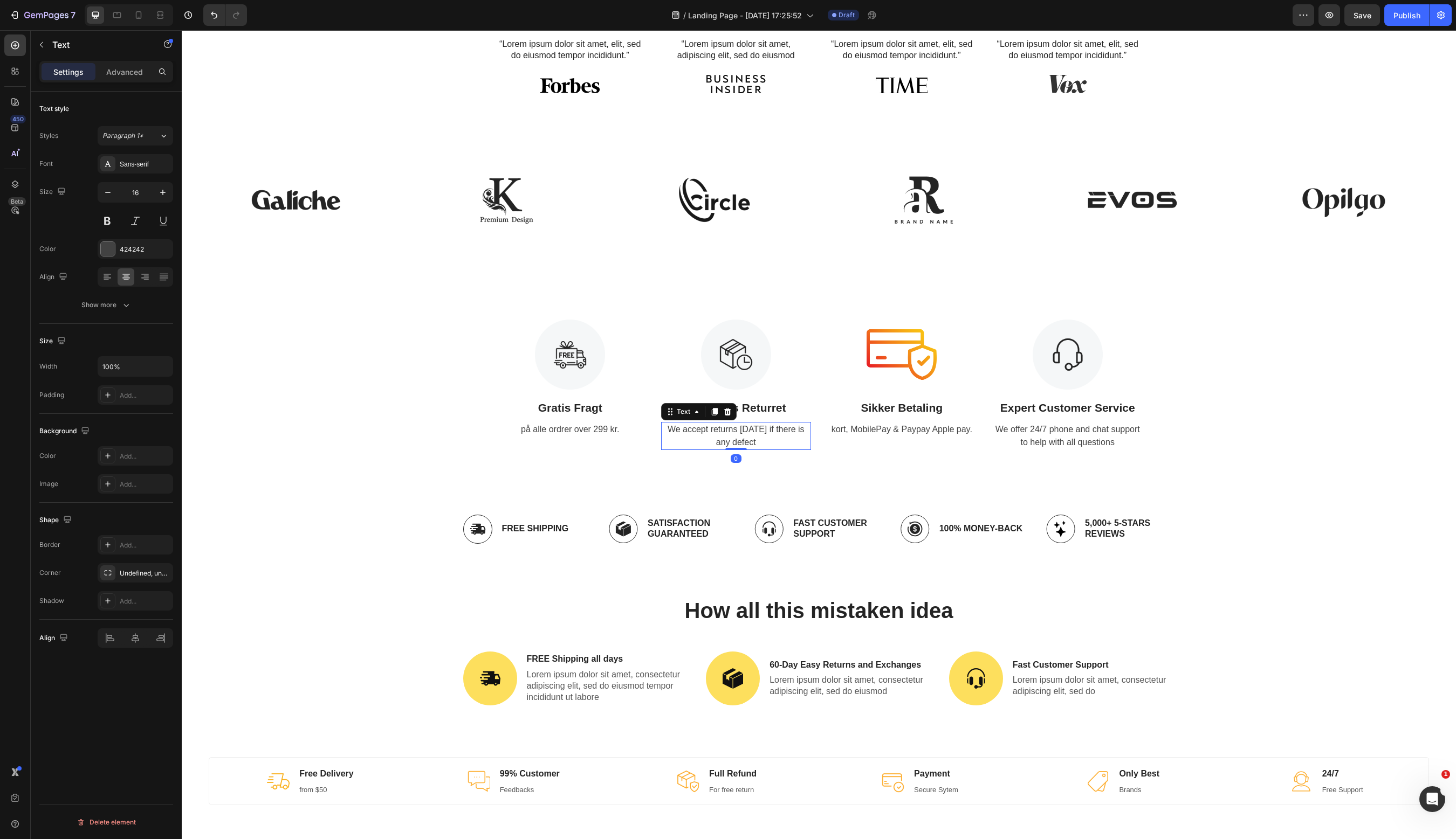
click at [737, 435] on div "We accept returns within 7 days if there is any defect" at bounding box center [735, 436] width 150 height 28
click at [737, 435] on p "We accept returns within 7 days if there is any defect" at bounding box center [736, 435] width 148 height 26
click at [1204, 354] on div "Image Gratis Fragt Text Block på alle ordrer over 299 kr. Text Image 14–[PERSON…" at bounding box center [819, 384] width 1258 height 130
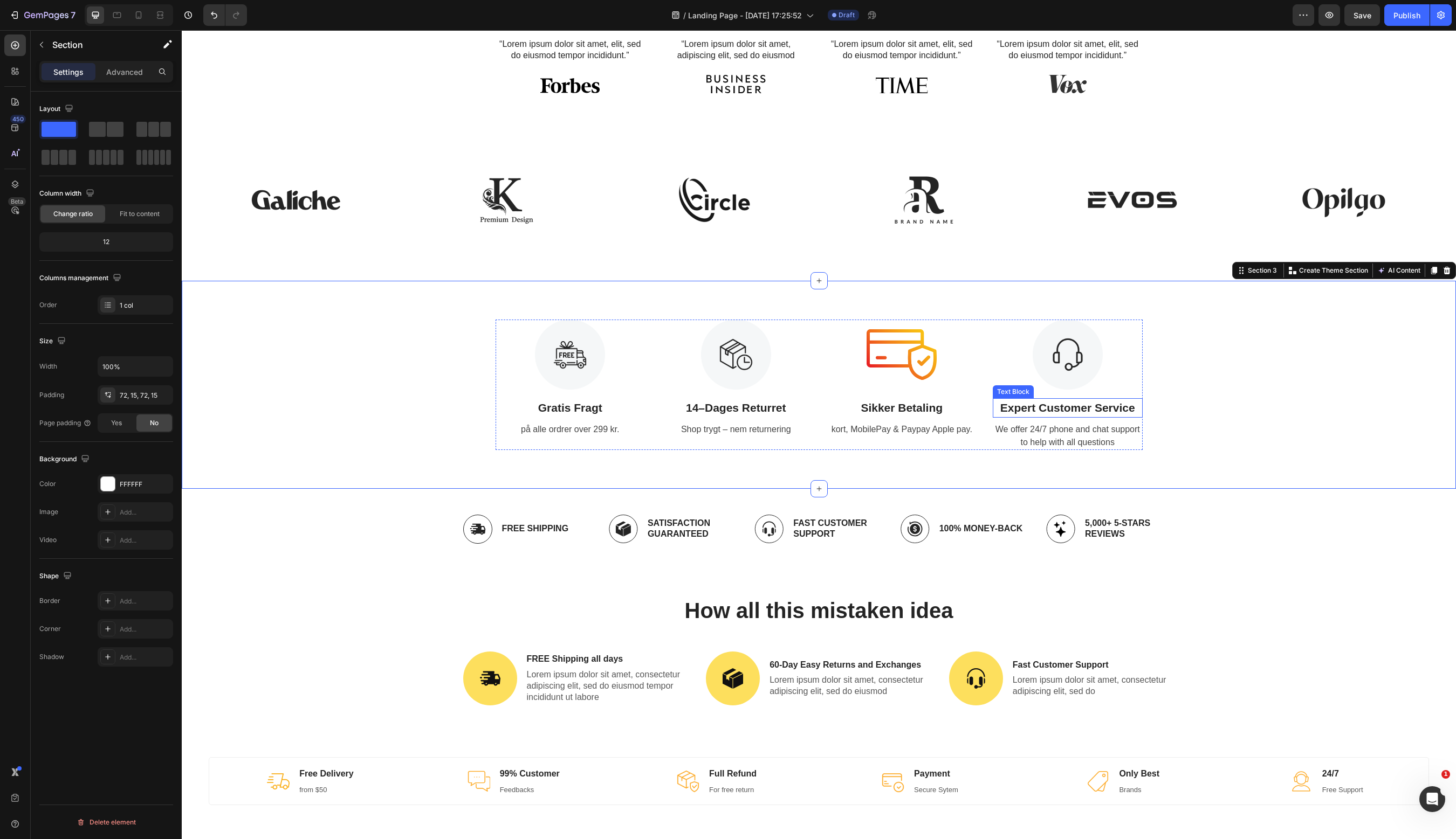
click at [1102, 403] on p "Expert Customer Service" at bounding box center [1068, 408] width 148 height 18
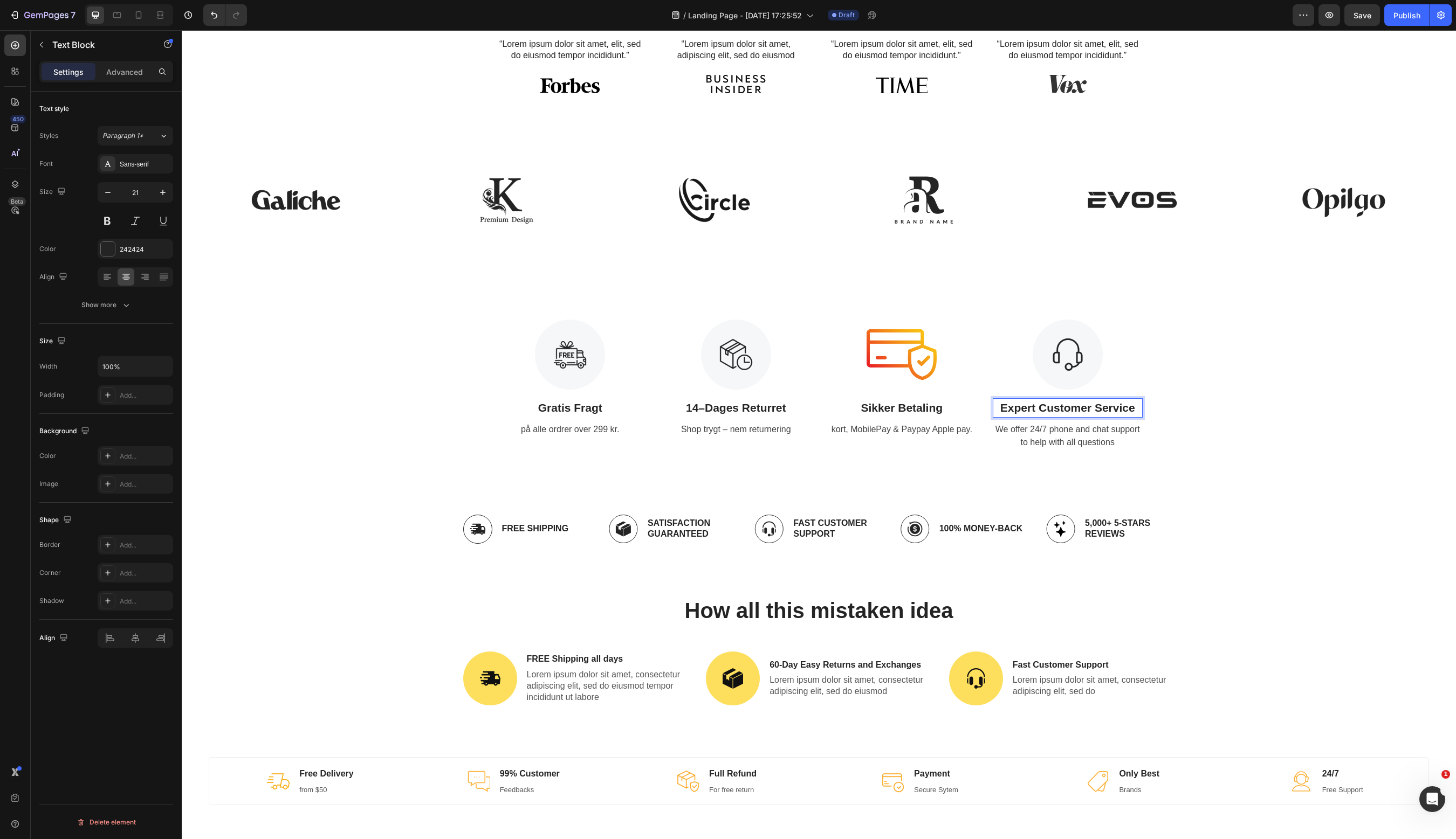
click at [1102, 403] on p "Expert Customer Service" at bounding box center [1068, 408] width 148 height 18
copy p "Expert Customer Service"
click at [1051, 409] on strong "Dansk Kundeservice" at bounding box center [1067, 408] width 112 height 12
click at [1082, 435] on div "We offer 24/7 phone and chat support to help with all questions" at bounding box center [1067, 436] width 150 height 28
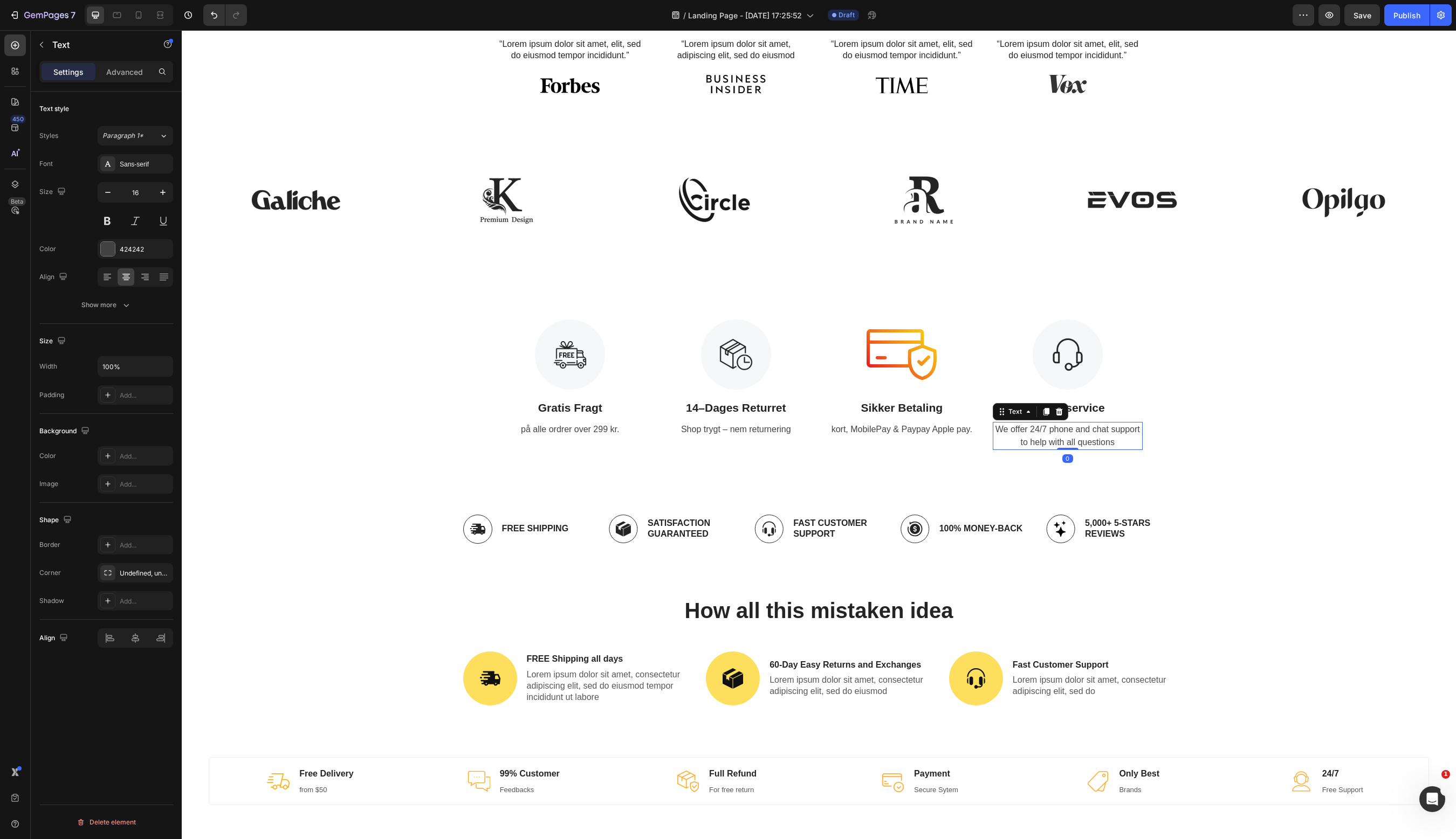
click at [1082, 435] on div "We offer 24/7 phone and chat support to help with all questions" at bounding box center [1067, 436] width 150 height 28
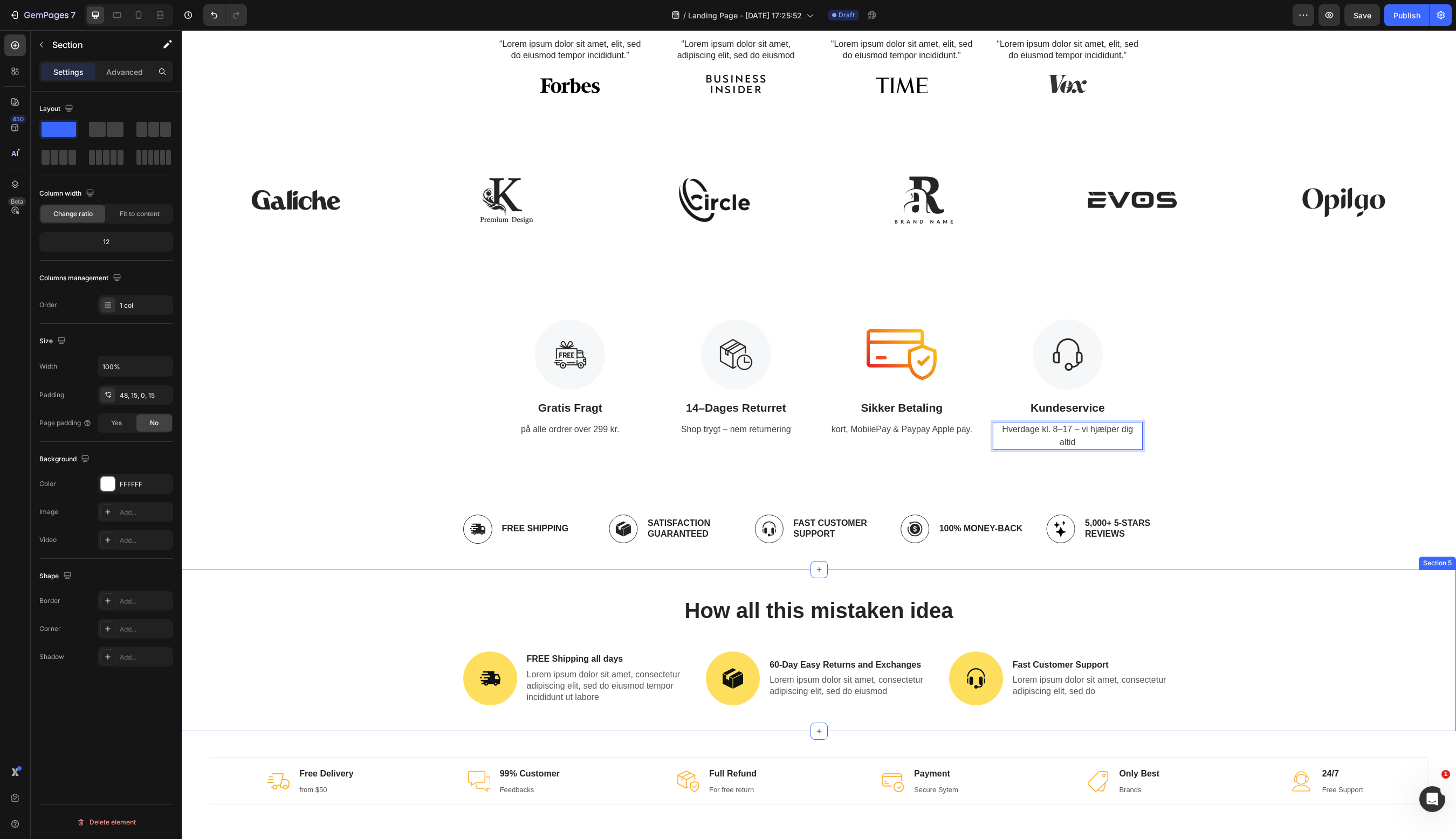
click at [1269, 576] on div "How all this mistaken idea Heading Image FREE Shipping all days Text Block Lore…" at bounding box center [819, 651] width 1274 height 162
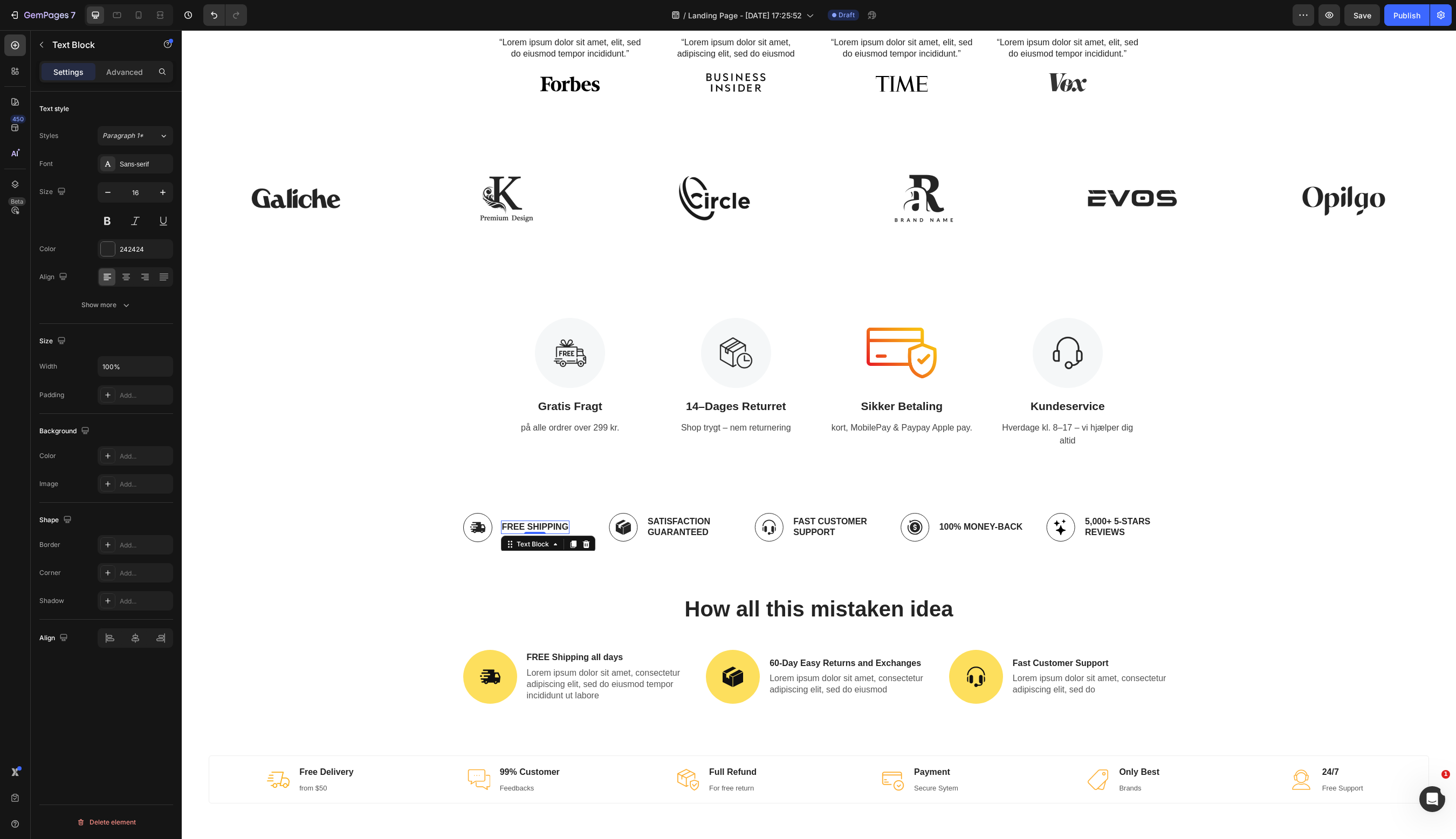
scroll to position [71, 0]
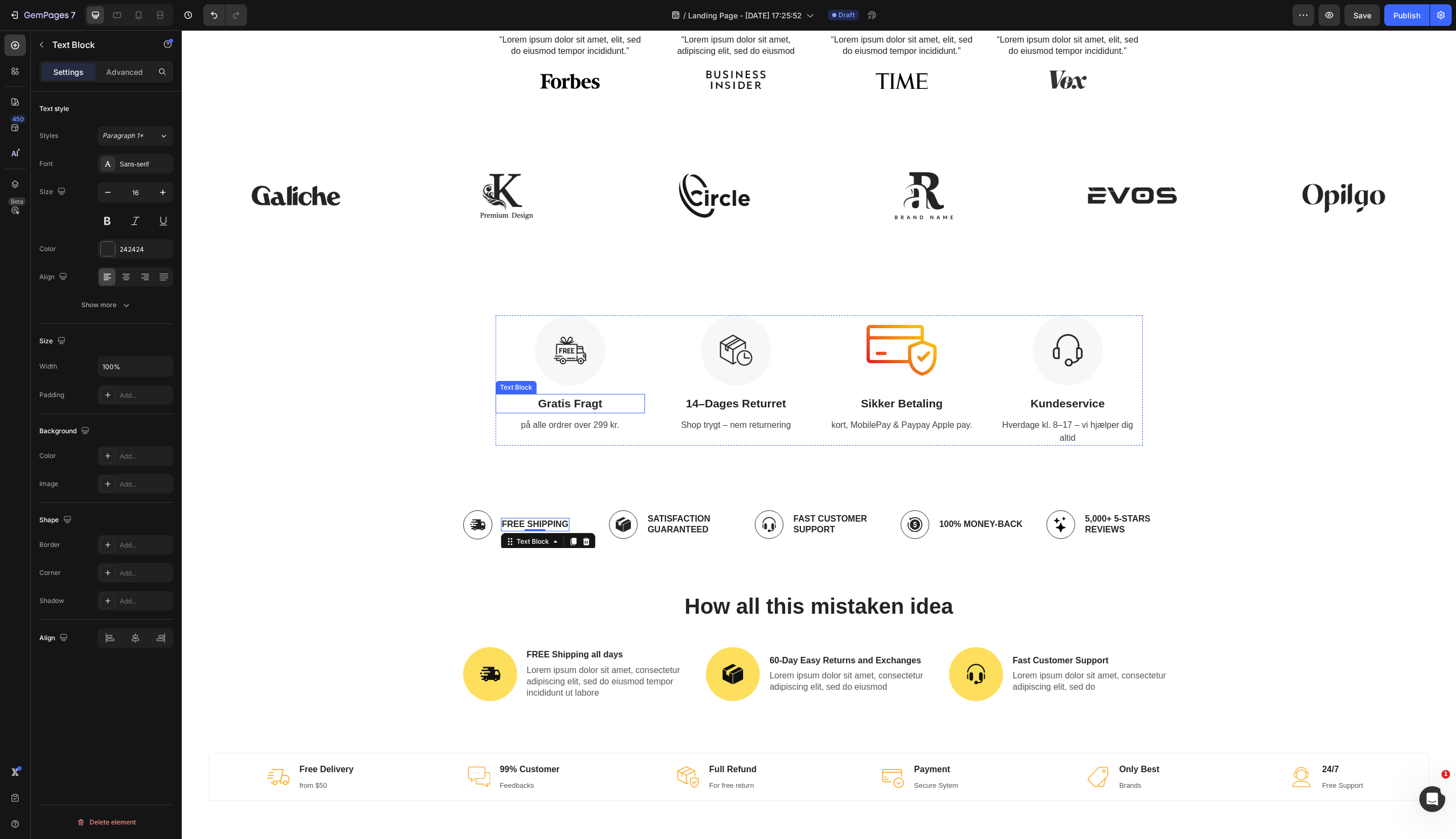
click at [581, 409] on strong "Gratis Fragt" at bounding box center [570, 404] width 64 height 12
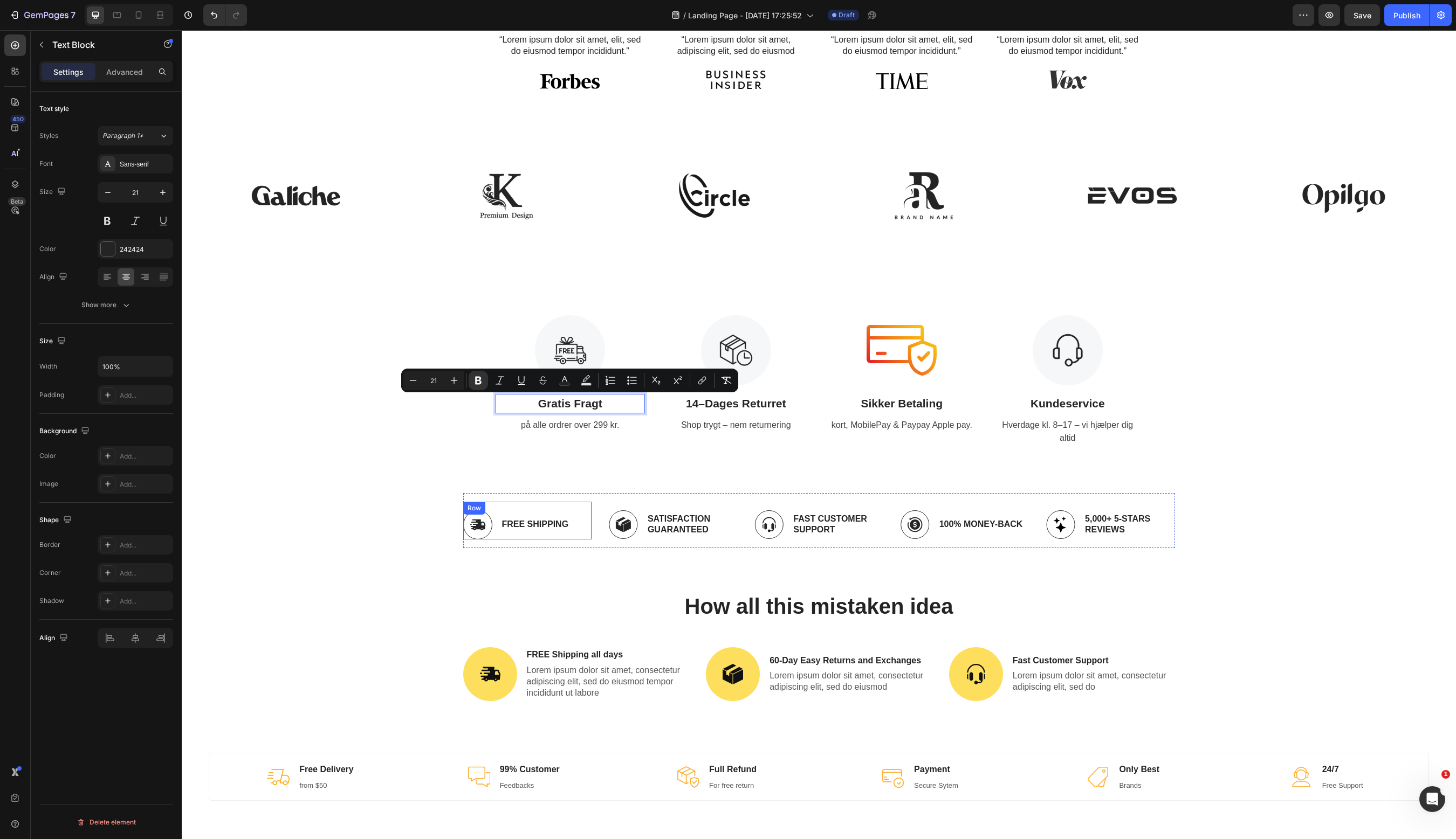
click at [520, 516] on div "Image Free Shipping Text Block Row" at bounding box center [527, 521] width 128 height 38
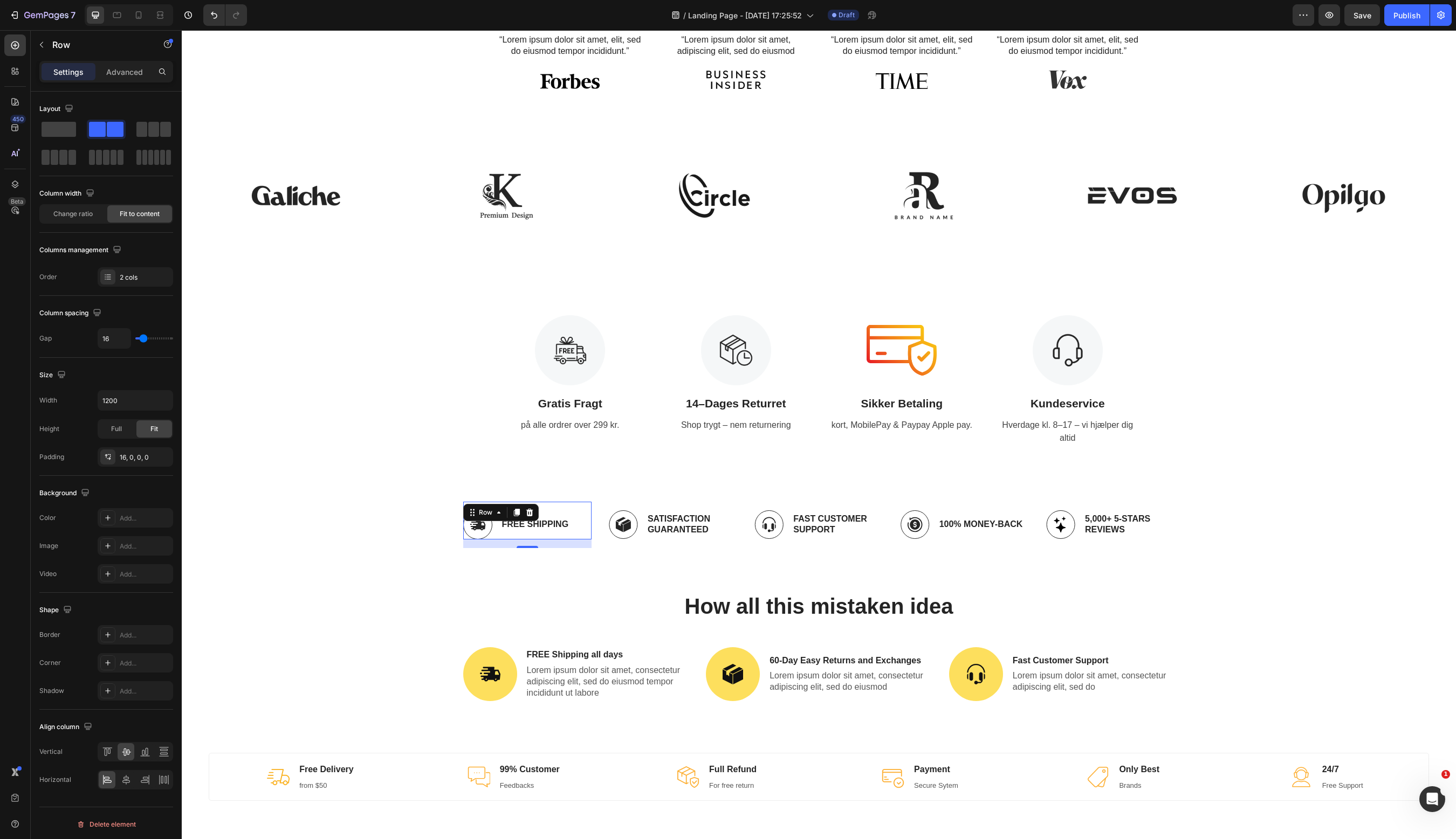
click at [520, 516] on div at bounding box center [516, 513] width 13 height 13
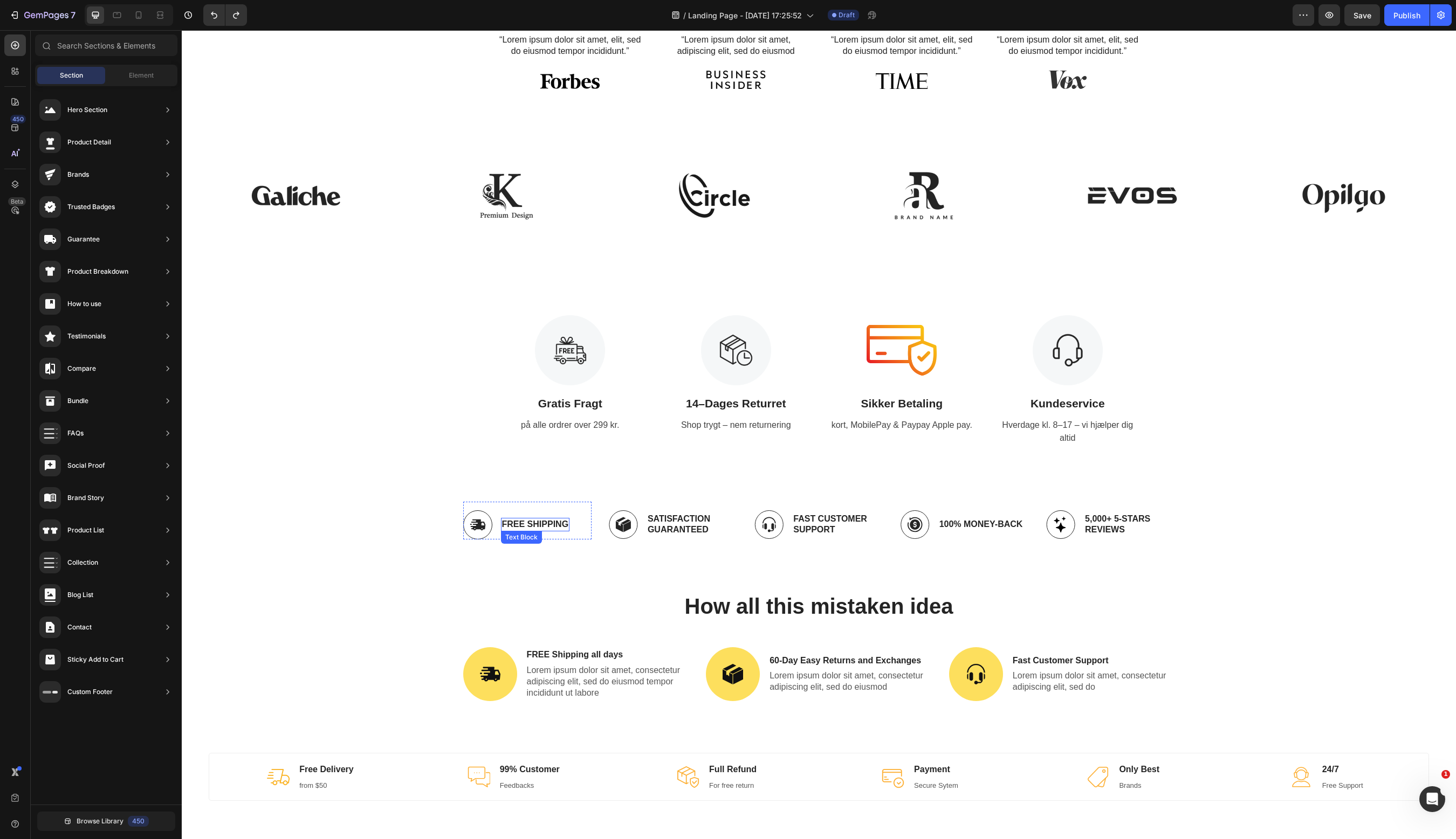
click at [563, 523] on p "Free Shipping" at bounding box center [536, 524] width 67 height 11
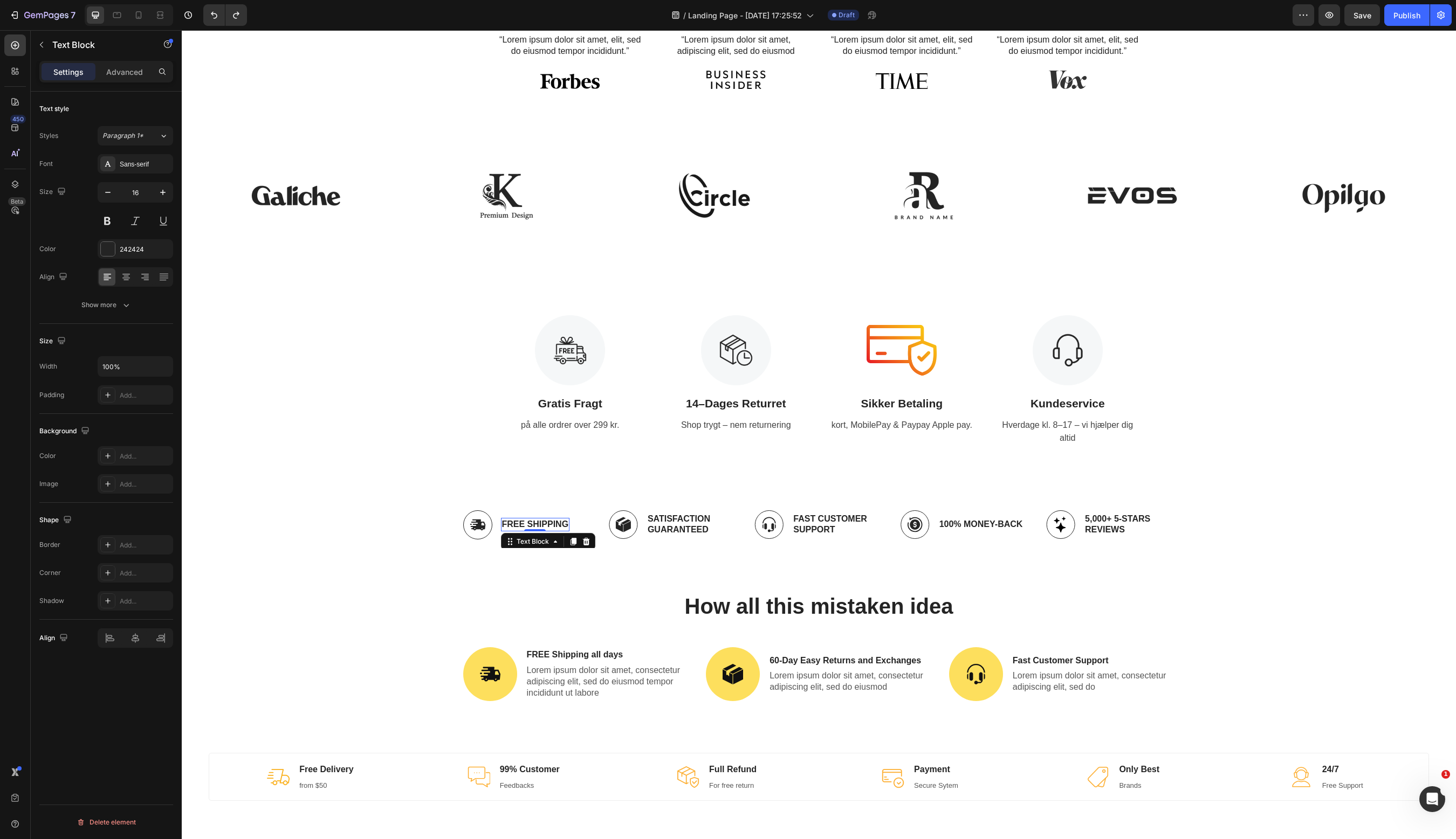
click at [563, 523] on p "Free Shipping" at bounding box center [536, 524] width 67 height 11
click at [728, 399] on p "14–Dages Returret" at bounding box center [736, 404] width 148 height 18
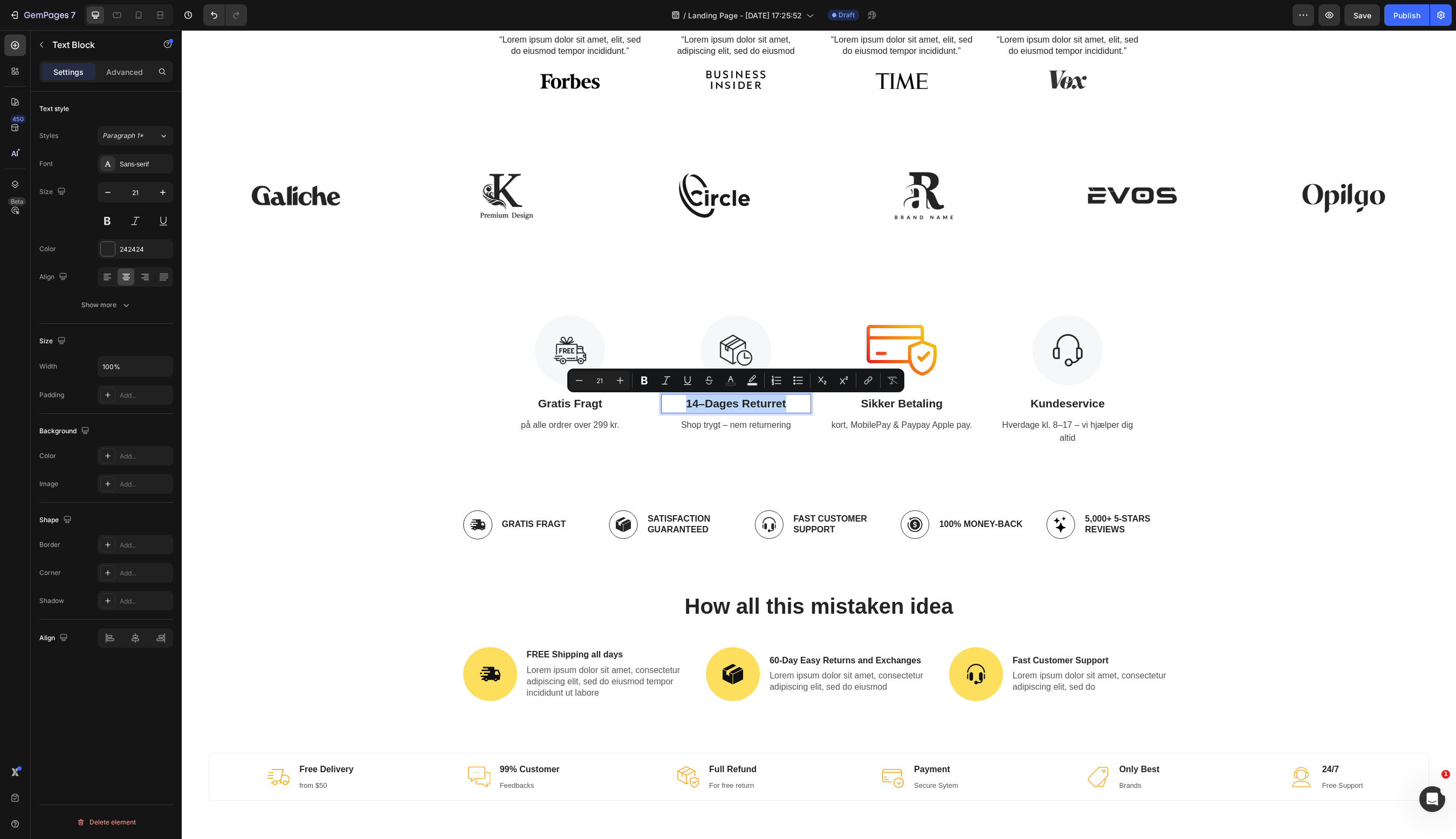
copy p "14–Dages Returret"
click at [682, 525] on p "Satisfaction Guaranteed" at bounding box center [691, 525] width 89 height 23
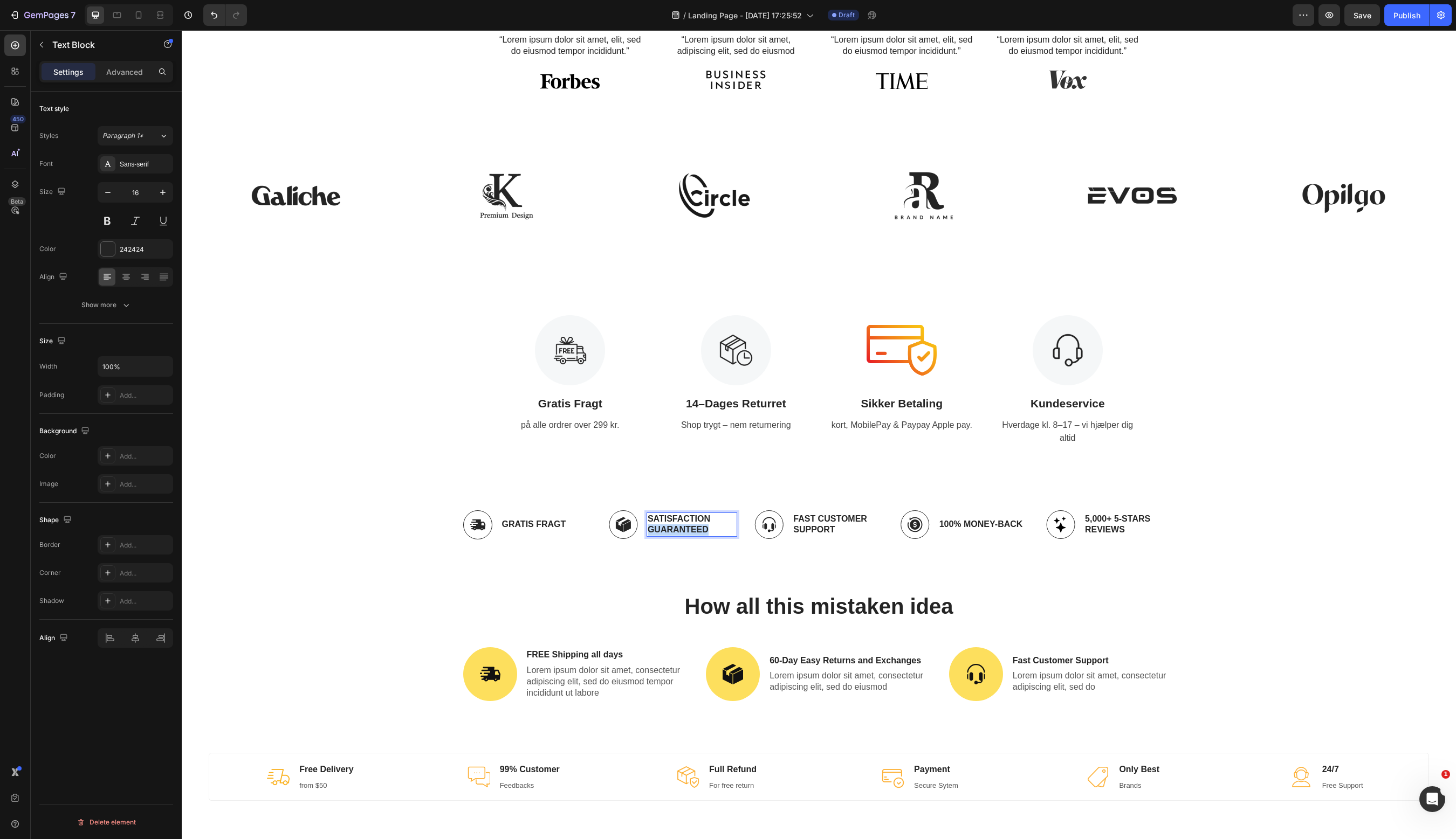
click at [682, 525] on p "Satisfaction Guaranteed" at bounding box center [691, 525] width 89 height 23
click at [735, 520] on p "14–Dages Returret" at bounding box center [691, 525] width 89 height 23
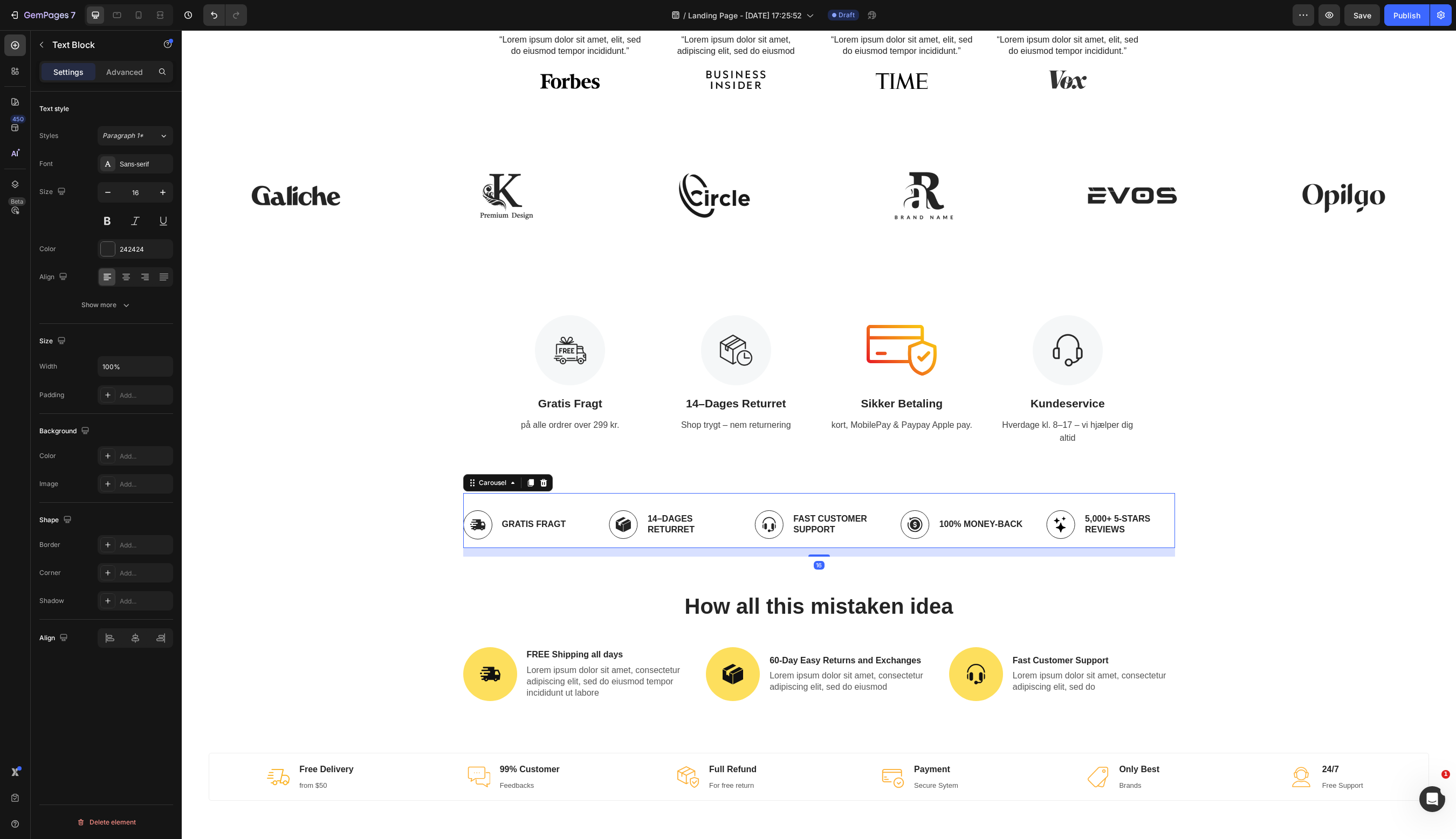
click at [739, 520] on div "Image Gratis Fragt Text Block Row Image 14–[PERSON_NAME] Returret Text Block Ro…" at bounding box center [818, 525] width 712 height 47
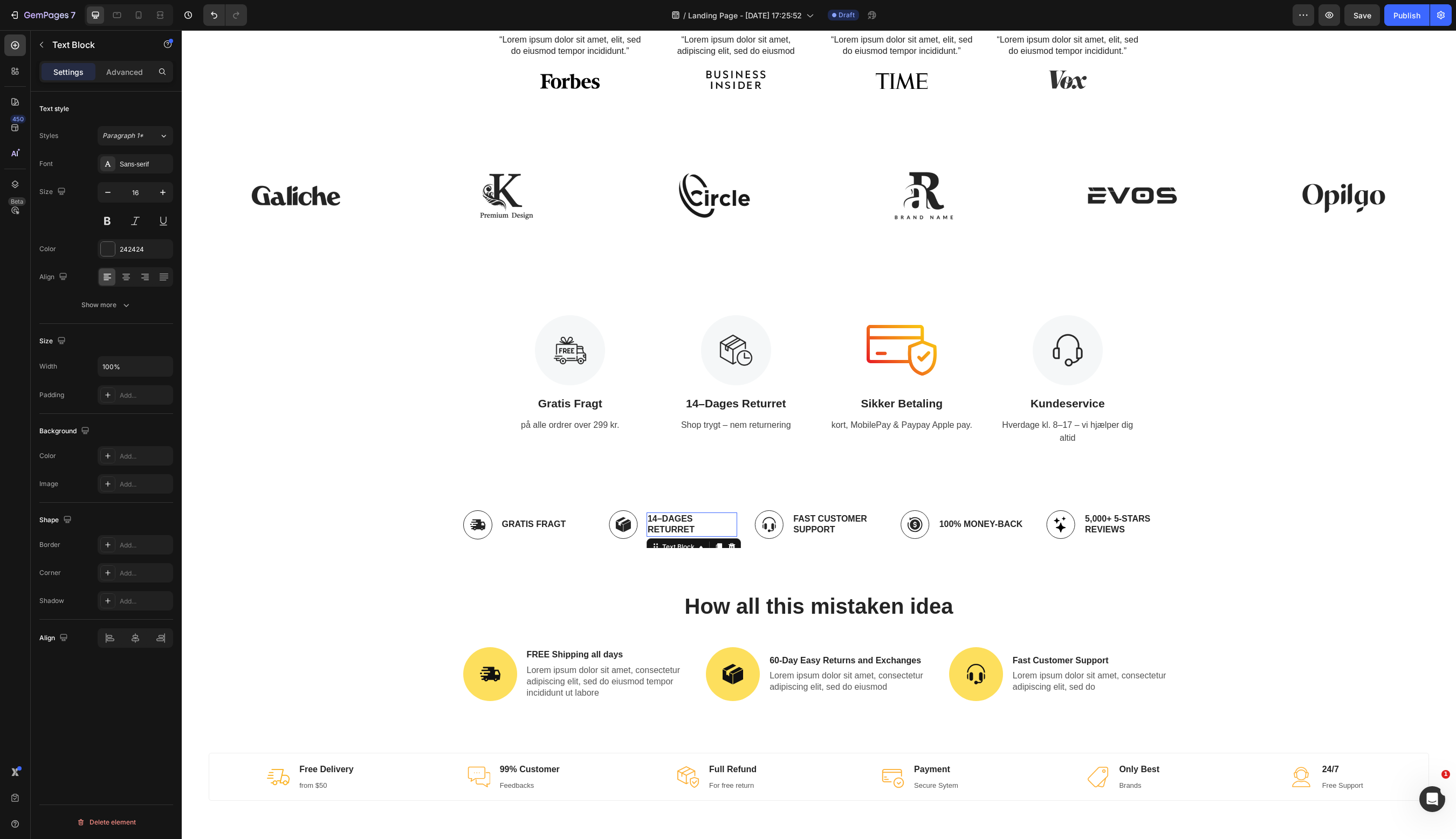
click at [650, 523] on p "14–Dages Returret" at bounding box center [691, 525] width 89 height 23
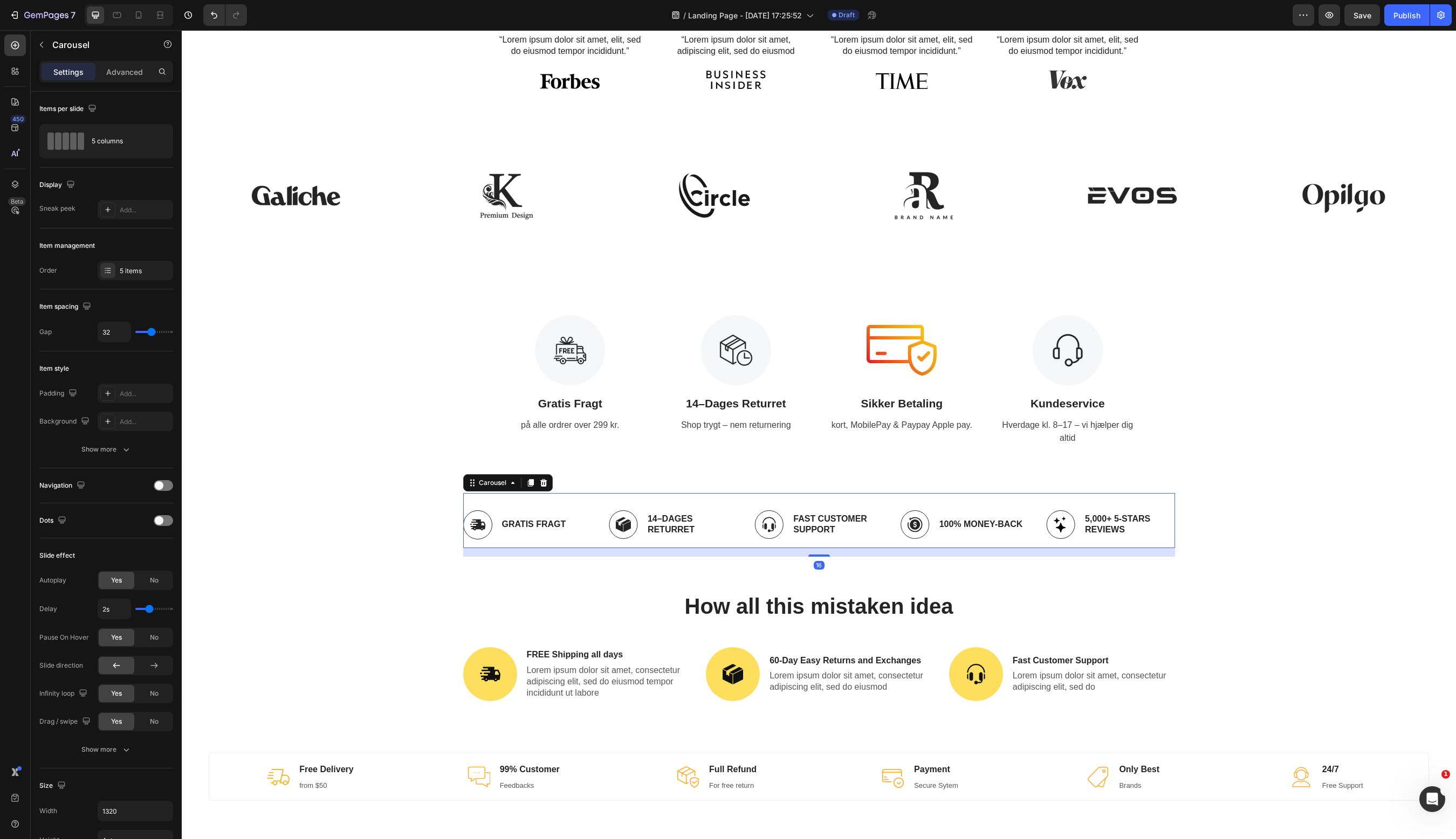
click at [603, 527] on div "Image Gratis Fragt Text Block Row Image 14–[PERSON_NAME] Returret Text Block Ro…" at bounding box center [818, 525] width 712 height 47
click at [615, 518] on img at bounding box center [623, 524] width 29 height 28
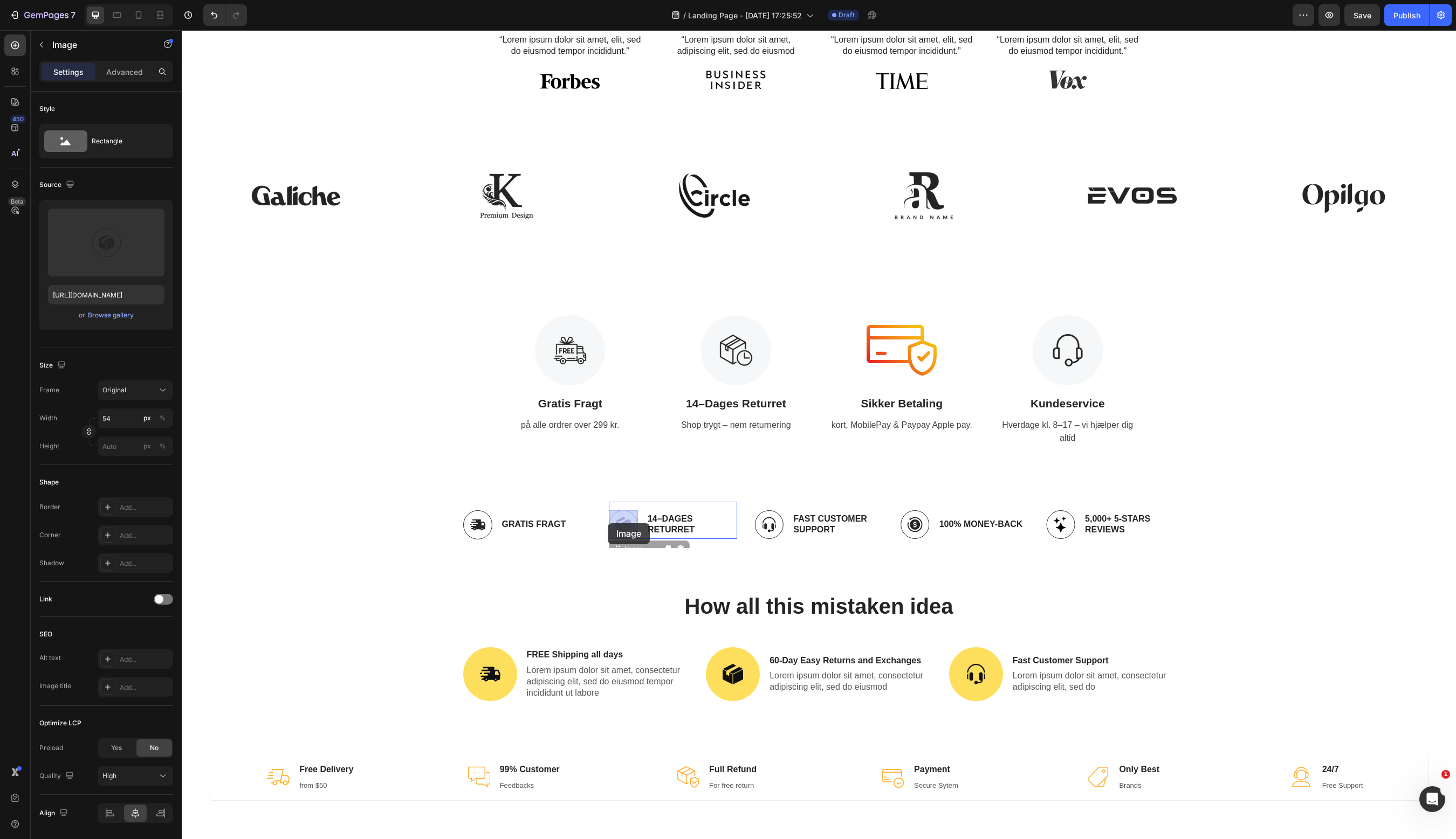
drag, startPoint x: 629, startPoint y: 523, endPoint x: 608, endPoint y: 523, distance: 21.0
click at [608, 523] on div "Header As Seen In Heading “Lorem ipsum dolor sit amet, elit, sed do eiusmod tem…" at bounding box center [819, 514] width 1274 height 1111
click at [682, 527] on p "14–Dages Returret" at bounding box center [691, 525] width 89 height 23
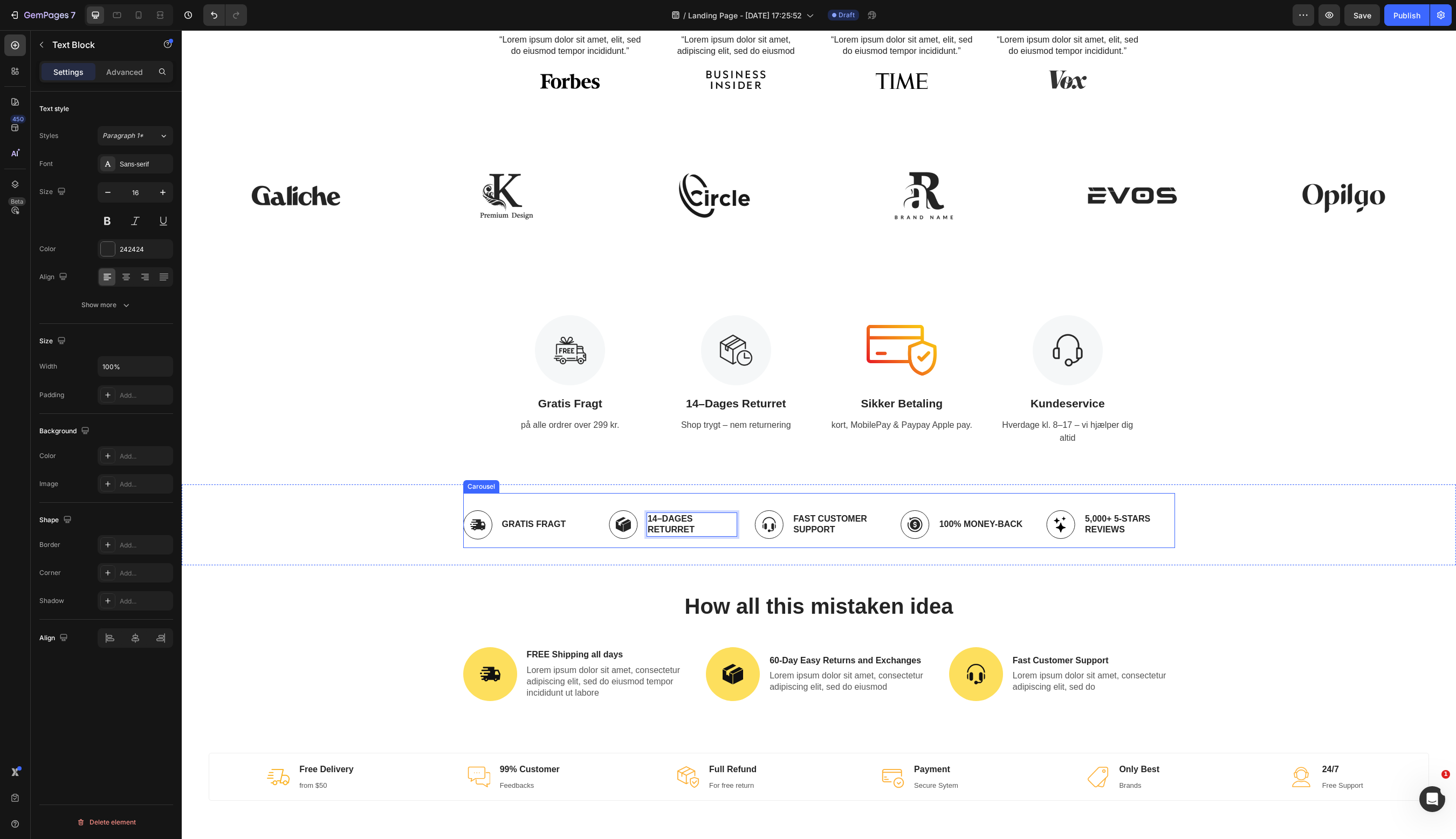
drag, startPoint x: 735, startPoint y: 522, endPoint x: 746, endPoint y: 522, distance: 11.0
click at [804, 526] on p "Fast Customer Support" at bounding box center [838, 525] width 89 height 23
click at [1089, 409] on strong "Kundeservice" at bounding box center [1067, 404] width 75 height 12
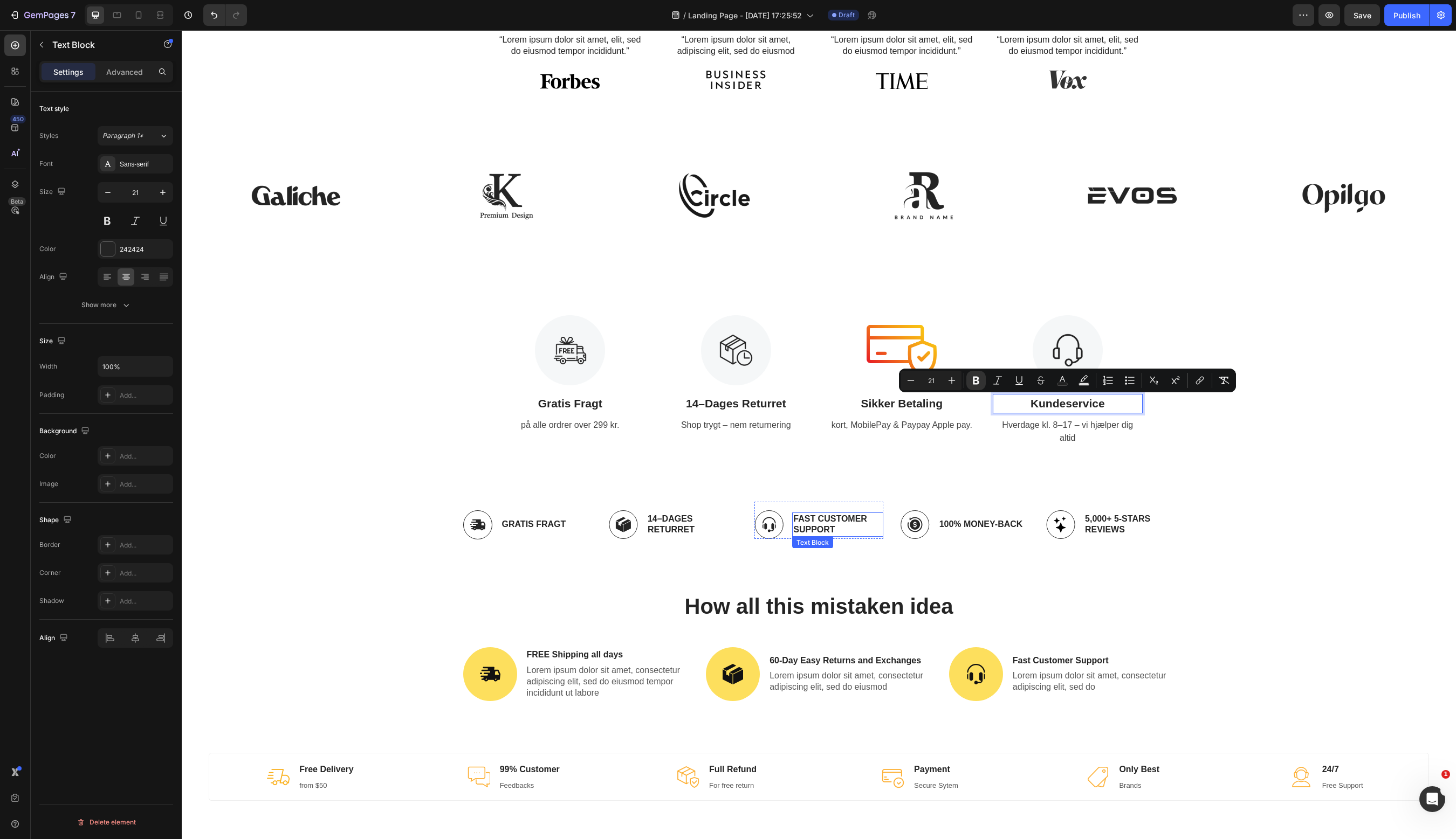
click at [834, 520] on p "Fast Customer Support" at bounding box center [838, 525] width 89 height 23
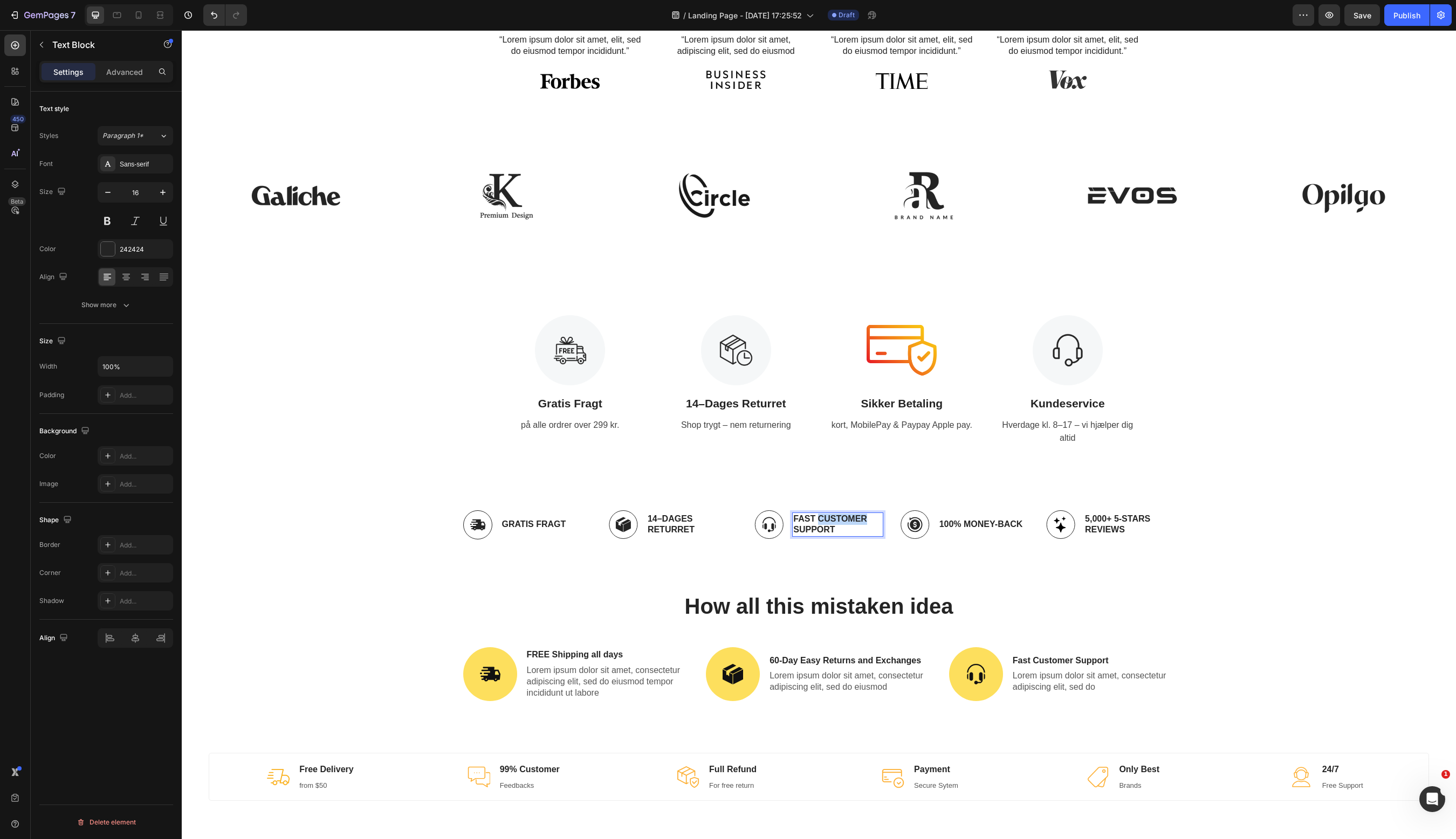
click at [834, 520] on p "Fast Customer Support" at bounding box center [838, 525] width 89 height 23
click at [1103, 524] on p "5,000+ 5-Stars Reviews" at bounding box center [1129, 525] width 89 height 23
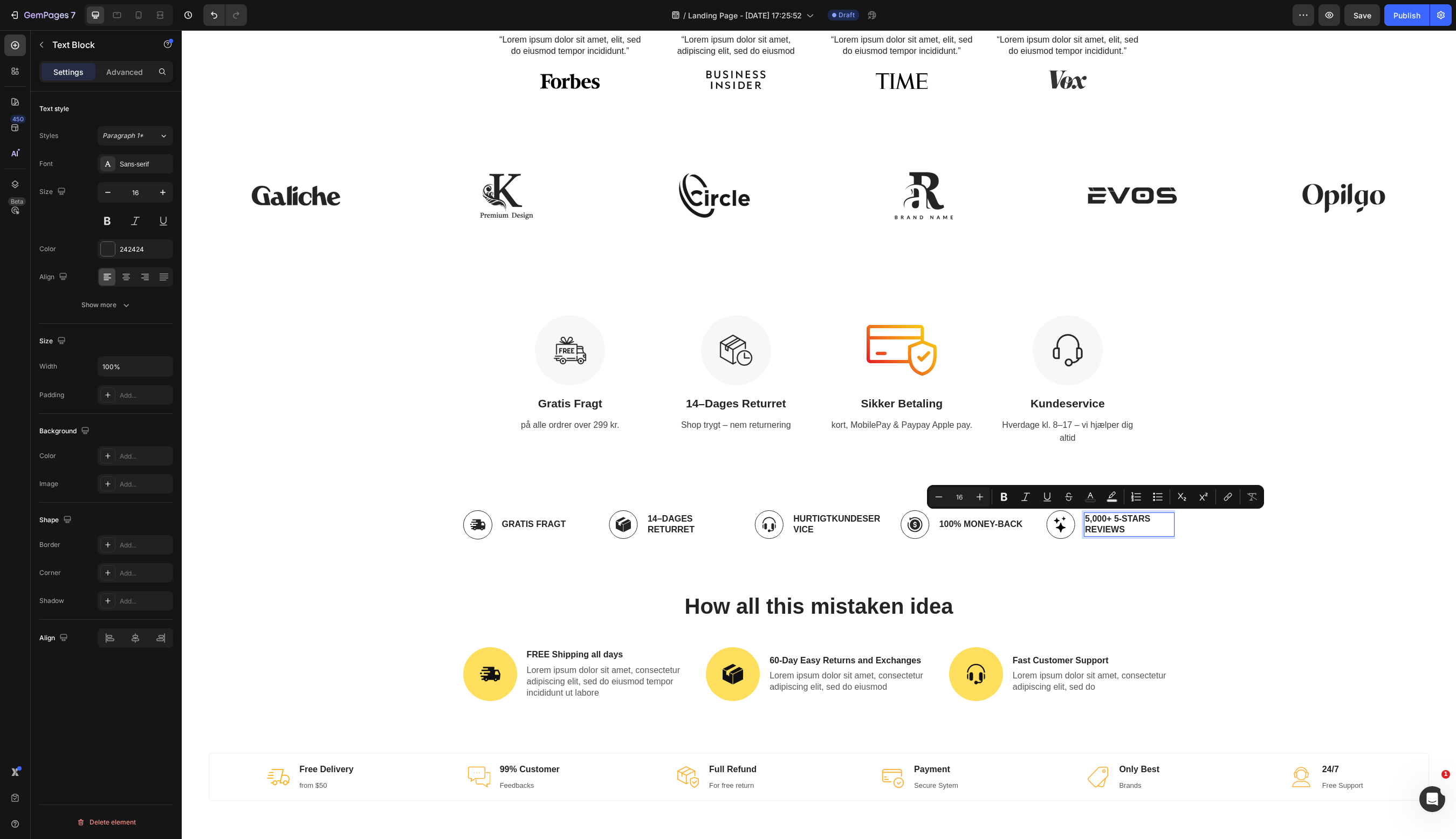
click at [1126, 526] on p "5,000+ 5-Stars Reviews" at bounding box center [1129, 525] width 89 height 23
drag, startPoint x: 1128, startPoint y: 526, endPoint x: 1085, endPoint y: 513, distance: 44.9
click at [1085, 513] on div "5,000+ 5-Stars Reviews" at bounding box center [1129, 525] width 91 height 25
click at [1107, 521] on p "5.000+ [PERSON_NAME]" at bounding box center [1129, 525] width 89 height 23
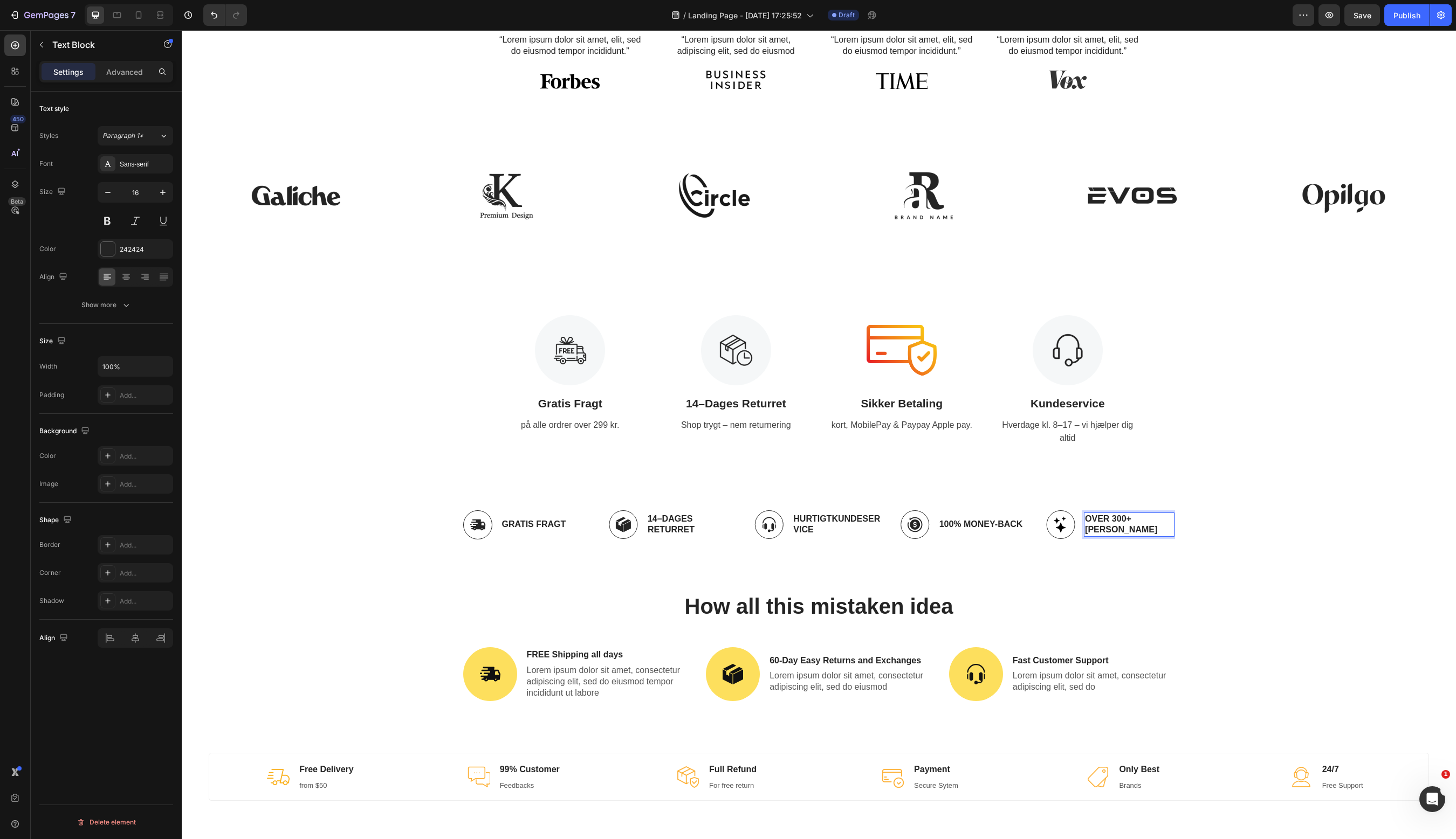
click at [1107, 515] on p "Over 300+ [PERSON_NAME]" at bounding box center [1129, 525] width 89 height 23
click at [1314, 517] on div "Image Gratis Fragt Text Block Row Image 14–[PERSON_NAME] Returret Text Block Ro…" at bounding box center [819, 525] width 1258 height 63
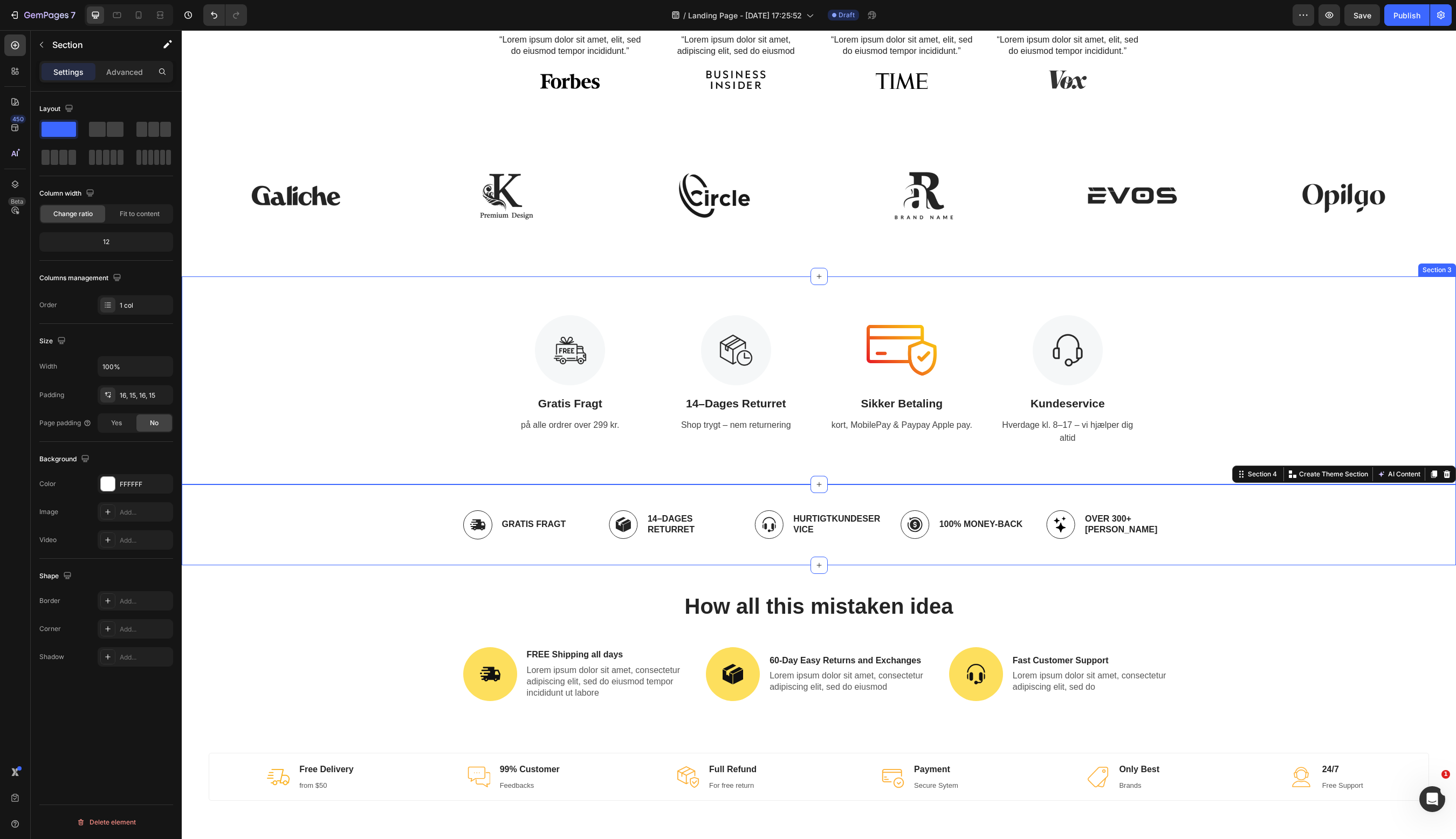
click at [1312, 317] on div "Image Gratis Fragt Text Block på alle ordrer over 299 kr. Text Image 14–[PERSON…" at bounding box center [819, 381] width 1258 height 130
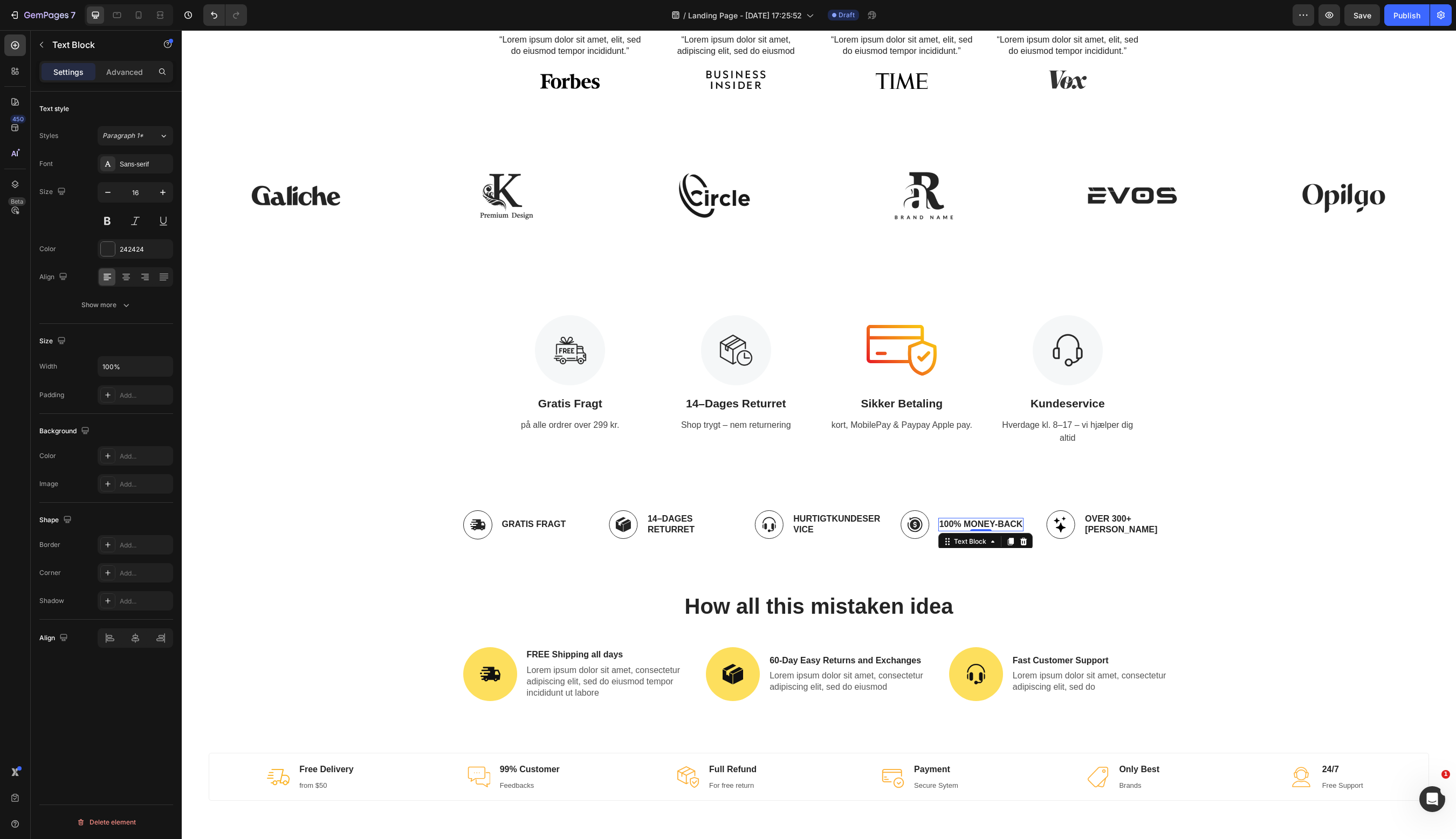
click at [1008, 526] on p "100% Money-Back" at bounding box center [981, 524] width 84 height 11
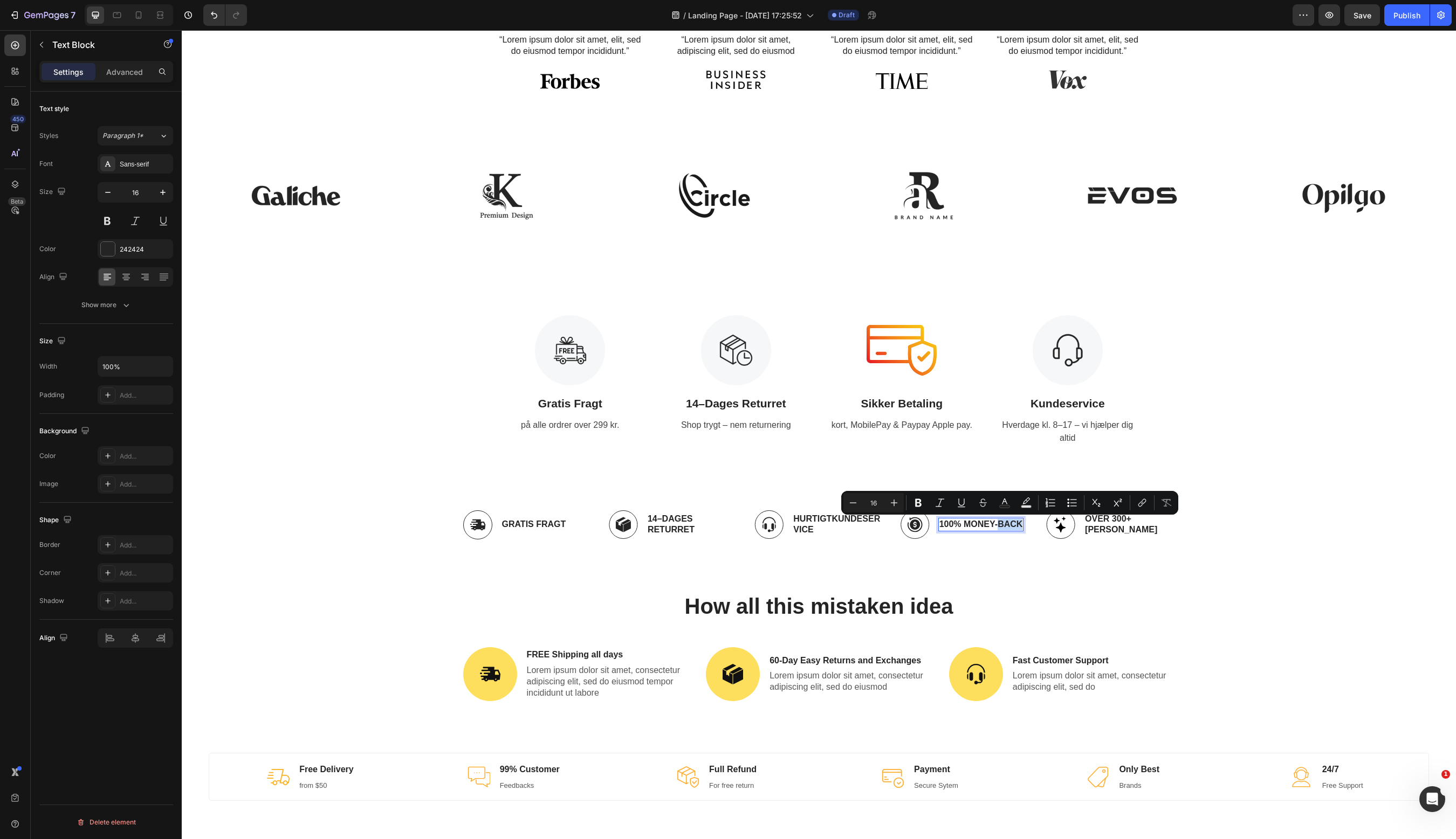
click at [1009, 524] on p "100% Money-Back" at bounding box center [981, 524] width 84 height 11
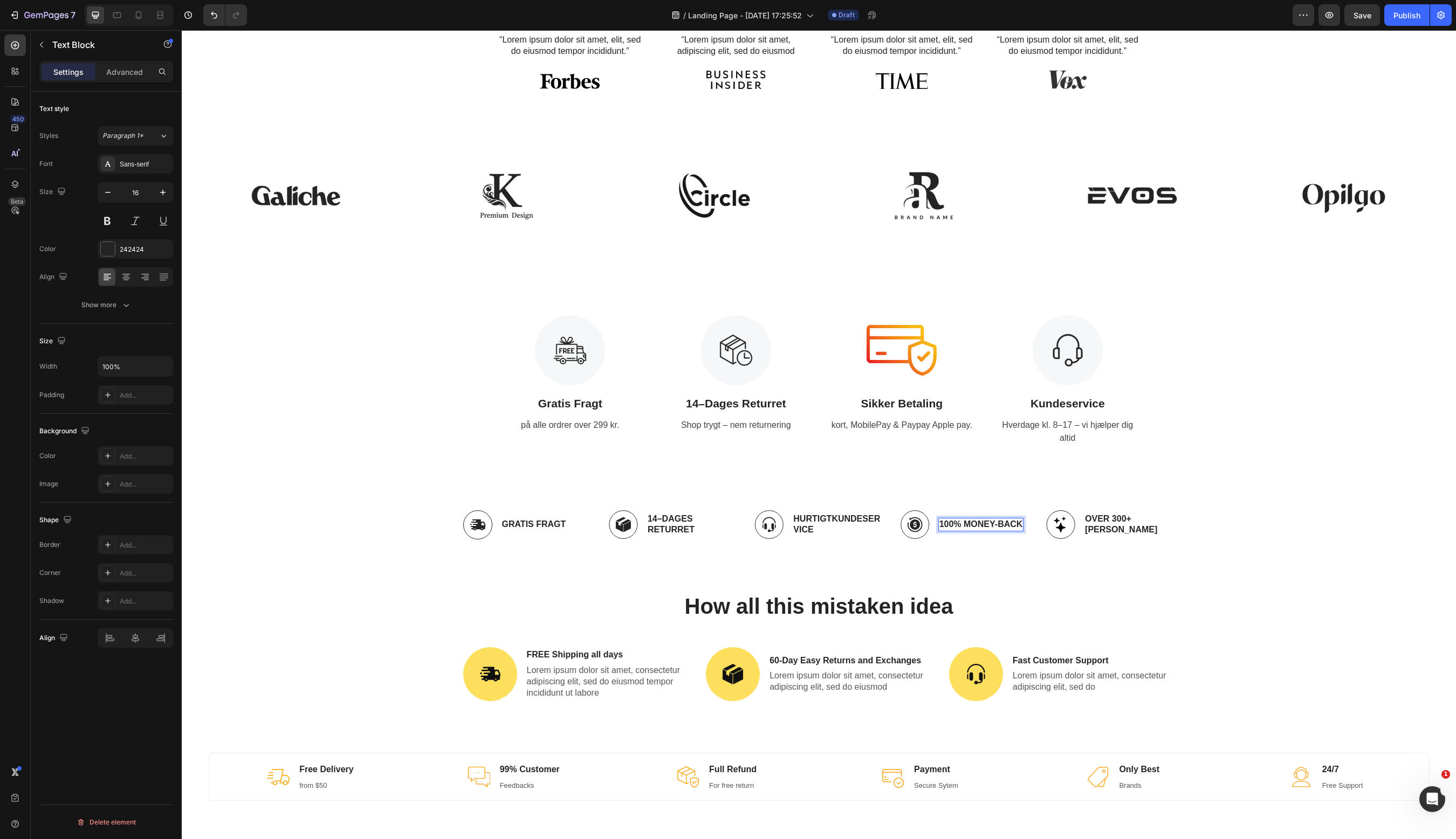
click at [986, 526] on p "100% Money-Back" at bounding box center [981, 524] width 84 height 11
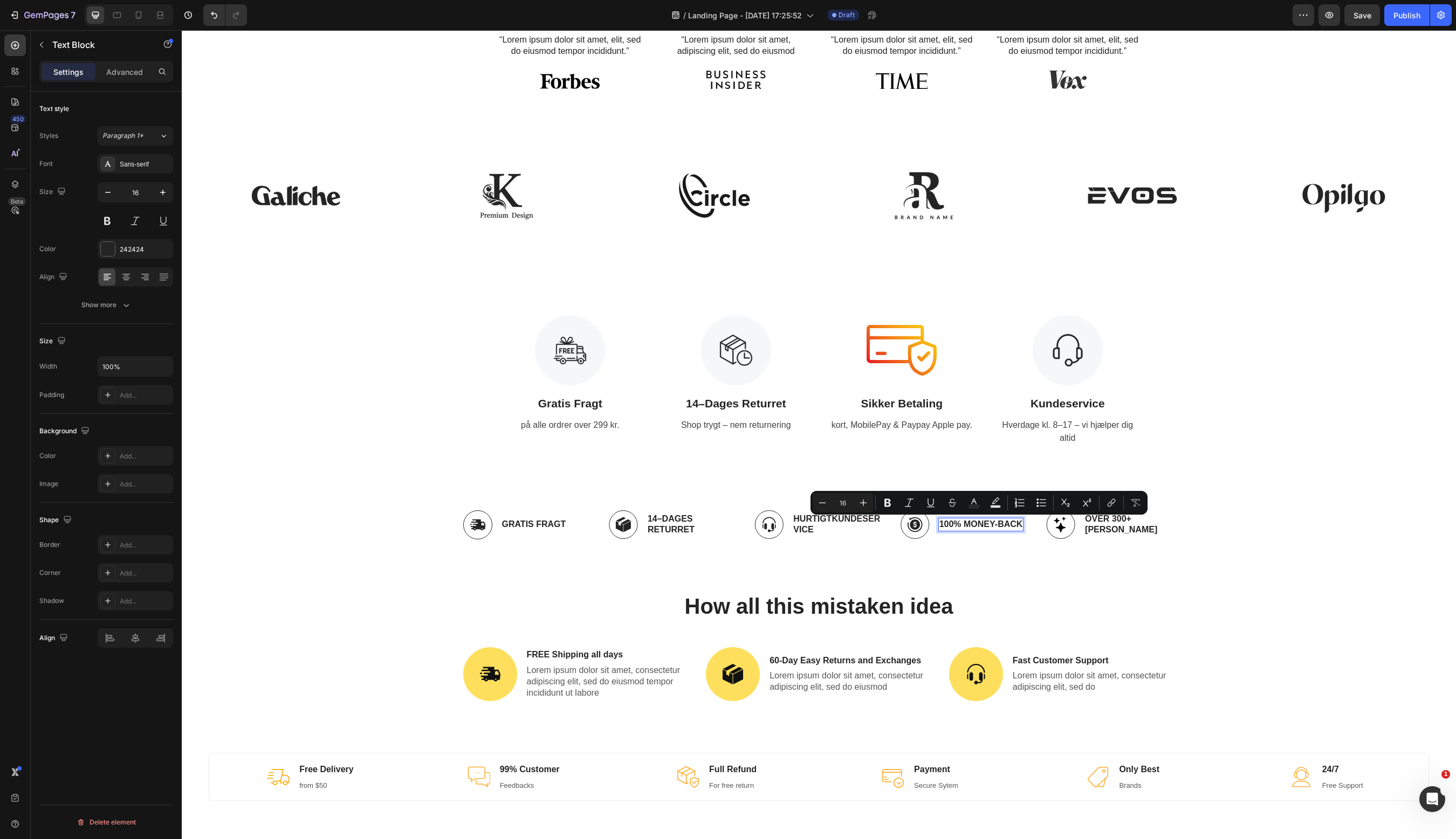
click at [1013, 522] on p "100% Money-Back" at bounding box center [981, 524] width 84 height 11
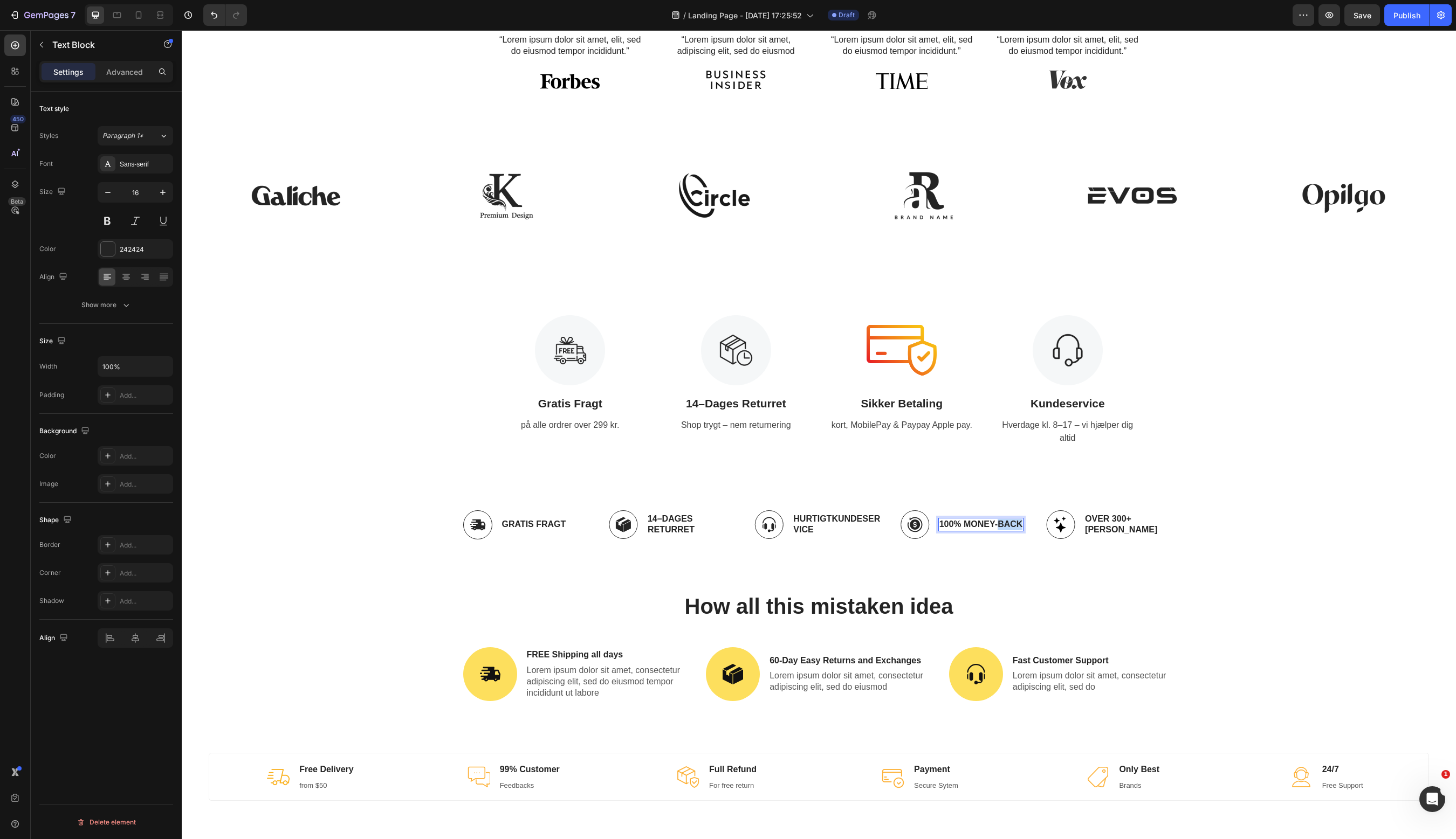
click at [1013, 522] on p "100% Money-Back" at bounding box center [981, 524] width 84 height 11
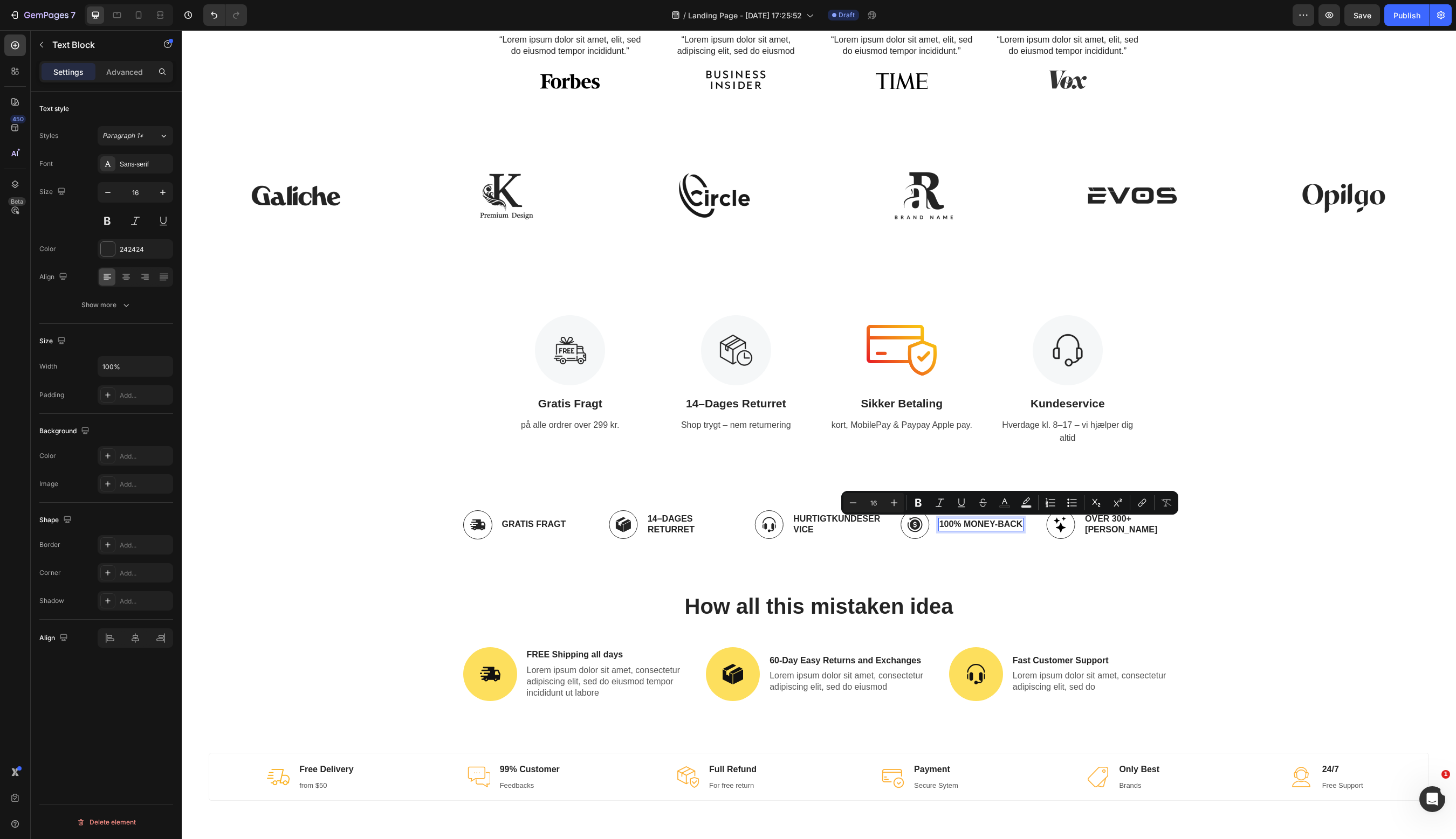
click at [962, 525] on p "100% Money-Back" at bounding box center [981, 524] width 84 height 11
copy p "Money-Back"
drag, startPoint x: 962, startPoint y: 525, endPoint x: 1011, endPoint y: 526, distance: 49.0
click at [1011, 526] on p "100% Money-Back" at bounding box center [981, 524] width 84 height 11
click at [1286, 326] on div "Image Gratis Fragt Text Block på alle ordrer over 299 kr. Text Image 14–[PERSON…" at bounding box center [819, 381] width 1258 height 130
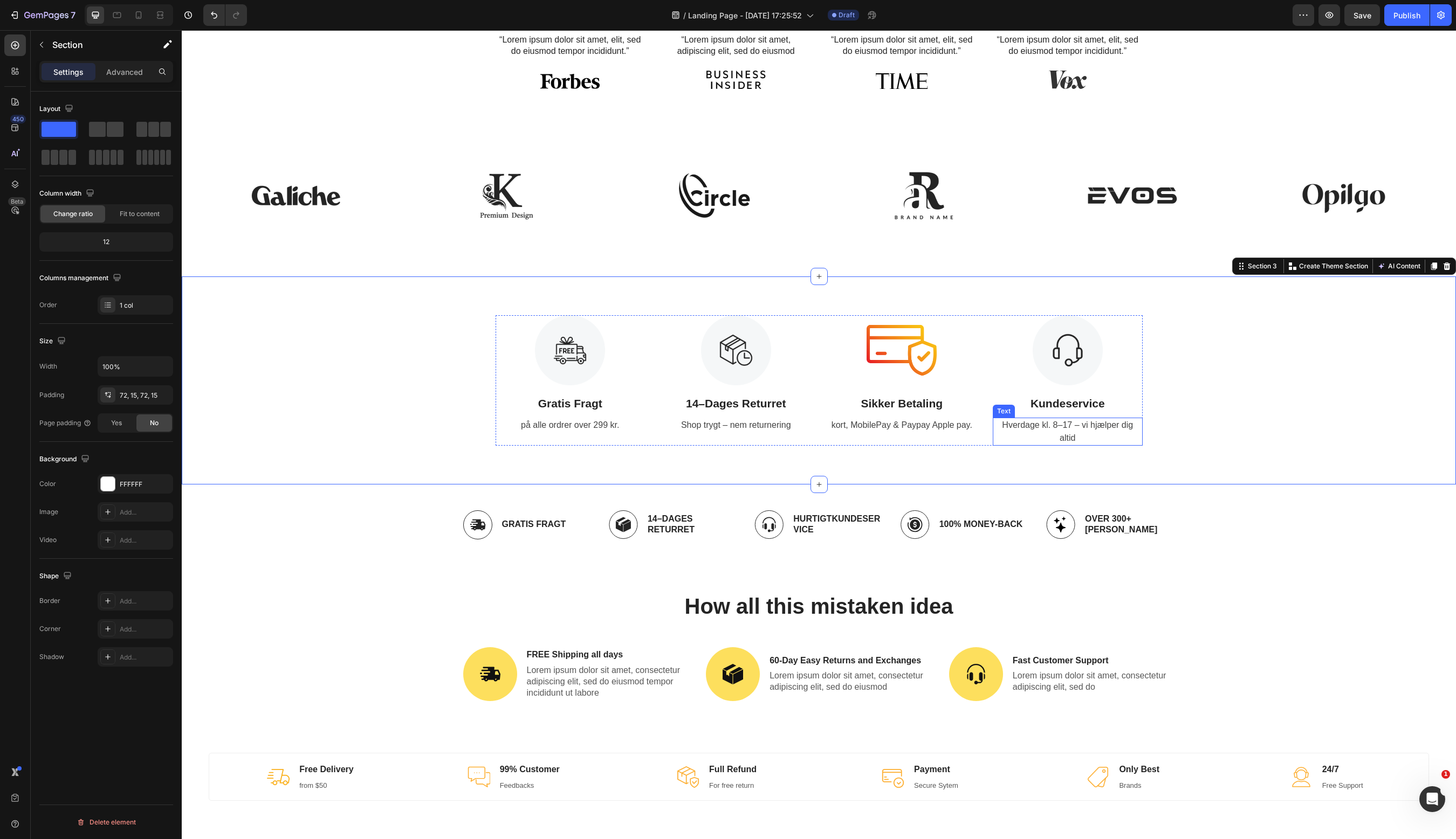
click at [1071, 436] on p "Hverdage kl. 8–17 – vi hjælper dig altid" at bounding box center [1068, 431] width 148 height 26
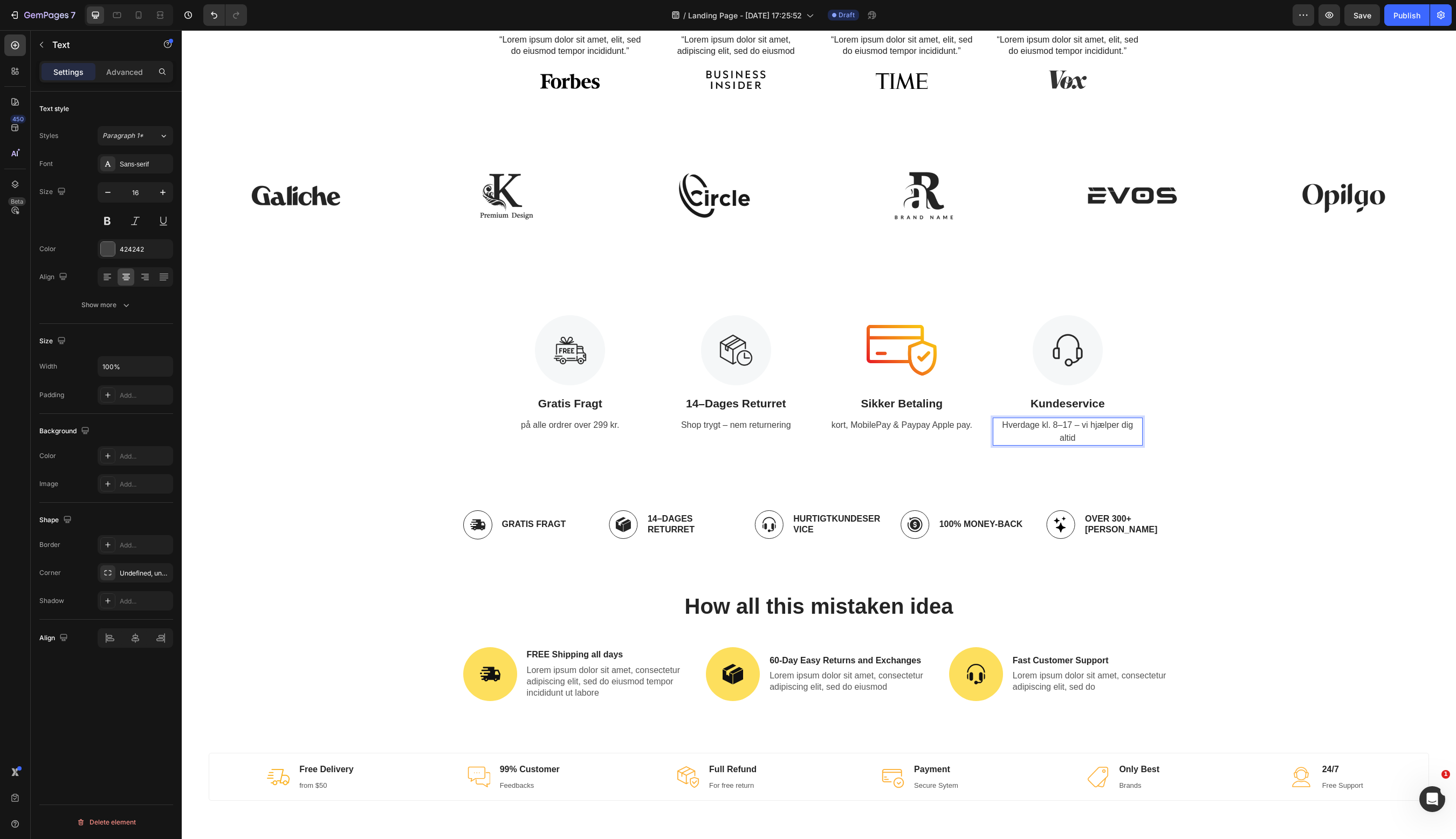
click at [1082, 424] on p "Hverdage kl. 8–17 – vi hjælper dig altid" at bounding box center [1068, 431] width 148 height 26
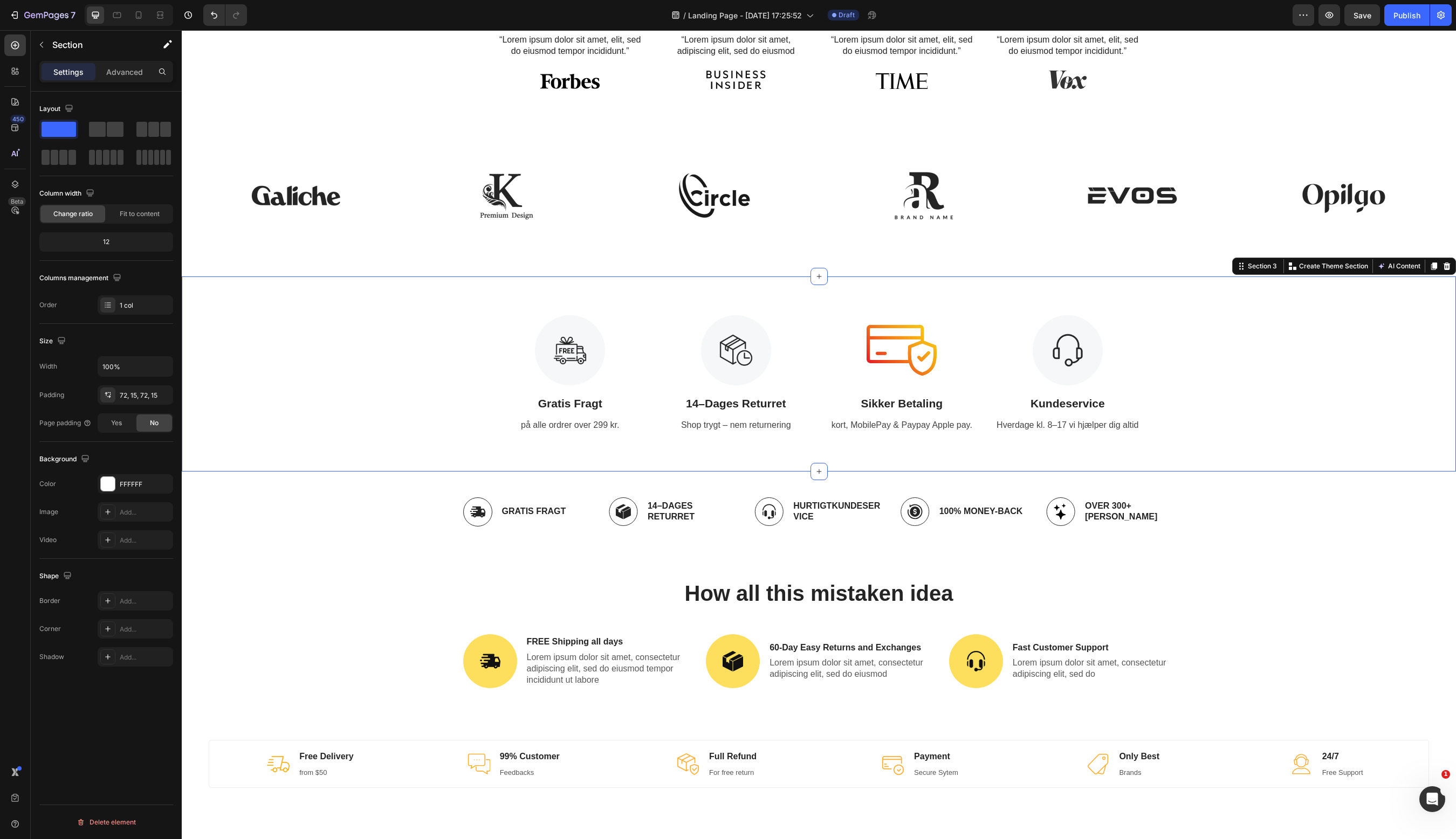
click at [1320, 380] on div "Image Gratis Fragt Text Block på alle ordrer over 299 kr. Text Image 14–[PERSON…" at bounding box center [819, 375] width 1258 height 118
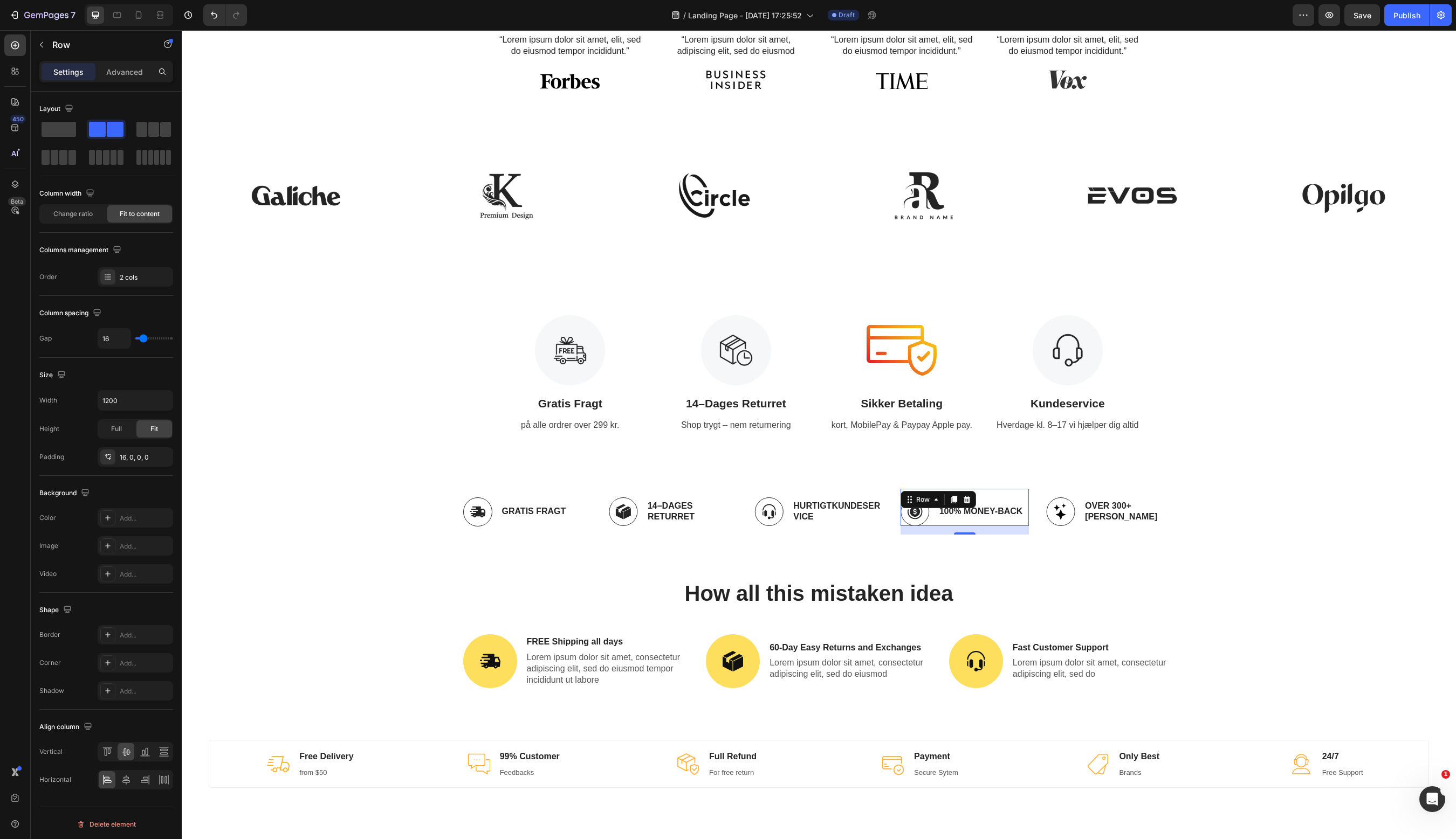
click at [933, 509] on div "Image 100% Money-Back Text Block Row 16" at bounding box center [965, 507] width 128 height 37
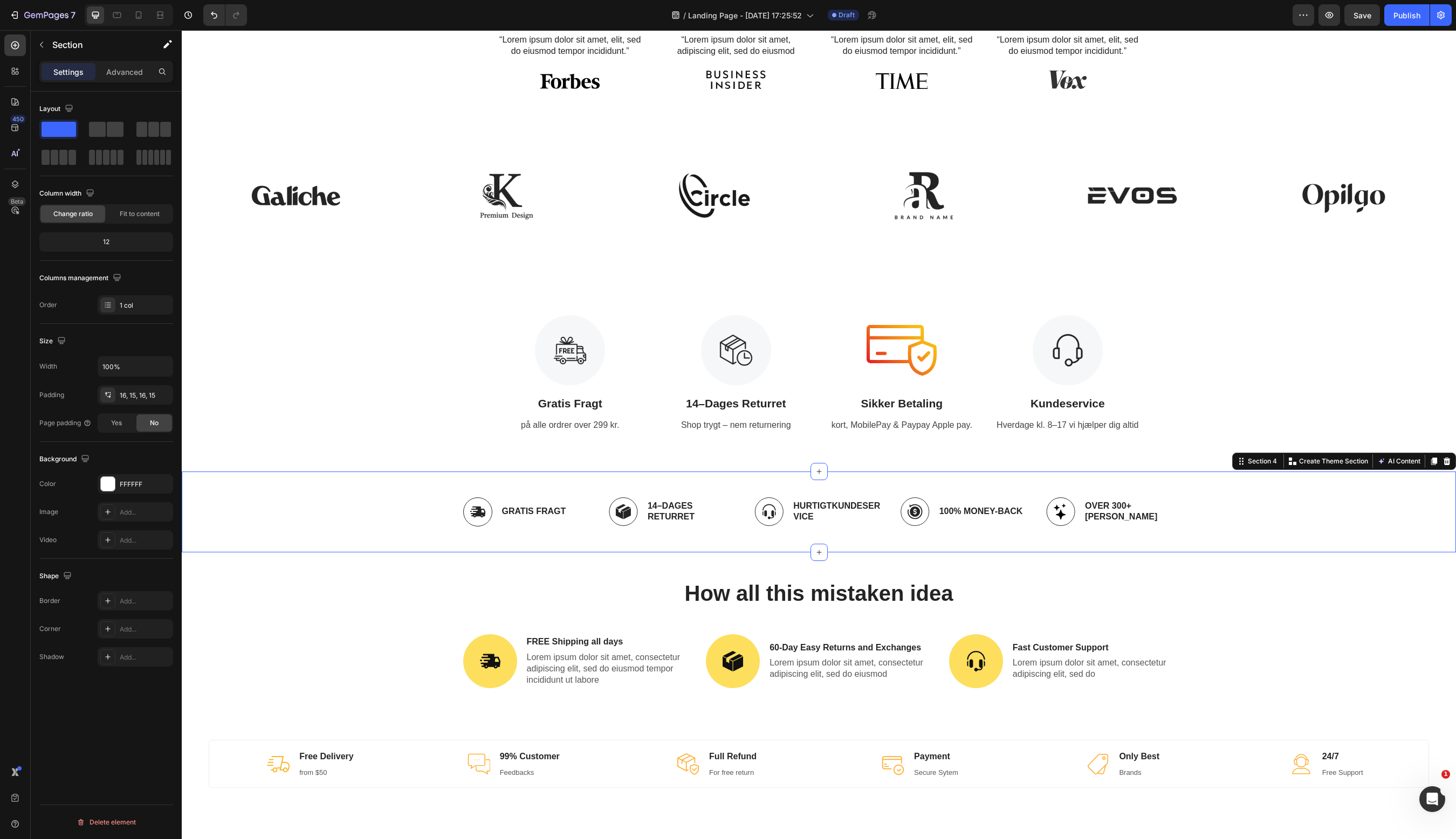
click at [1288, 513] on div "Image Gratis Fragt Text Block Row Image 14–[PERSON_NAME] Returret Text Block Ro…" at bounding box center [819, 512] width 1258 height 63
click at [1447, 463] on icon at bounding box center [1447, 461] width 7 height 8
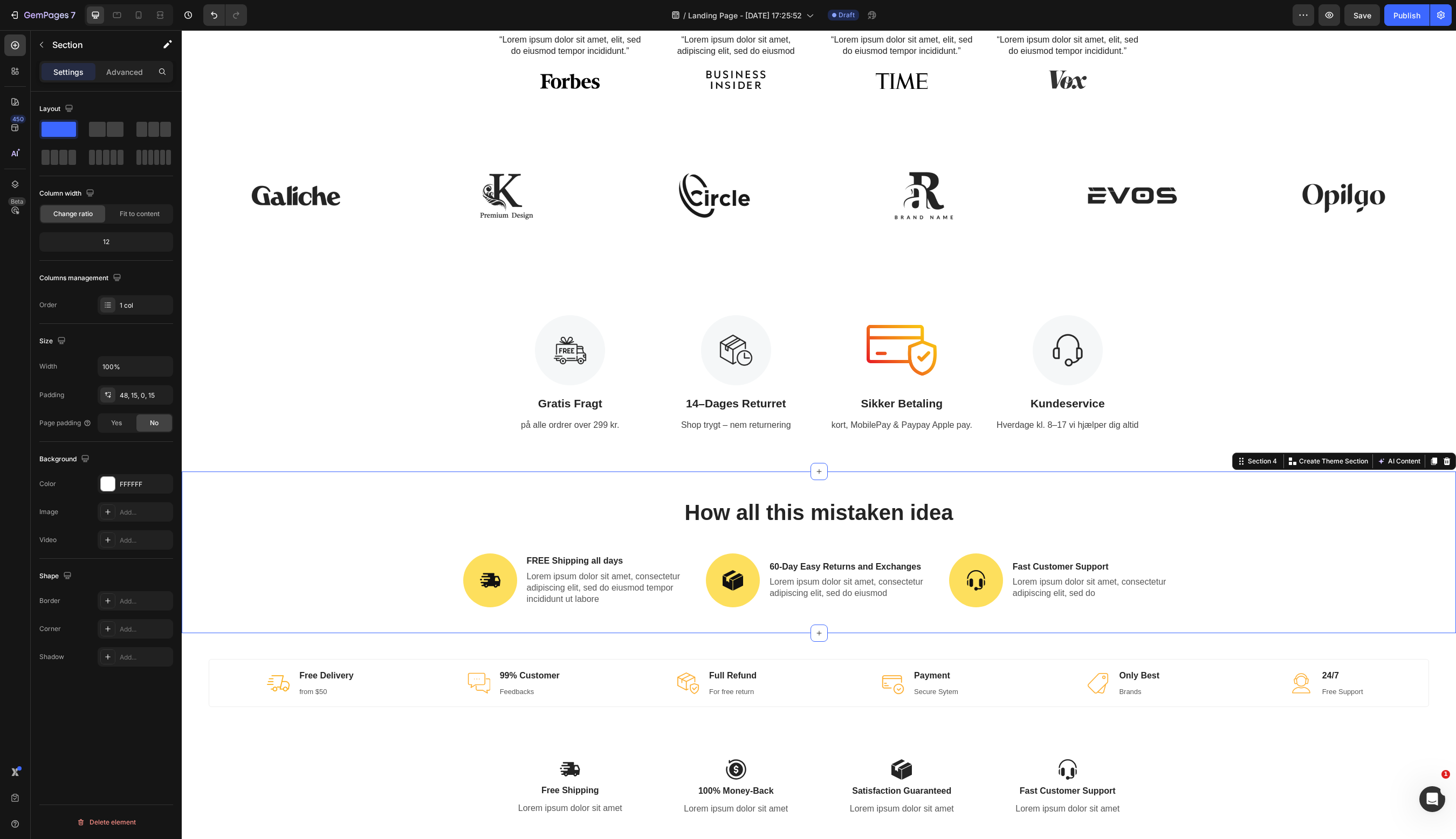
click at [1403, 570] on div "How all this mistaken idea Heading Image FREE Shipping all days Text Block Lore…" at bounding box center [819, 565] width 1258 height 135
click at [1450, 462] on icon at bounding box center [1447, 462] width 9 height 9
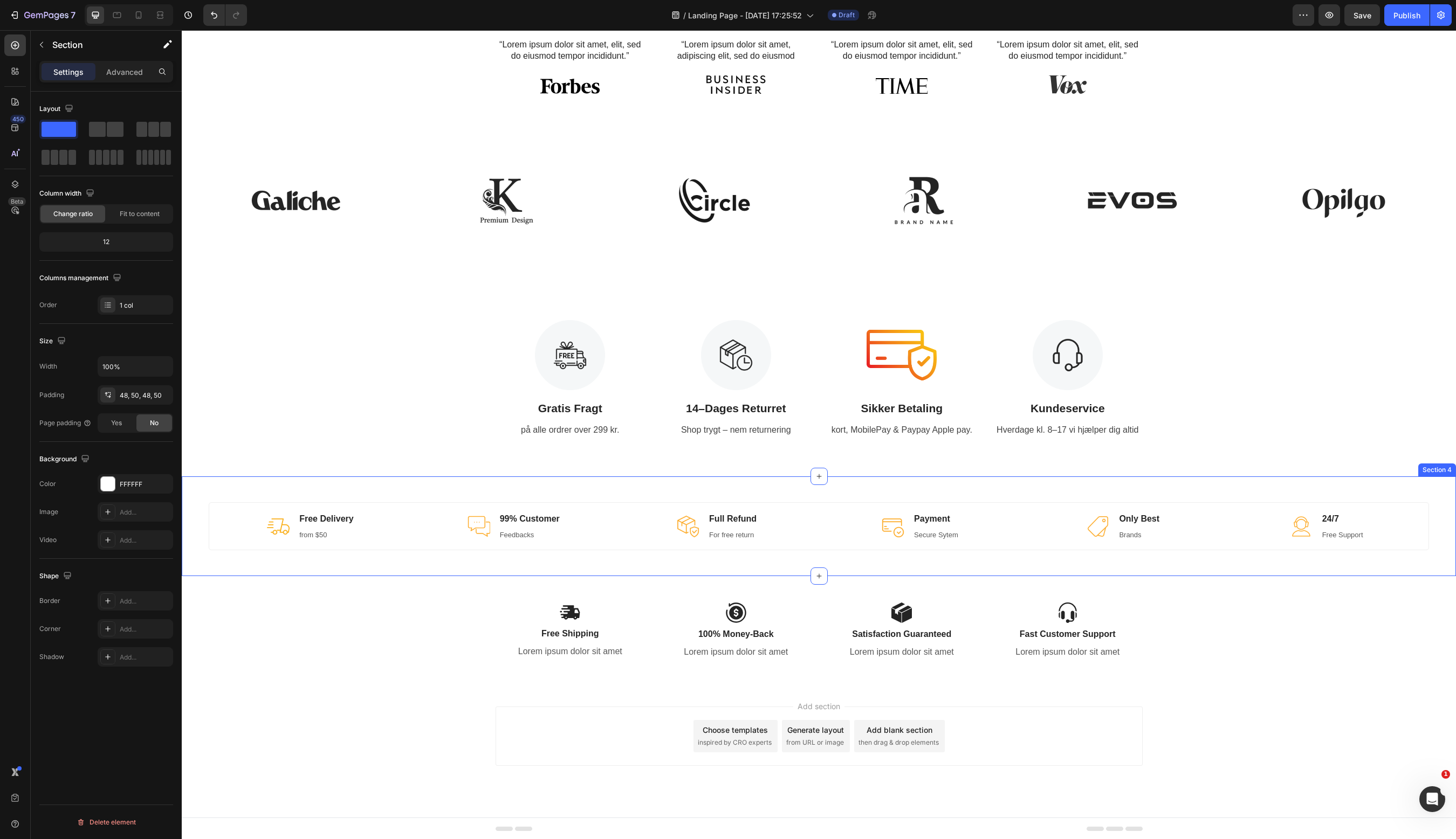
click at [1444, 519] on div "Image Free Delivery Text block from $50 Text block Row Image 99% Customer Text …" at bounding box center [819, 527] width 1274 height 100
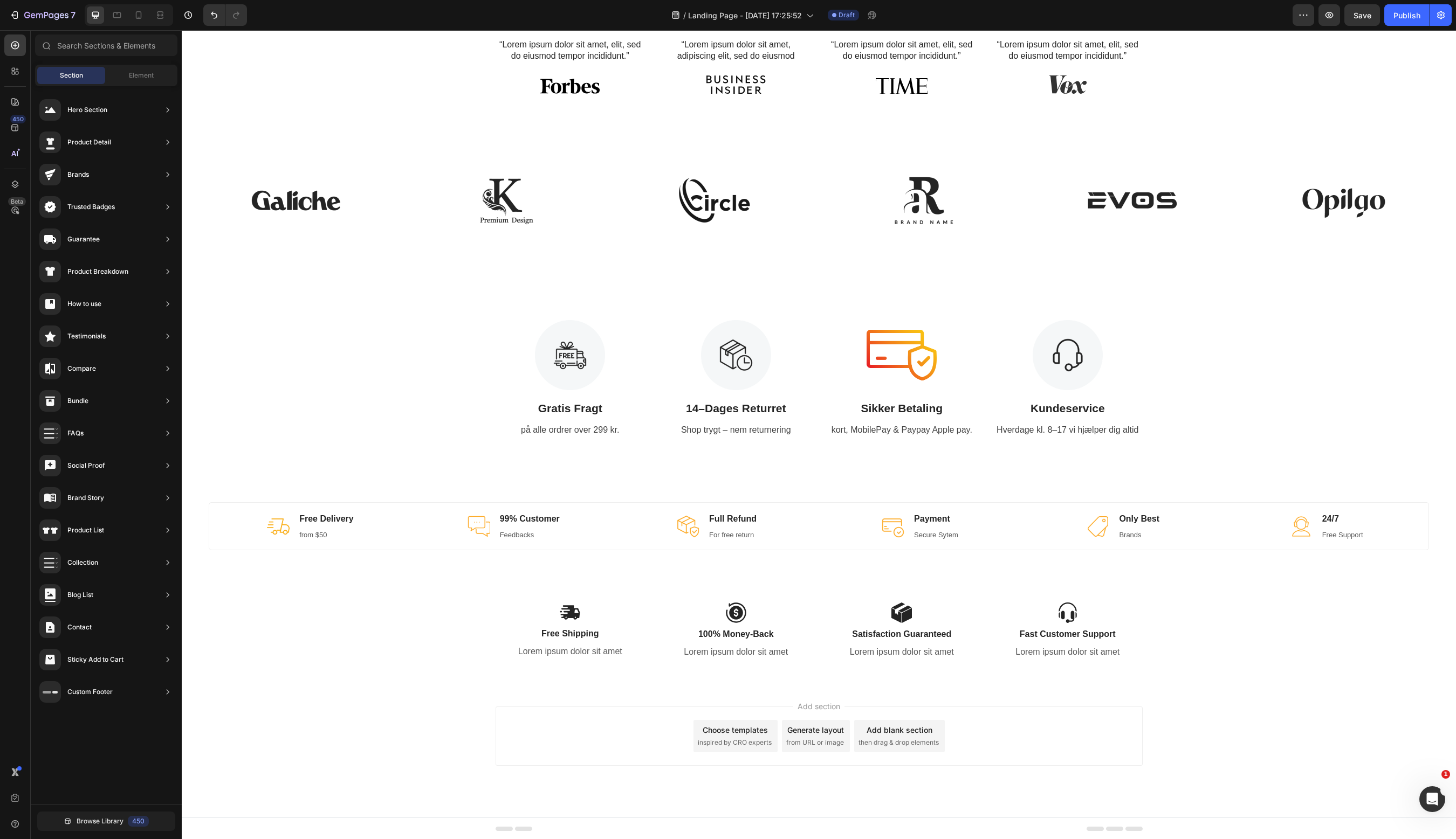
click at [1343, 690] on div "Add section Choose templates inspired by CRO experts Generate layout from URL o…" at bounding box center [819, 751] width 1274 height 133
click at [1433, 484] on div "Image Free Delivery Text block from $50 Text block Row Image 99% Customer Text …" at bounding box center [819, 527] width 1274 height 100
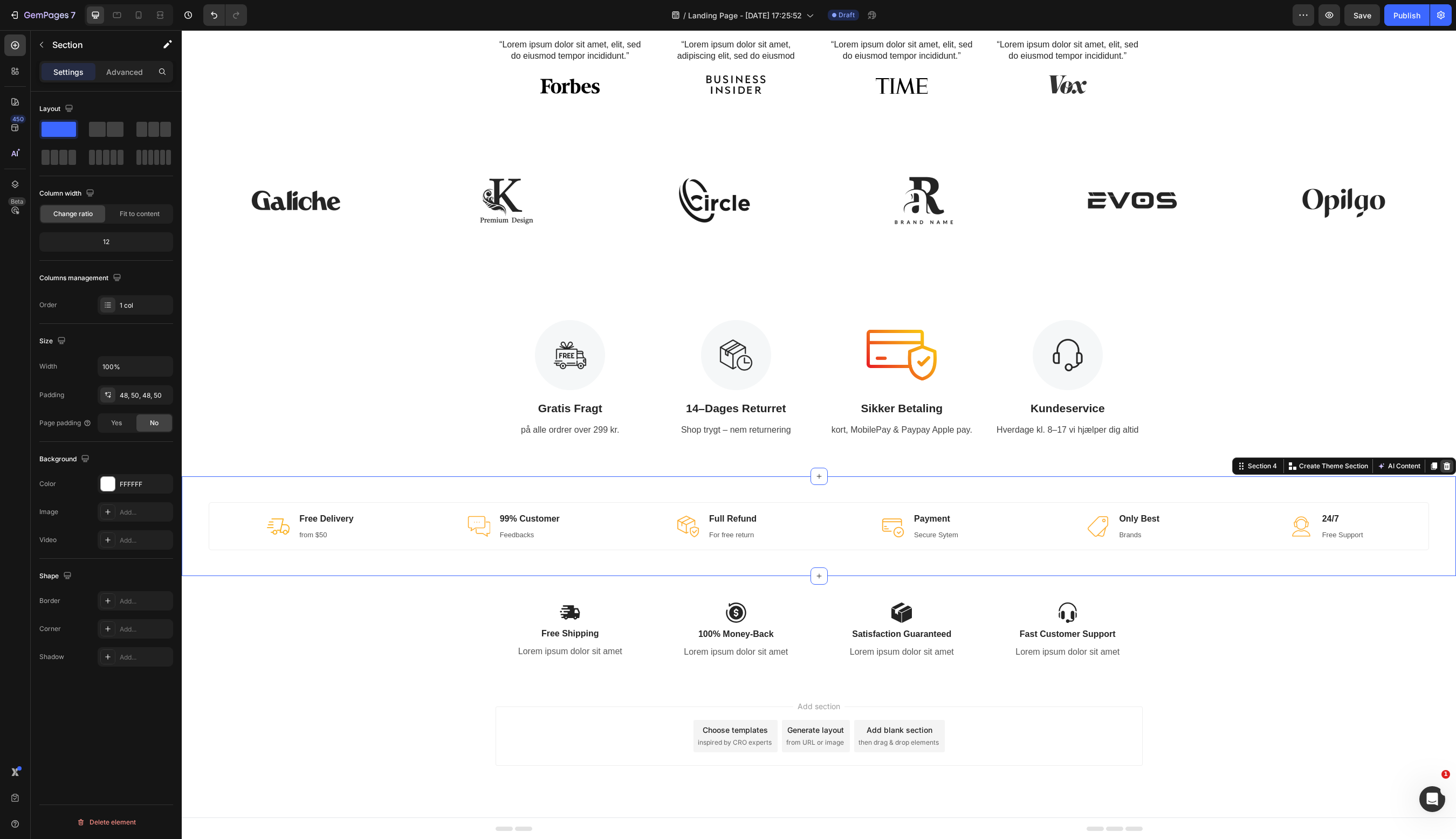
click at [1445, 464] on icon at bounding box center [1447, 466] width 7 height 8
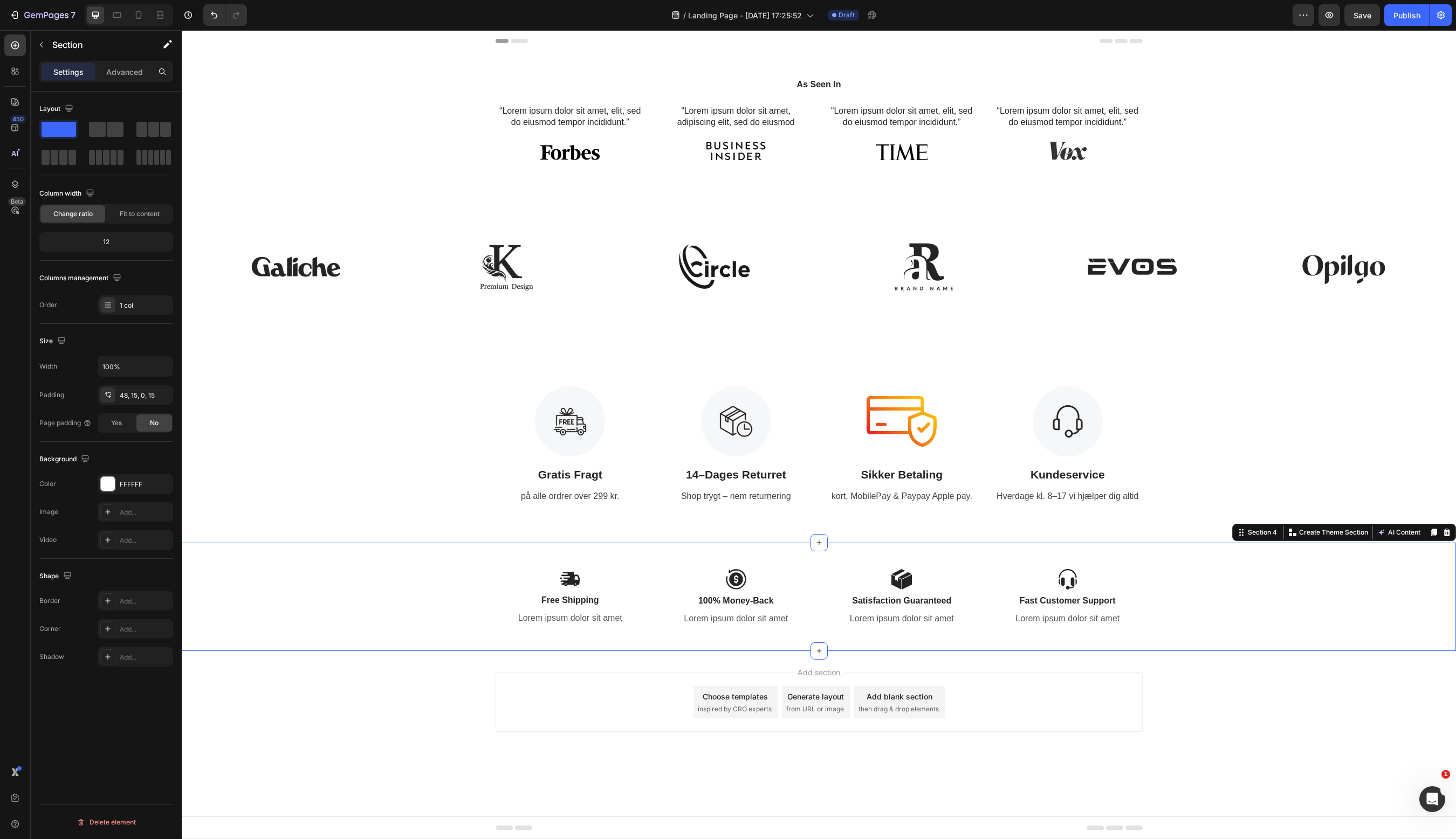
click at [1304, 599] on div "Image Free Shipping Text Block Lorem ipsum dolor sit amet Text Block Image 100%…" at bounding box center [819, 610] width 1258 height 83
click at [1448, 529] on icon at bounding box center [1447, 532] width 7 height 8
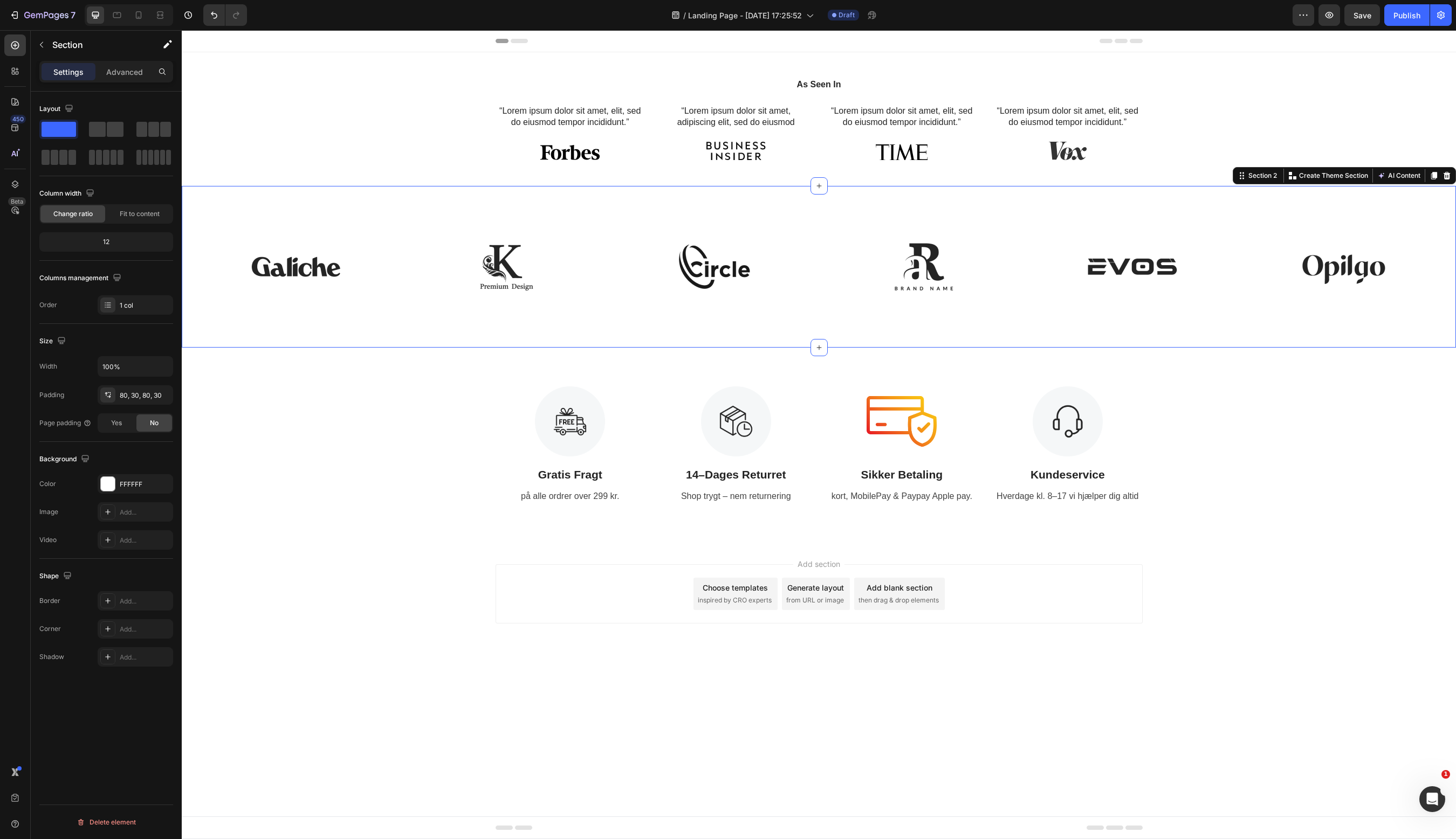
click at [1430, 219] on div "Image Image Image Image Image Image Image Image Image Image Image Image Carouse…" at bounding box center [819, 266] width 1274 height 162
click at [1445, 175] on icon at bounding box center [1447, 176] width 7 height 8
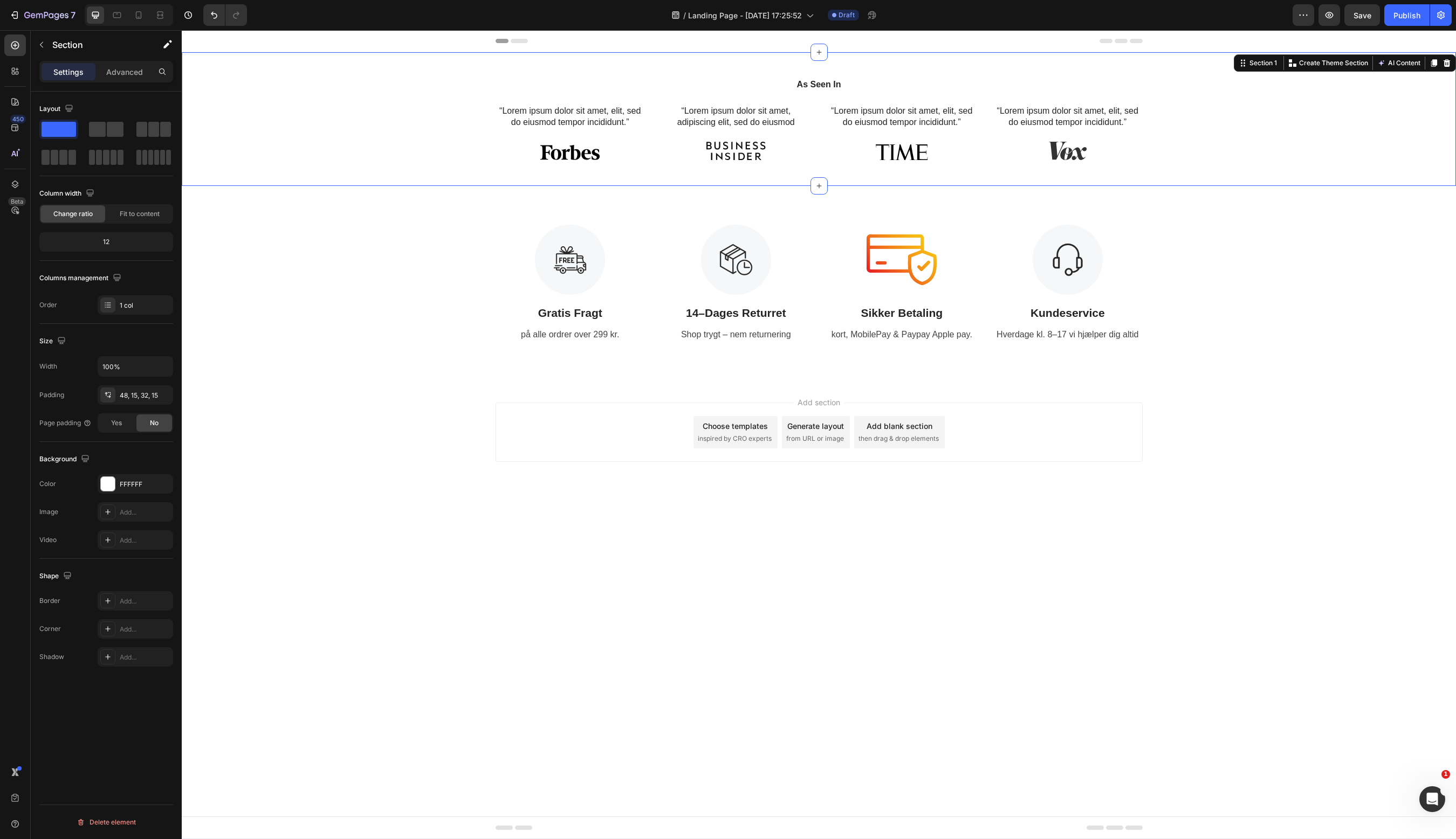
click at [1403, 95] on div "As Seen In Heading “Lorem ipsum dolor sit amet, elit, sed do eiusmod tempor inc…" at bounding box center [819, 123] width 1258 height 91
click at [1446, 64] on icon at bounding box center [1447, 62] width 7 height 8
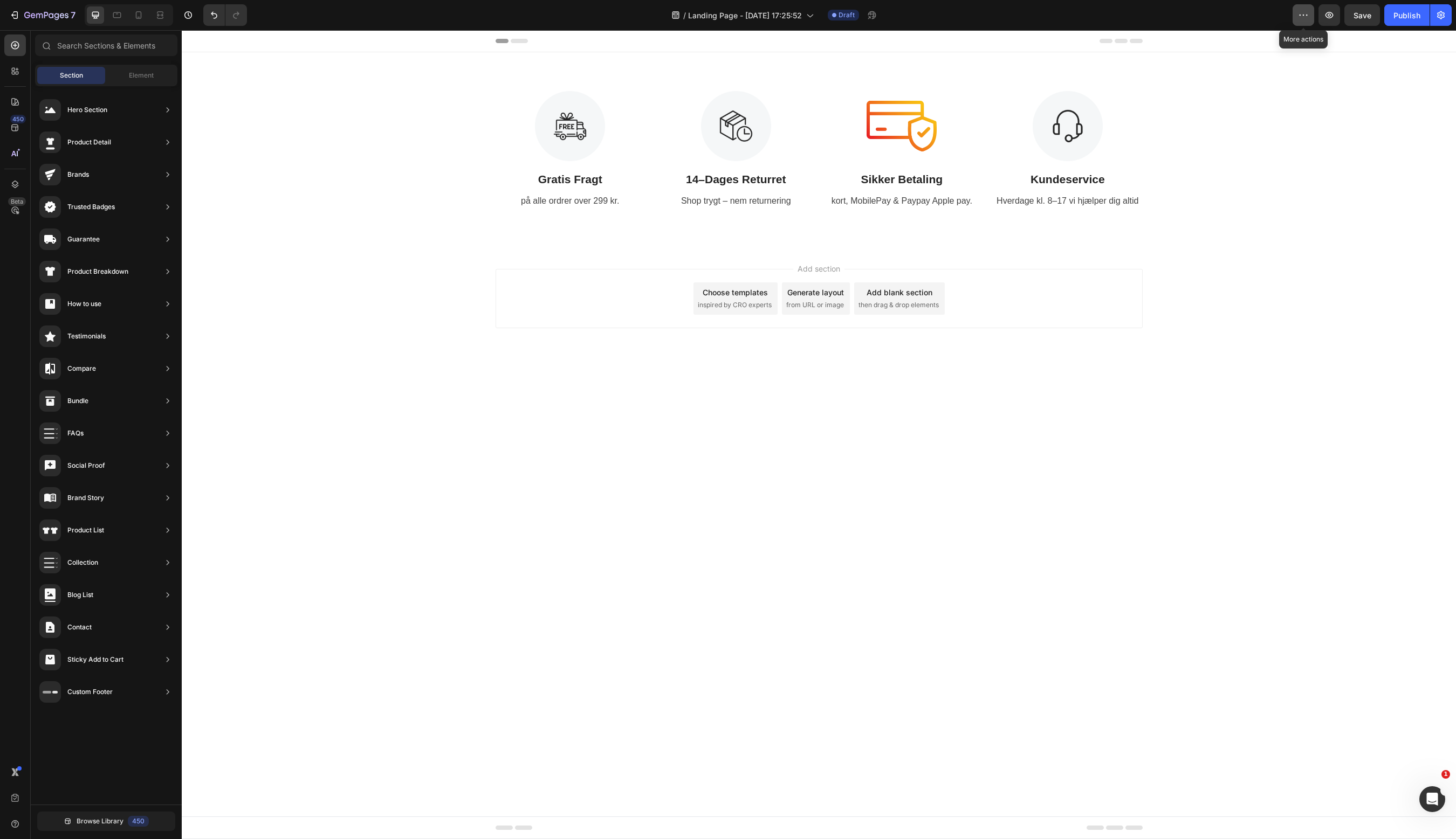
click at [1304, 20] on icon "button" at bounding box center [1303, 15] width 11 height 11
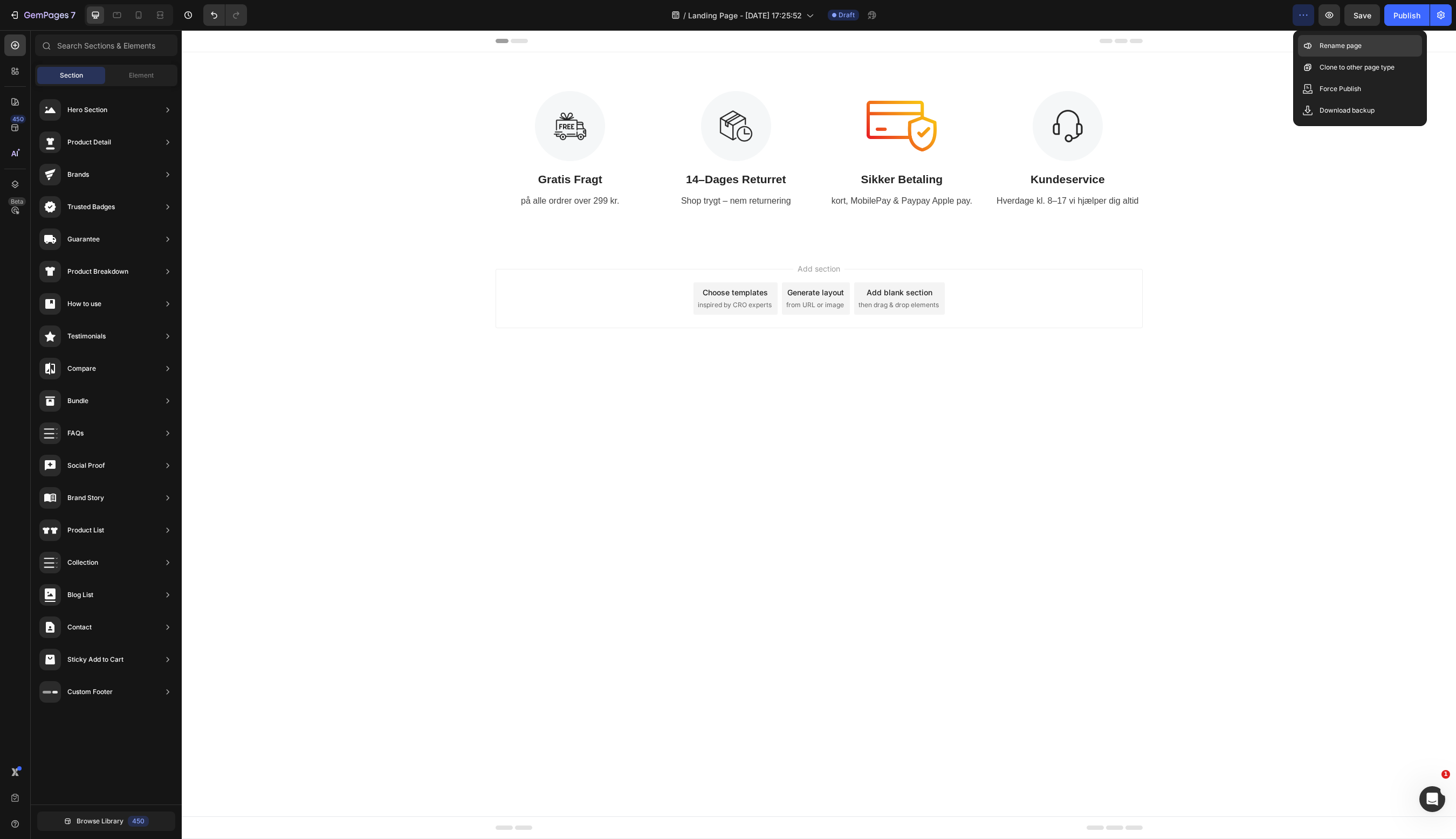
click at [1329, 49] on p "Rename page" at bounding box center [1341, 46] width 42 height 11
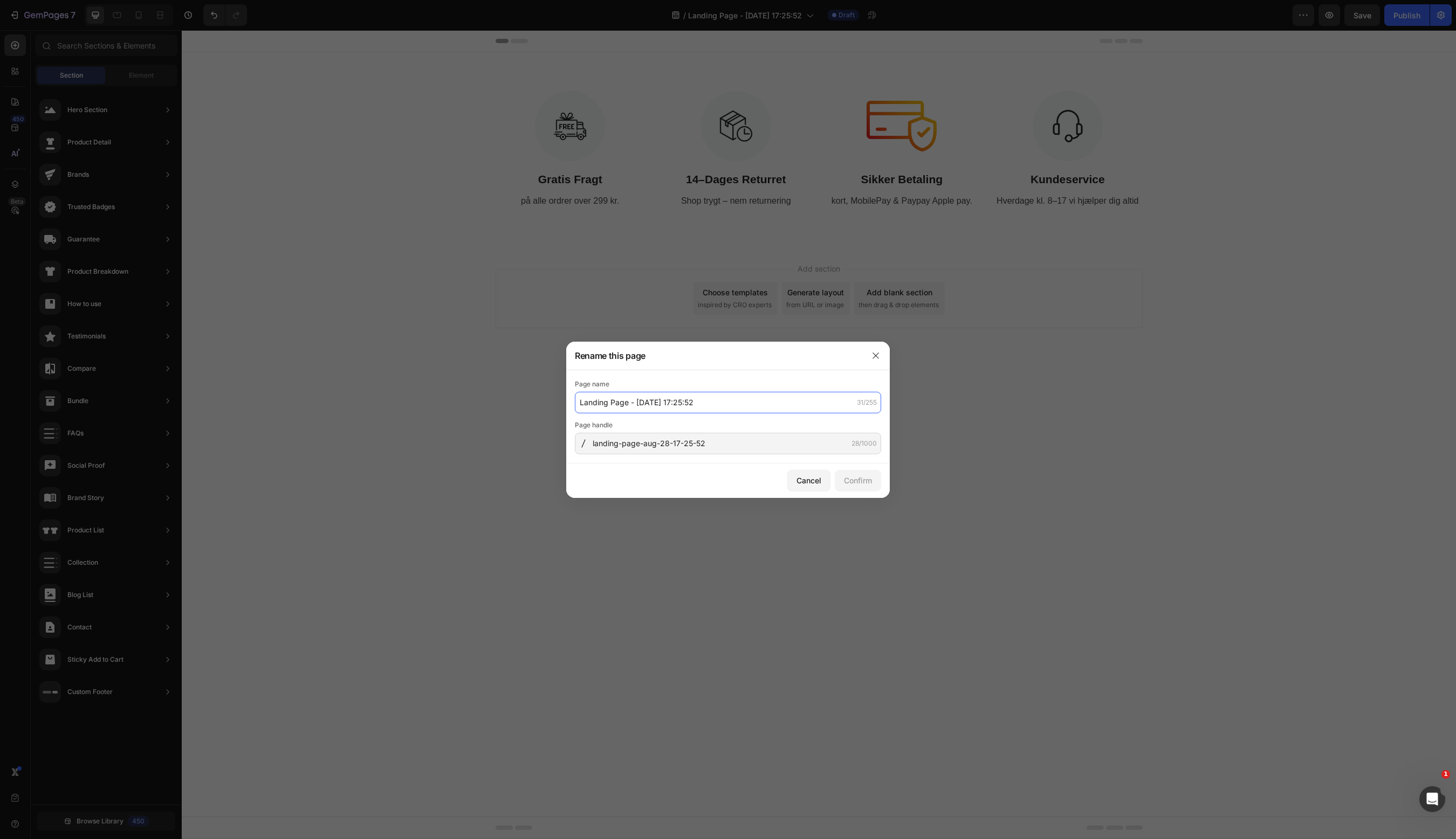
click at [619, 405] on input "Landing Page - [DATE] 17:25:52" at bounding box center [728, 403] width 306 height 22
click at [627, 405] on input "Landing Page - [DATE] 17:25:52" at bounding box center [728, 403] width 306 height 22
drag, startPoint x: 627, startPoint y: 405, endPoint x: 557, endPoint y: 405, distance: 70.0
click at [557, 405] on div "Rename this page Page name Landing Page - [DATE] 17:25:52 31/255 Page handle la…" at bounding box center [728, 420] width 1456 height 839
type input "efter herosection- [DATE] 17:25:52"
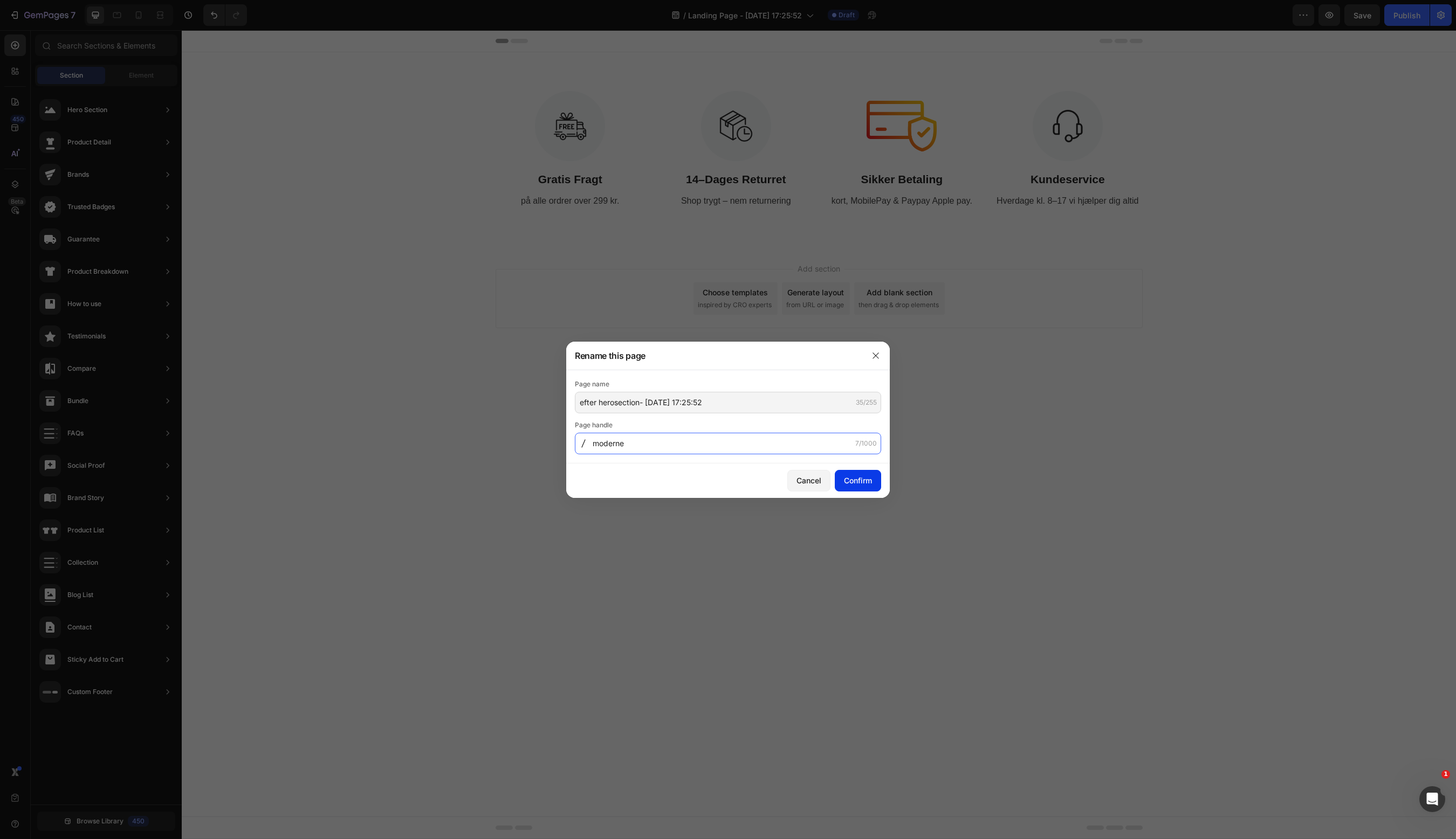
type input "moderne"
click at [854, 482] on div "Confirm" at bounding box center [858, 480] width 28 height 11
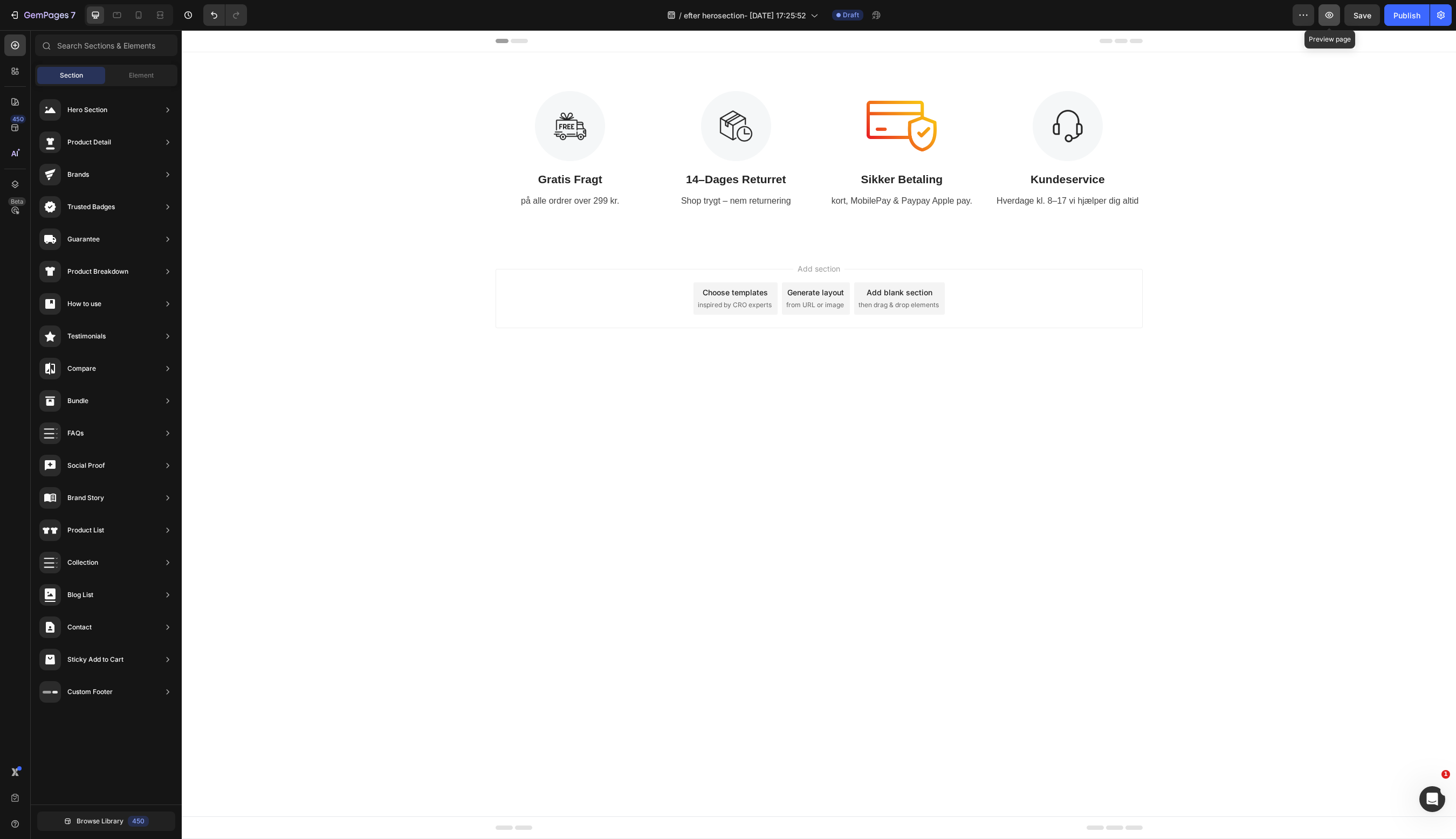
click at [1331, 17] on icon "button" at bounding box center [1329, 15] width 11 height 11
click at [1436, 15] on icon "button" at bounding box center [1441, 15] width 11 height 11
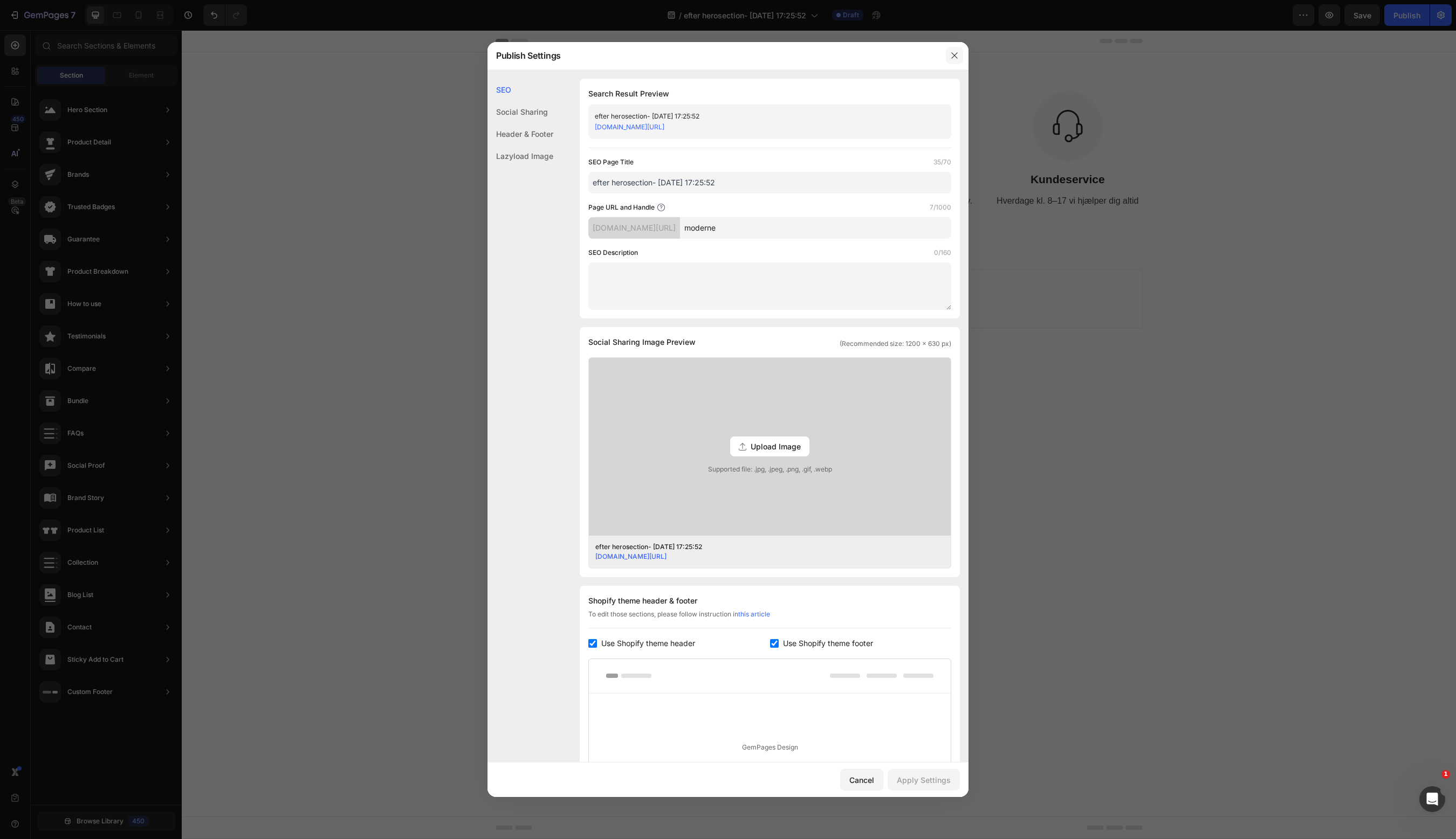
click at [956, 51] on icon "button" at bounding box center [955, 55] width 9 height 9
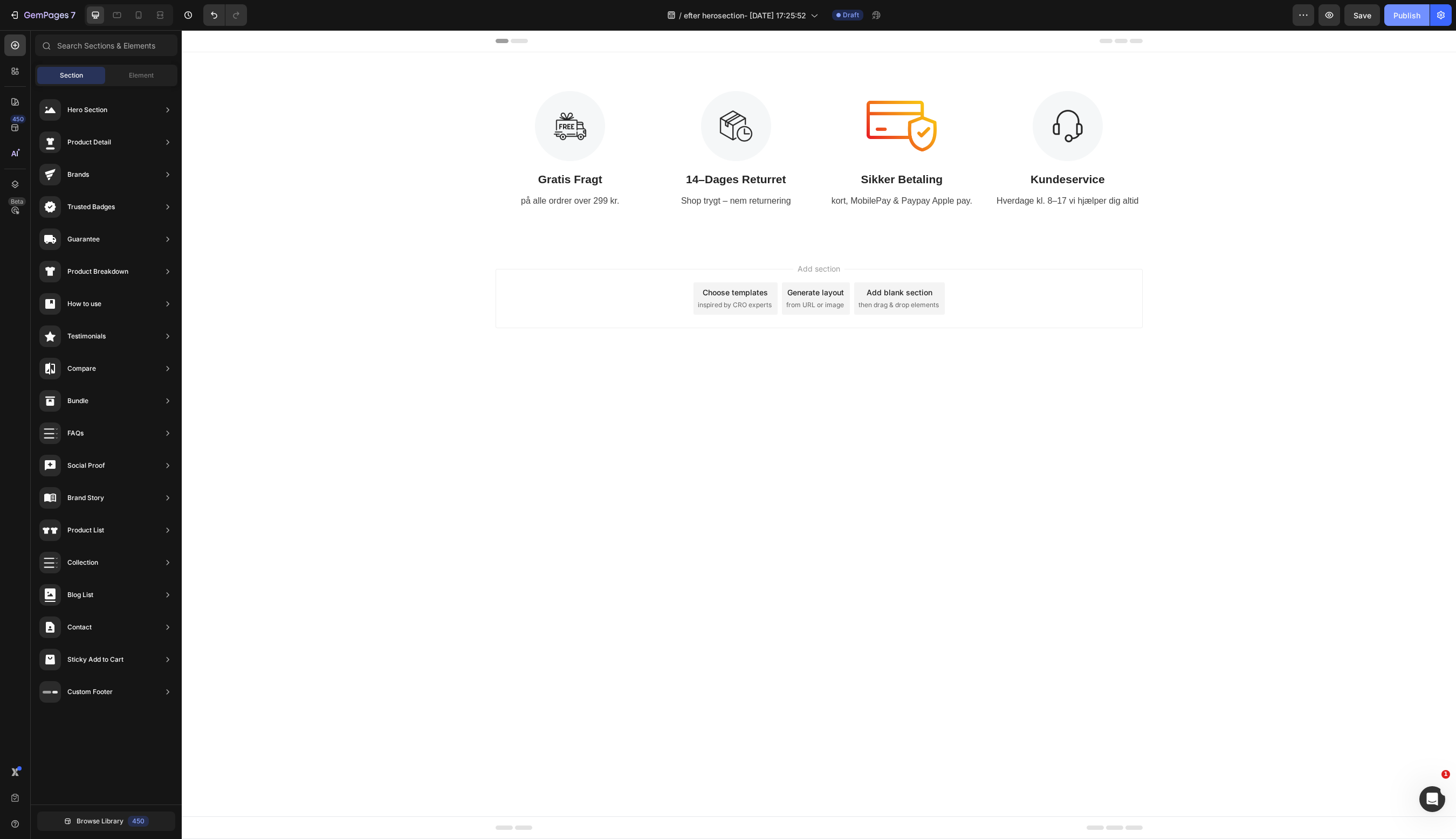
click at [1402, 14] on div "Publish" at bounding box center [1407, 15] width 27 height 11
click at [1439, 11] on icon "button" at bounding box center [1441, 15] width 11 height 11
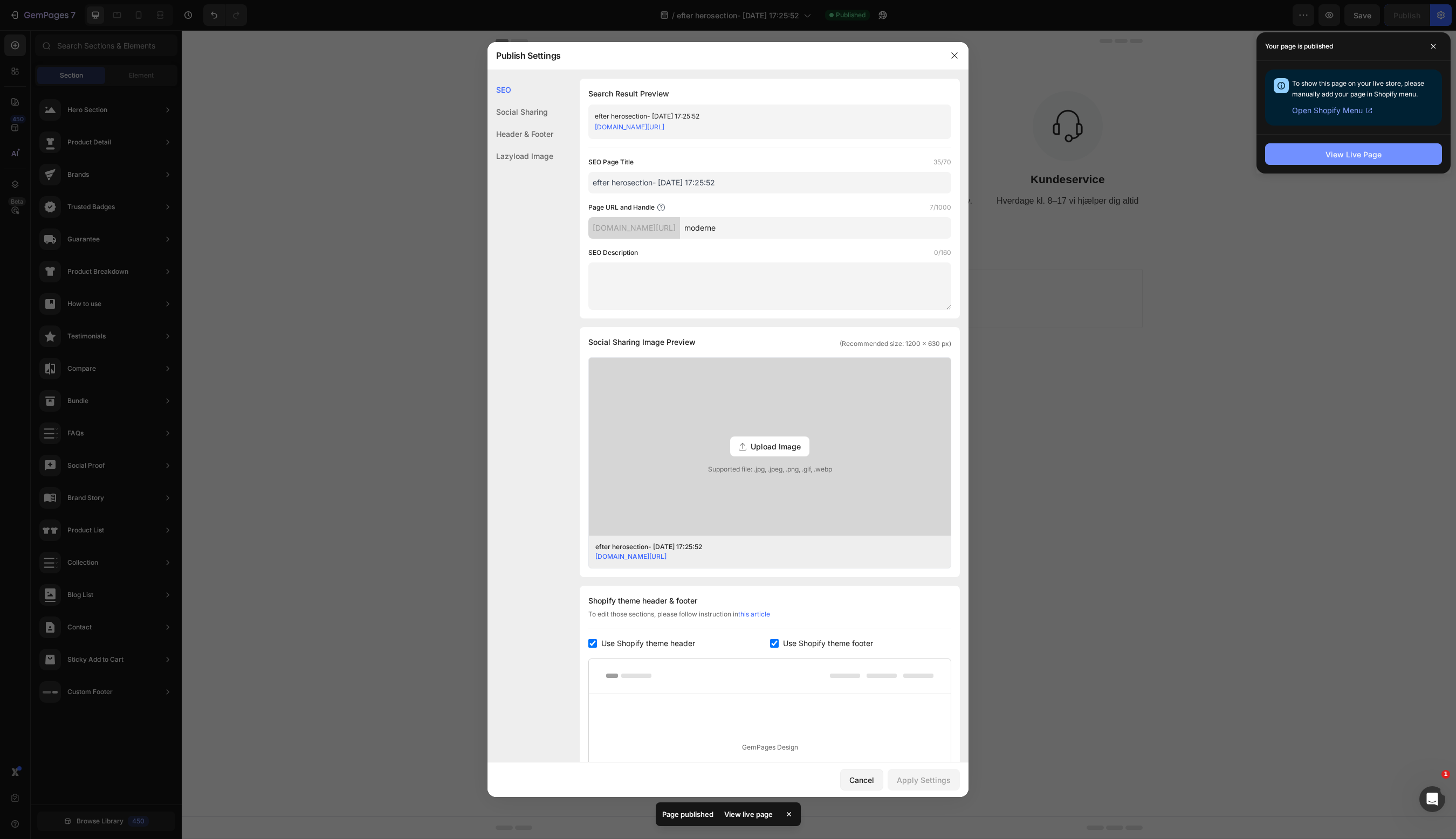
click at [1392, 154] on button "View Live Page" at bounding box center [1353, 154] width 177 height 22
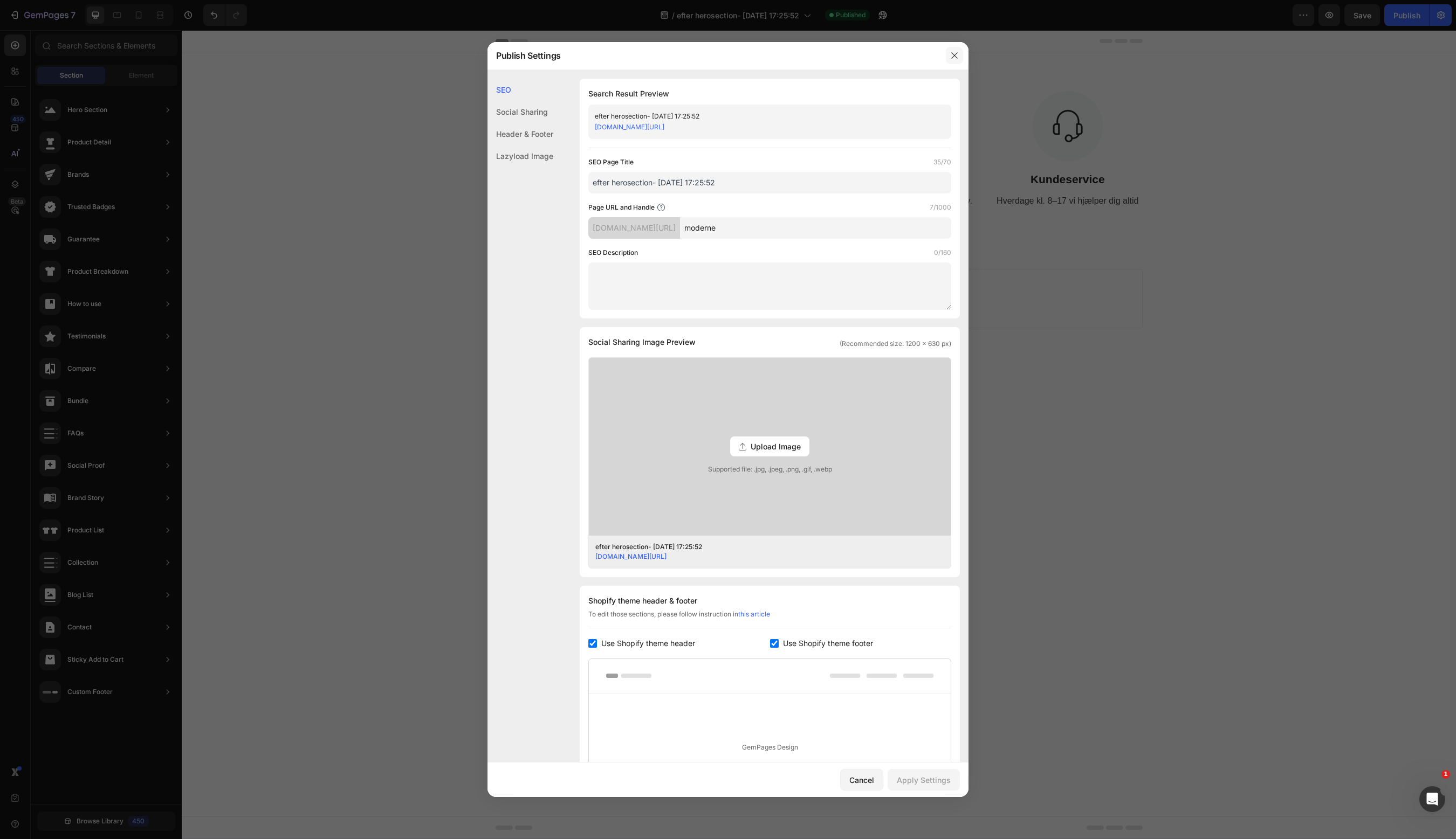
click at [955, 62] on button "button" at bounding box center [955, 55] width 18 height 18
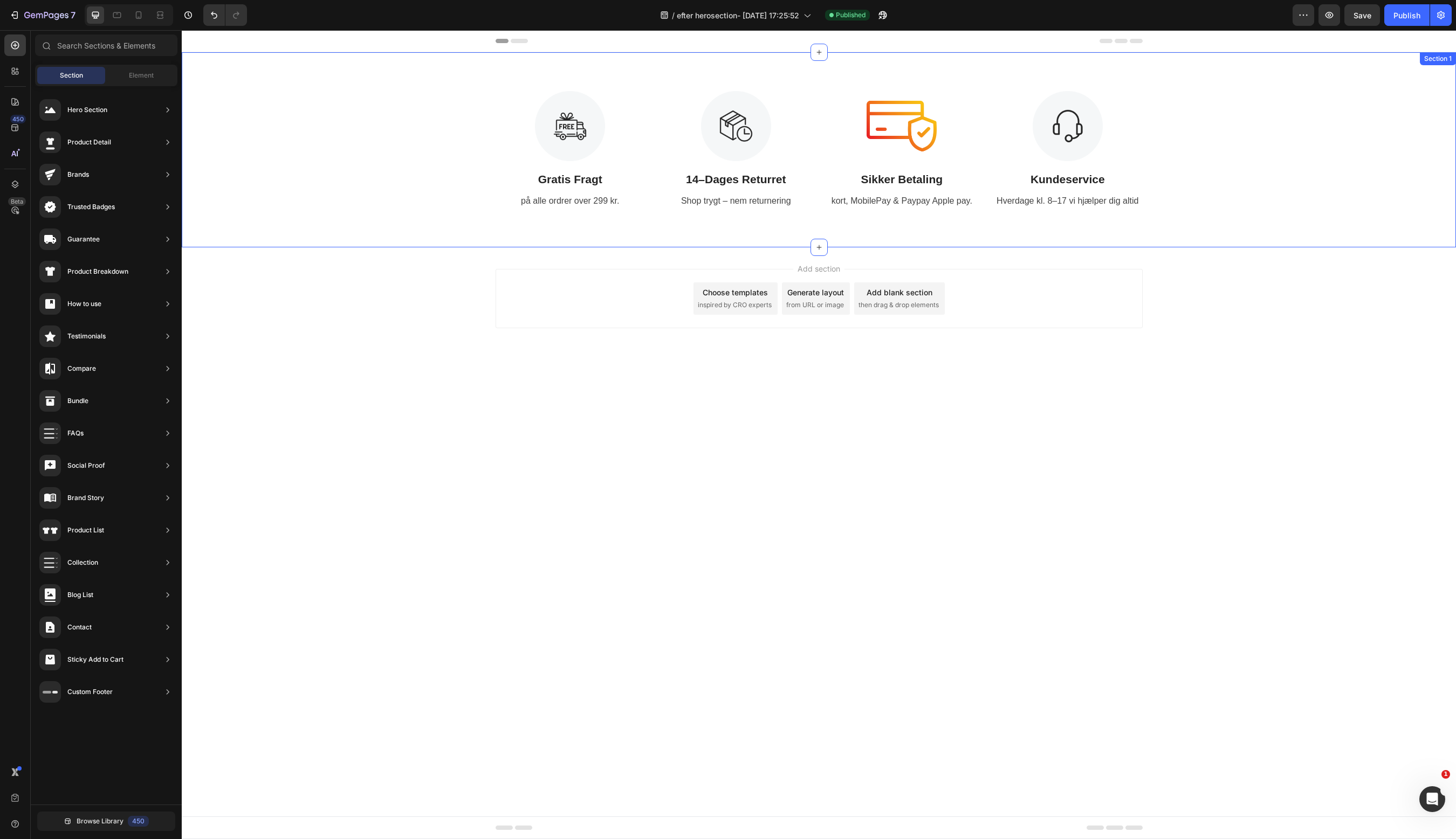
click at [787, 62] on div "Image Gratis Fragt Text Block på alle ordrer over 299 kr. Text Image 14–[PERSON…" at bounding box center [819, 150] width 1274 height 195
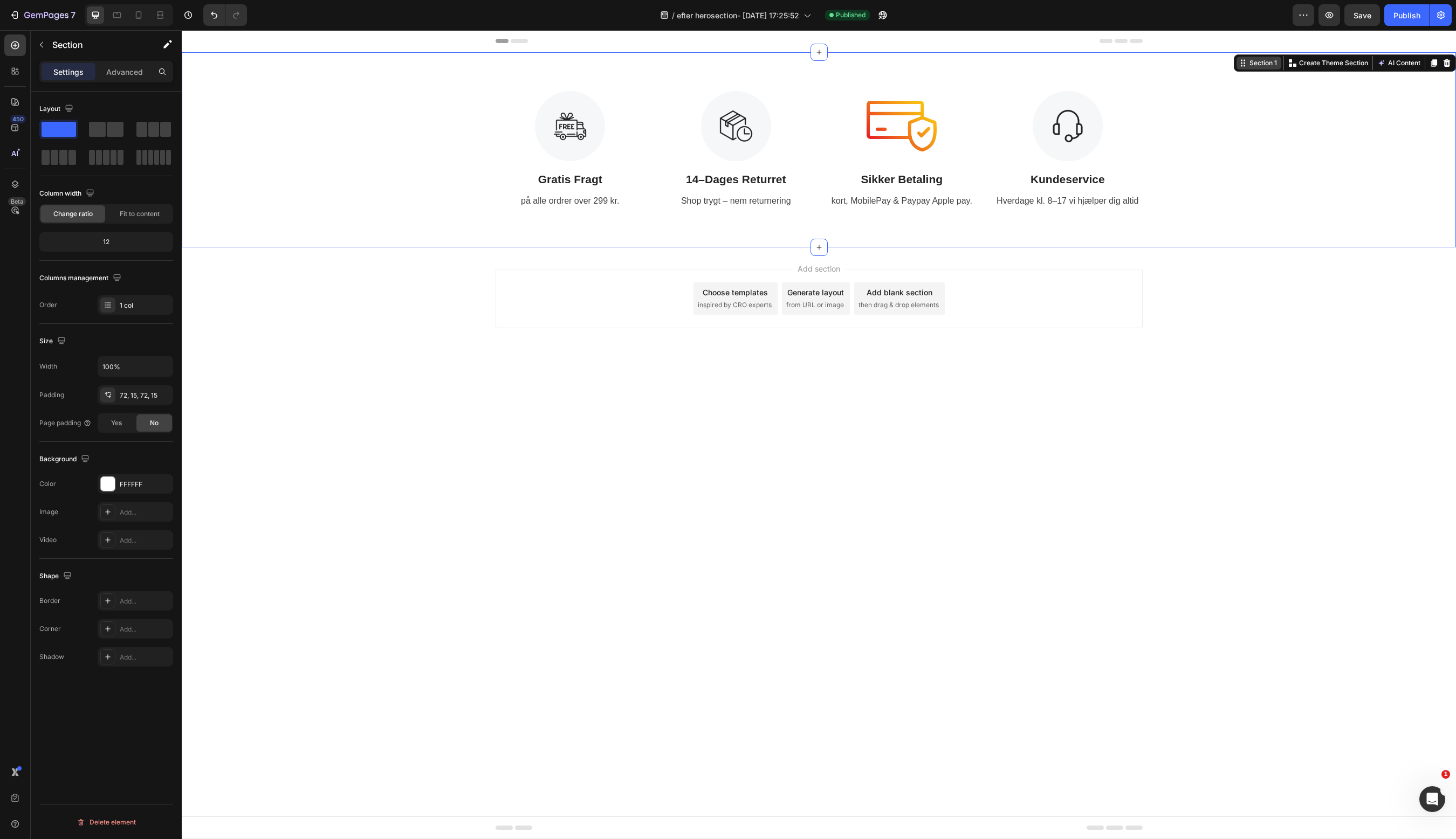
click at [1264, 62] on div "Section 1" at bounding box center [1263, 62] width 32 height 10
click at [1269, 65] on div "Section 1" at bounding box center [1263, 62] width 32 height 10
click at [1248, 68] on div "Section 1" at bounding box center [1258, 62] width 45 height 13
click at [1246, 70] on div "Section 1 You can create reusable sections Create Theme Section AI Content Writ…" at bounding box center [1344, 63] width 223 height 18
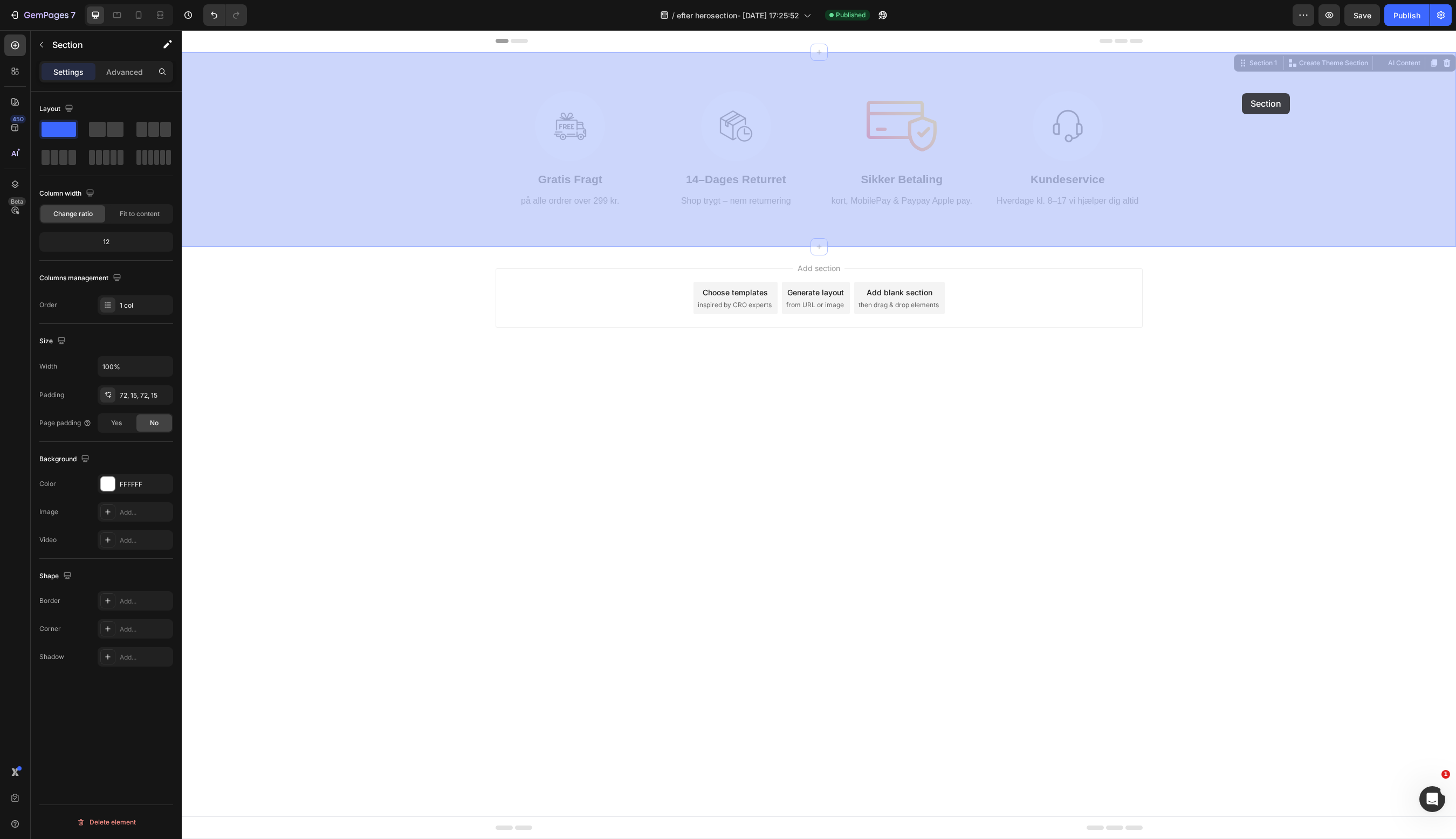
drag, startPoint x: 1246, startPoint y: 67, endPoint x: 1242, endPoint y: 93, distance: 26.3
drag, startPoint x: 1242, startPoint y: 93, endPoint x: 1228, endPoint y: 197, distance: 104.9
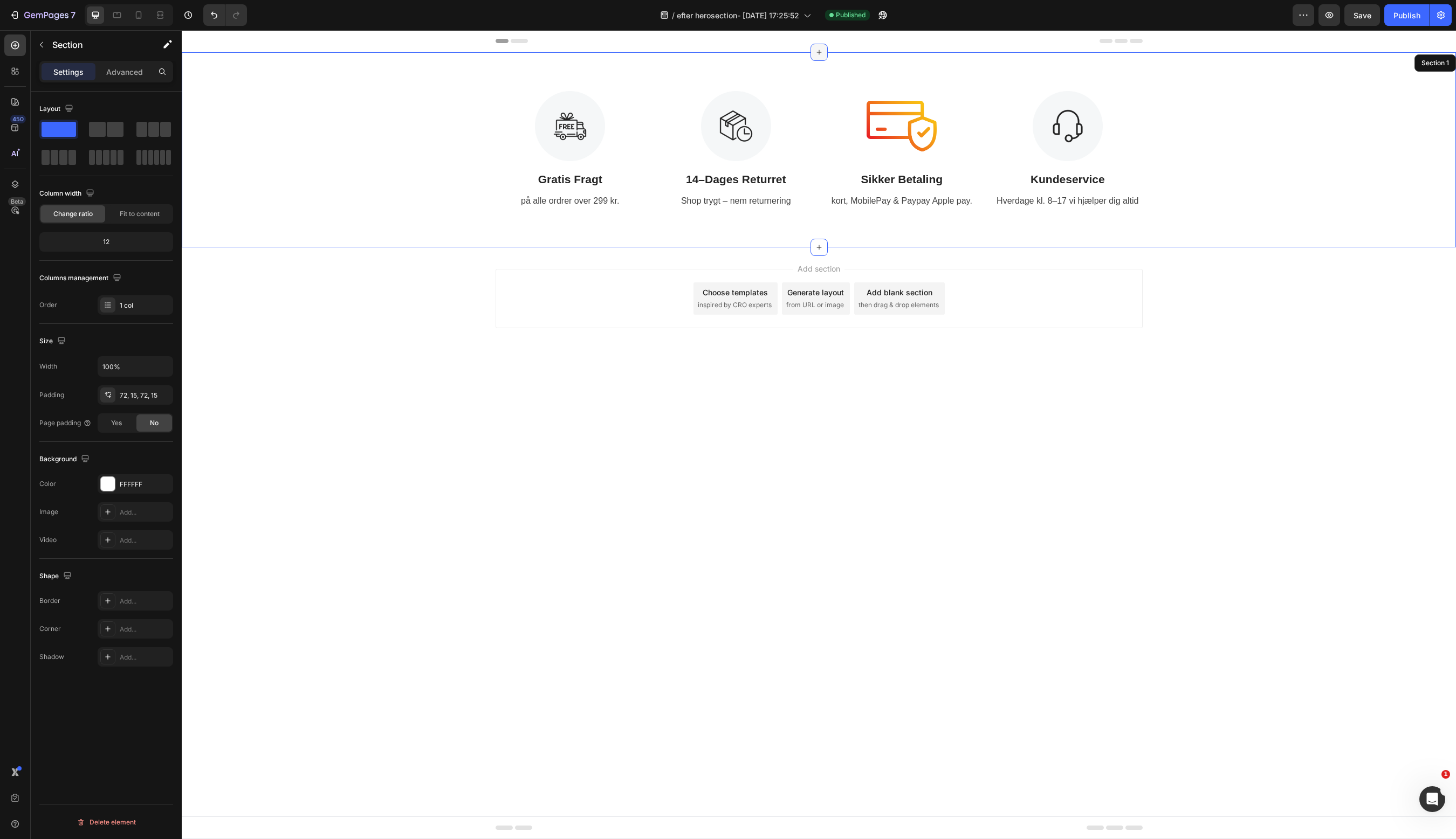
click at [820, 55] on icon at bounding box center [819, 53] width 9 height 9
click at [1441, 16] on icon "button" at bounding box center [1440, 15] width 8 height 8
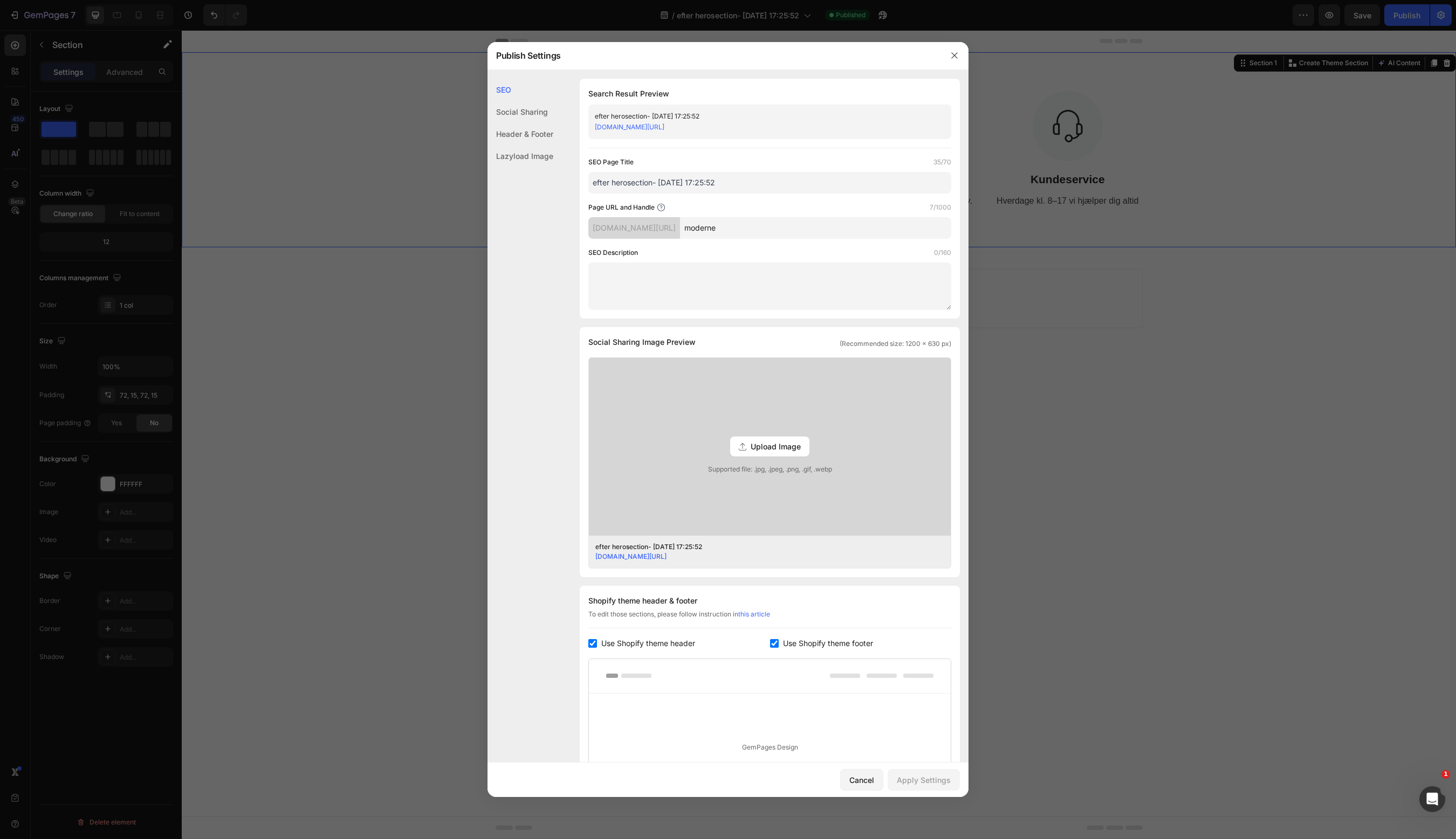
click at [537, 123] on div "Social Sharing" at bounding box center [520, 134] width 66 height 22
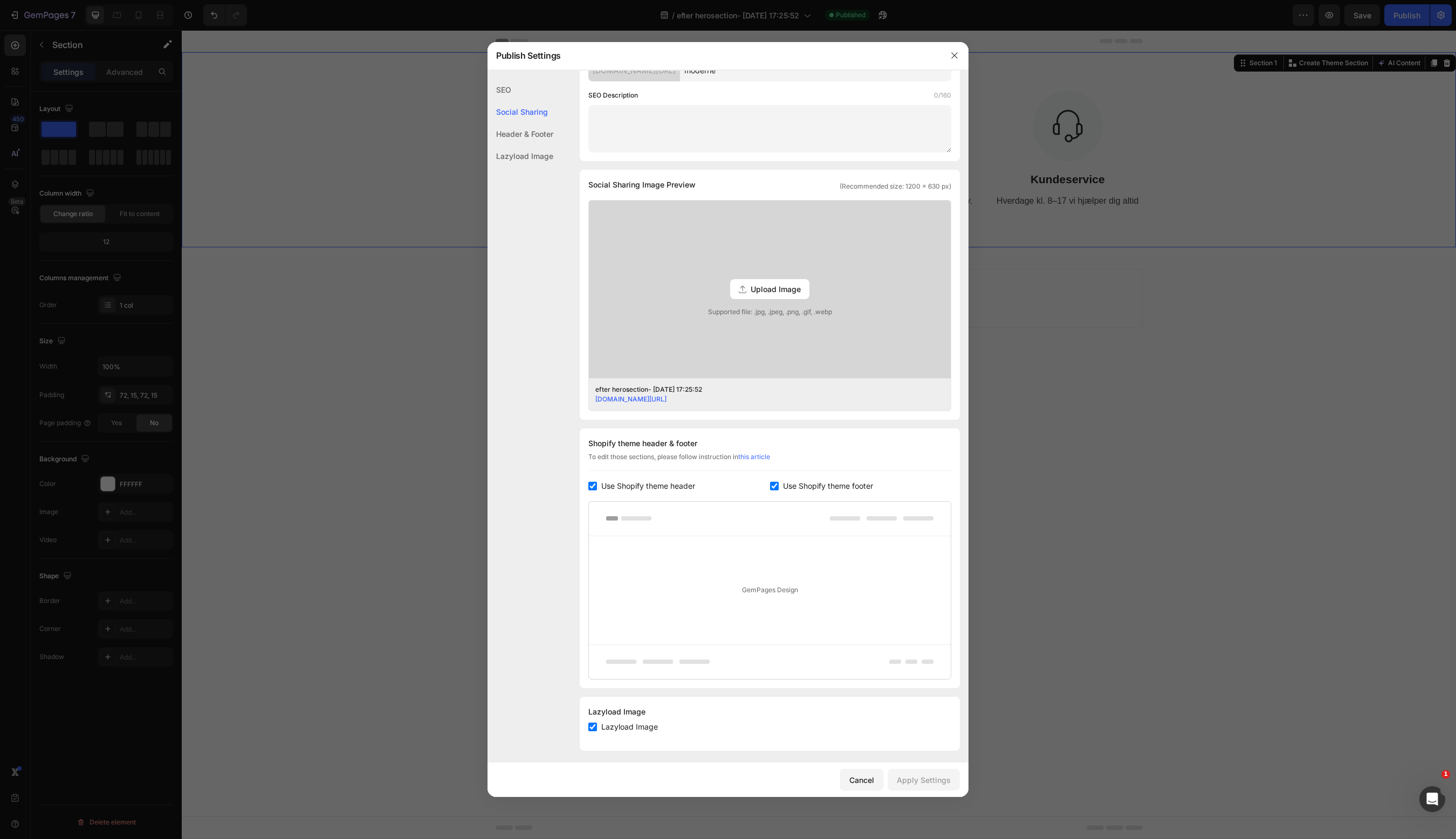
scroll to position [162, 0]
click at [533, 145] on div "Header & Footer" at bounding box center [520, 156] width 66 height 22
click at [530, 157] on div "Lazyload Image" at bounding box center [520, 156] width 66 height 22
click at [515, 101] on div "SEO" at bounding box center [520, 112] width 66 height 22
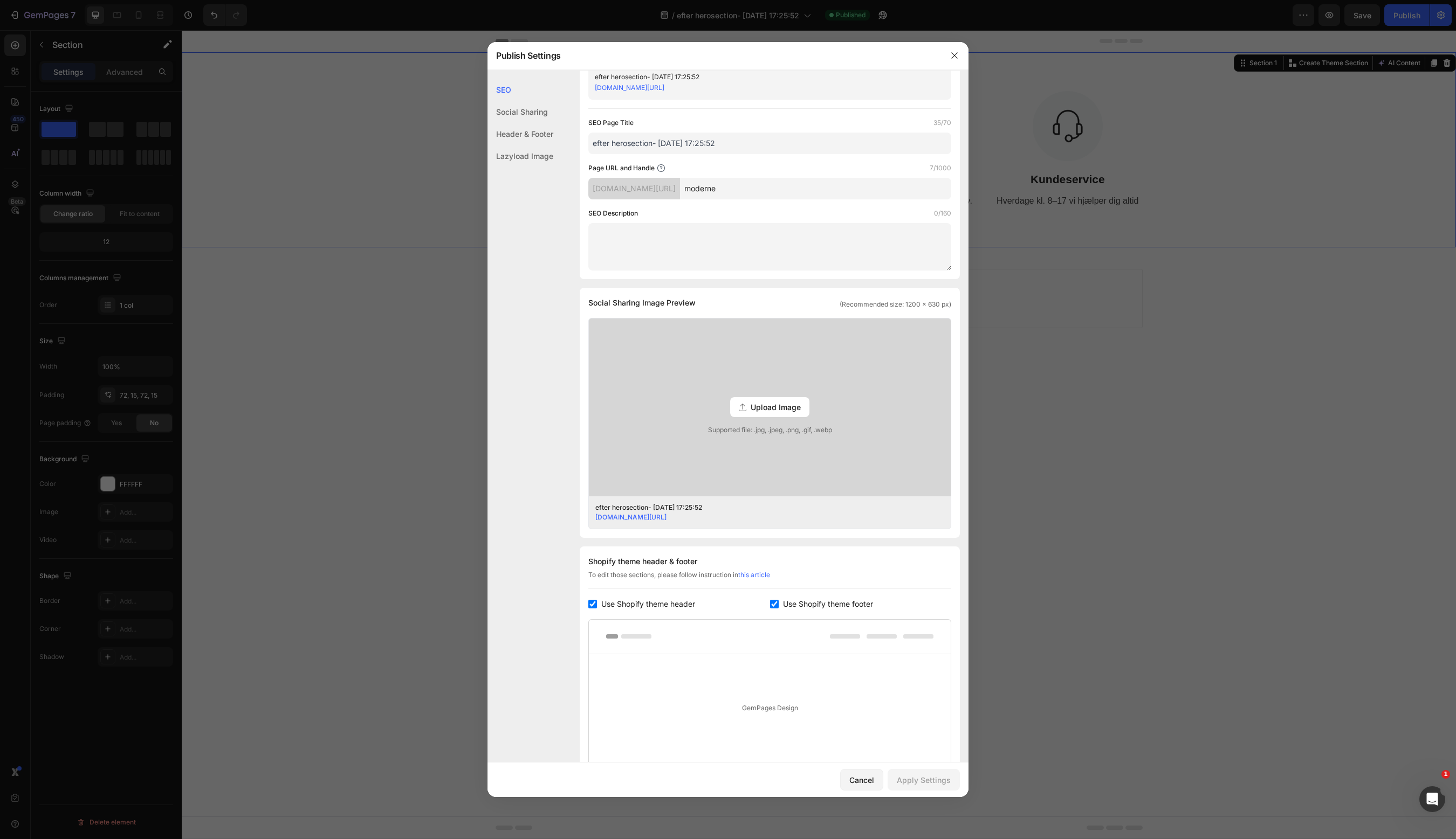
scroll to position [0, 0]
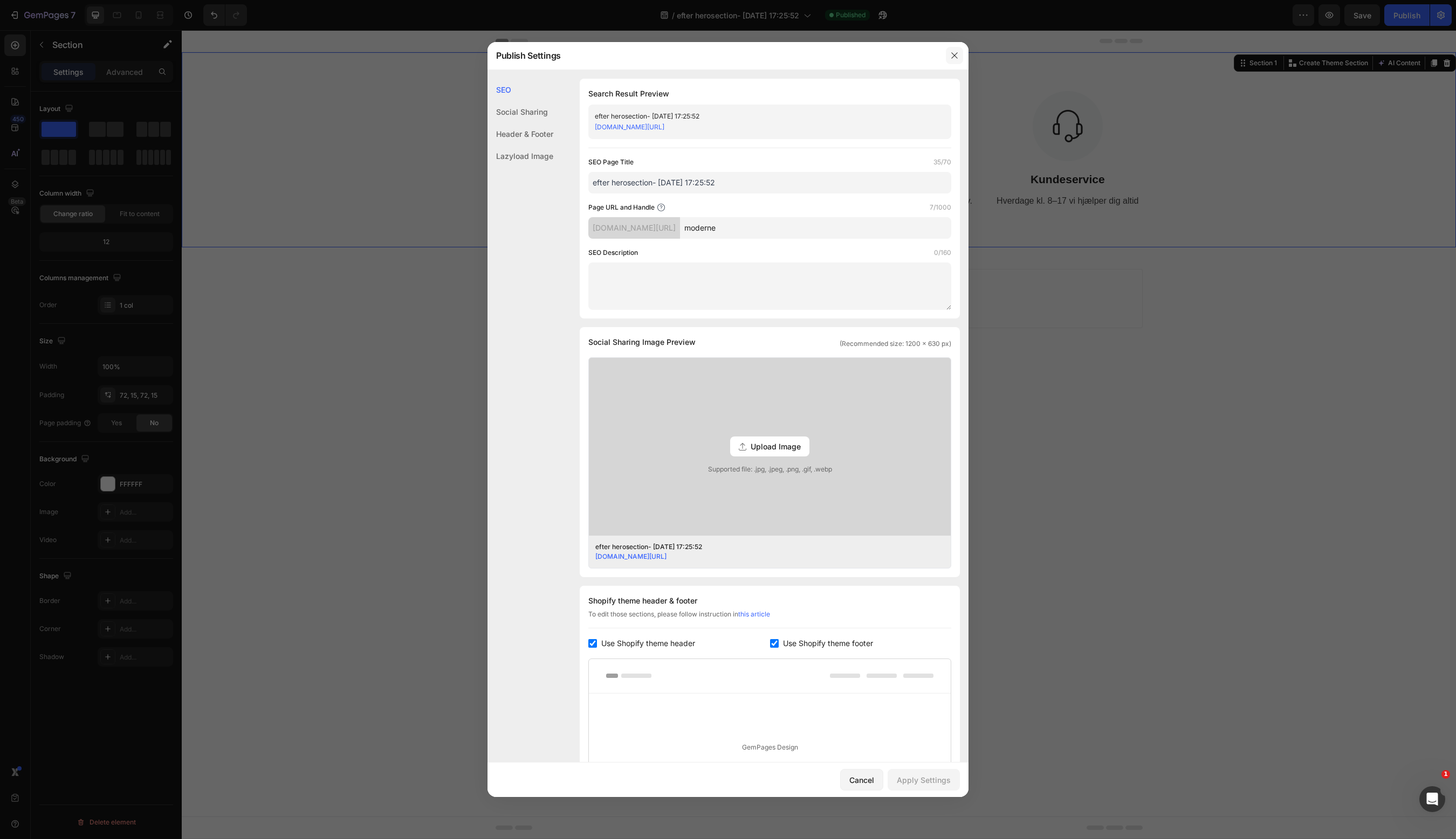
click at [955, 54] on icon "button" at bounding box center [955, 55] width 9 height 9
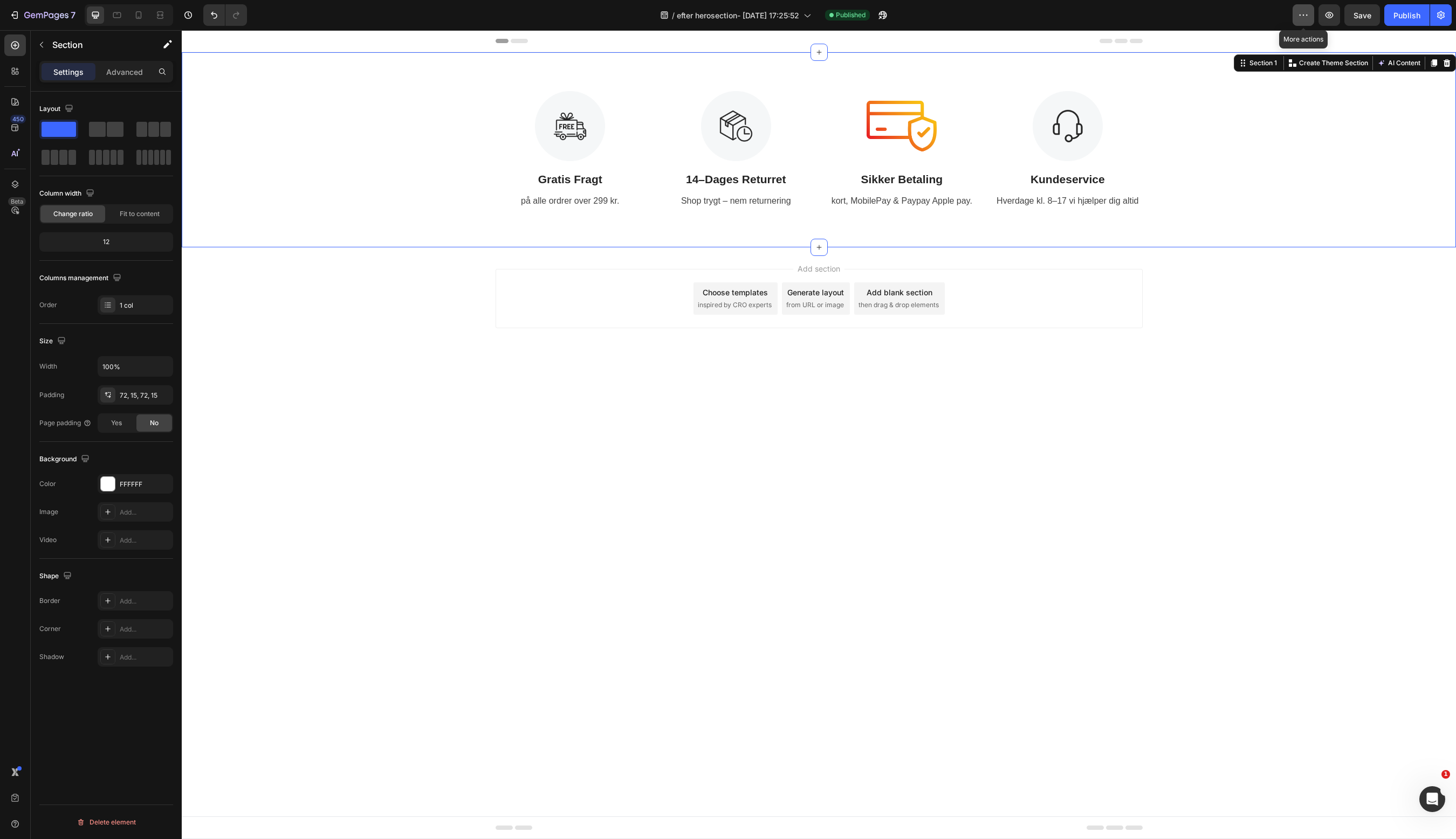
click at [1306, 22] on button "button" at bounding box center [1303, 15] width 22 height 22
click at [1436, 14] on icon "button" at bounding box center [1441, 15] width 11 height 11
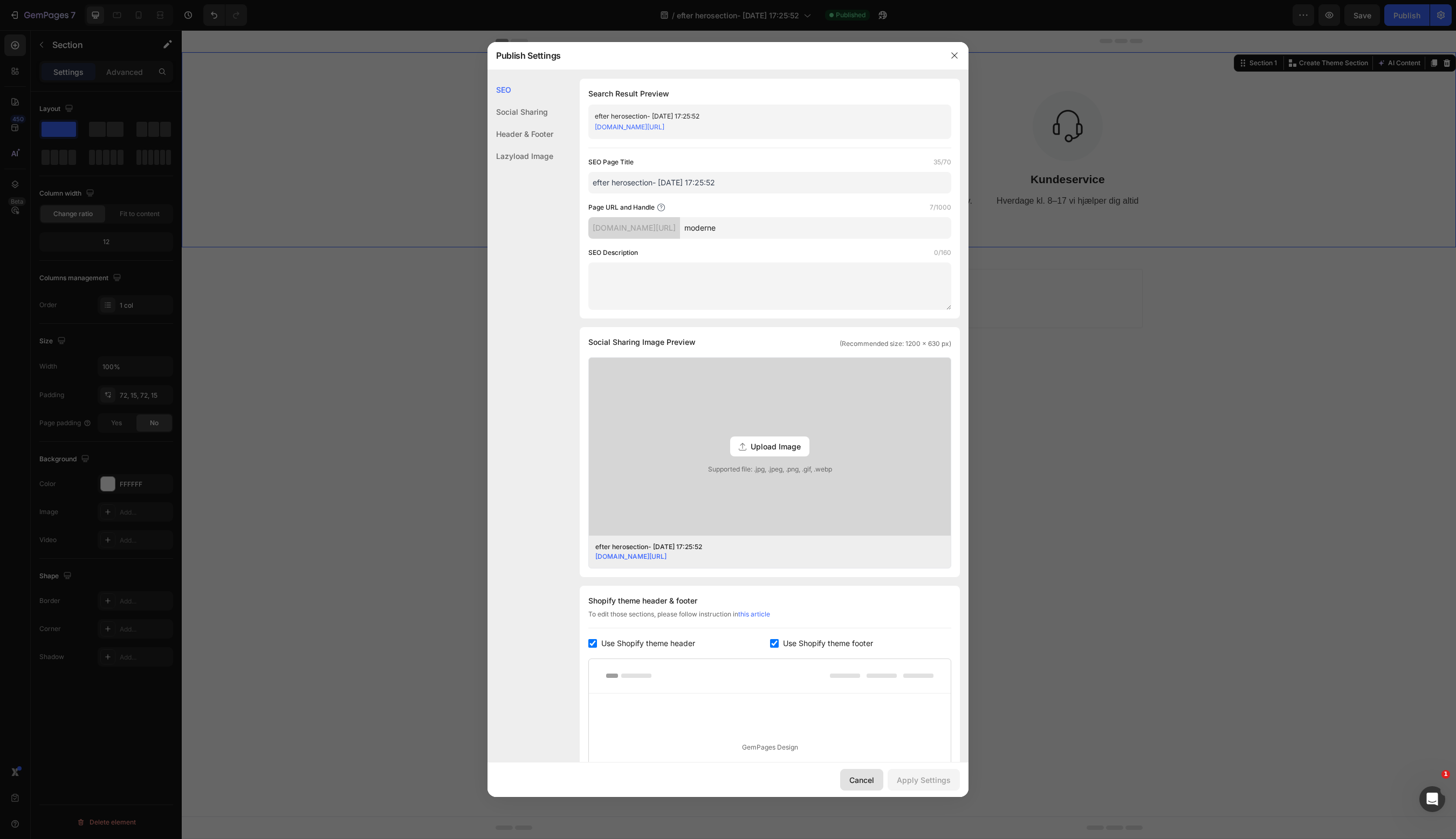
click at [864, 782] on div "Cancel" at bounding box center [861, 780] width 25 height 11
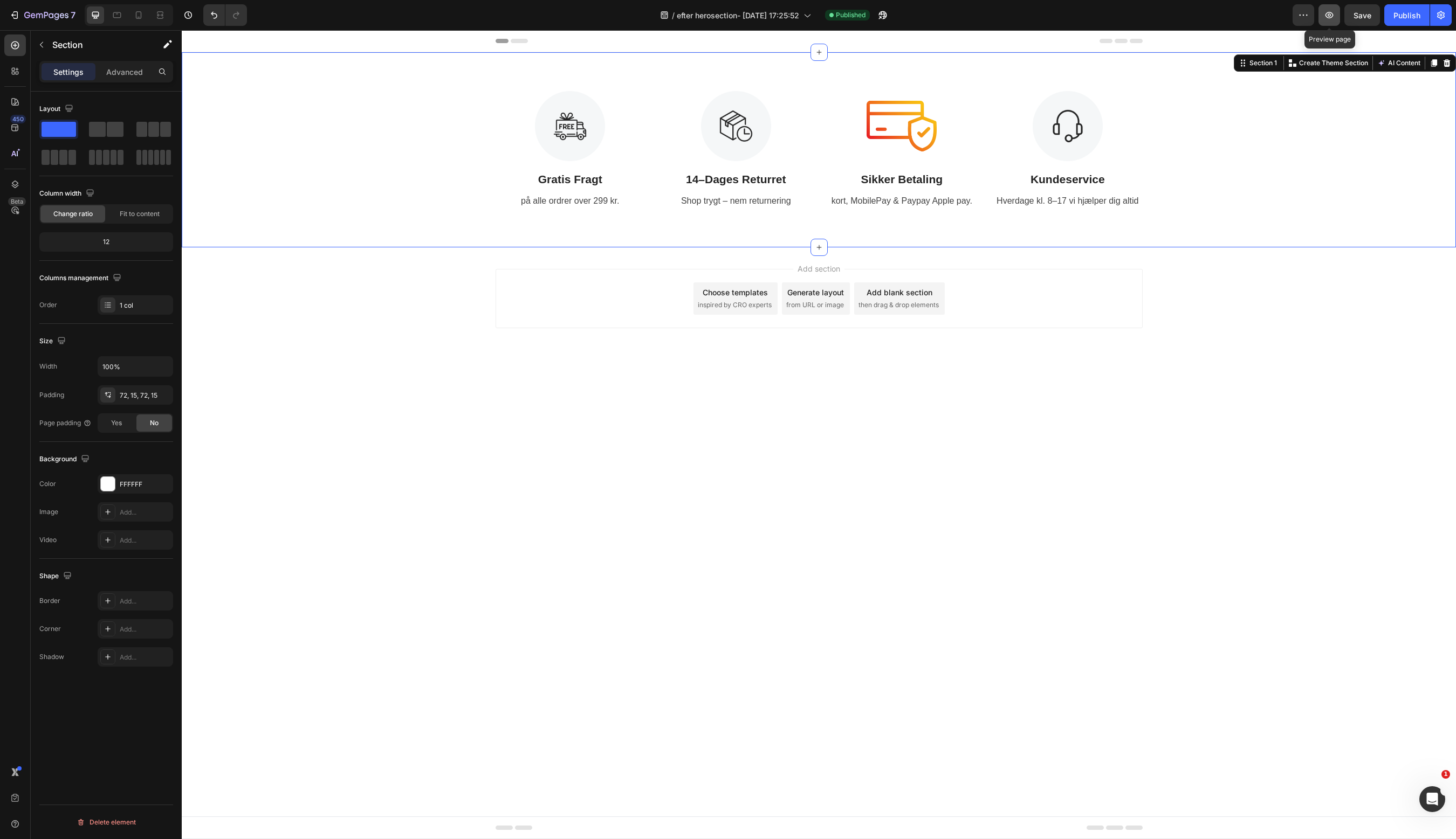
click at [1329, 18] on icon "button" at bounding box center [1329, 15] width 11 height 11
click at [1448, 62] on icon at bounding box center [1447, 62] width 7 height 8
